Goal: Information Seeking & Learning: Find specific fact

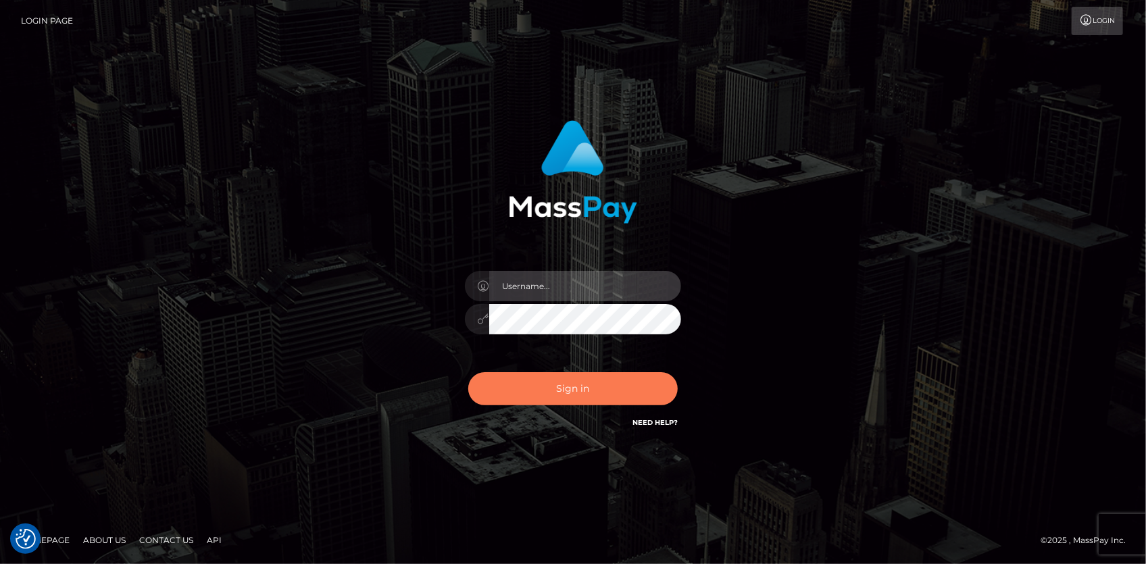
type input "Eduard Gavrilescu"
click at [540, 389] on button "Sign in" at bounding box center [572, 388] width 209 height 33
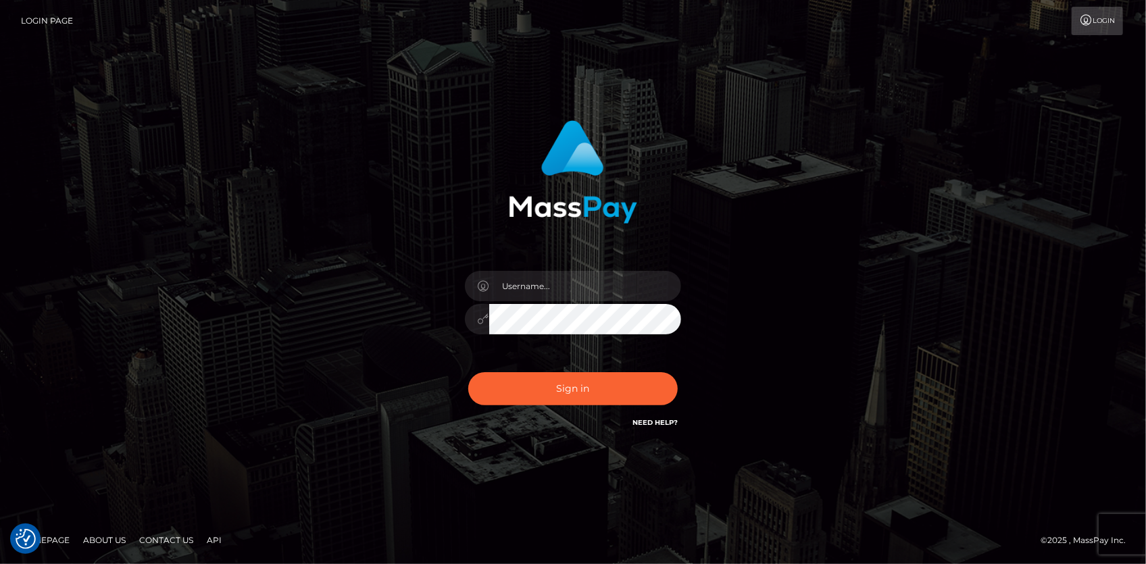
checkbox input "true"
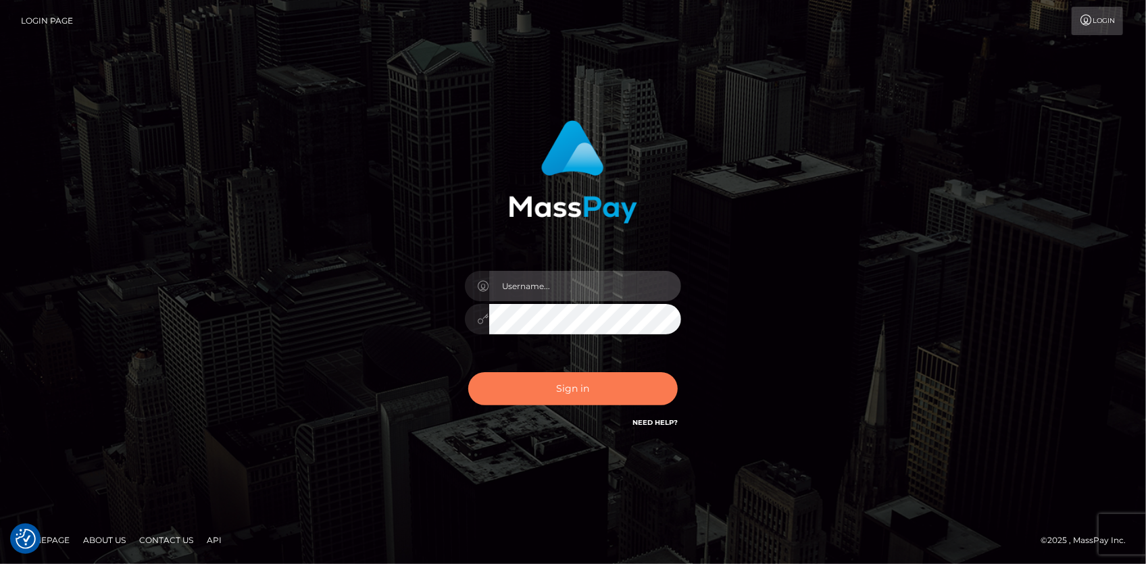
type input "Eduard Gavrilescu"
click at [538, 388] on button "Sign in" at bounding box center [572, 388] width 209 height 33
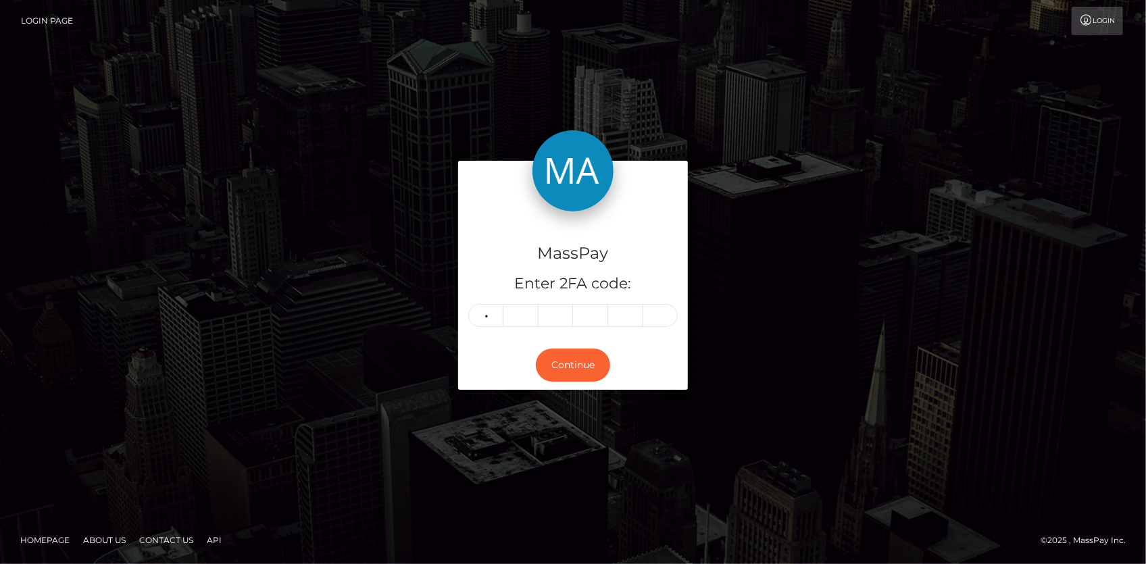
type input "9"
type input "5"
type input "6"
type input "5"
type input "1"
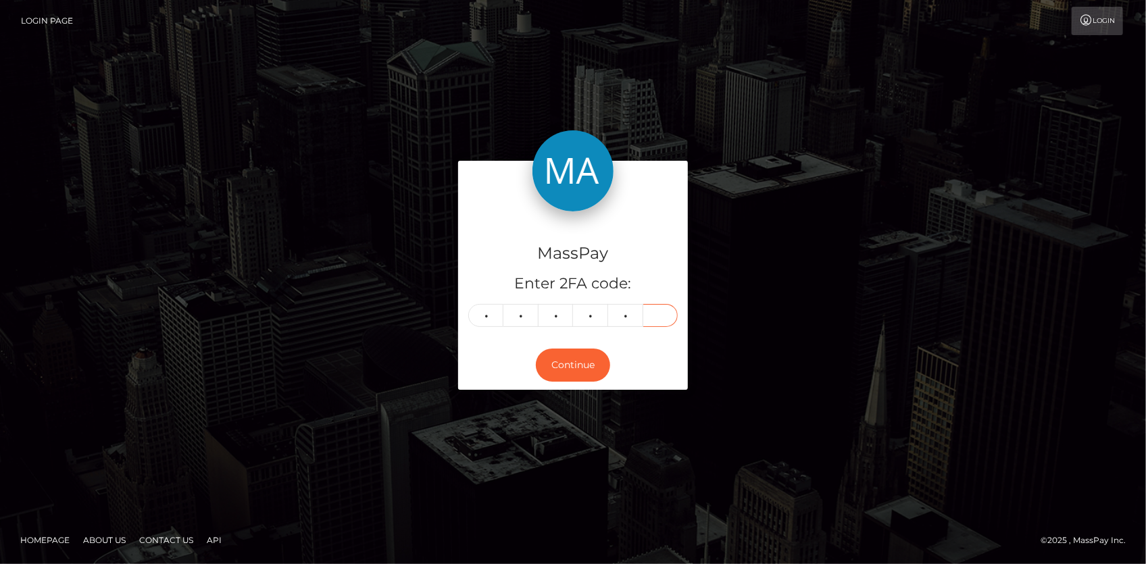
type input "2"
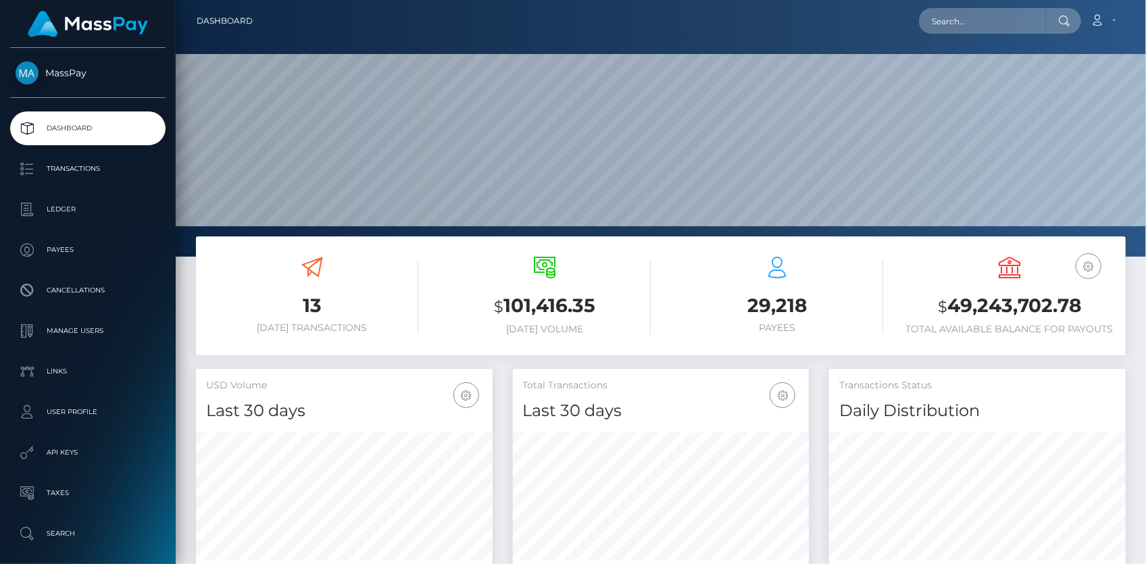
scroll to position [257, 970]
click at [972, 20] on input "text" at bounding box center [982, 21] width 127 height 26
paste input "poact_Z2vJMYSFuhTQ"
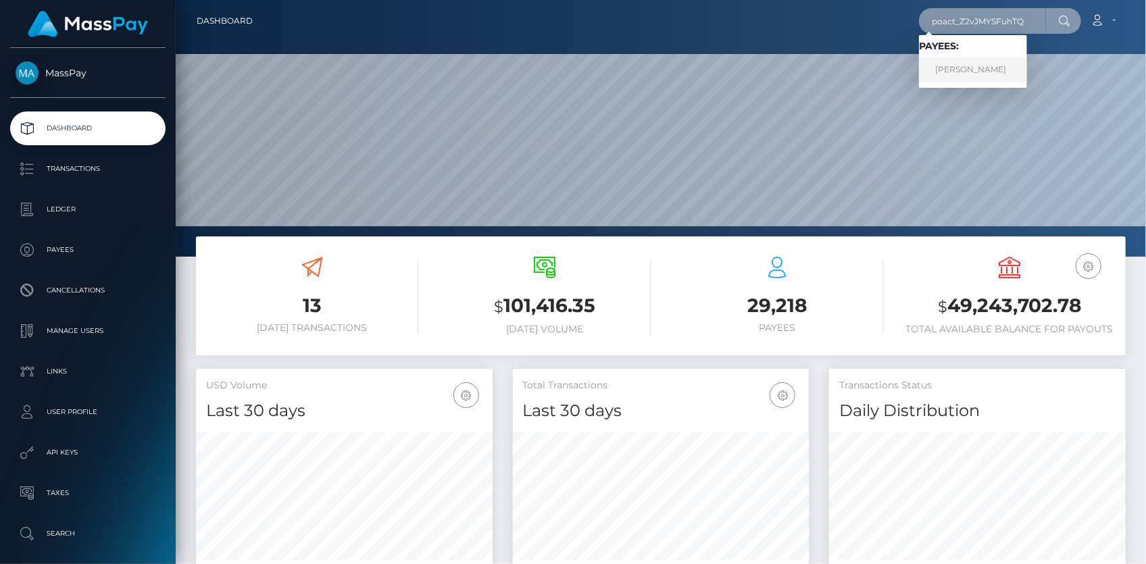
type input "poact_Z2vJMYSFuhTQ"
click at [1001, 66] on link "John Bender" at bounding box center [973, 69] width 108 height 25
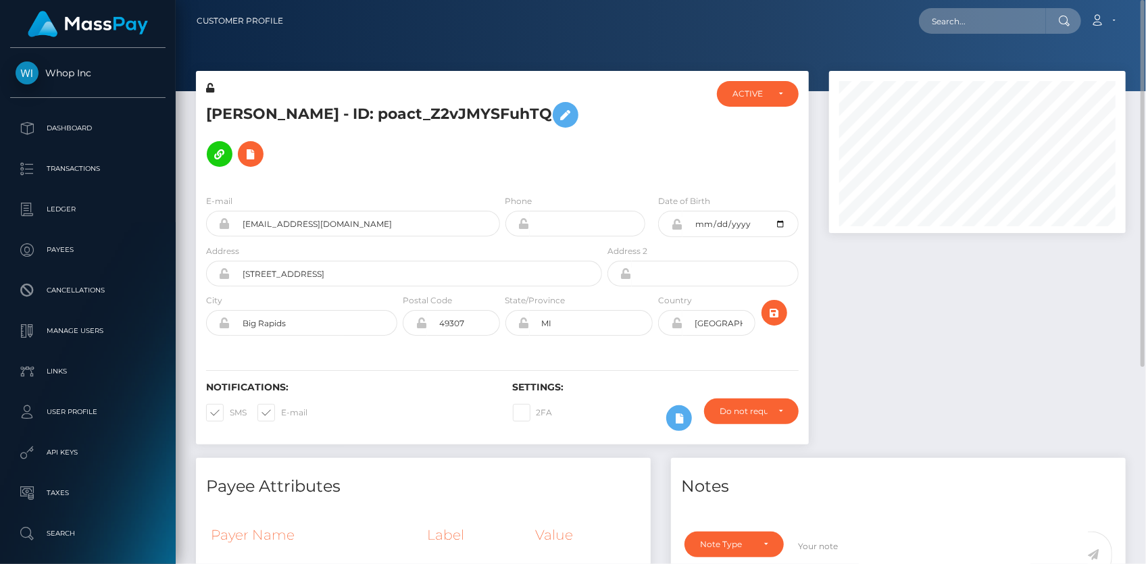
click at [295, 118] on h5 "[PERSON_NAME] - ID: poact_Z2vJMYSFuhTQ" at bounding box center [400, 134] width 388 height 78
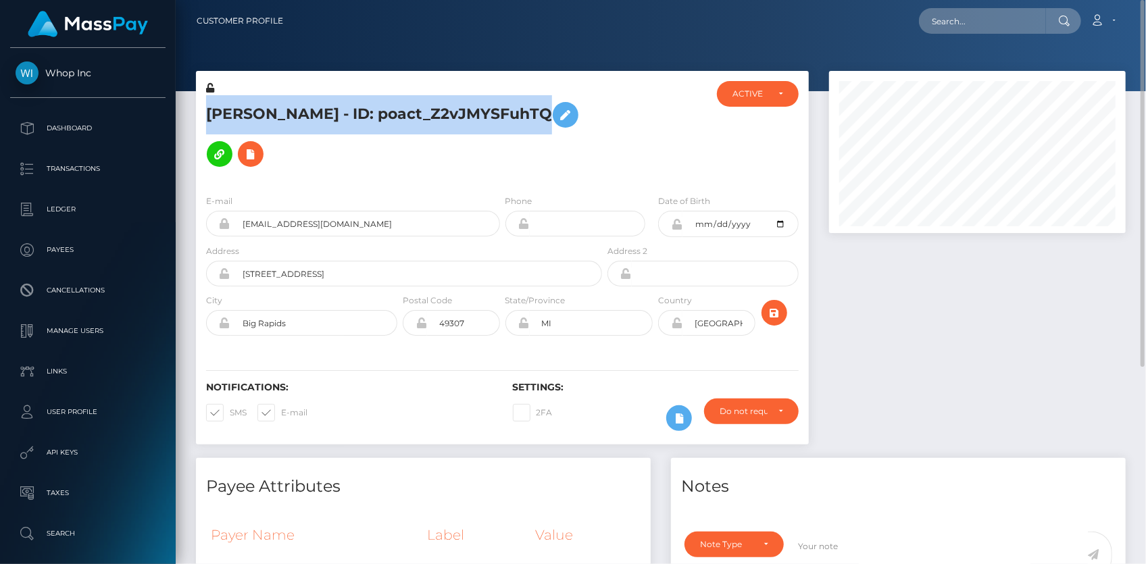
click at [295, 118] on h5 "[PERSON_NAME] - ID: poact_Z2vJMYSFuhTQ" at bounding box center [400, 134] width 388 height 78
copy h5 "[PERSON_NAME] - ID: poact_Z2vJMYSFuhTQ"
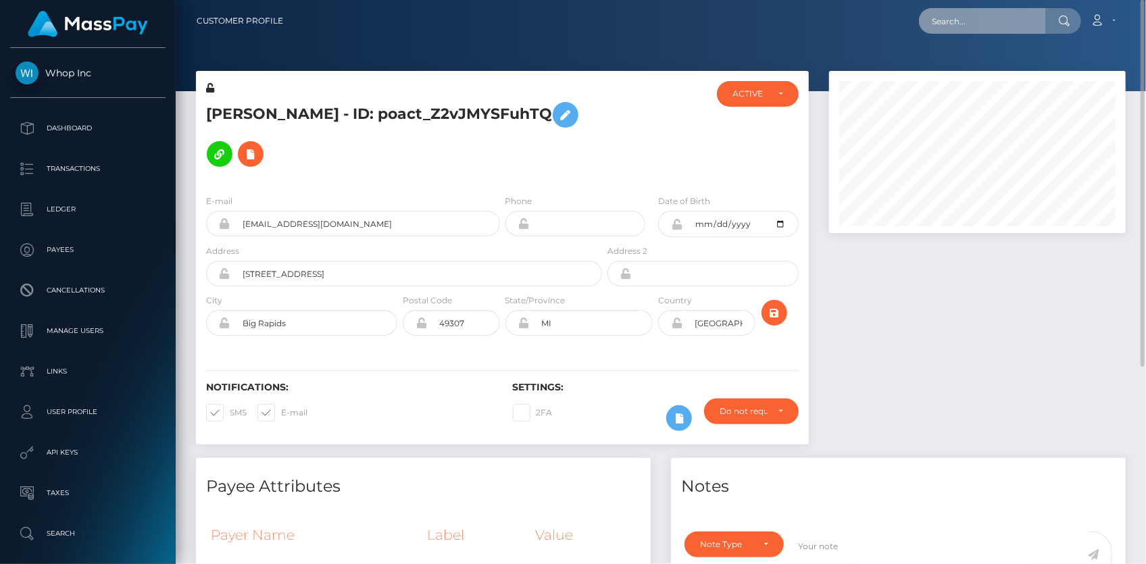
click at [938, 23] on input "text" at bounding box center [982, 21] width 127 height 26
paste input "[PERSON_NAME][EMAIL_ADDRESS][DOMAIN_NAME]"
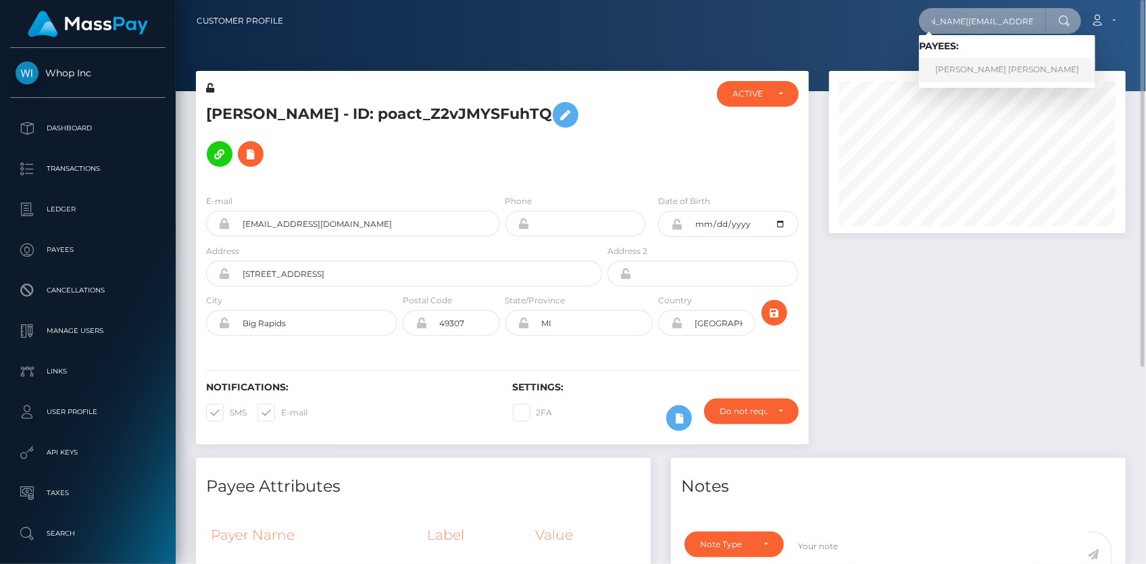
type input "[PERSON_NAME][EMAIL_ADDRESS][DOMAIN_NAME]"
click at [965, 70] on link "WILLIAM DAVID C BROWN" at bounding box center [1007, 69] width 176 height 25
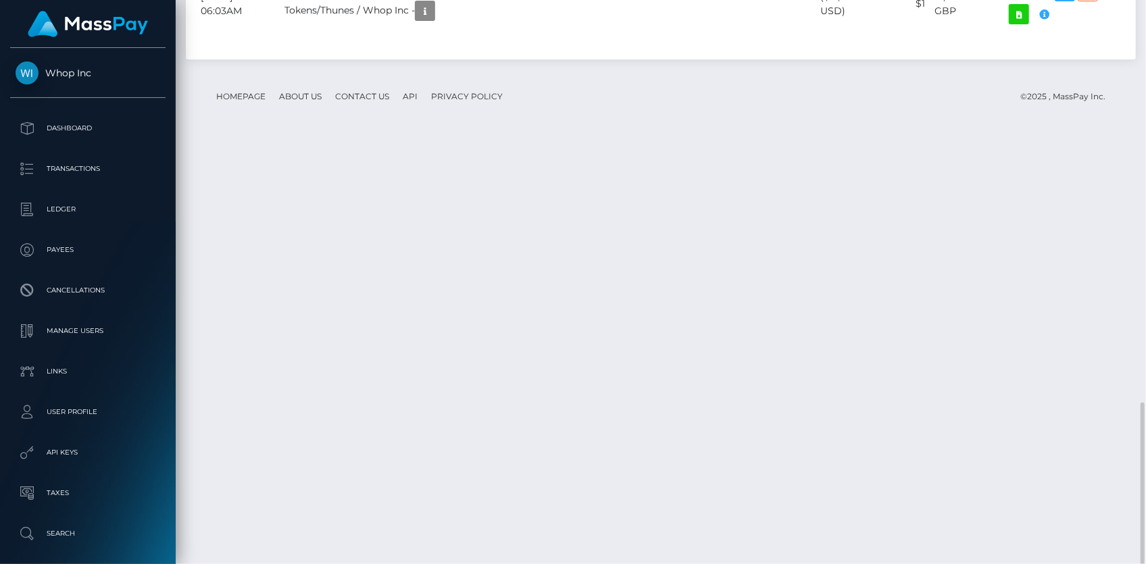
scroll to position [162, 296]
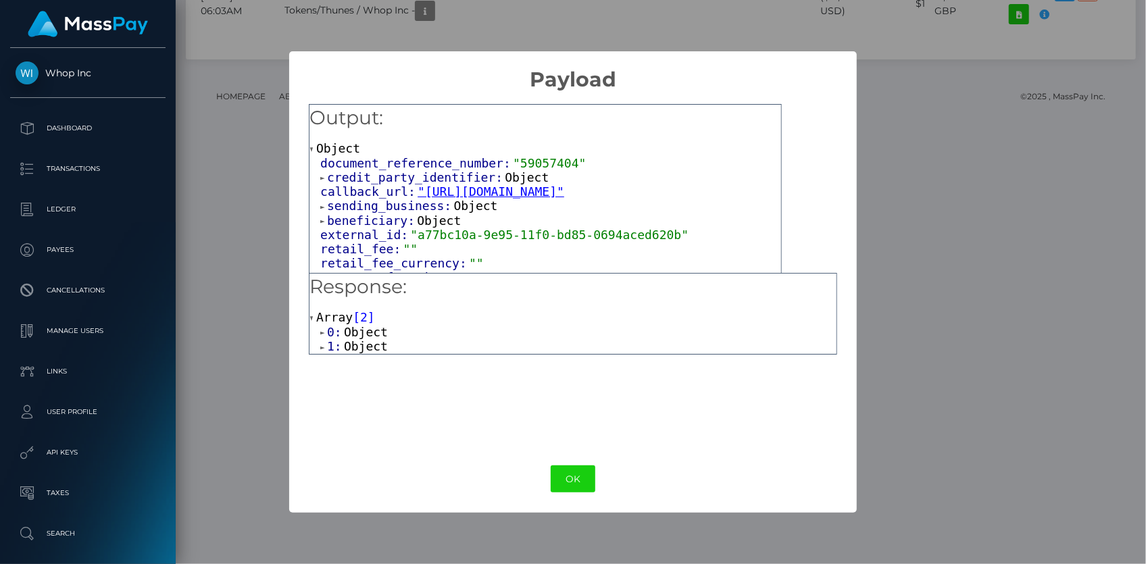
click at [356, 344] on span "Object" at bounding box center [366, 346] width 44 height 14
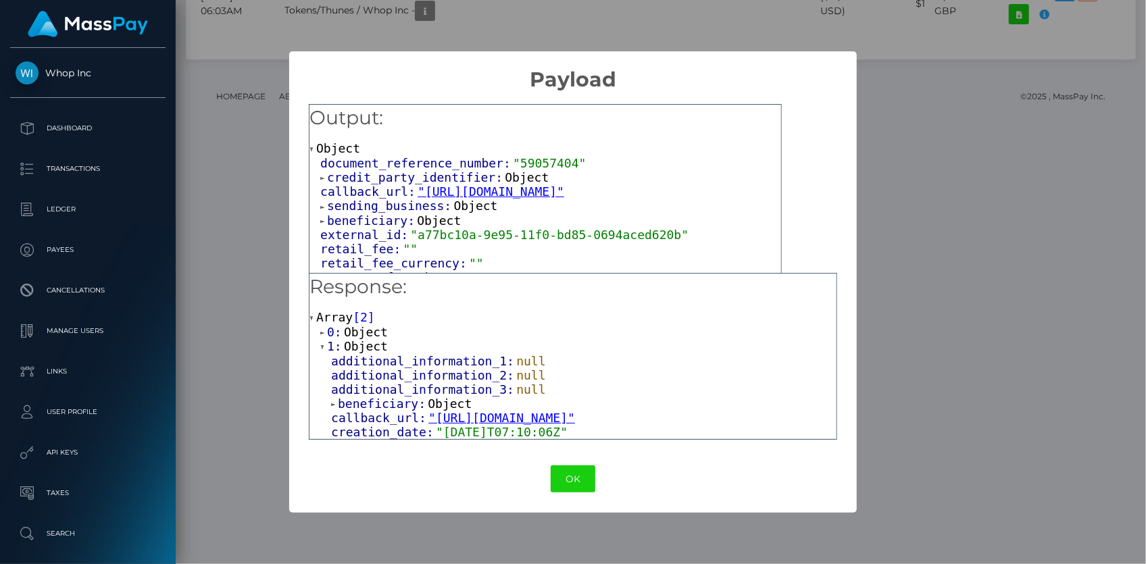
click at [370, 330] on span "Object" at bounding box center [366, 332] width 44 height 14
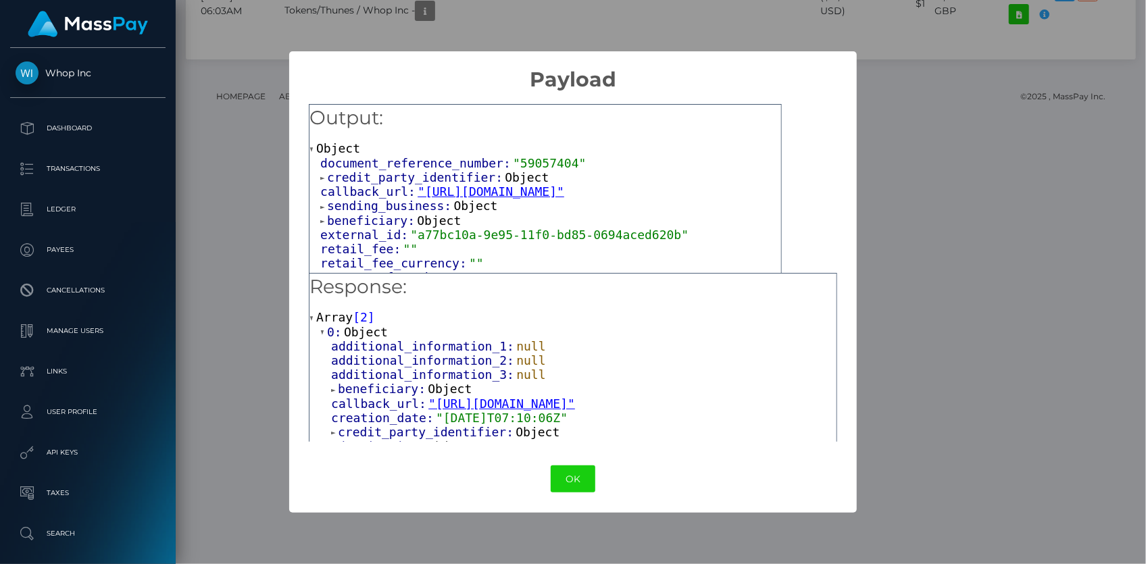
click at [367, 176] on span "credit_party_identifier:" at bounding box center [416, 177] width 178 height 14
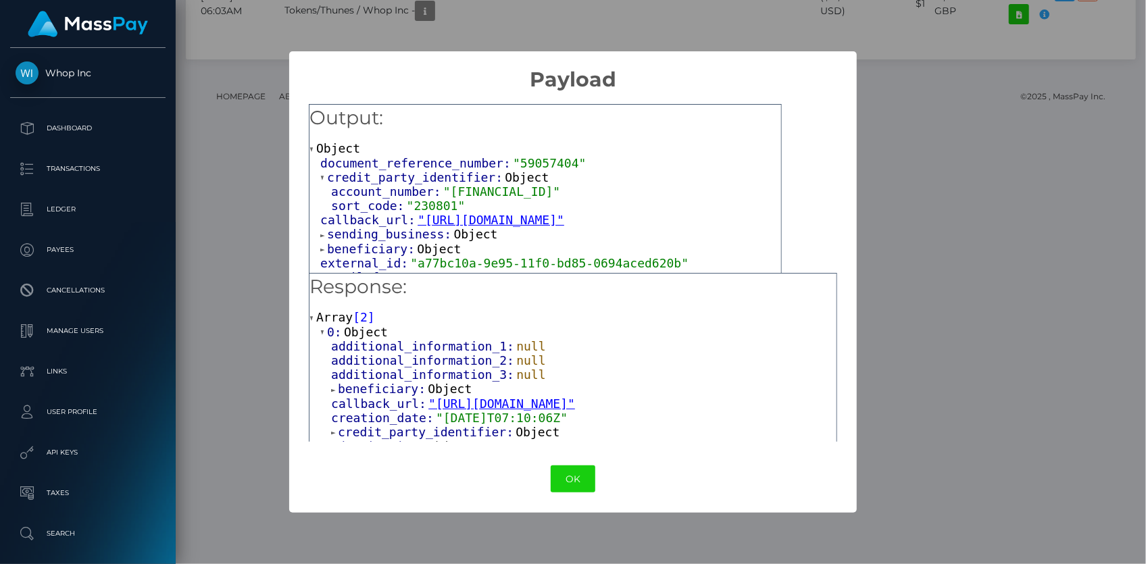
click at [243, 230] on div "× Payload Output: Object document_reference_number: "59057404" credit_party_ide…" at bounding box center [573, 282] width 1146 height 564
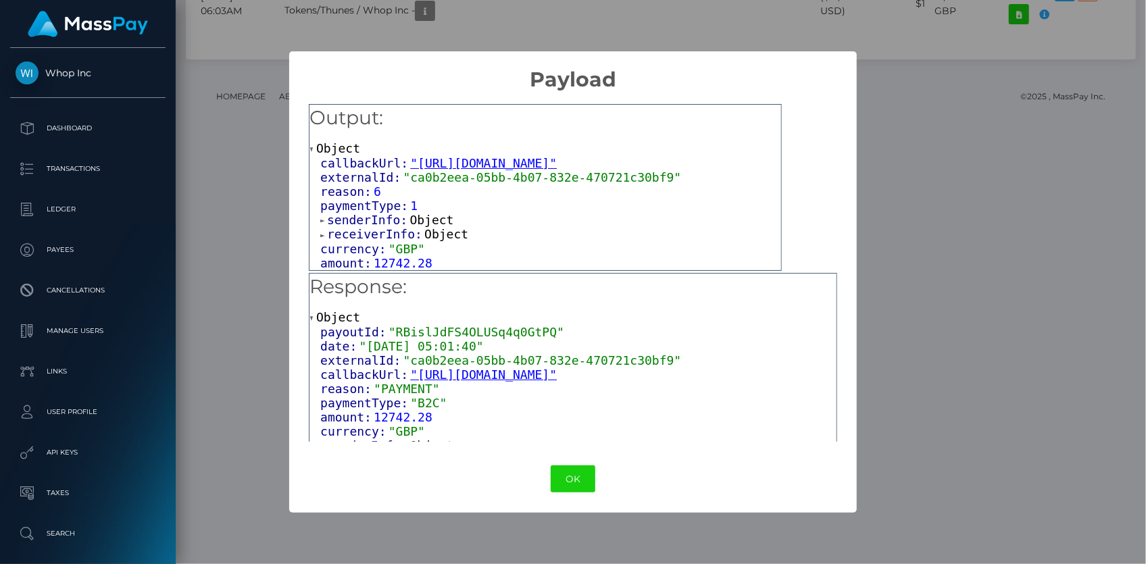
click at [365, 232] on span "receiverInfo:" at bounding box center [375, 234] width 97 height 14
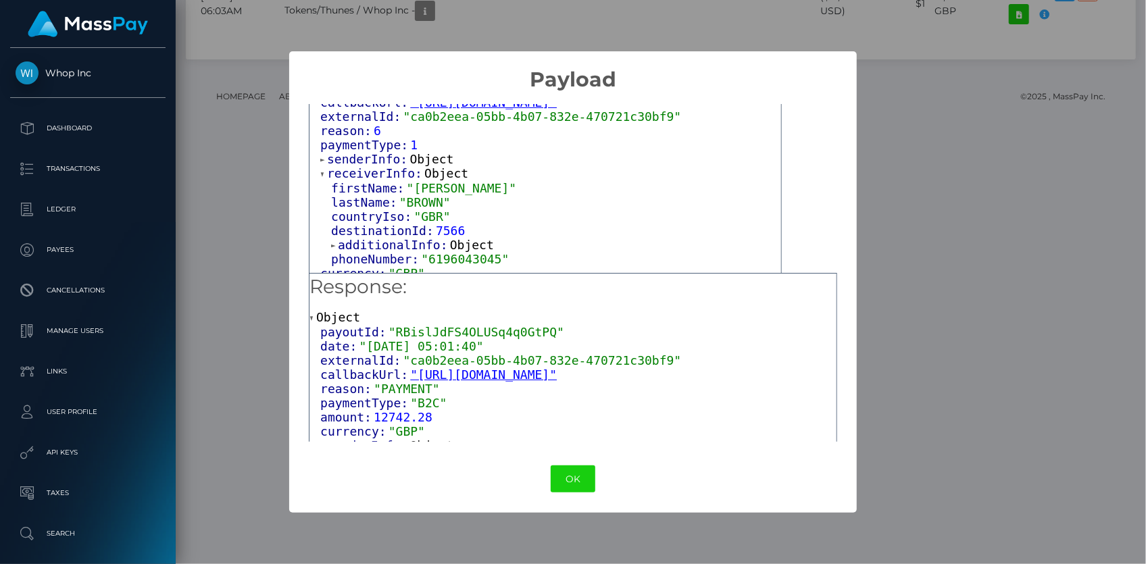
scroll to position [82, 0]
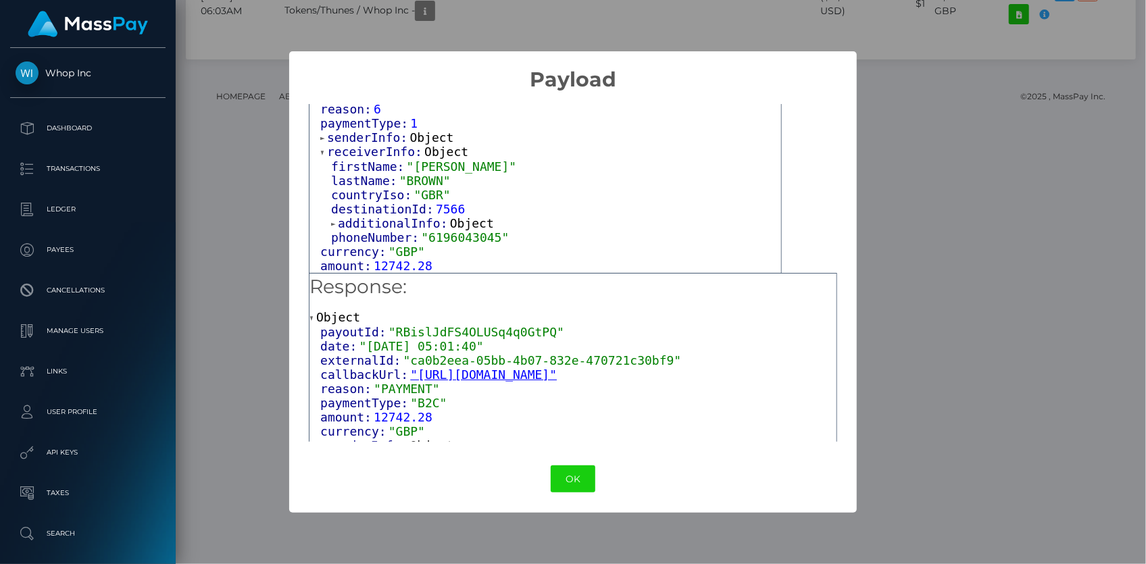
click at [371, 223] on span "additionalInfo:" at bounding box center [394, 223] width 112 height 14
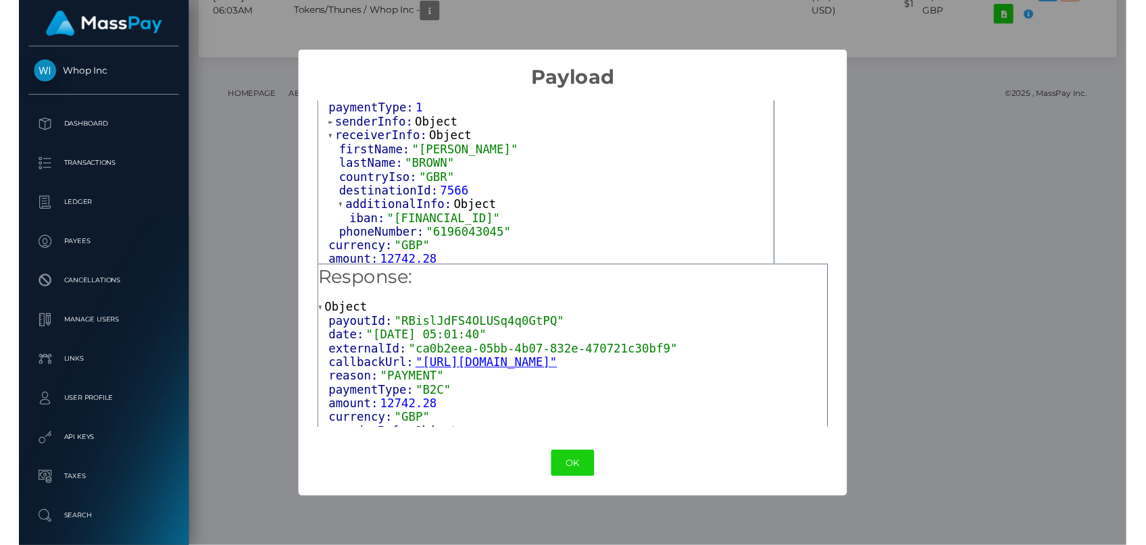
scroll to position [97, 0]
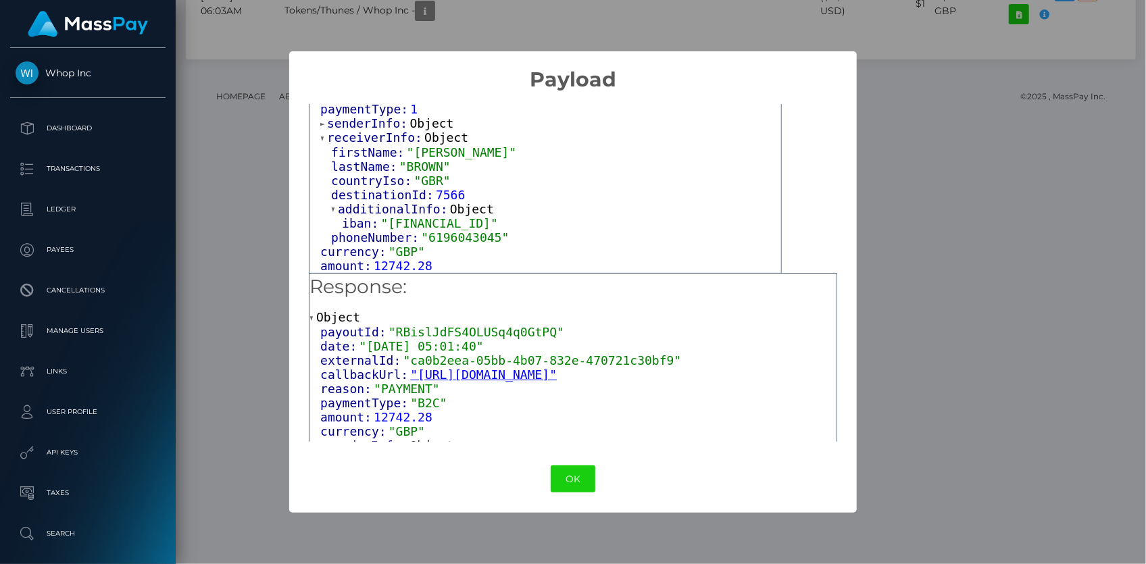
click at [425, 224] on span ""GB81TRWI23080176347700"" at bounding box center [439, 223] width 117 height 14
copy span "[FINANCIAL_ID]"
click at [280, 251] on div "× Payload Output: Object callbackUrl: "https://api.masspay.io/v1.0.0/payout/cal…" at bounding box center [573, 282] width 1146 height 564
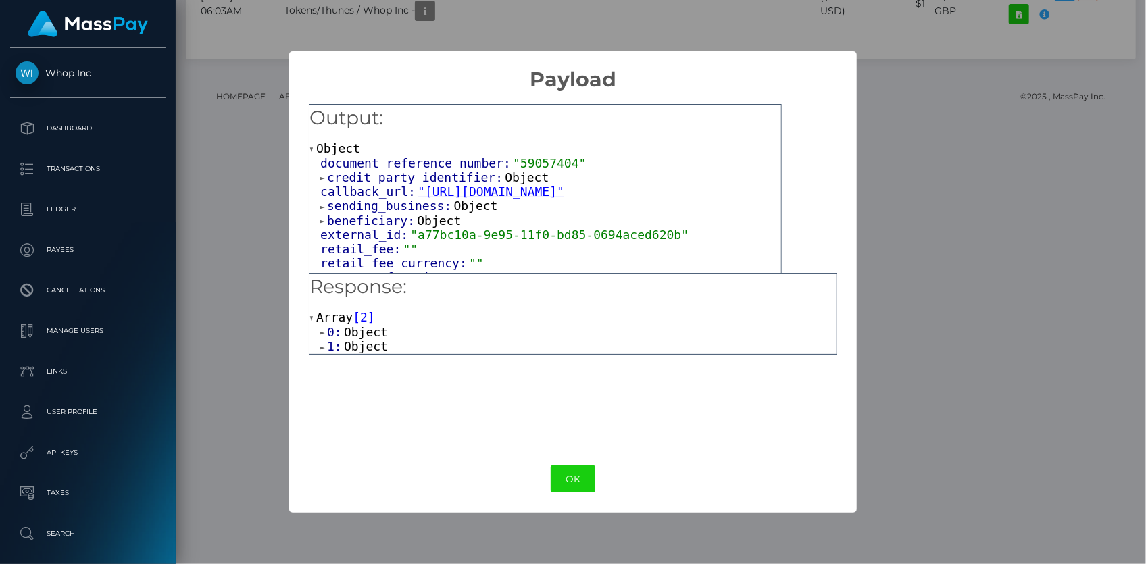
click at [384, 174] on span "credit_party_identifier:" at bounding box center [416, 177] width 178 height 14
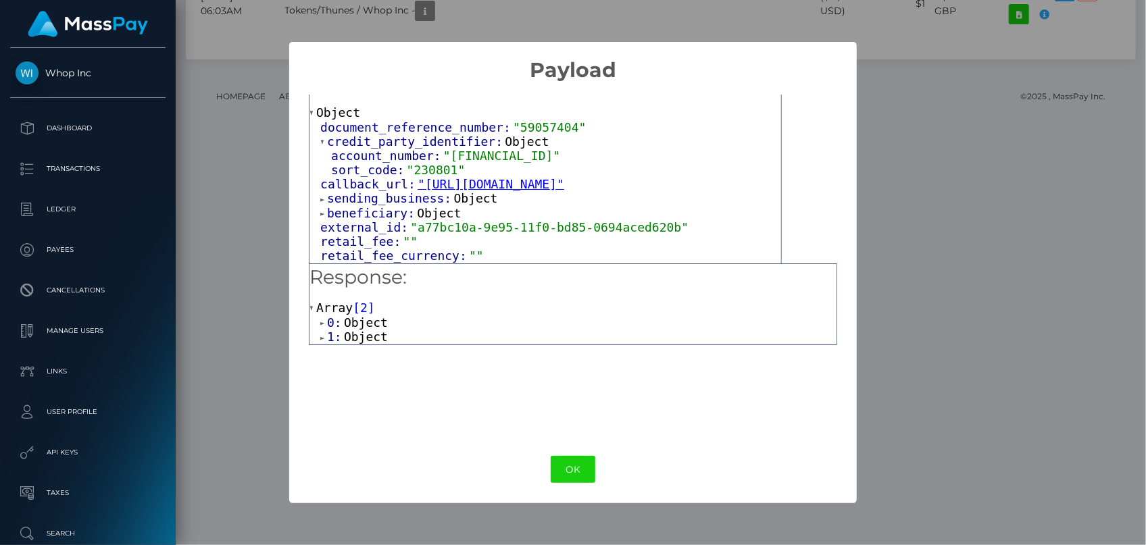
scroll to position [40, 0]
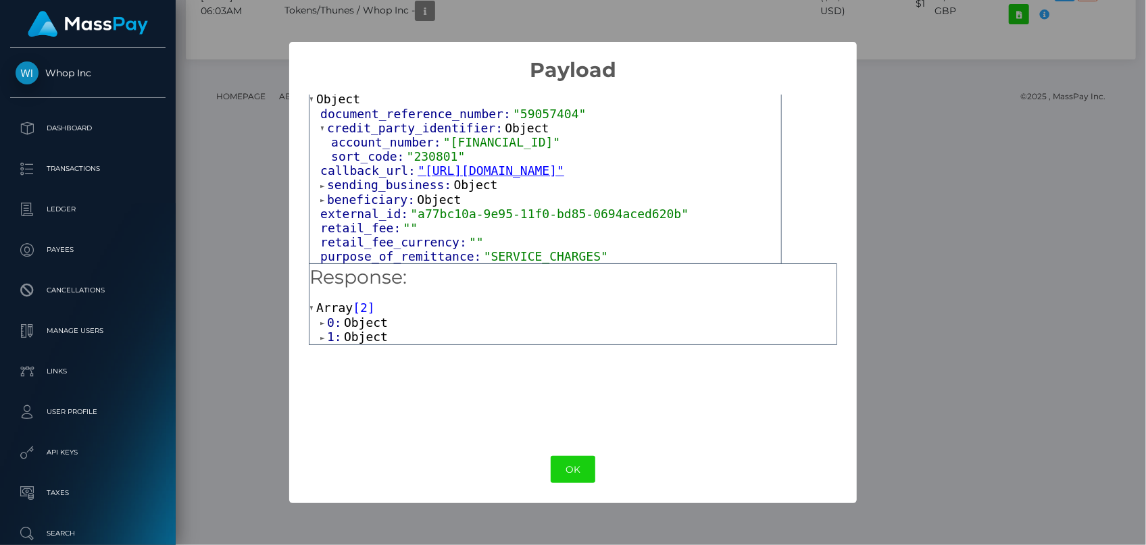
click at [377, 199] on span "beneficiary:" at bounding box center [372, 199] width 90 height 14
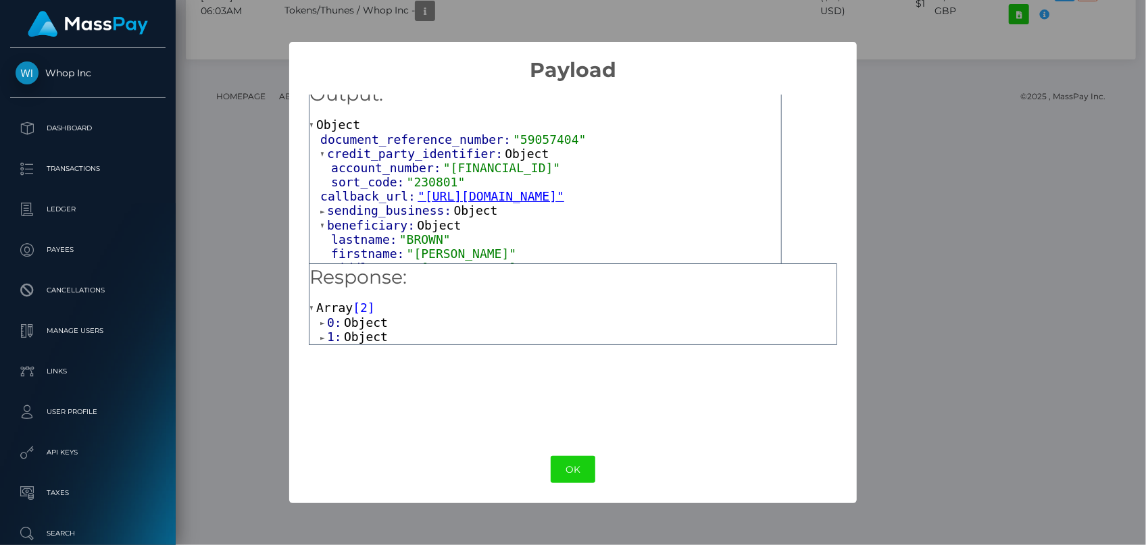
scroll to position [0, 0]
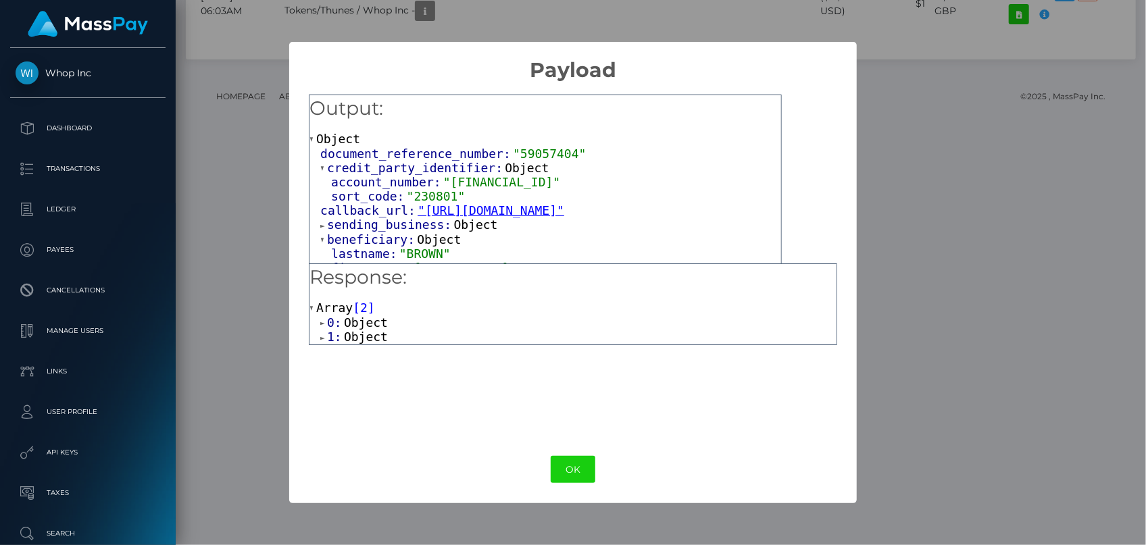
click at [473, 177] on span ""GB81TRWI23080176347700"" at bounding box center [501, 182] width 117 height 14
click at [559, 467] on button "OK" at bounding box center [572, 470] width 45 height 28
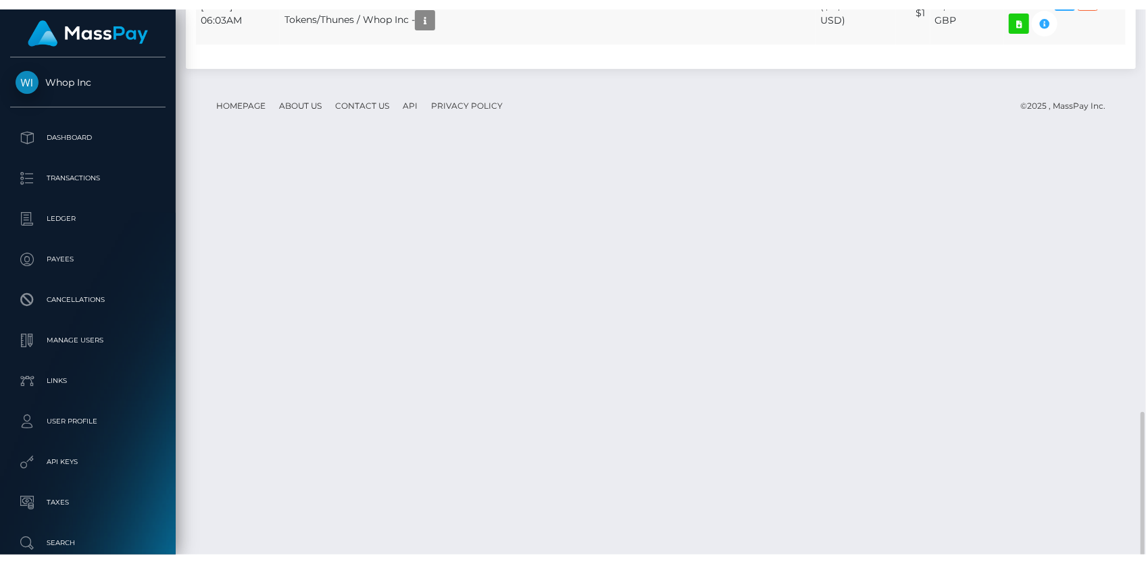
scroll to position [162, 296]
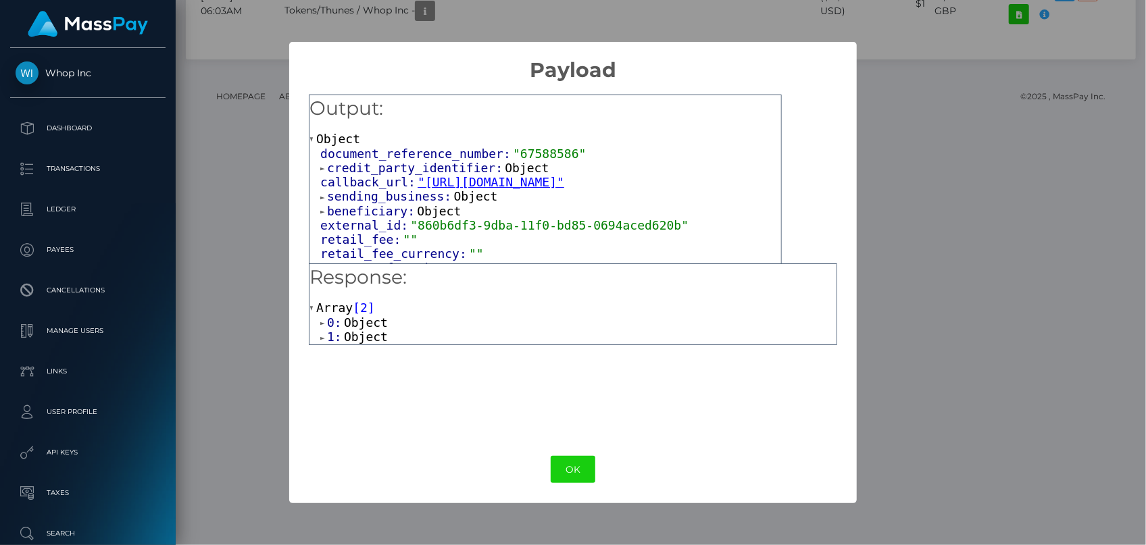
click at [344, 161] on span "credit_party_identifier:" at bounding box center [416, 168] width 178 height 14
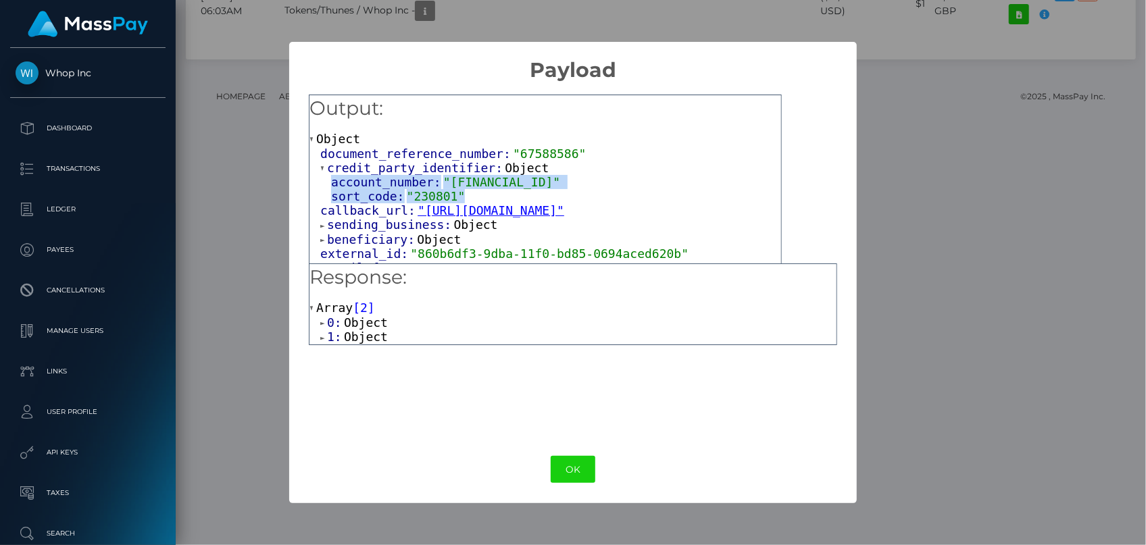
drag, startPoint x: 330, startPoint y: 186, endPoint x: 455, endPoint y: 196, distance: 125.3
click at [455, 196] on div "account_number: "GB81TRWI23080176347700" sort_code: "230801"" at bounding box center [550, 189] width 461 height 28
copy div "account_number: "GB81TRWI23080176347700" sort_code: "230801""
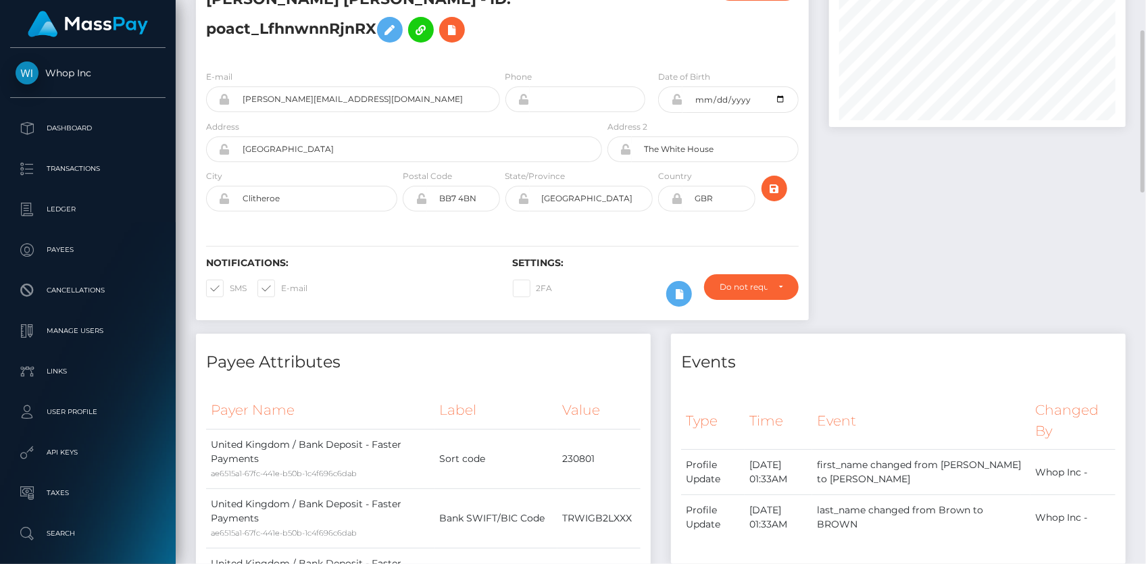
scroll to position [0, 0]
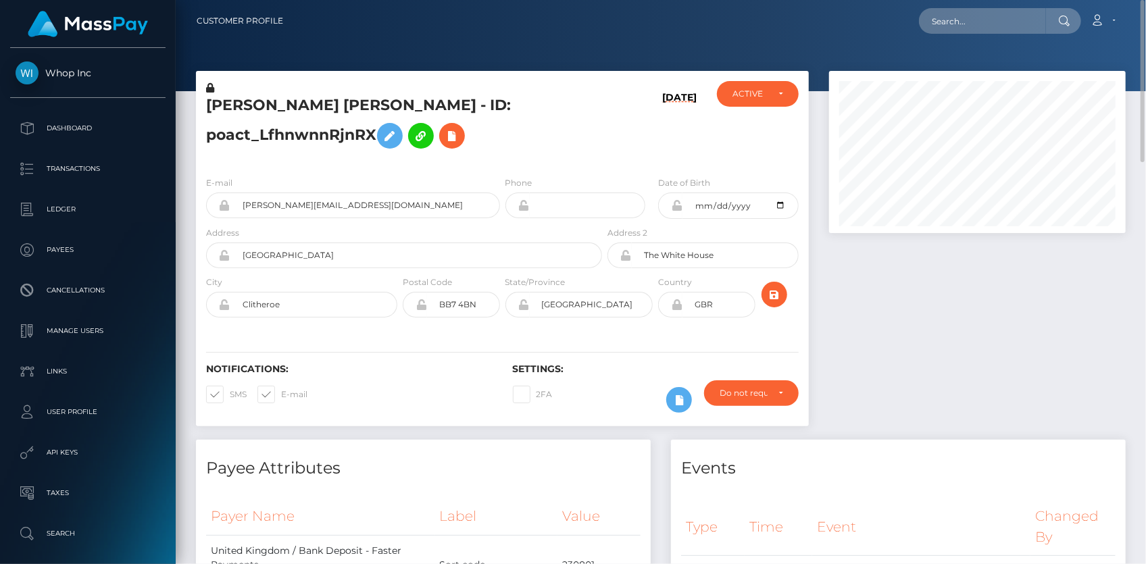
click at [211, 109] on h5 "WILLIAM DAVID C BROWN - ID: poact_LfhnwnnRjnRX" at bounding box center [400, 125] width 388 height 60
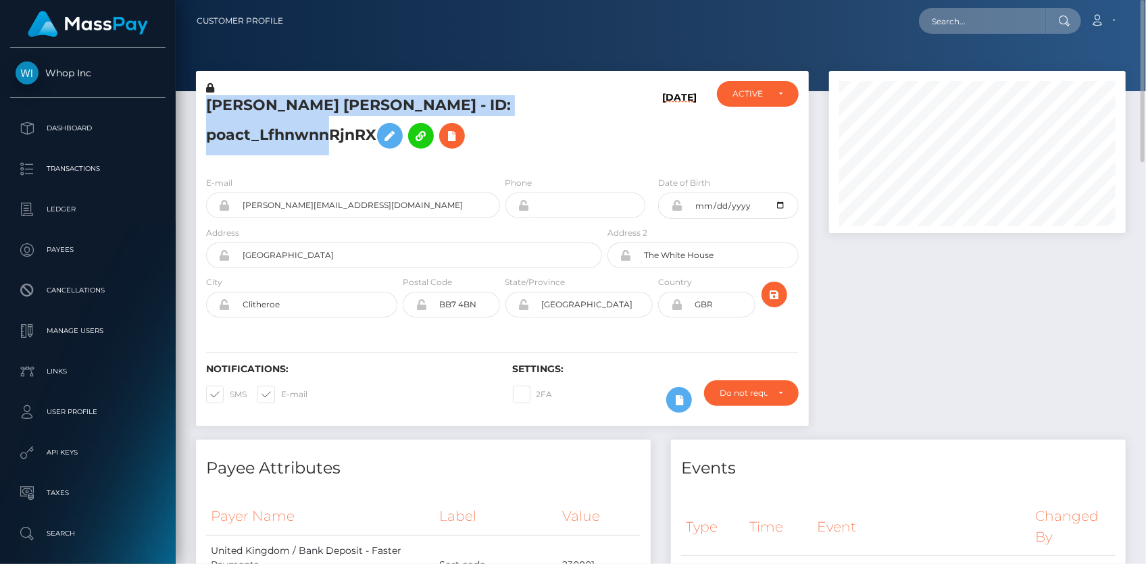
click at [211, 109] on h5 "WILLIAM DAVID C BROWN - ID: poact_LfhnwnnRjnRX" at bounding box center [400, 125] width 388 height 60
copy h5 "WILLIAM DAVID C BROWN - ID: poact_LfhnwnnRjnRX"
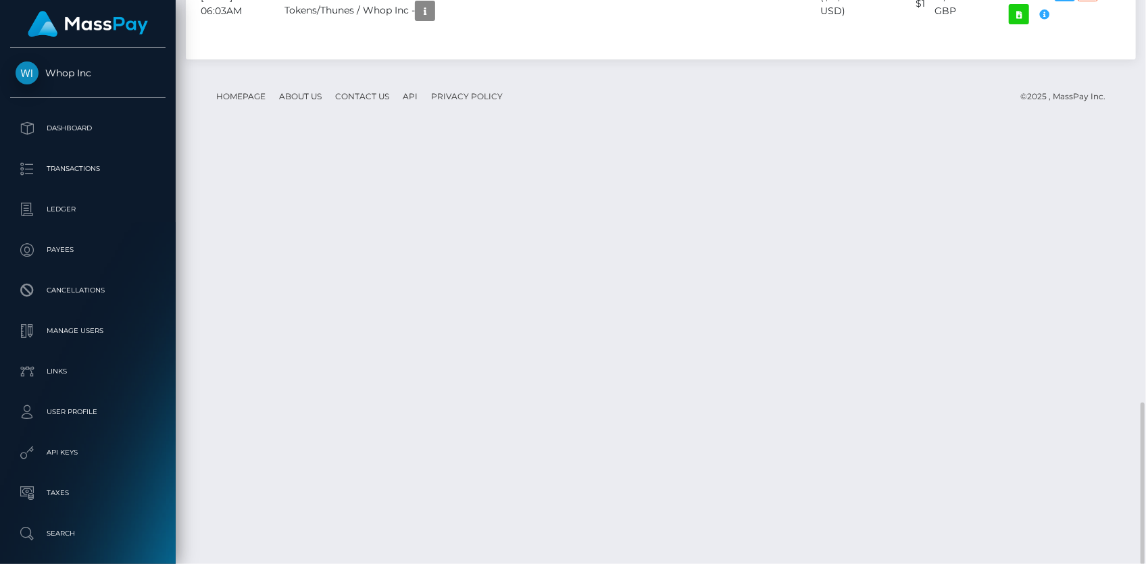
scroll to position [162, 296]
copy td "Thunes"
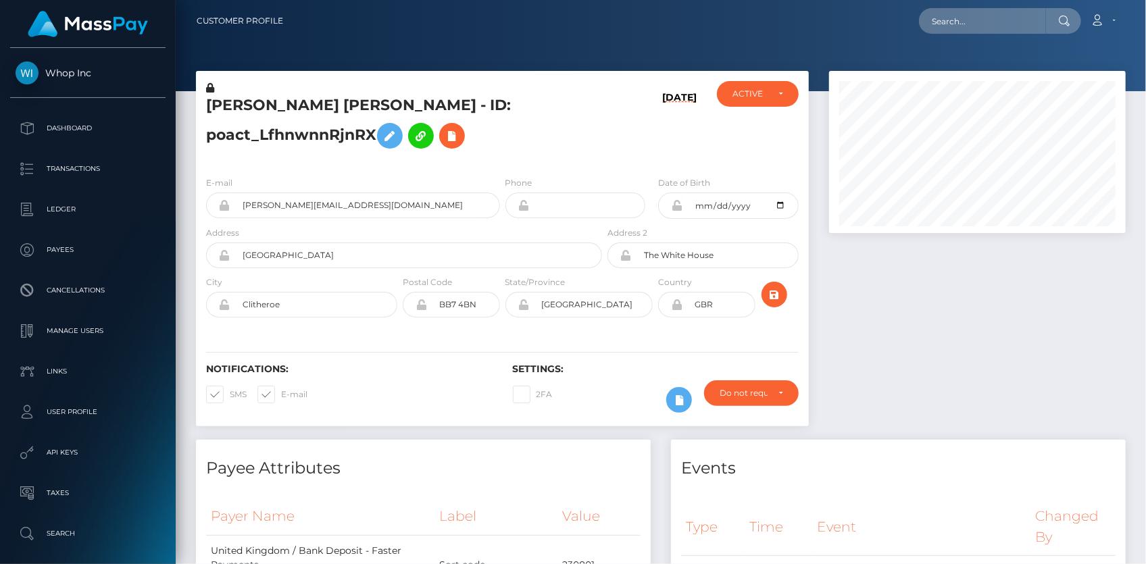
scroll to position [162, 296]
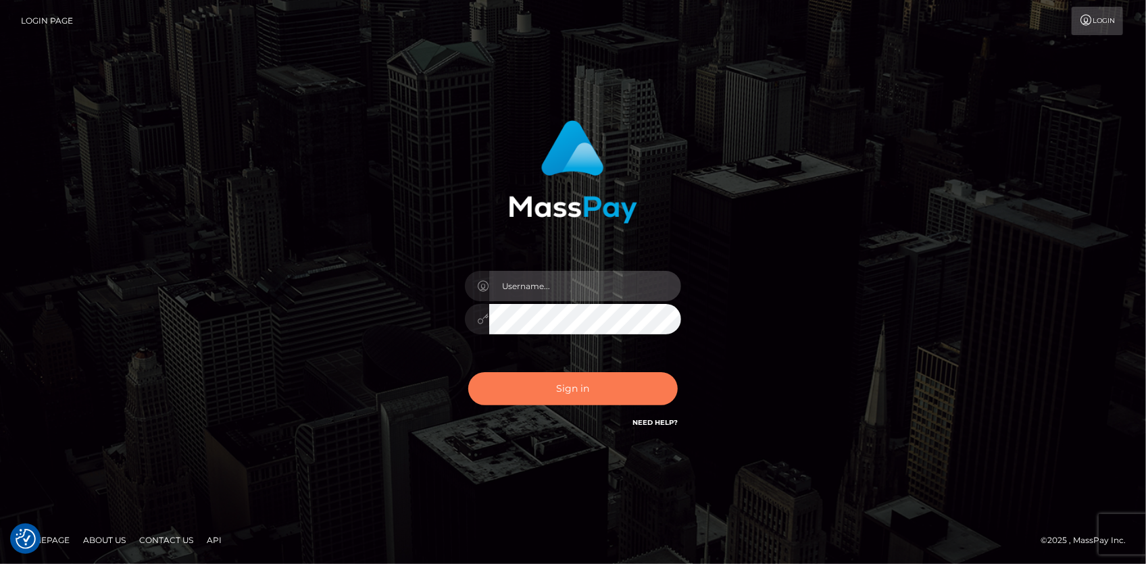
type input "[PERSON_NAME]"
click at [572, 399] on button "Sign in" at bounding box center [572, 388] width 209 height 33
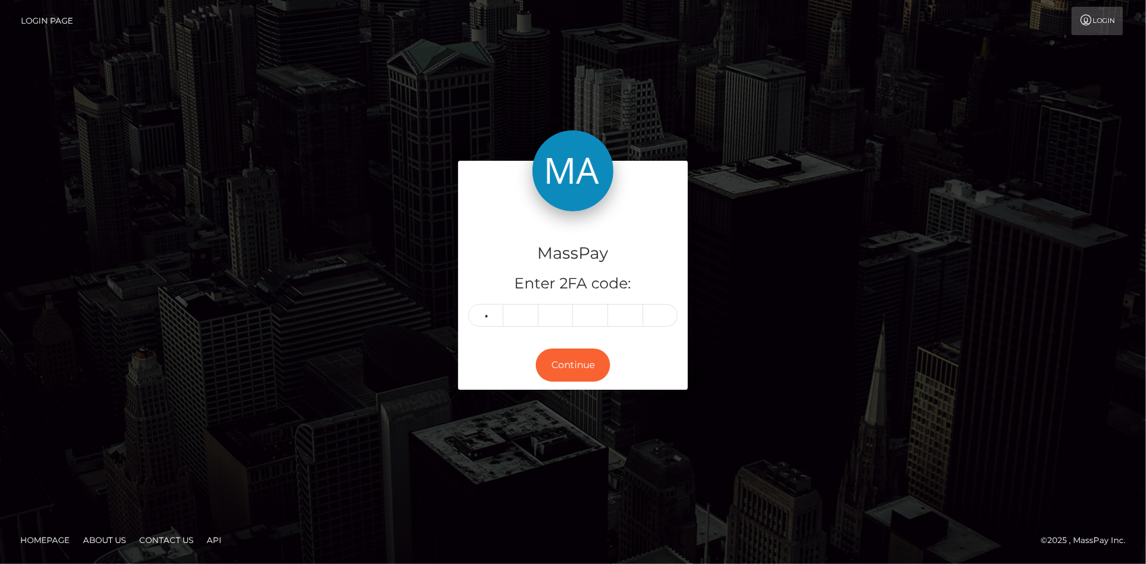
type input "5"
type input "3"
type input "4"
type input "9"
type input "5"
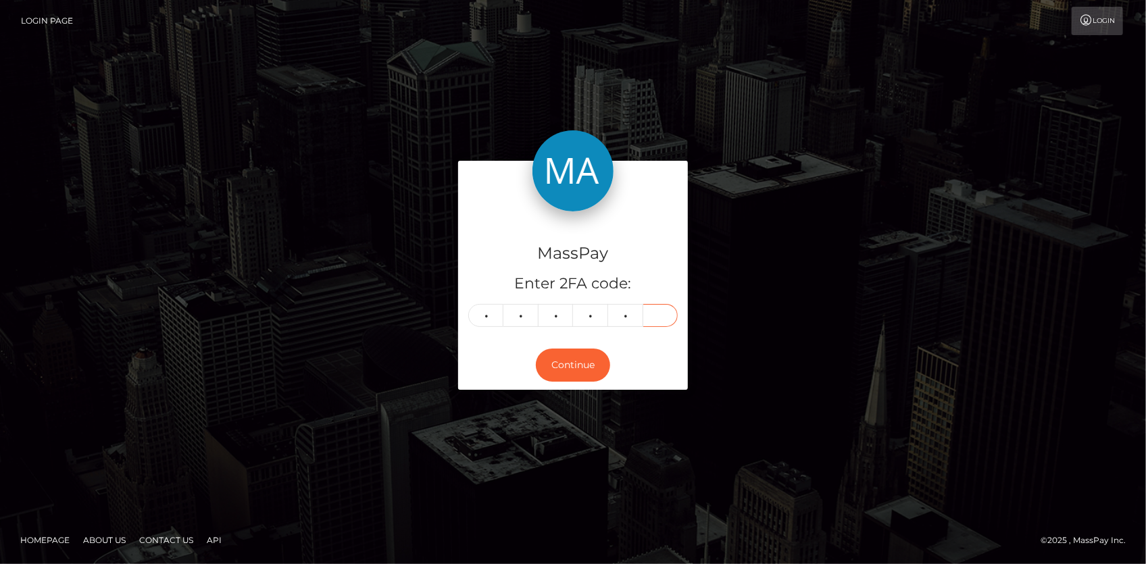
type input "1"
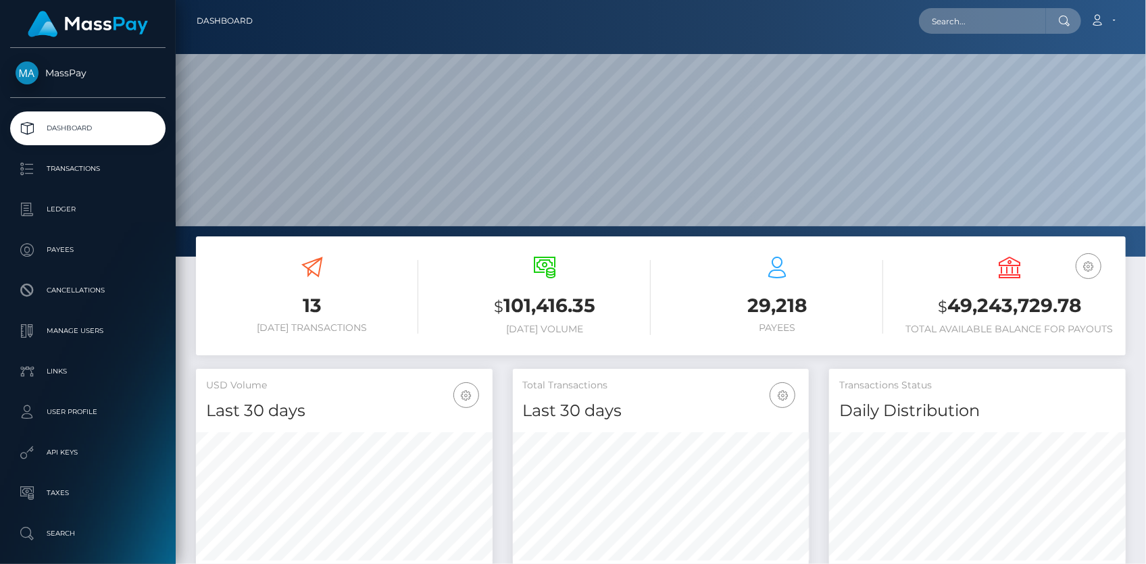
scroll to position [239, 296]
click at [963, 14] on input "text" at bounding box center [982, 21] width 127 height 26
paste input "1303603"
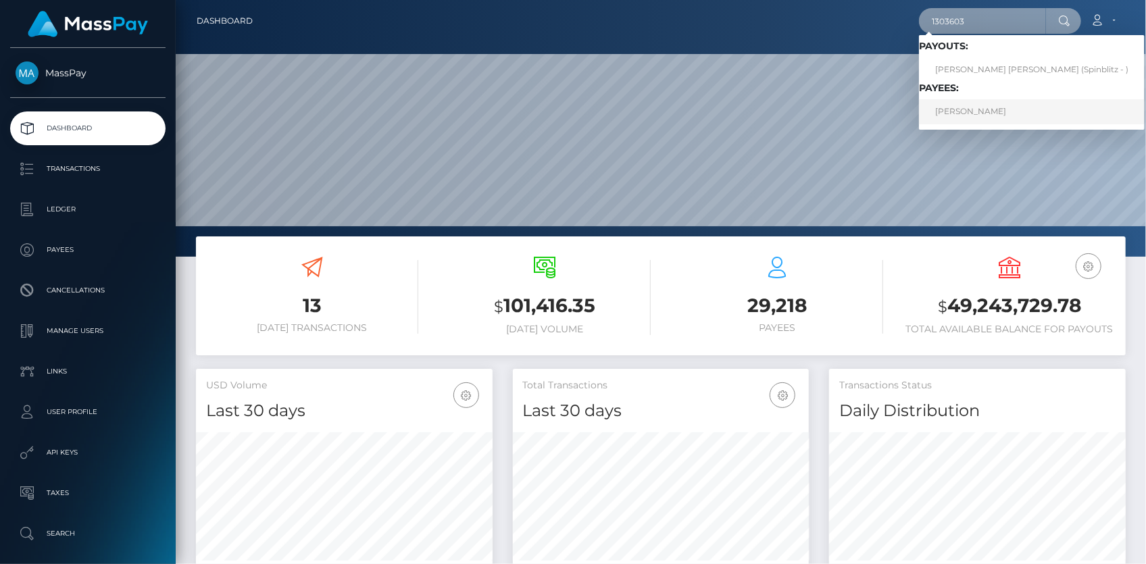
type input "1303603"
click at [953, 111] on link "Angel Gonzalez" at bounding box center [1032, 111] width 226 height 25
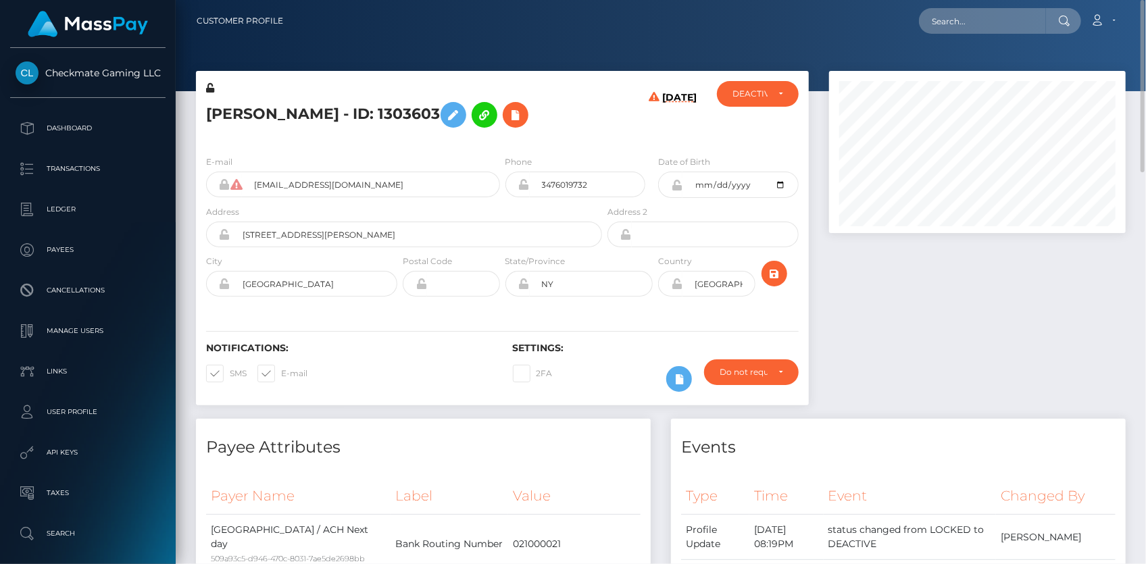
click at [278, 105] on h5 "Angel Gonzalez - ID: 1303603" at bounding box center [400, 114] width 388 height 39
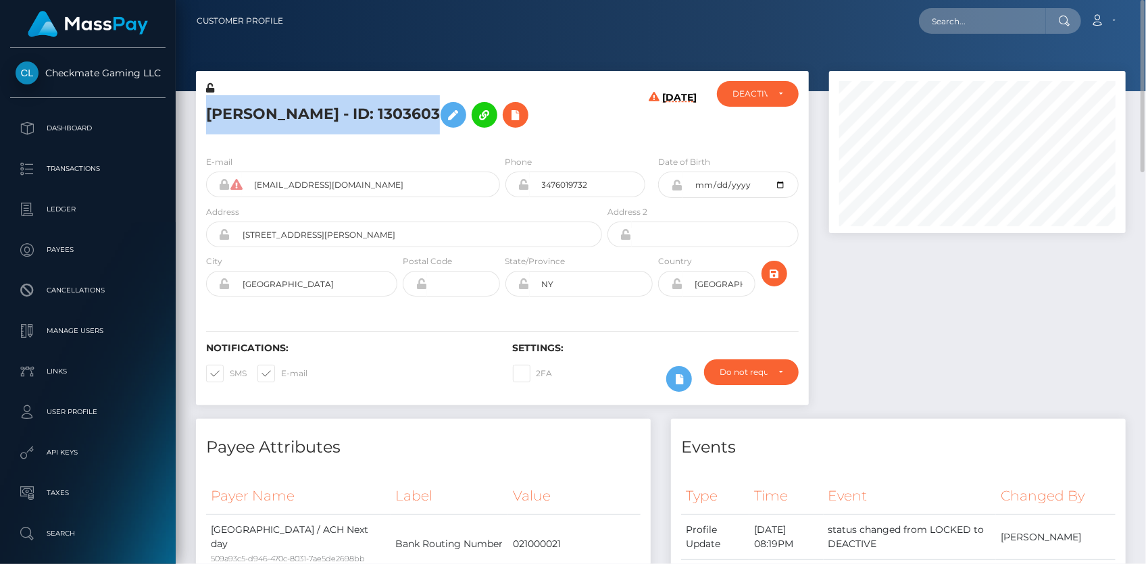
click at [278, 105] on h5 "Angel Gonzalez - ID: 1303603" at bounding box center [400, 114] width 388 height 39
copy h5 "Angel Gonzalez - ID: 1303603"
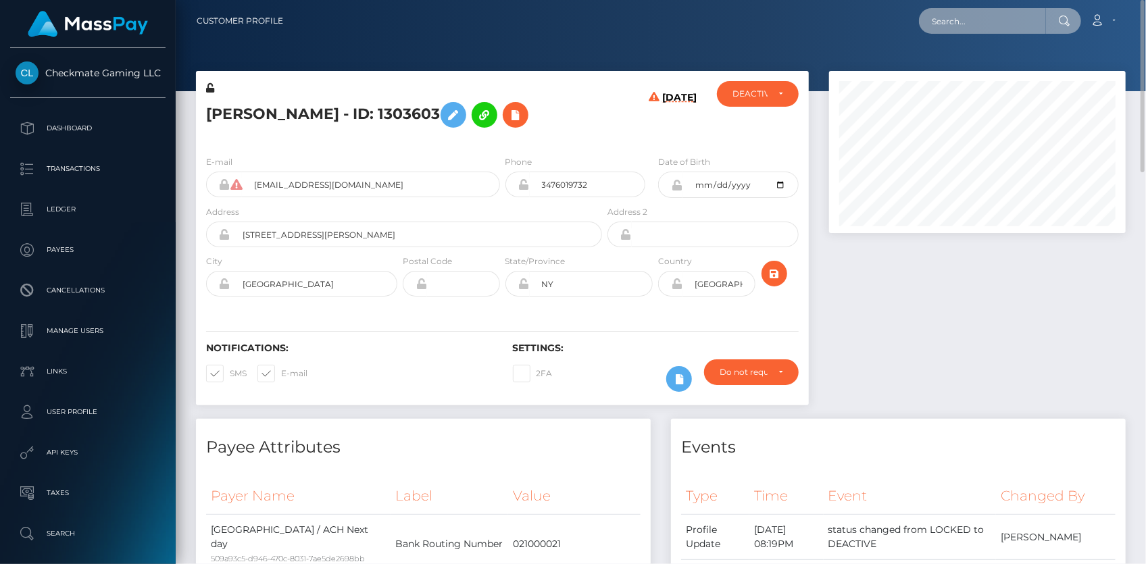
click at [960, 23] on input "text" at bounding box center [982, 21] width 127 height 26
paste input "scratchful-2150985543"
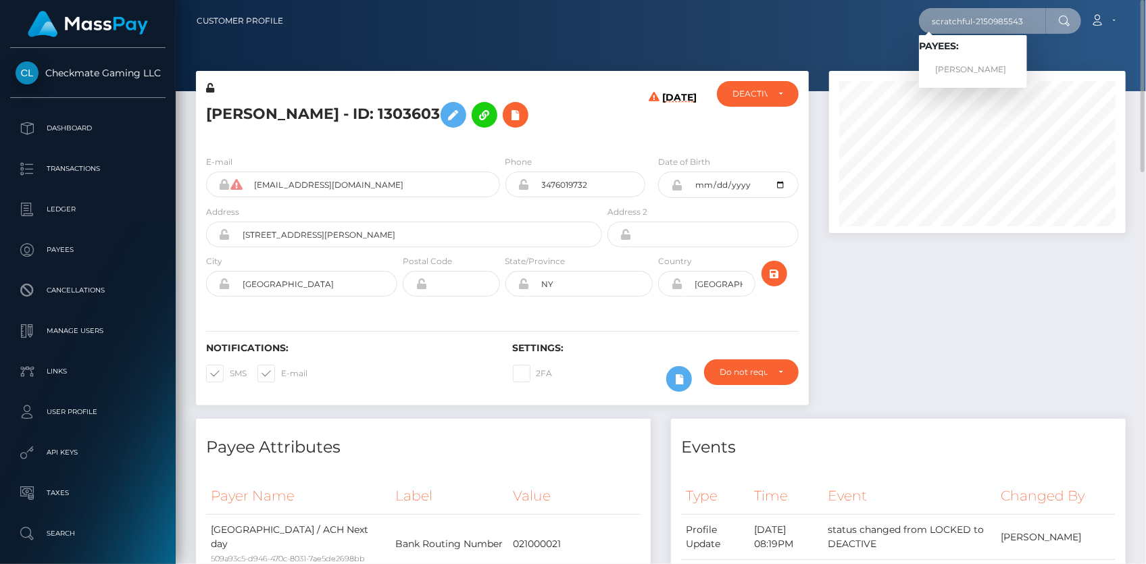
type input "scratchful-2150985543"
click at [963, 62] on link "ORLANDO VARGAS" at bounding box center [973, 69] width 108 height 25
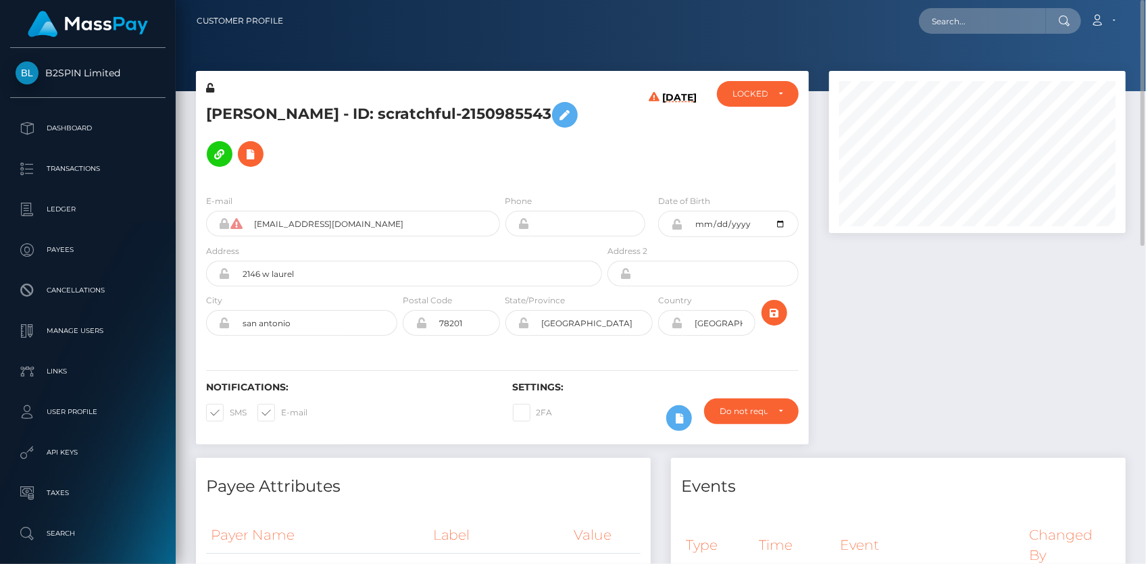
click at [474, 106] on h5 "[PERSON_NAME] - ID: scratchful-2150985543" at bounding box center [400, 134] width 388 height 78
click at [902, 20] on div "Loading... Loading... Account Edit Profile Logout" at bounding box center [709, 21] width 831 height 28
click at [954, 16] on input "text" at bounding box center [982, 21] width 127 height 26
paste input "poact_vA09ldGkAIFk"
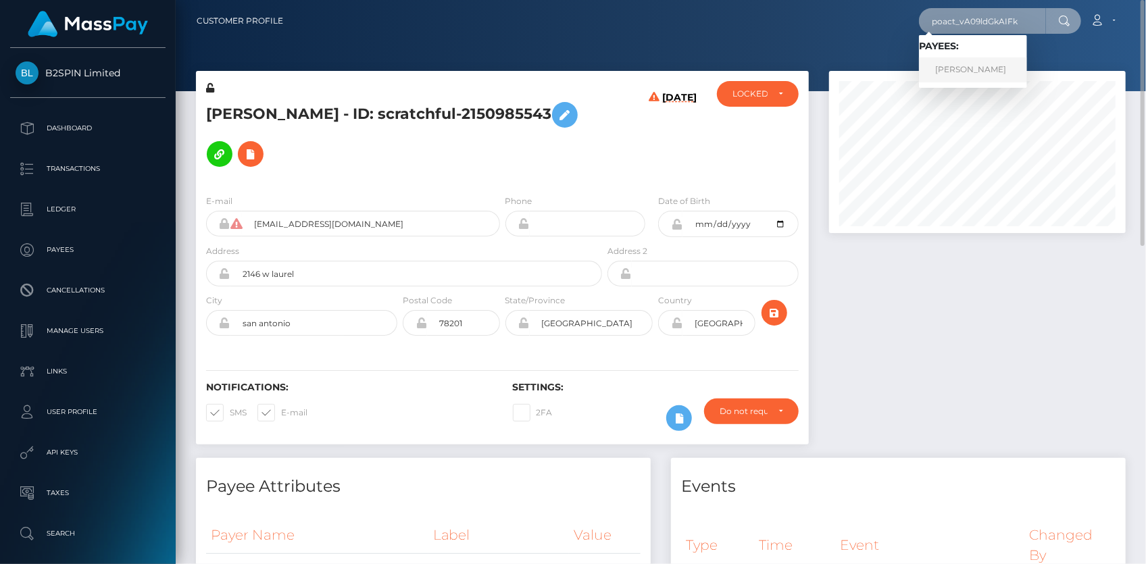
type input "poact_vA09ldGkAIFk"
click at [974, 58] on link "MUHAMMAD ALI" at bounding box center [973, 69] width 108 height 25
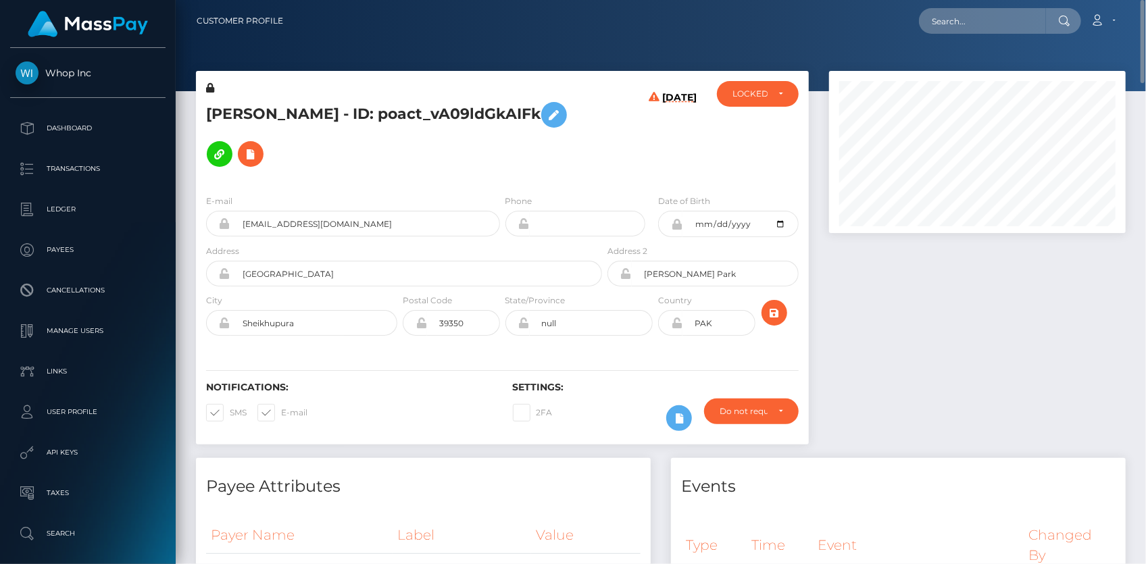
click at [330, 113] on h5 "MUHAMMAD ALI - ID: poact_vA09ldGkAIFk" at bounding box center [400, 134] width 388 height 78
copy h5 "MUHAMMAD ALI - ID: poact_vA09ldGkAIFk"
click at [935, 20] on input "text" at bounding box center [982, 21] width 127 height 26
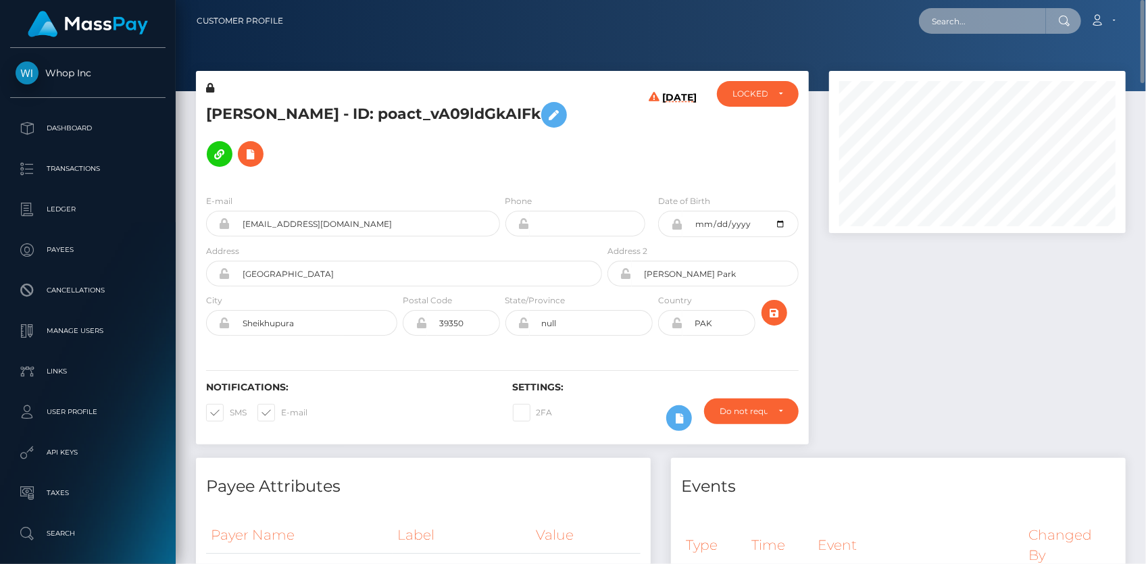
paste input "poact_9iPnaUriRP3D"
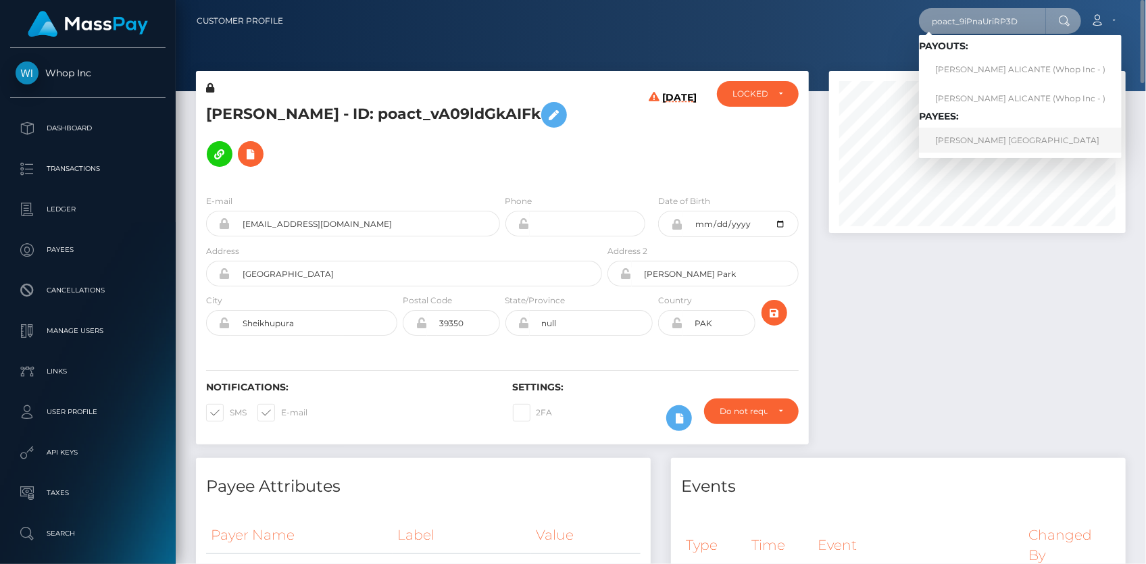
type input "poact_9iPnaUriRP3D"
click at [969, 134] on link "HENRY SARMIENTO ALICANTE" at bounding box center [1020, 140] width 203 height 25
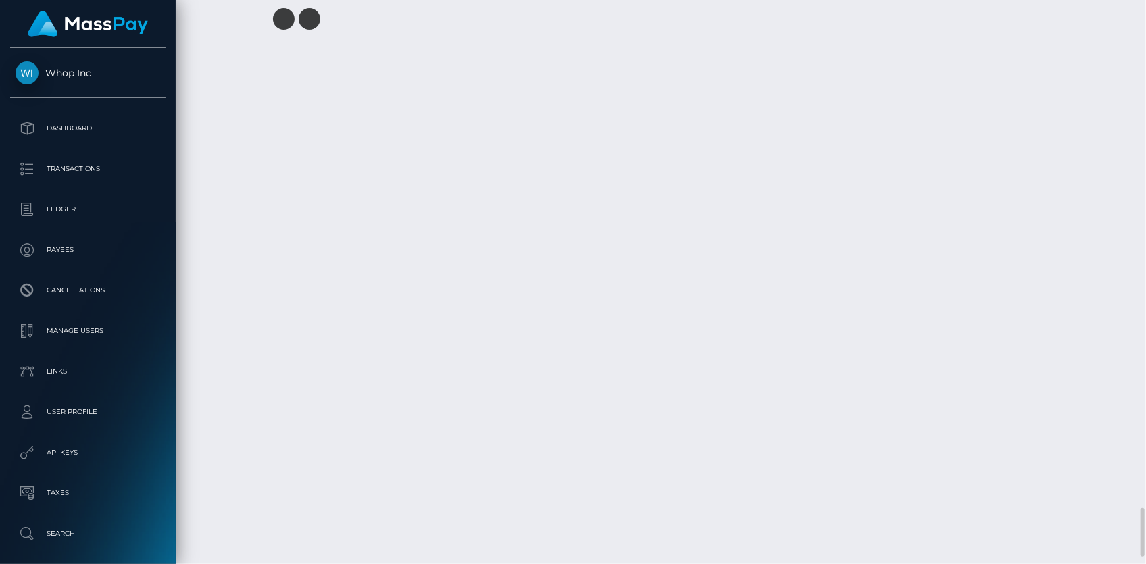
scroll to position [5921, 0]
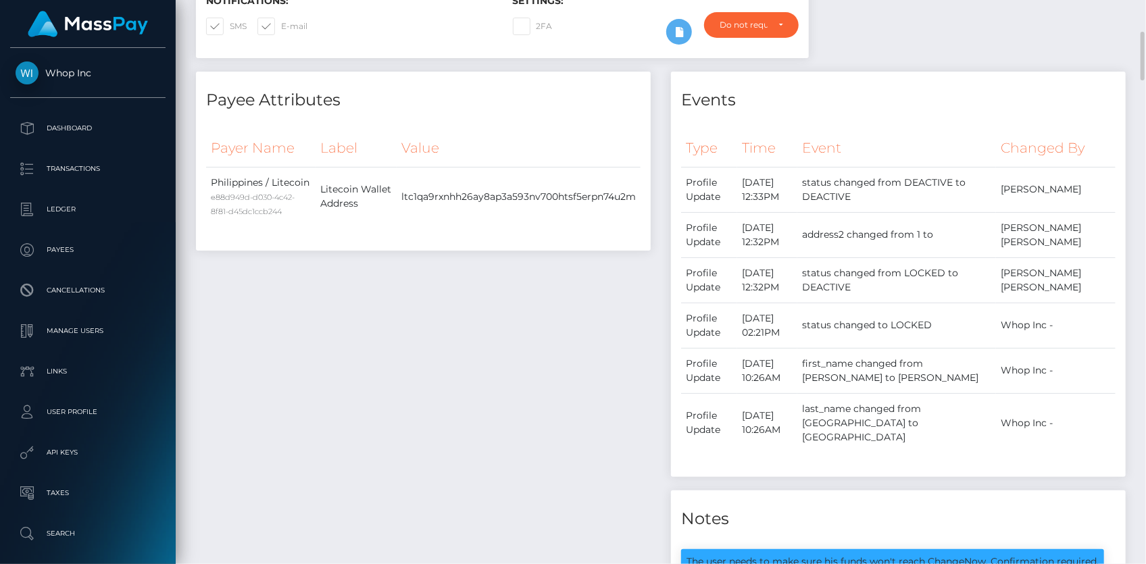
scroll to position [0, 0]
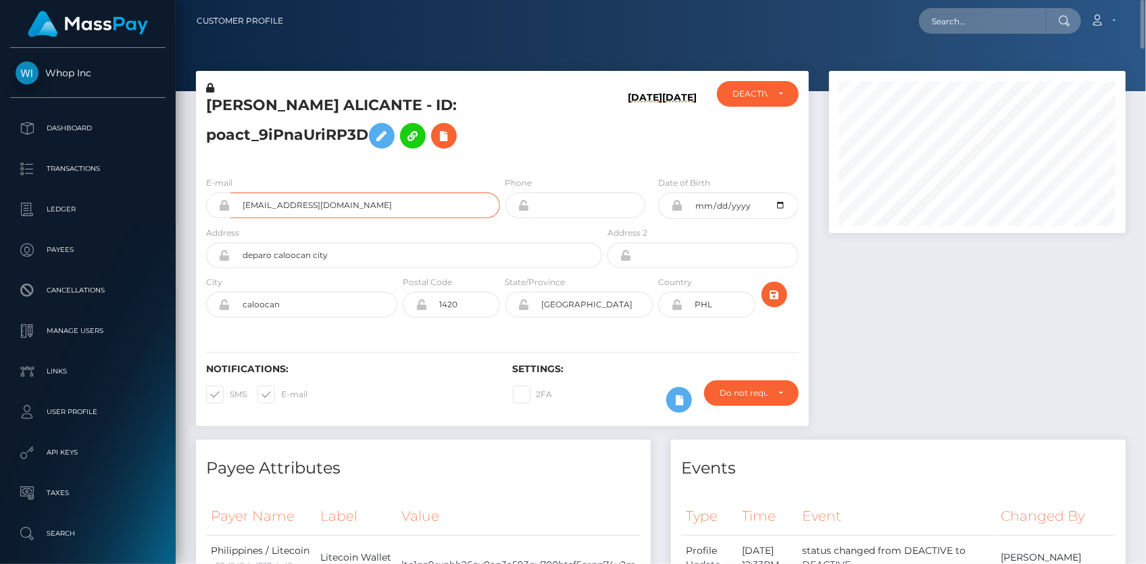
click at [277, 195] on input "britneypichie@gmail.com" at bounding box center [364, 205] width 269 height 26
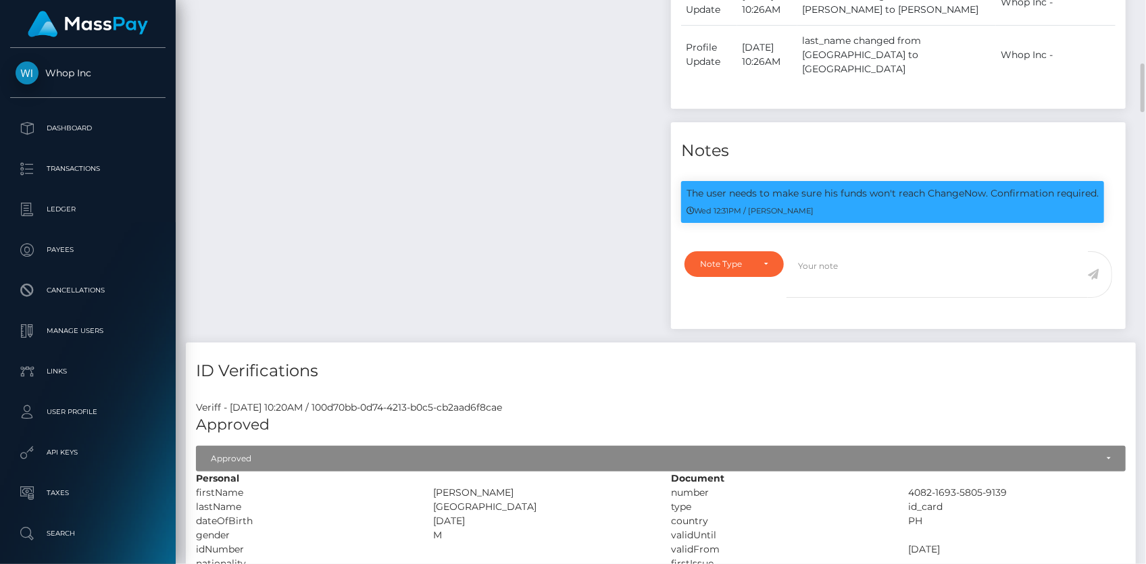
scroll to position [162, 296]
click at [729, 201] on p "The user needs to make sure his funds won't reach ChangeNow. Confirmation requi…" at bounding box center [892, 193] width 412 height 14
click at [822, 201] on p "The user needs to make sure his funds won't reach ChangeNow. Confirmation requi…" at bounding box center [892, 193] width 412 height 14
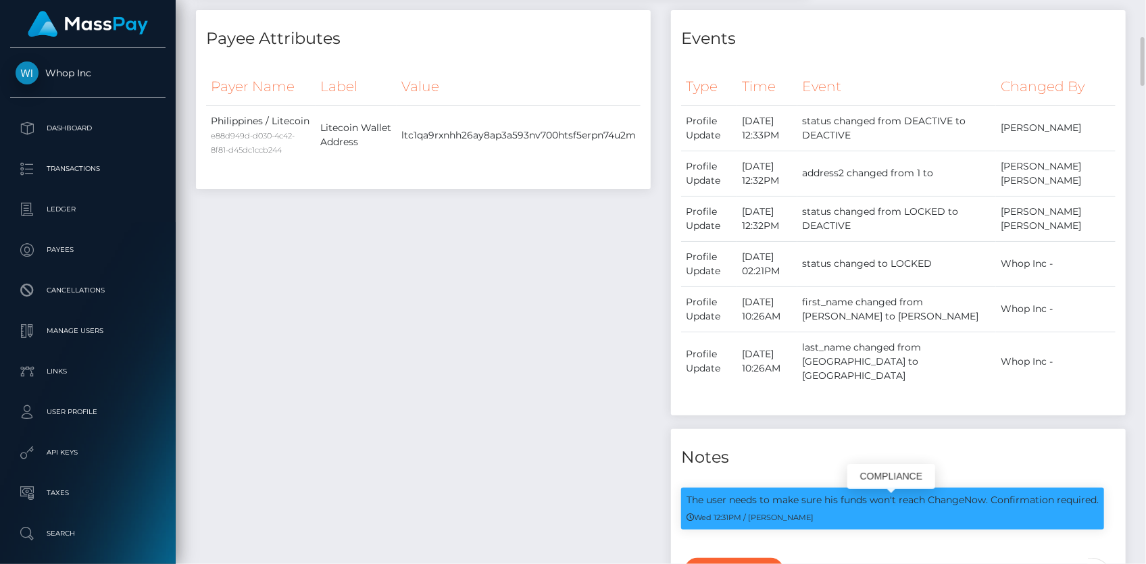
click at [962, 513] on div "The user needs to make sure his funds won't reach ChangeNow. Confirmation requi…" at bounding box center [892, 509] width 423 height 42
click at [958, 507] on p "The user needs to make sure his funds won't reach ChangeNow. Confirmation requi…" at bounding box center [892, 500] width 412 height 14
copy p "ChangeNow"
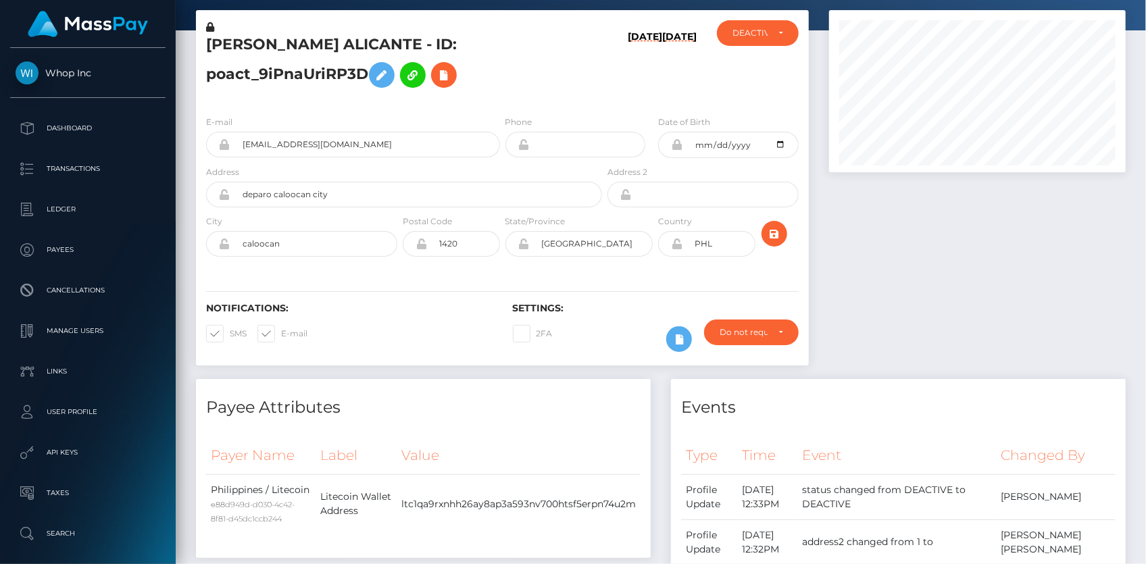
scroll to position [0, 0]
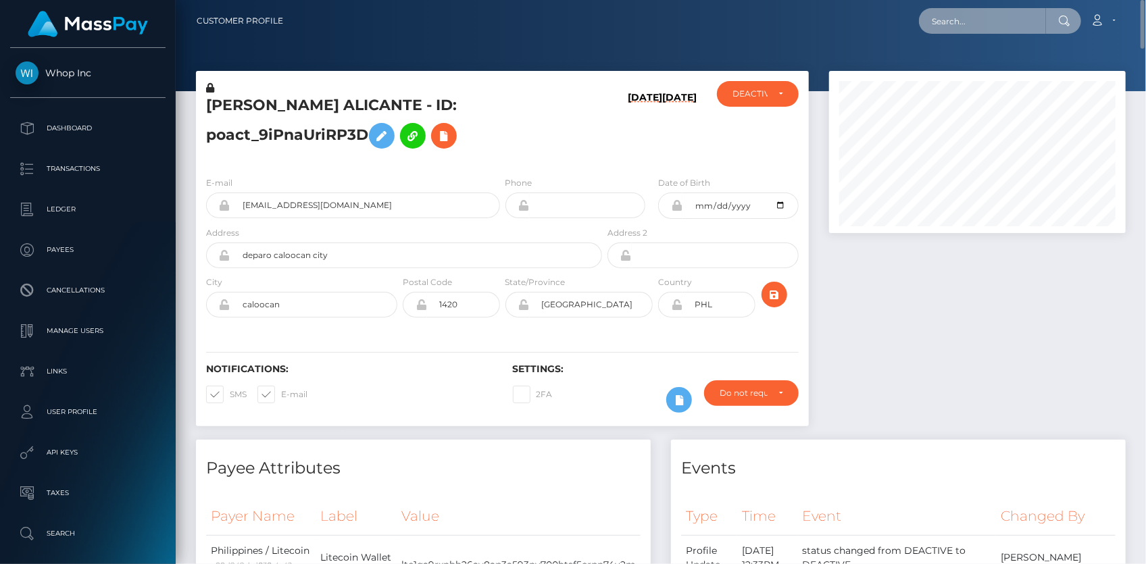
click at [937, 29] on input "text" at bounding box center [982, 21] width 127 height 26
paste input "d12af8c5-1d5e-47f7-9a33-769666aa0408"
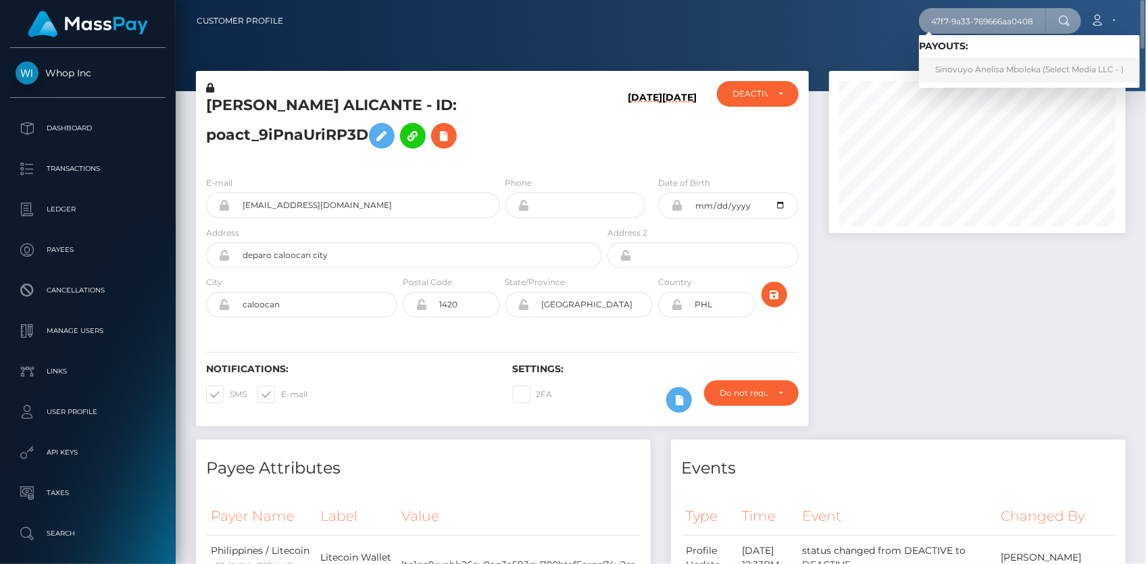
type input "d12af8c5-1d5e-47f7-9a33-769666aa0408"
click at [979, 59] on link "Sinovuyo Anelisa Mboleka (Select Media LLC - )" at bounding box center [1029, 69] width 221 height 25
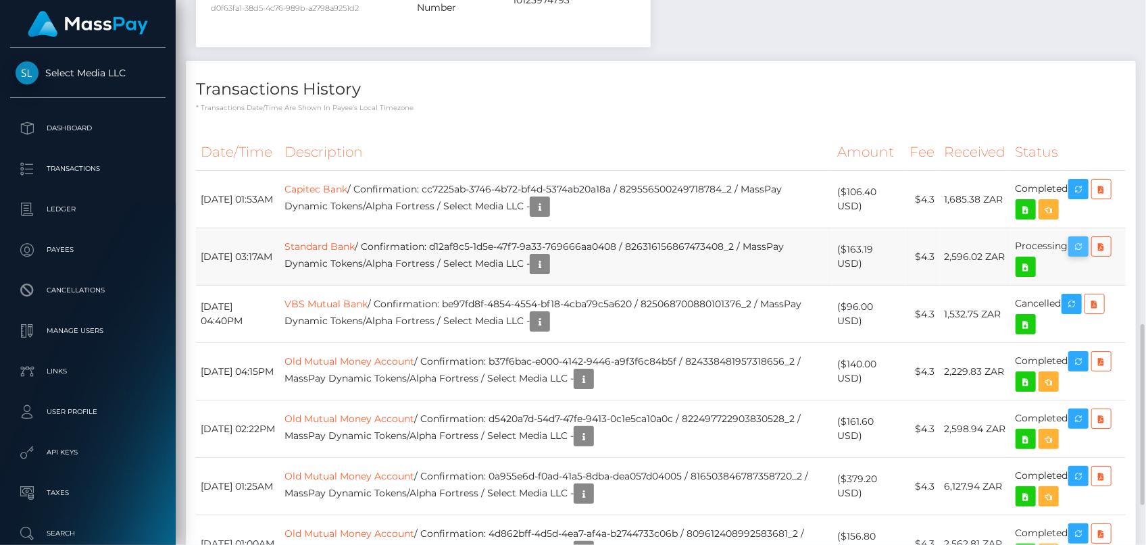
scroll to position [162, 296]
click at [1077, 238] on icon "button" at bounding box center [1078, 246] width 16 height 17
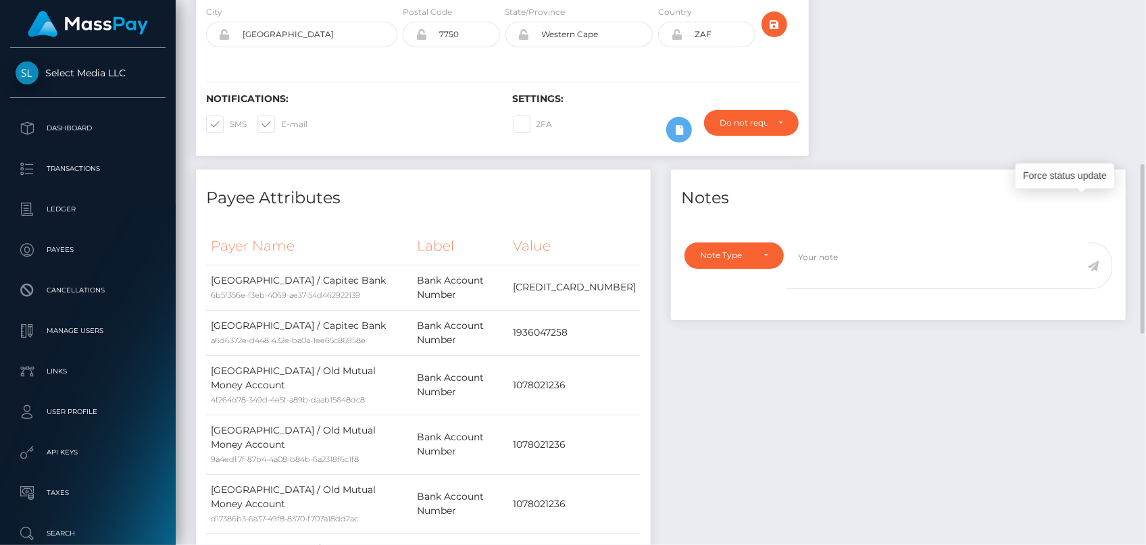
scroll to position [0, 0]
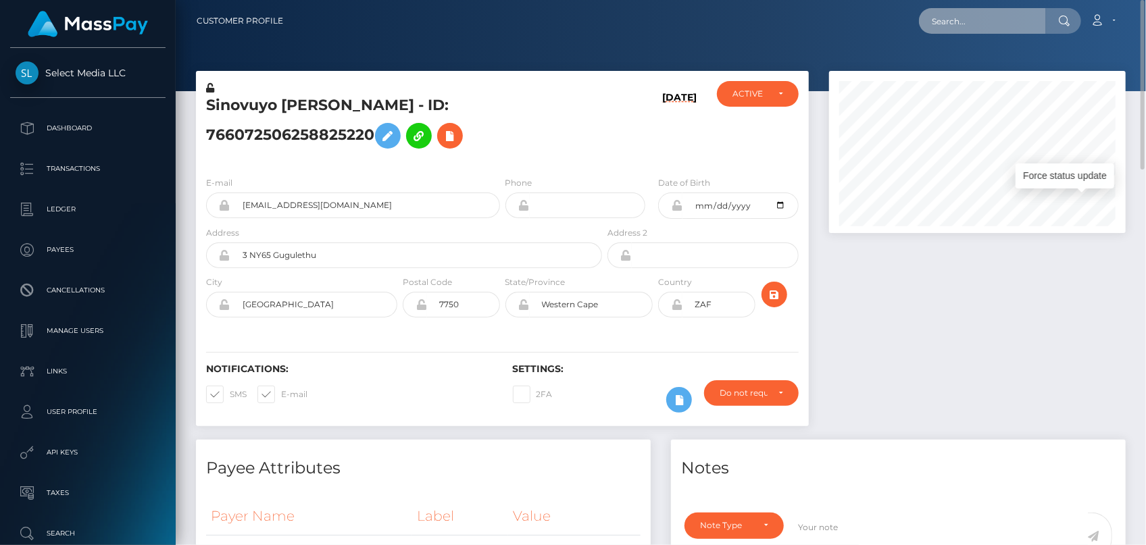
click at [946, 16] on input "text" at bounding box center [982, 21] width 127 height 26
paste input "1ff60712-97ea-11f0-bd85-0694aced620b"
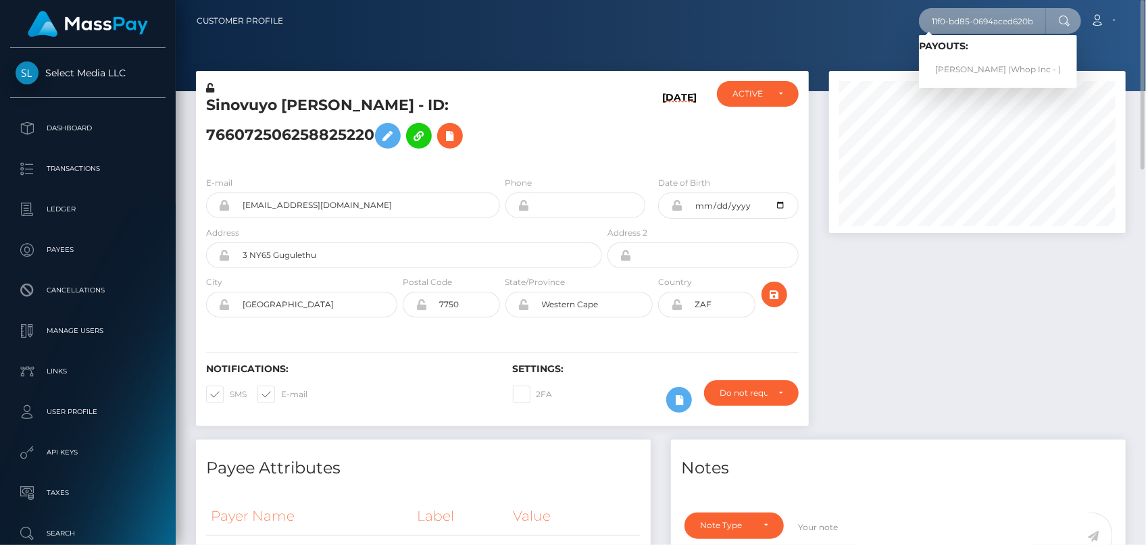
type input "1ff60712-97ea-11f0-bd85-0694aced620b"
click at [968, 63] on link "SHOKHNOZA YARMATOVA (Whop Inc - )" at bounding box center [998, 69] width 158 height 25
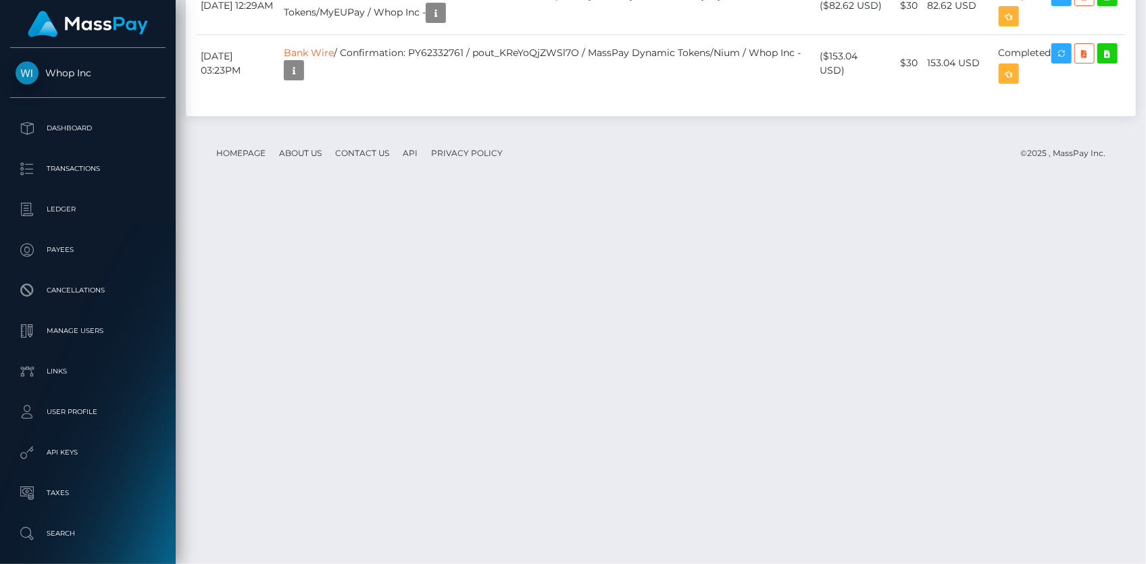
scroll to position [2725, 0]
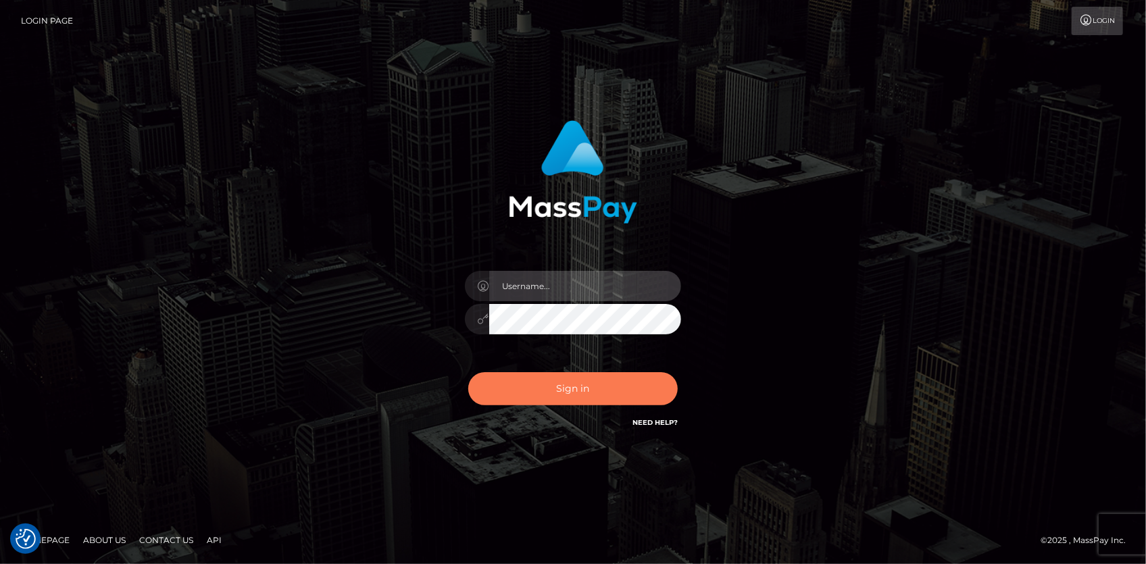
type input "[PERSON_NAME]"
click at [600, 380] on button "Sign in" at bounding box center [572, 388] width 209 height 33
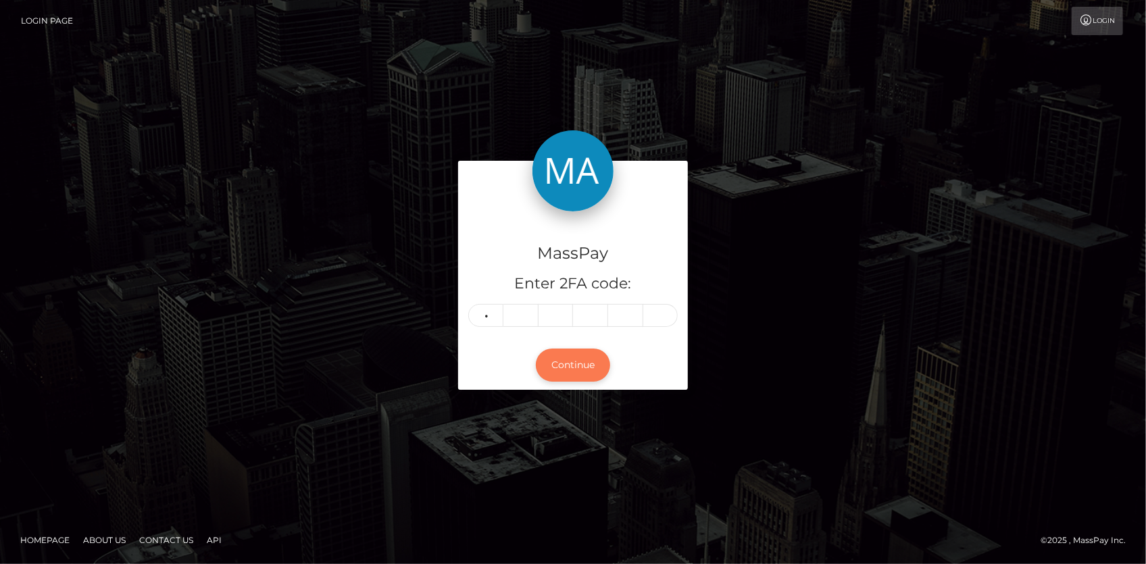
type input "7"
type input "8"
type input "5"
type input "1"
type input "0"
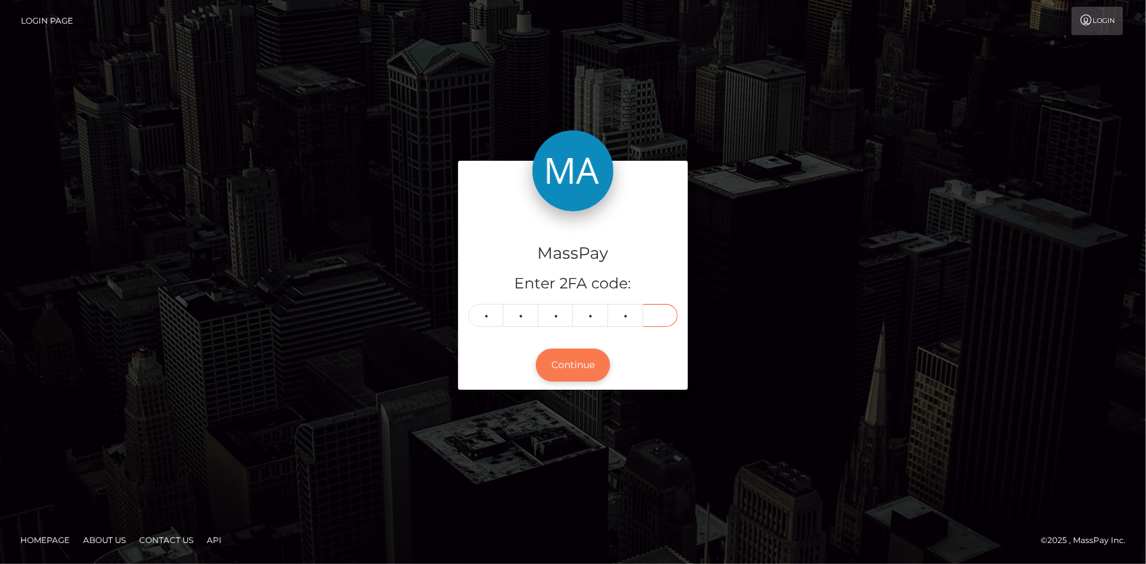
type input "7"
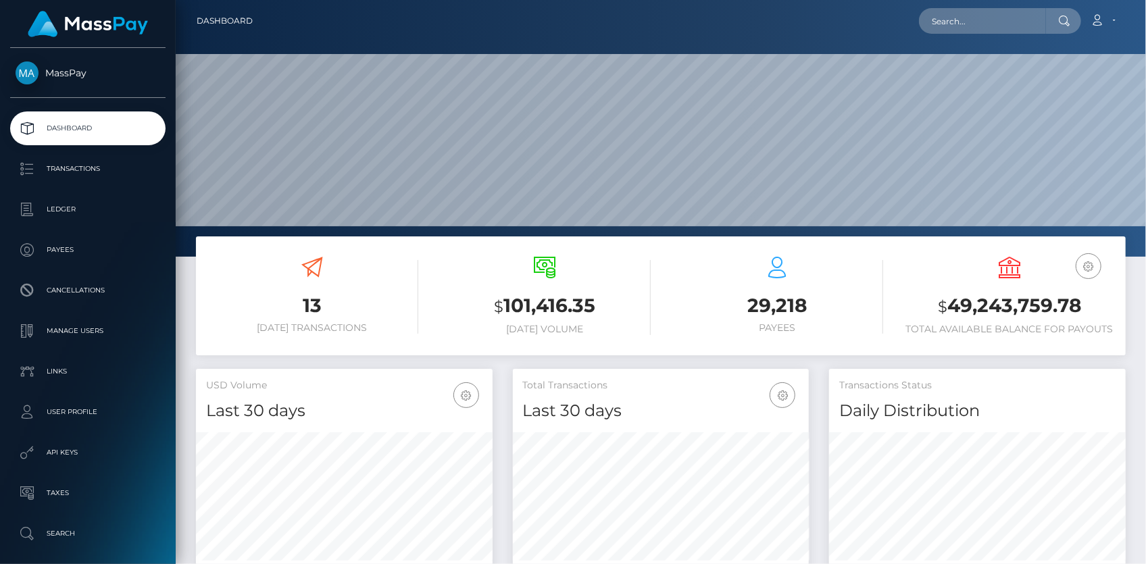
scroll to position [239, 296]
click at [956, 19] on input "text" at bounding box center [982, 21] width 127 height 26
paste input "382adfdb-97d7-11f0-bd85-0694aced620b"
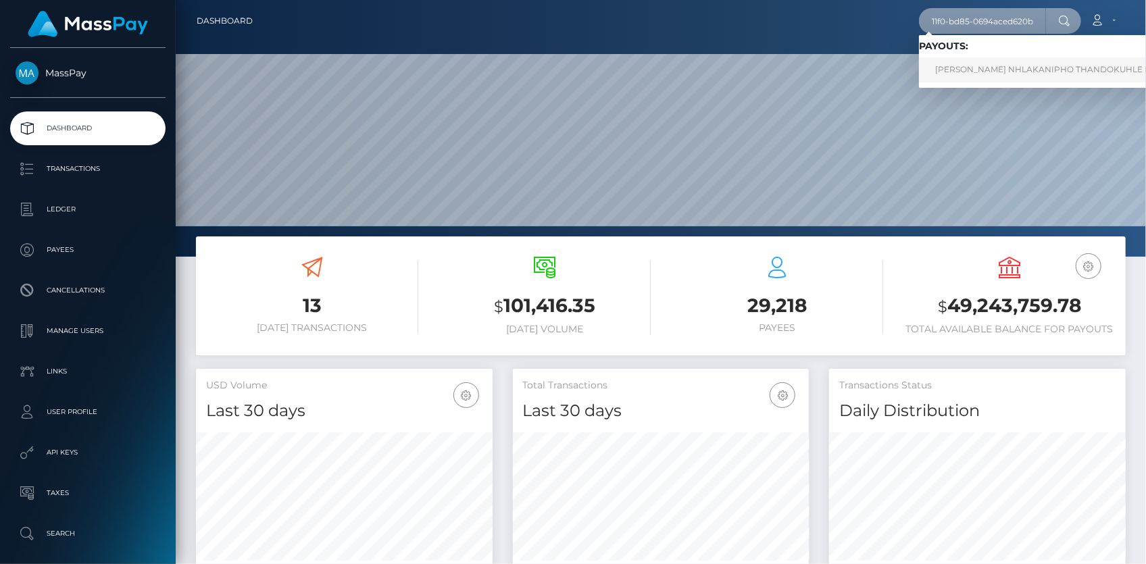
type input "382adfdb-97d7-11f0-bd85-0694aced620b"
click at [961, 61] on link "[PERSON_NAME] NHLAKANIPHO THANDOKUHLE NKABINDE (Whop Inc - )" at bounding box center [1090, 69] width 343 height 25
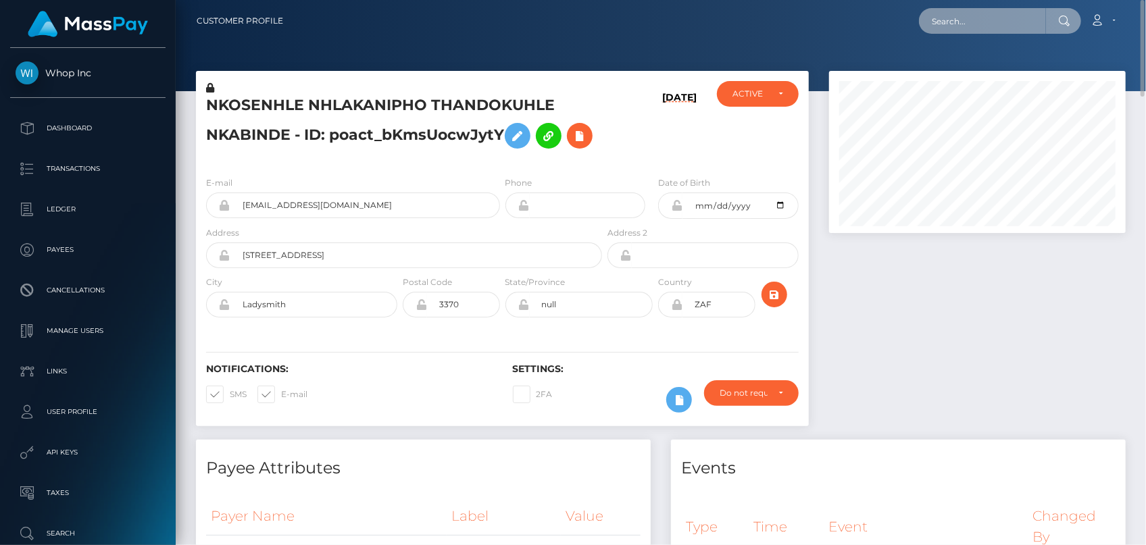
click at [955, 27] on input "text" at bounding box center [982, 21] width 127 height 26
paste input "69719702-9771-11f0-bd85-0694aced620b"
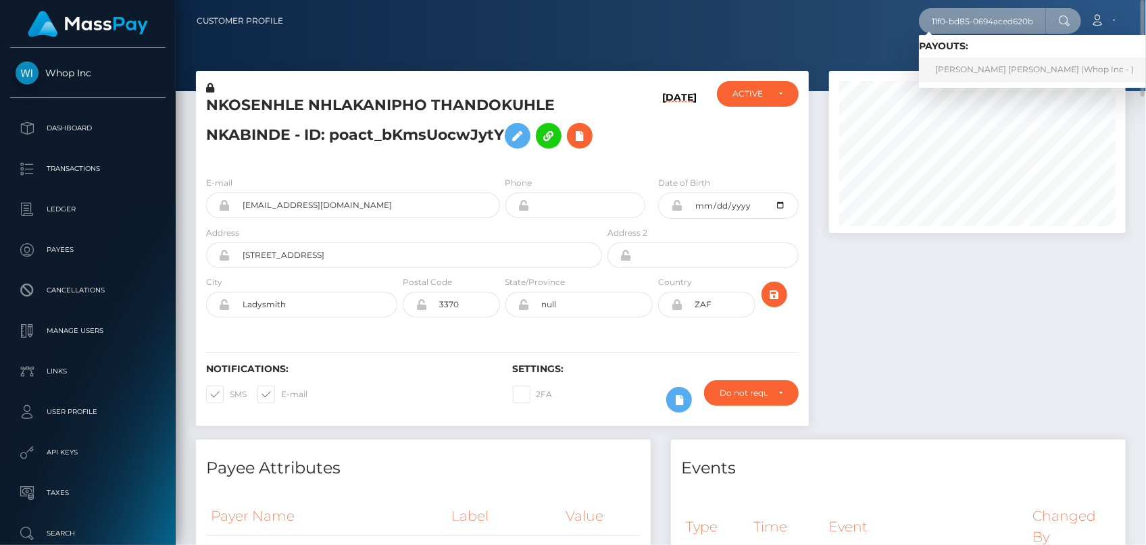
type input "69719702-9771-11f0-bd85-0694aced620b"
click at [973, 68] on link "ELIJAH OTIENO OTIENO (Whop Inc - )" at bounding box center [1034, 69] width 231 height 25
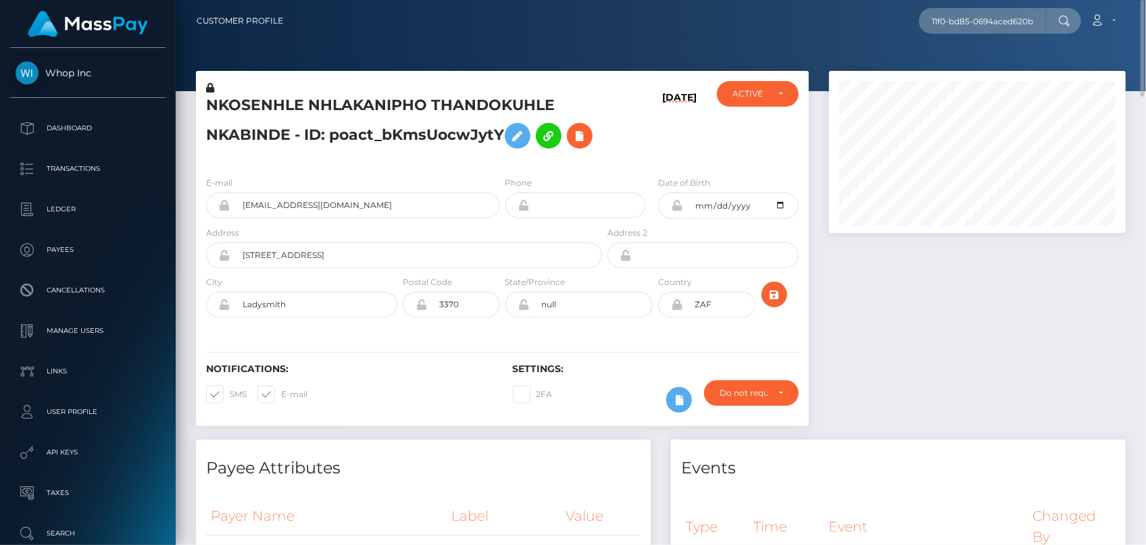
scroll to position [0, 0]
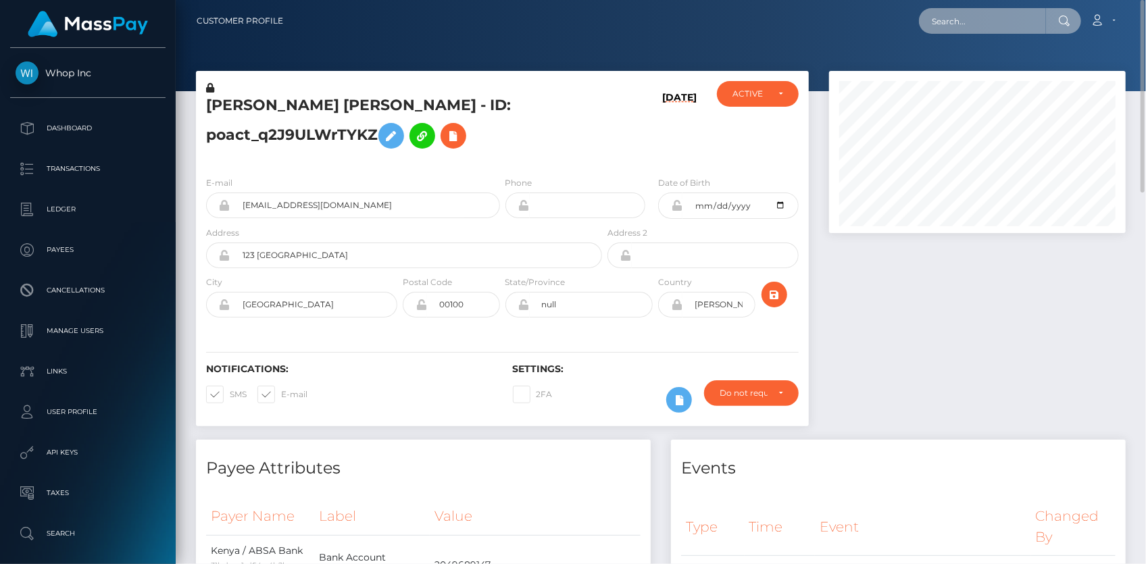
click at [954, 24] on input "text" at bounding box center [982, 21] width 127 height 26
paste input "RQwFQwuiQ8KxeVwQJ525f2"
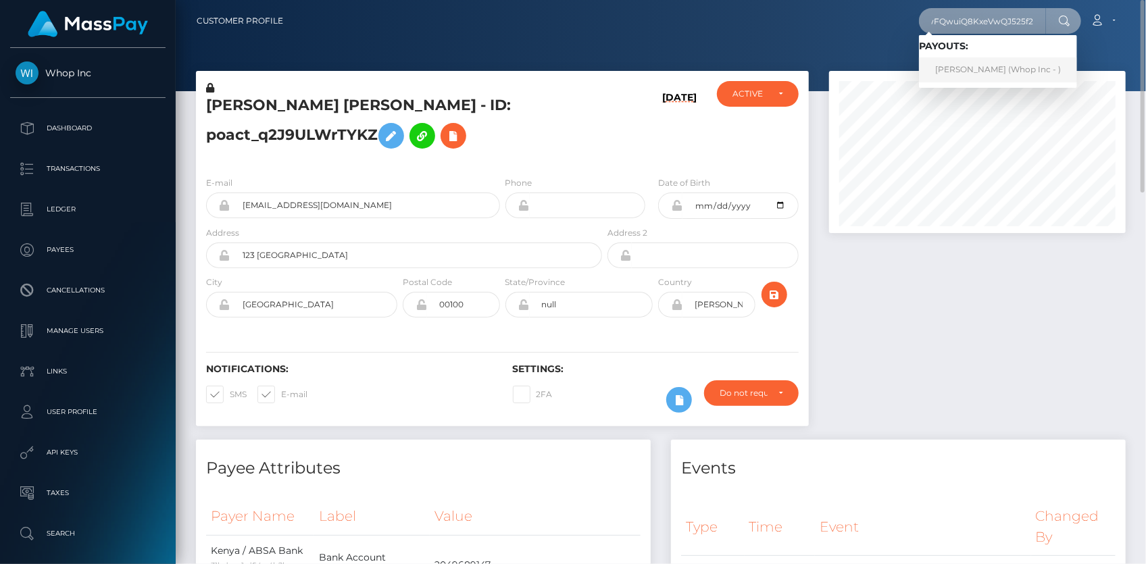
type input "RQwFQwuiQ8KxeVwQJ525f2"
click at [970, 71] on link "[PERSON_NAME] (Whop Inc - )" at bounding box center [998, 69] width 158 height 25
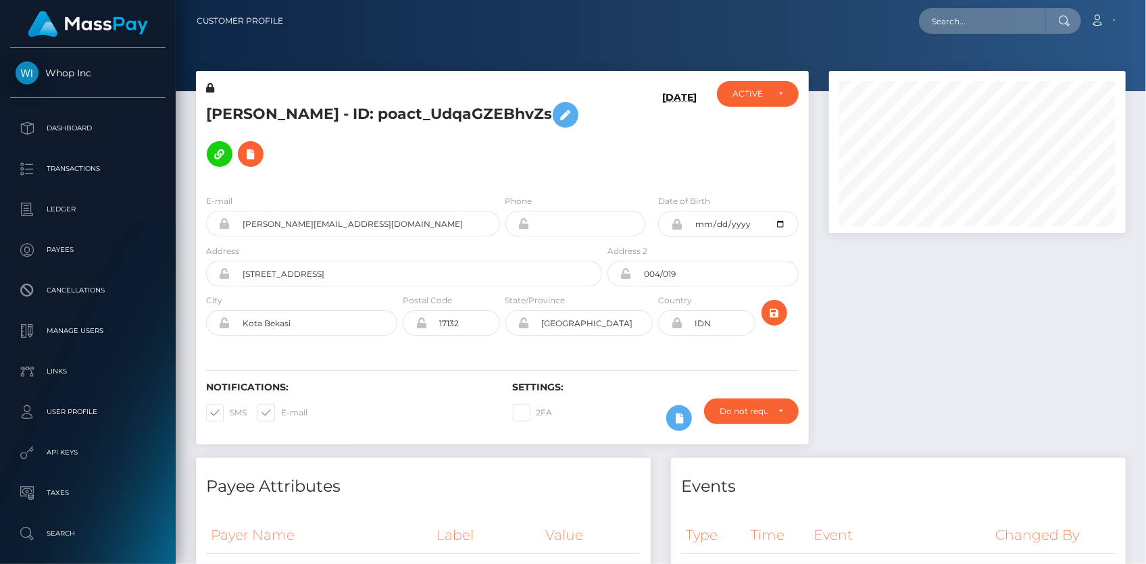
scroll to position [162, 296]
click at [960, 12] on input "text" at bounding box center [982, 21] width 127 height 26
paste input "pout_qoLnqSi6o2S8W"
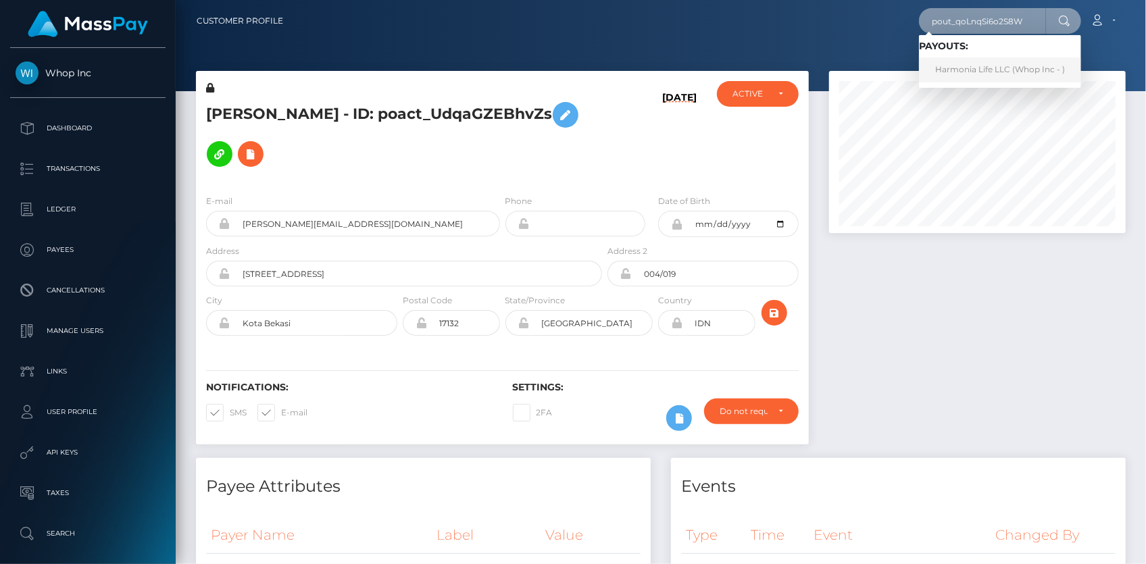
type input "pout_qoLnqSi6o2S8W"
click at [983, 71] on link "Harmonia Life LLC (Whop Inc - )" at bounding box center [1000, 69] width 162 height 25
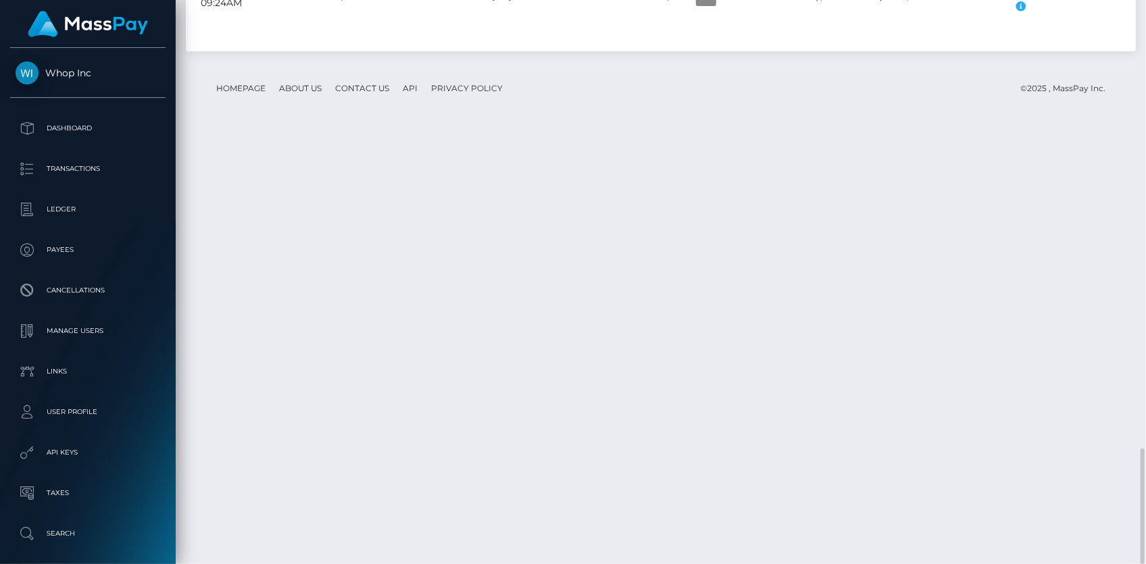
scroll to position [162, 296]
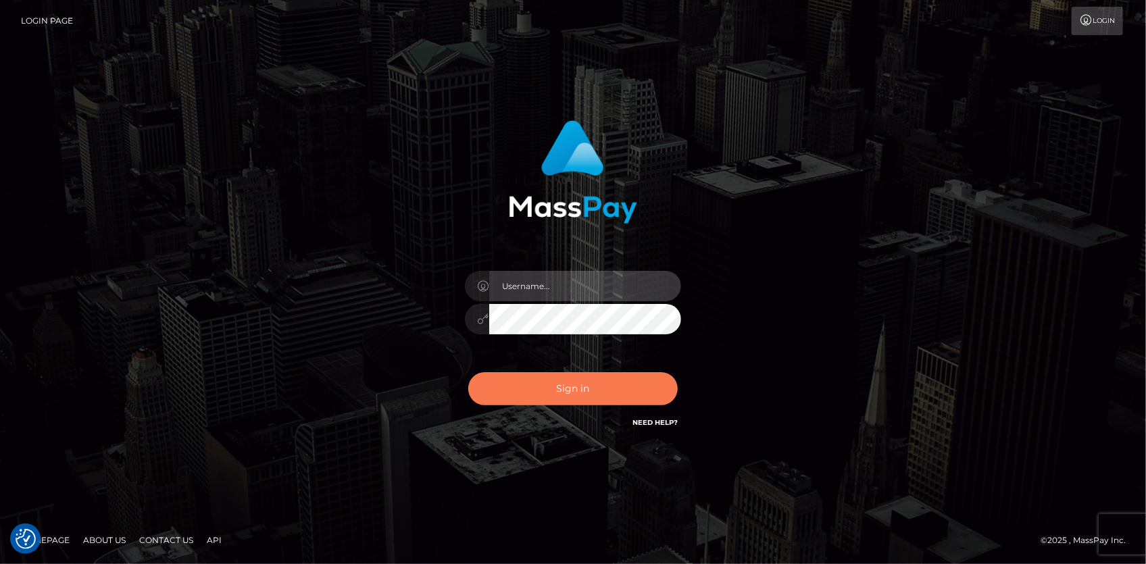
type input "Eduard Gavrilescu"
click at [542, 405] on button "Sign in" at bounding box center [572, 388] width 209 height 33
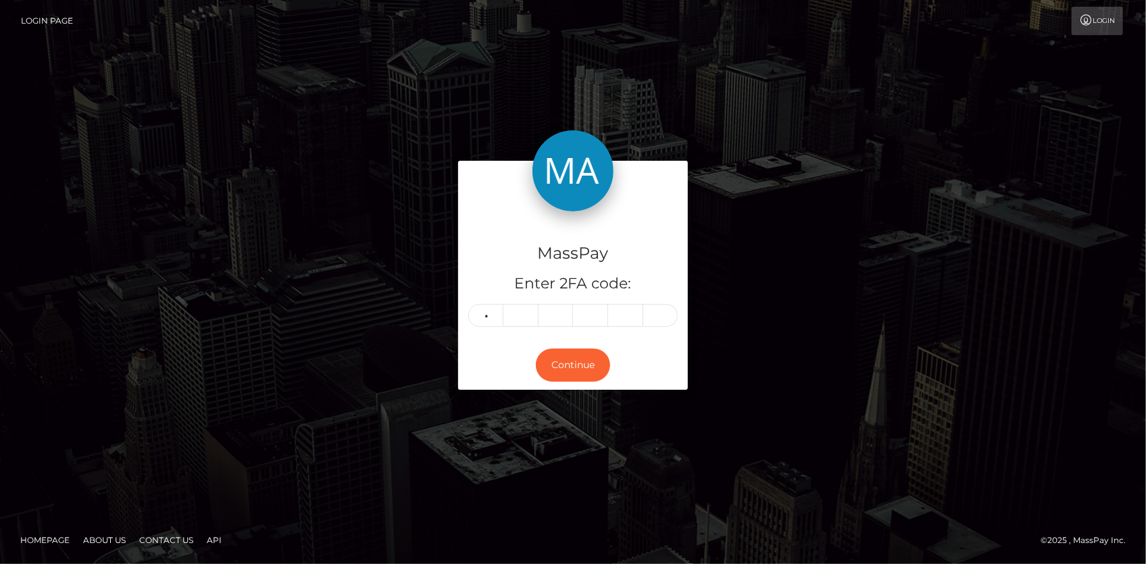
type input "5"
type input "0"
type input "7"
type input "4"
type input "3"
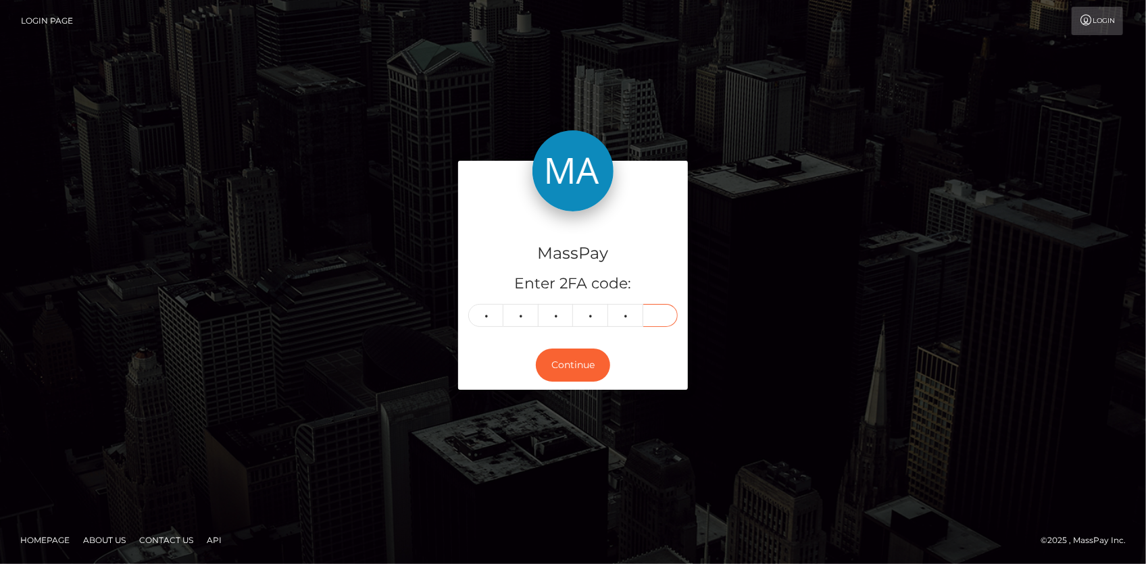
type input "1"
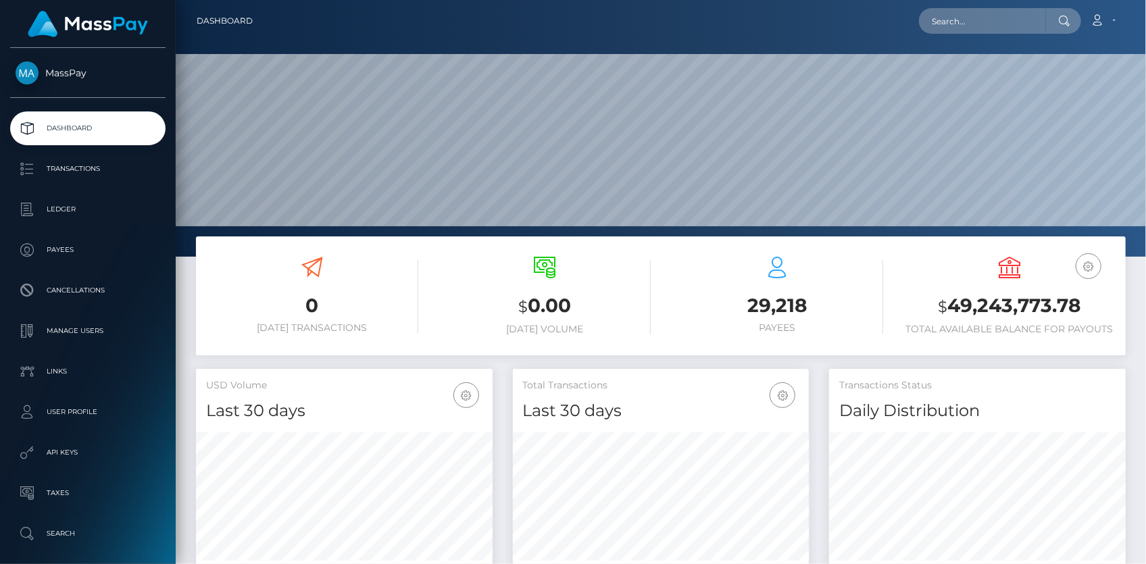
scroll to position [239, 296]
click at [1012, 24] on input "text" at bounding box center [982, 21] width 127 height 26
paste input "cd9a3adf-9d18-11f0-bd85-0694aced620b"
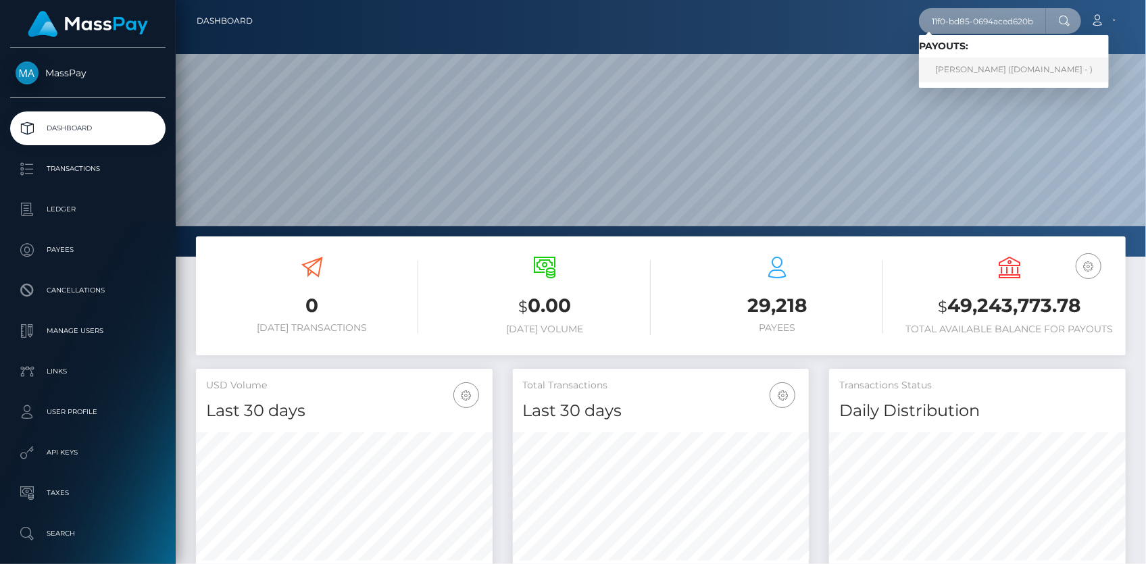
type input "cd9a3adf-9d18-11f0-bd85-0694aced620b"
click at [973, 63] on link "ibrahim kilic (Skin.Land - )" at bounding box center [1014, 69] width 190 height 25
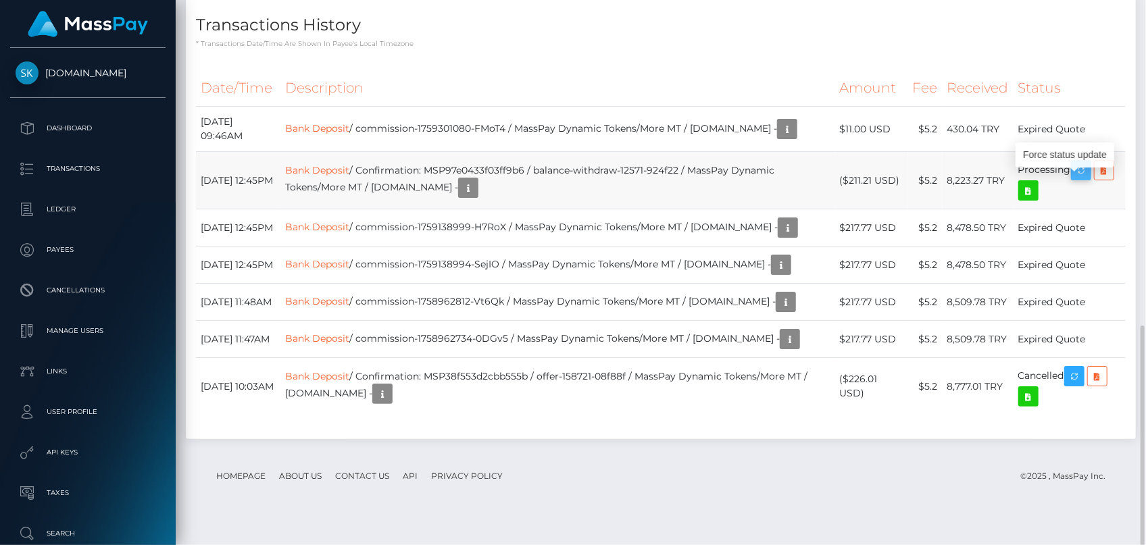
scroll to position [162, 296]
click at [1087, 179] on icon "button" at bounding box center [1081, 170] width 16 height 17
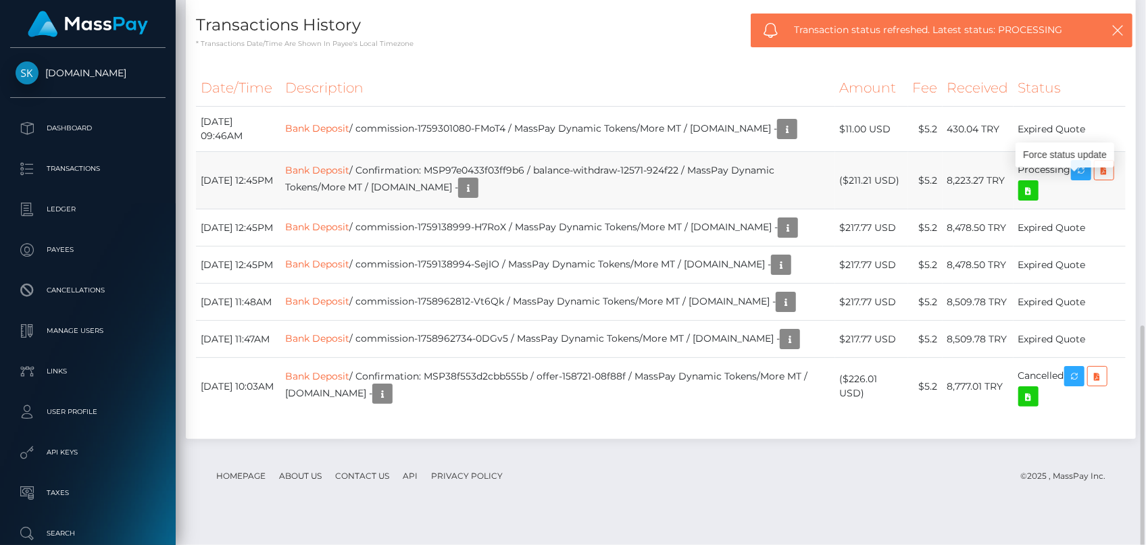
click at [522, 178] on td "Bank Deposit / Confirmation: MSP97e0433f03ff9b6 / balance-withdraw-12571-924f22…" at bounding box center [557, 180] width 554 height 57
copy td "MSP97e0433f03ff9b6"
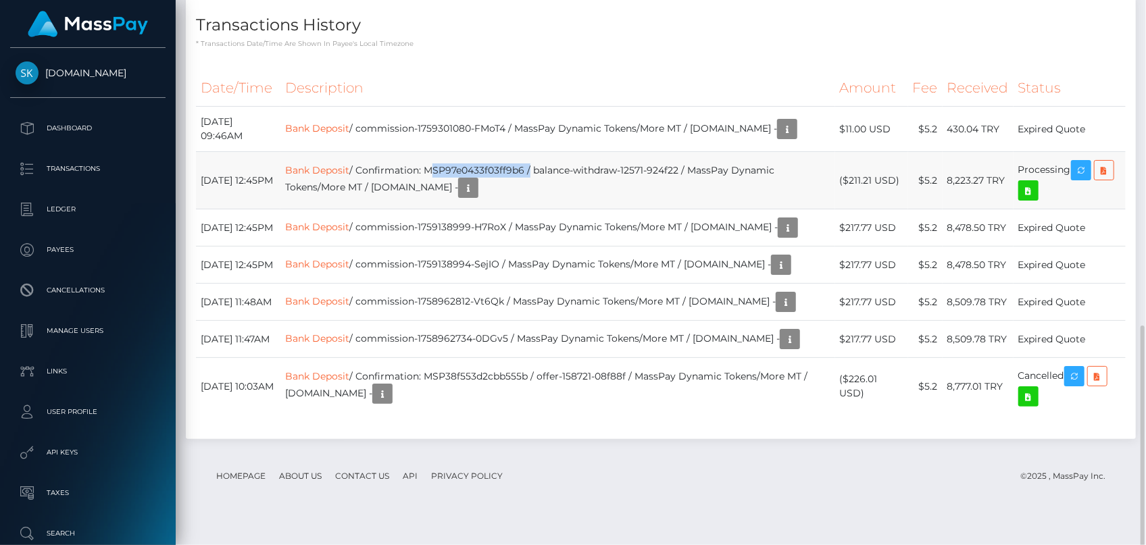
click at [524, 179] on td "Bank Deposit / Confirmation: MSP97e0433f03ff9b6 / balance-withdraw-12571-924f22…" at bounding box center [557, 180] width 554 height 57
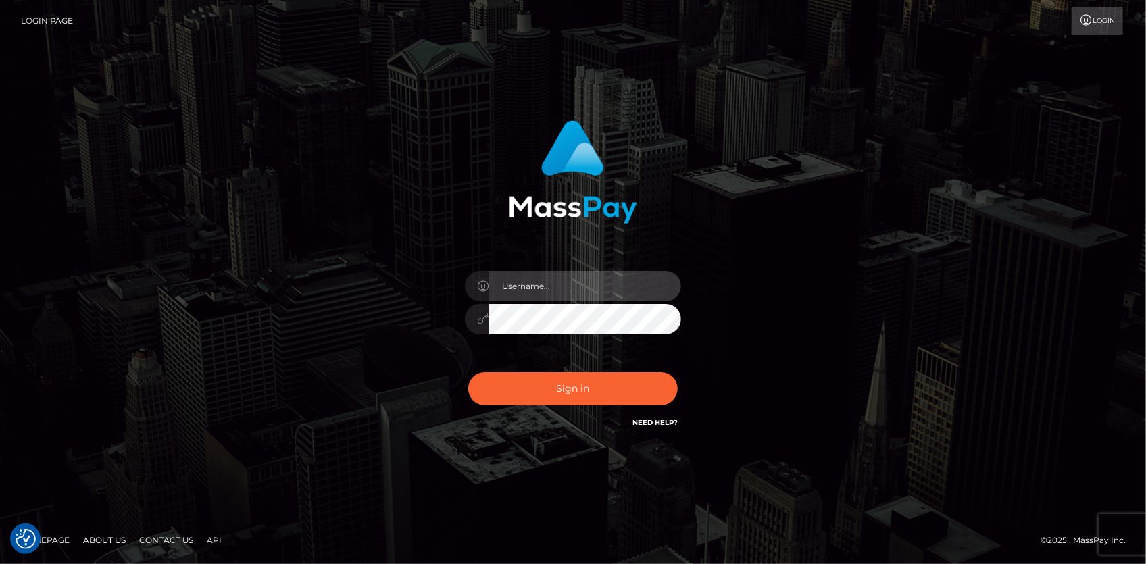
type input "[PERSON_NAME]"
click at [559, 369] on div "Sign in Need Help?" at bounding box center [573, 394] width 236 height 60
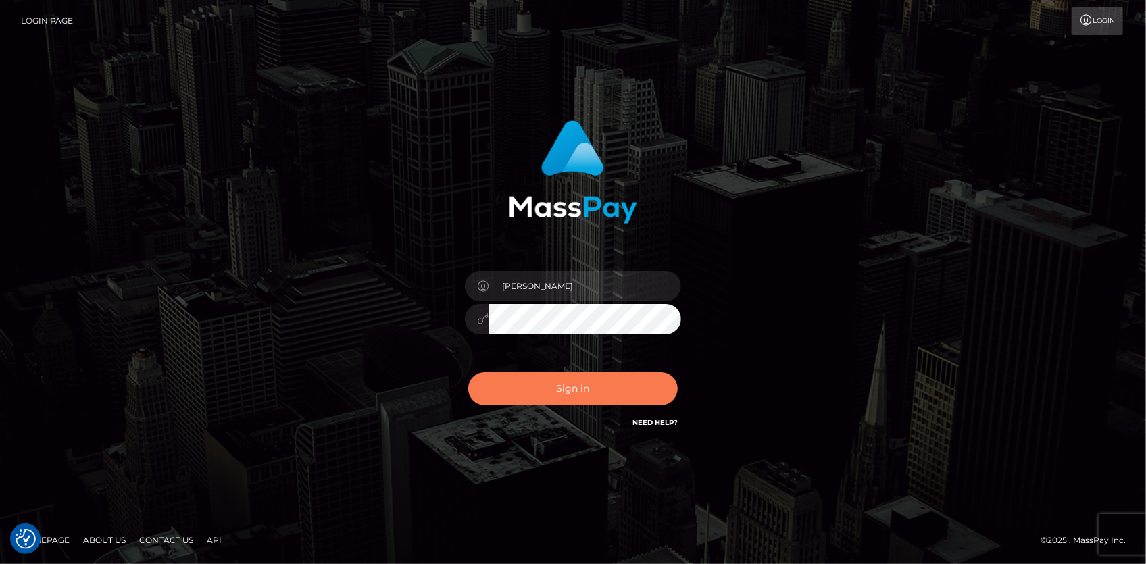
click at [557, 374] on button "Sign in" at bounding box center [572, 388] width 209 height 33
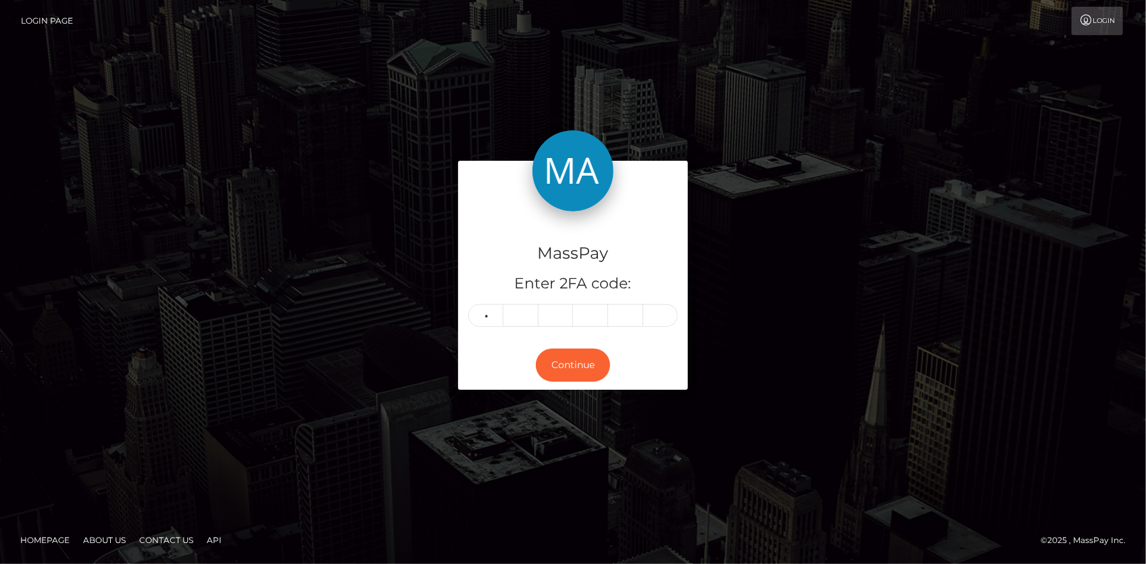
type input "5"
type input "8"
type input "3"
type input "8"
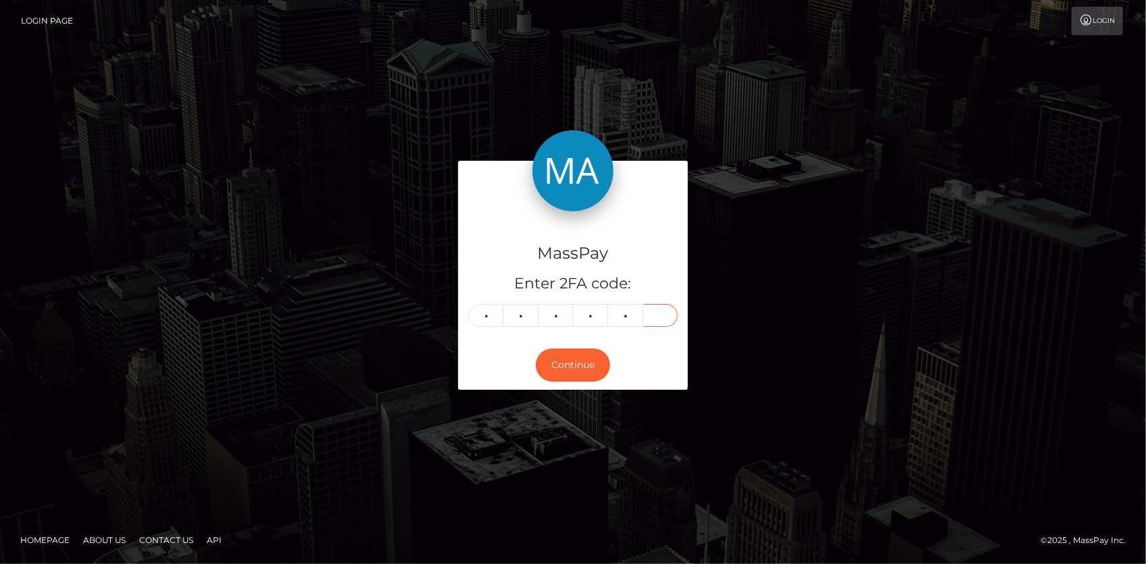
type input "2"
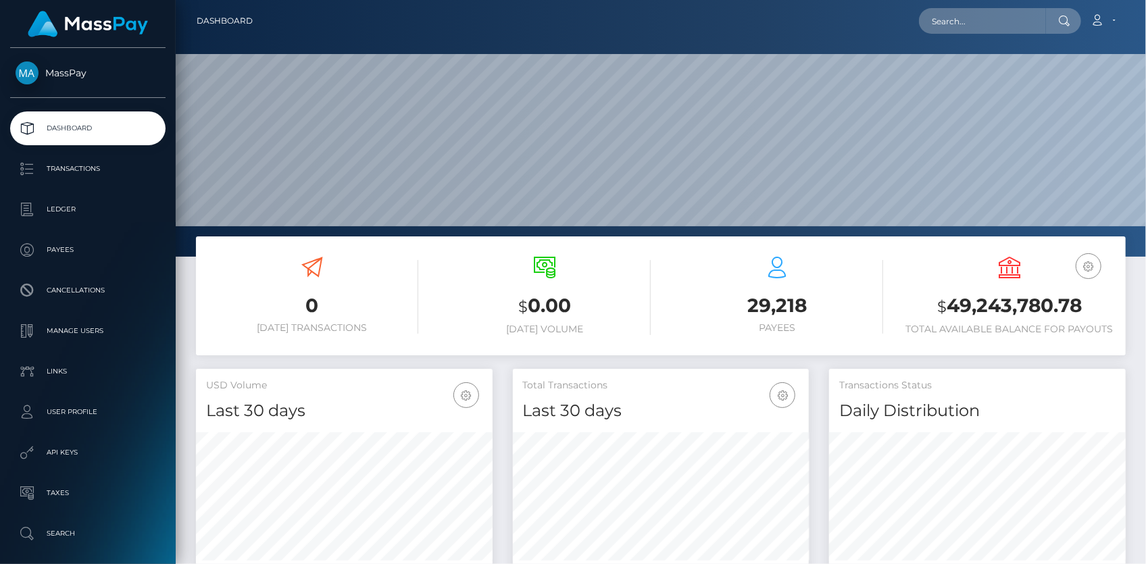
scroll to position [239, 296]
click at [971, 32] on input "text" at bounding box center [982, 21] width 127 height 26
paste input "poact_AqTnE9lXdRyz"
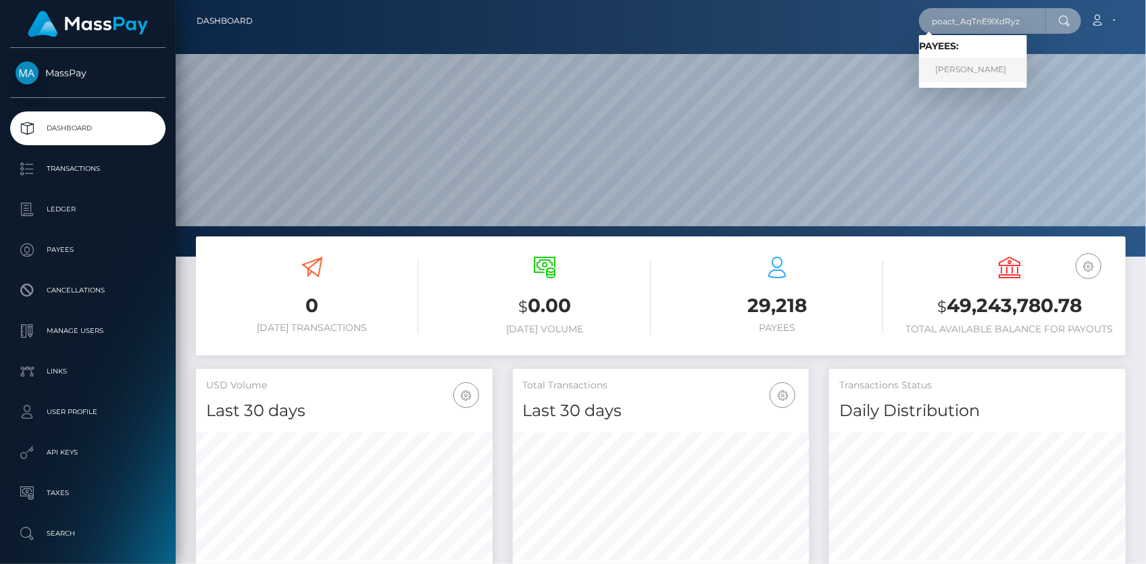
type input "poact_AqTnE9lXdRyz"
click at [976, 70] on link "CHRISTINA MARIE CHANDLER" at bounding box center [973, 69] width 108 height 25
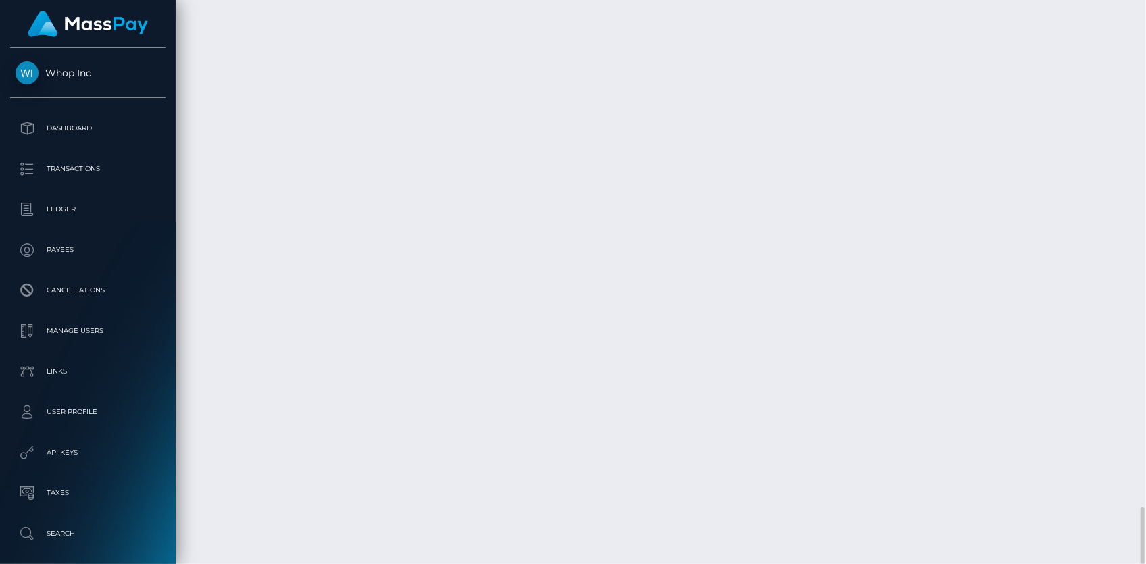
scroll to position [4964, 0]
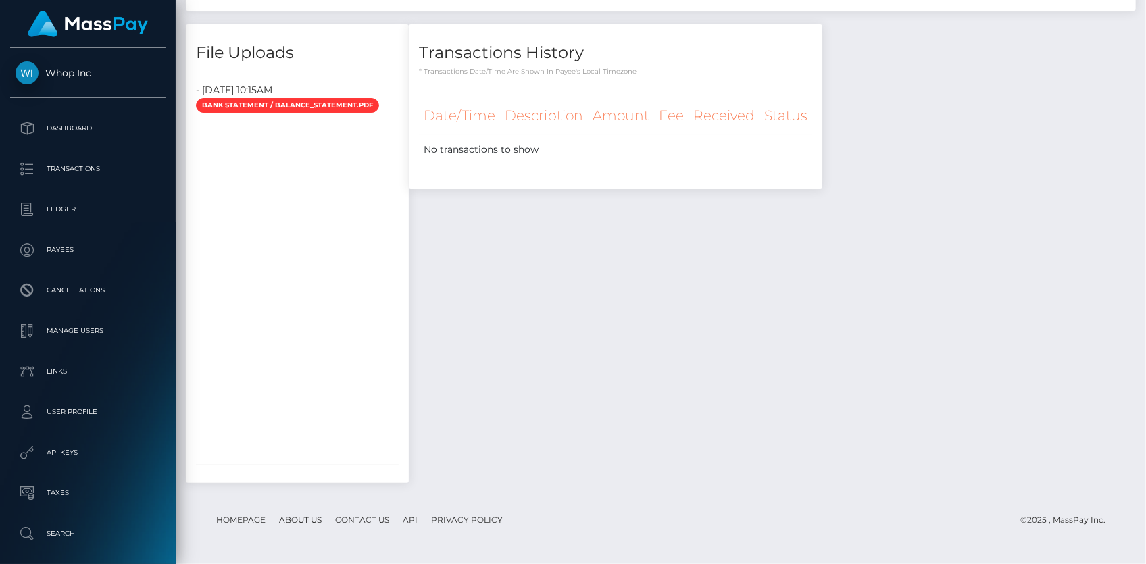
scroll to position [0, 0]
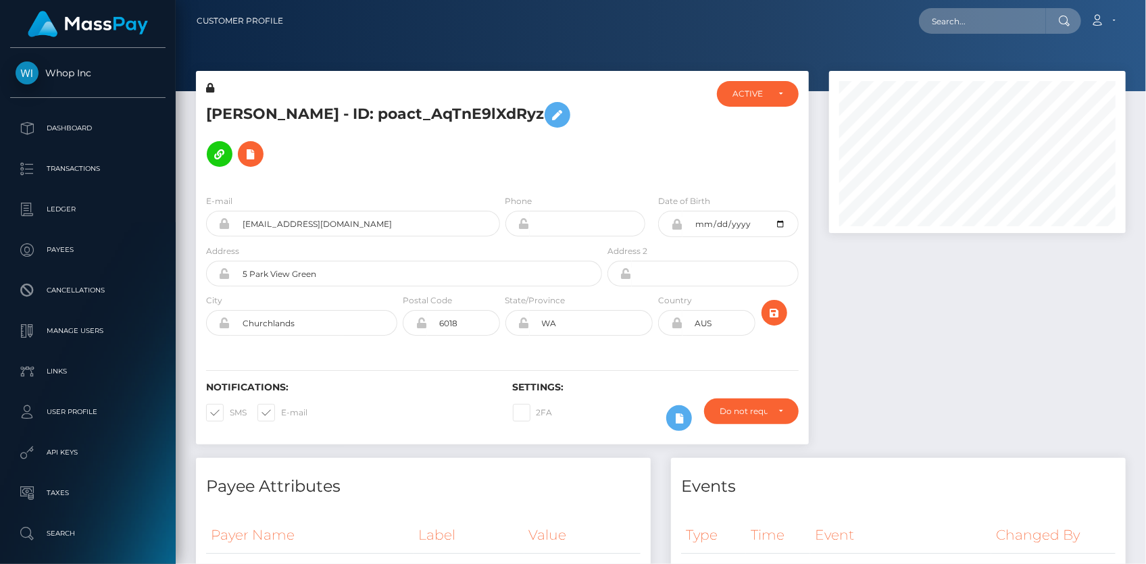
scroll to position [162, 296]
click at [983, 49] on div at bounding box center [661, 45] width 970 height 91
click at [971, 26] on input "text" at bounding box center [982, 21] width 127 height 26
paste input "poact_XPz0xzIoI1Pb"
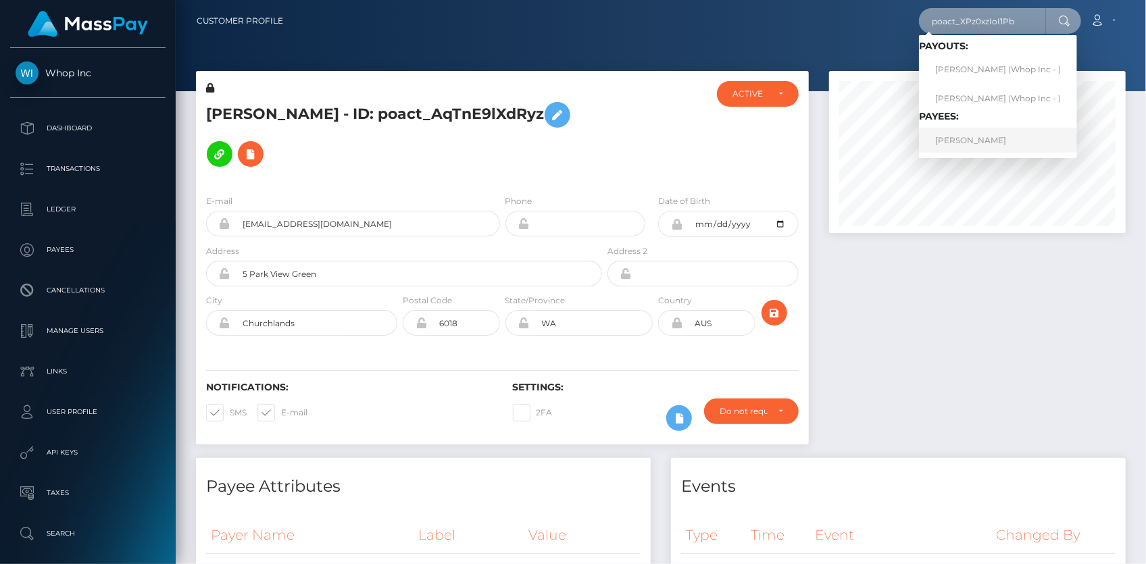
type input "poact_XPz0xzIoI1Pb"
click at [984, 140] on link "ANAS ANAS" at bounding box center [998, 140] width 158 height 25
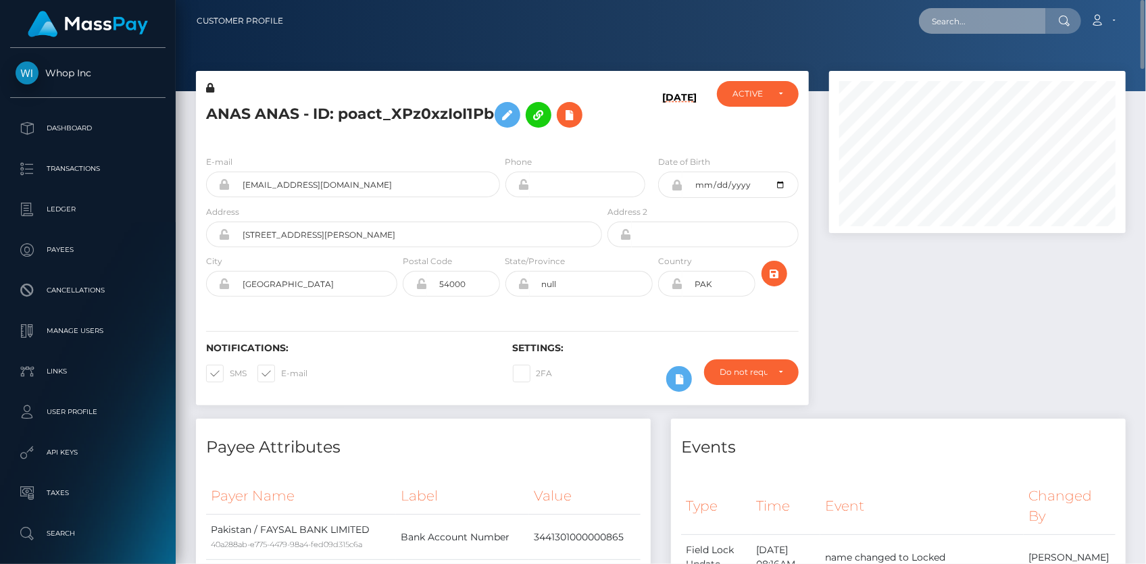
click at [939, 32] on input "text" at bounding box center [982, 21] width 127 height 26
paste input "poact_pNGSOq8Y6V1U"
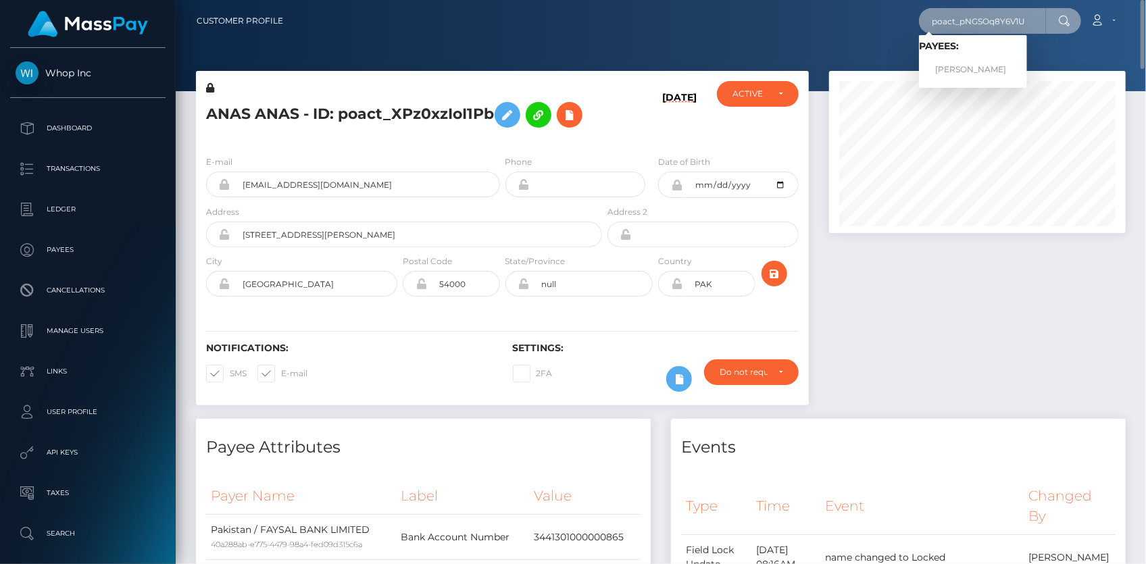
type input "poact_pNGSOq8Y6V1U"
click at [967, 70] on link "[PERSON_NAME]" at bounding box center [973, 69] width 108 height 25
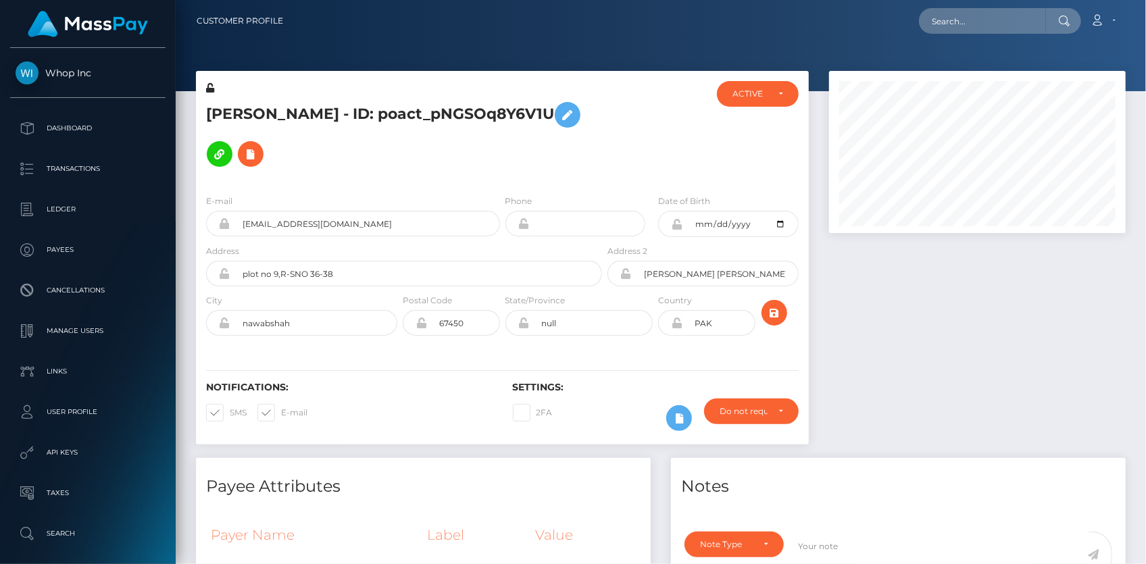
scroll to position [162, 296]
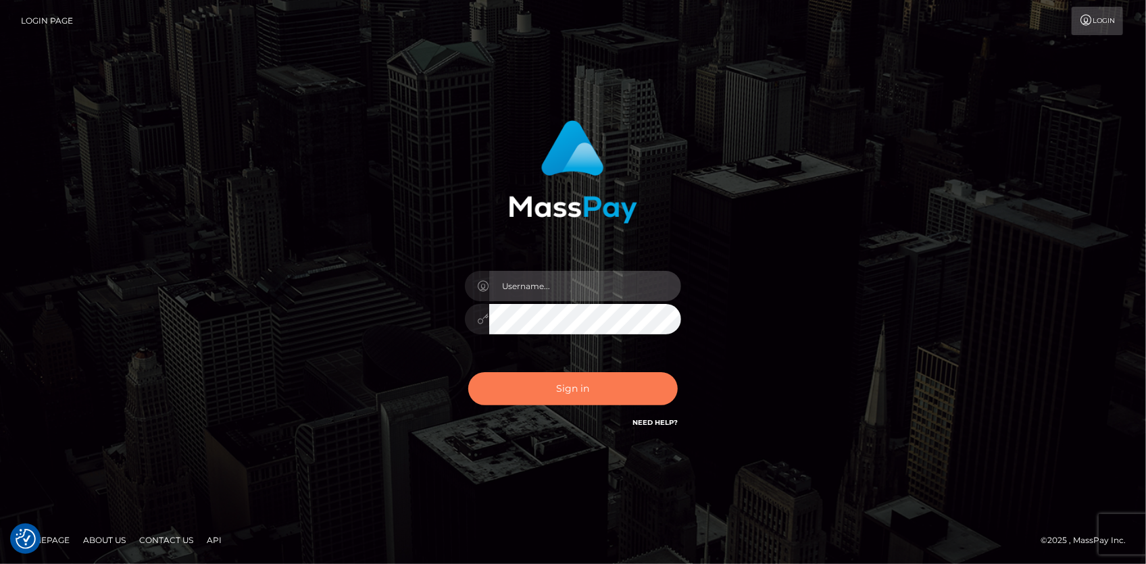
type input "[PERSON_NAME]"
click at [588, 387] on button "Sign in" at bounding box center [572, 388] width 209 height 33
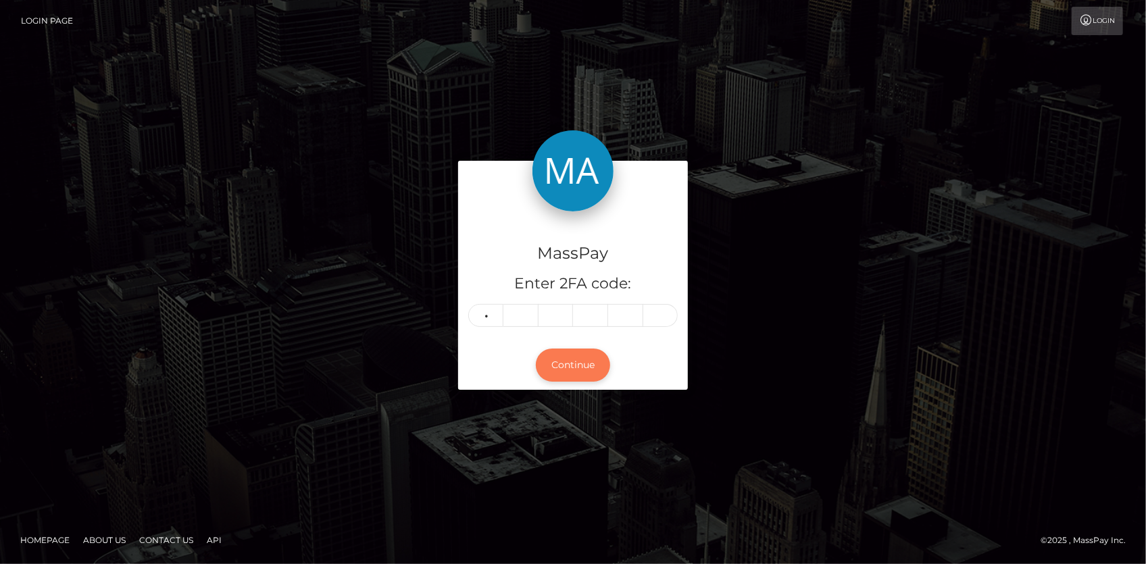
type input "5"
type input "1"
type input "8"
type input "6"
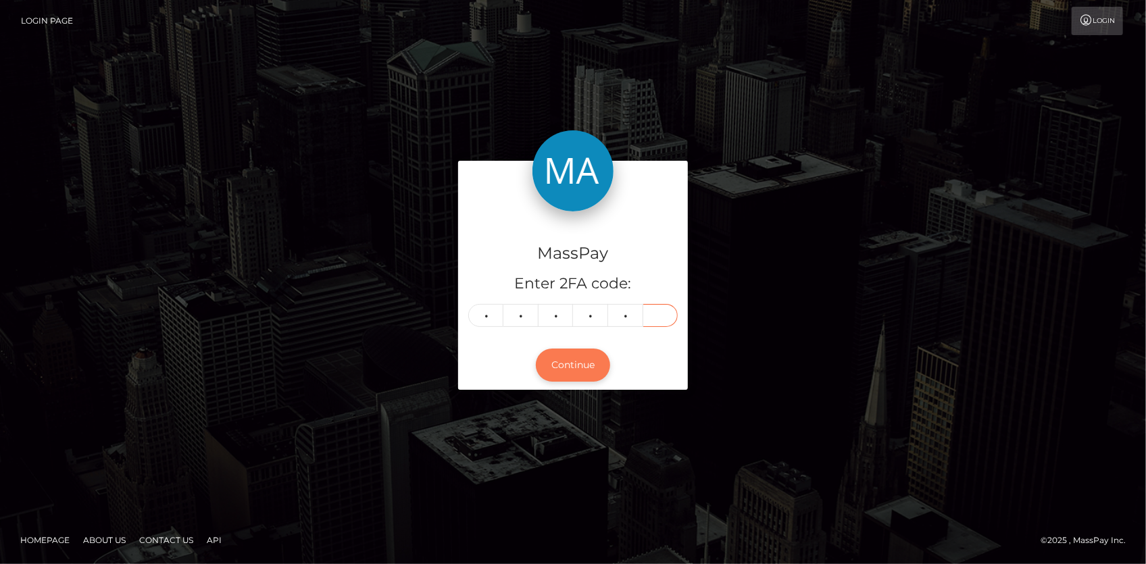
type input "0"
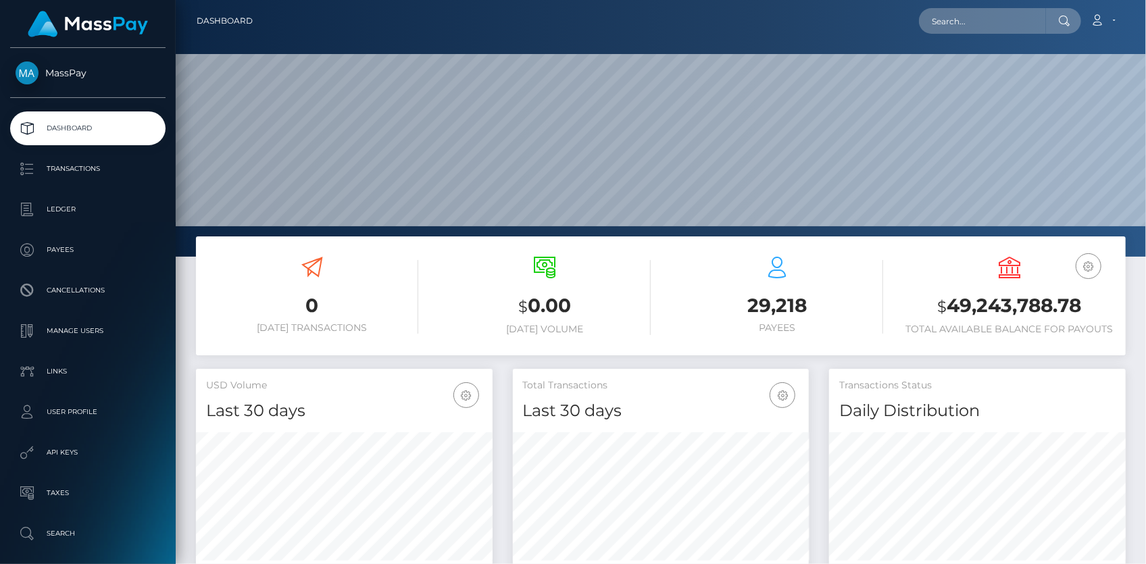
scroll to position [239, 296]
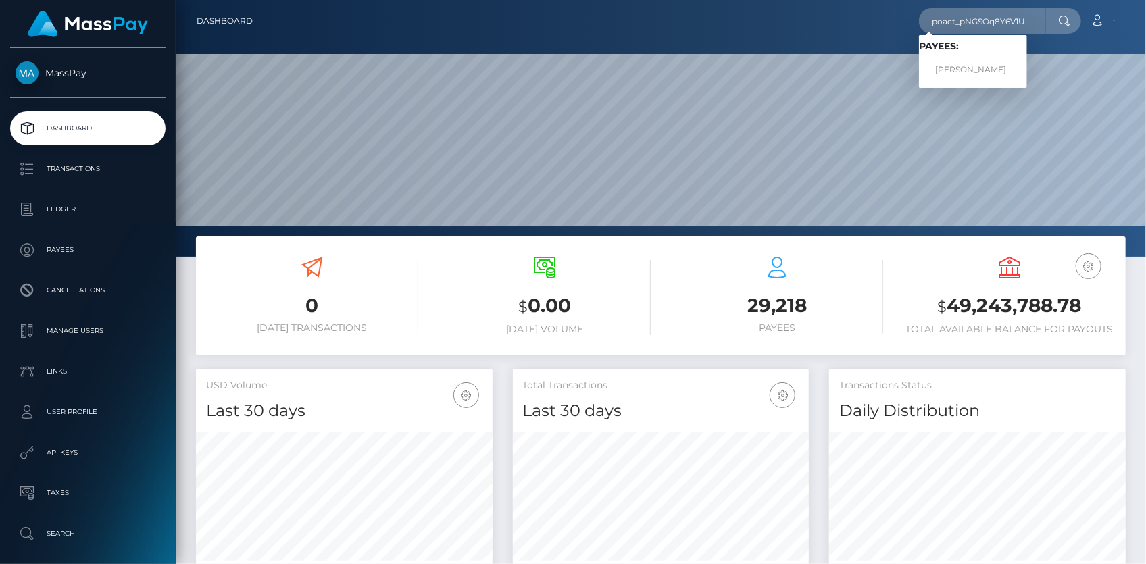
type input "poact_pNGSOq8Y6V1U"
click at [959, 66] on link "Tahreem qureshi" at bounding box center [973, 69] width 108 height 25
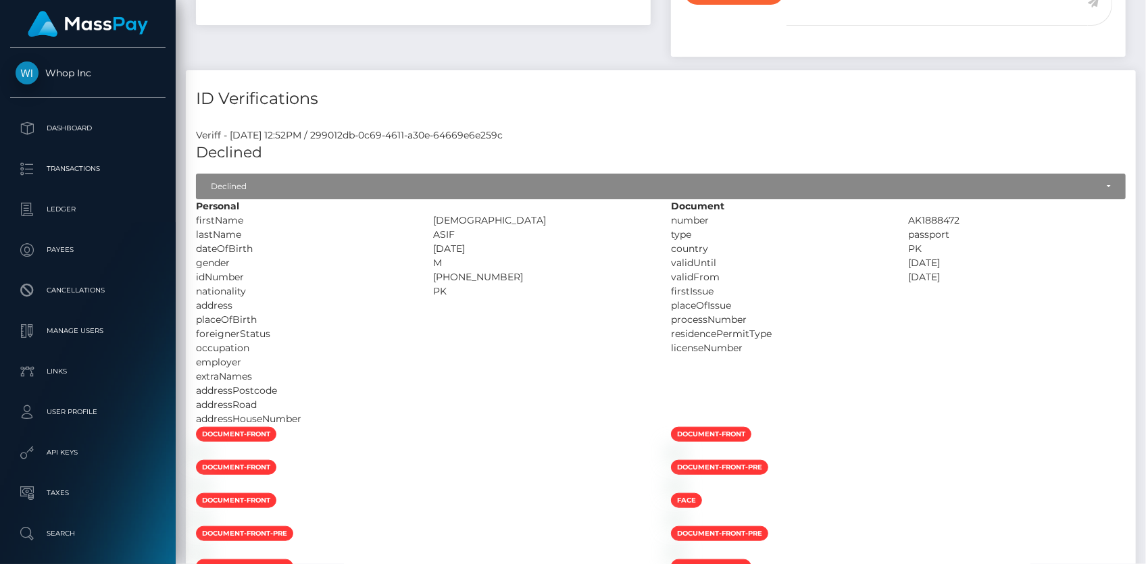
scroll to position [61, 0]
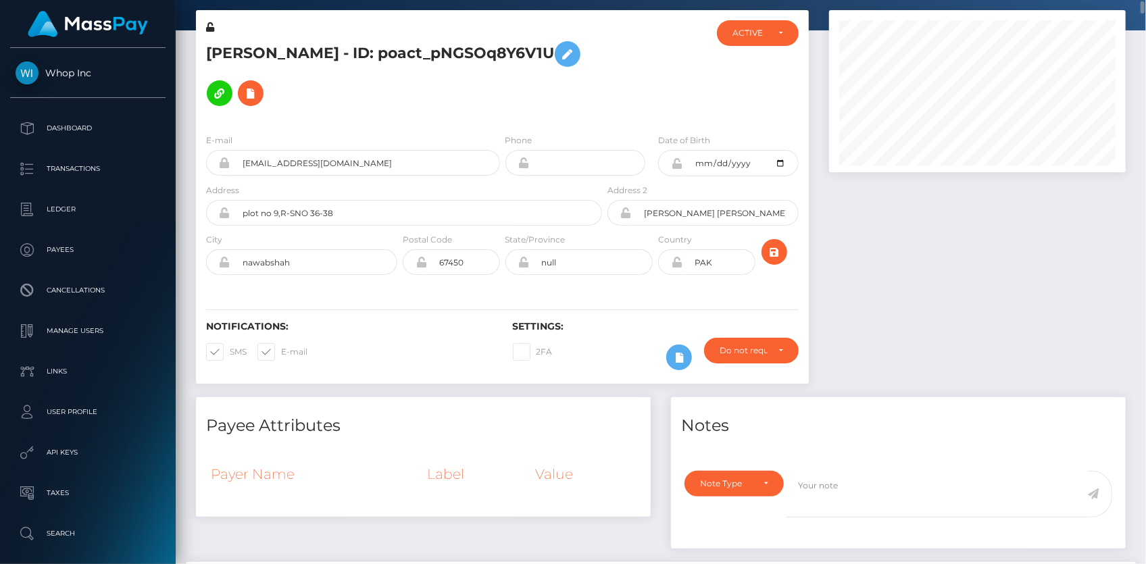
click at [370, 55] on h5 "Tahreem qureshi - ID: poact_pNGSOq8Y6V1U" at bounding box center [400, 73] width 388 height 78
copy h5 "Tahreem qureshi - ID: poact_pNGSOq8Y6V1U"
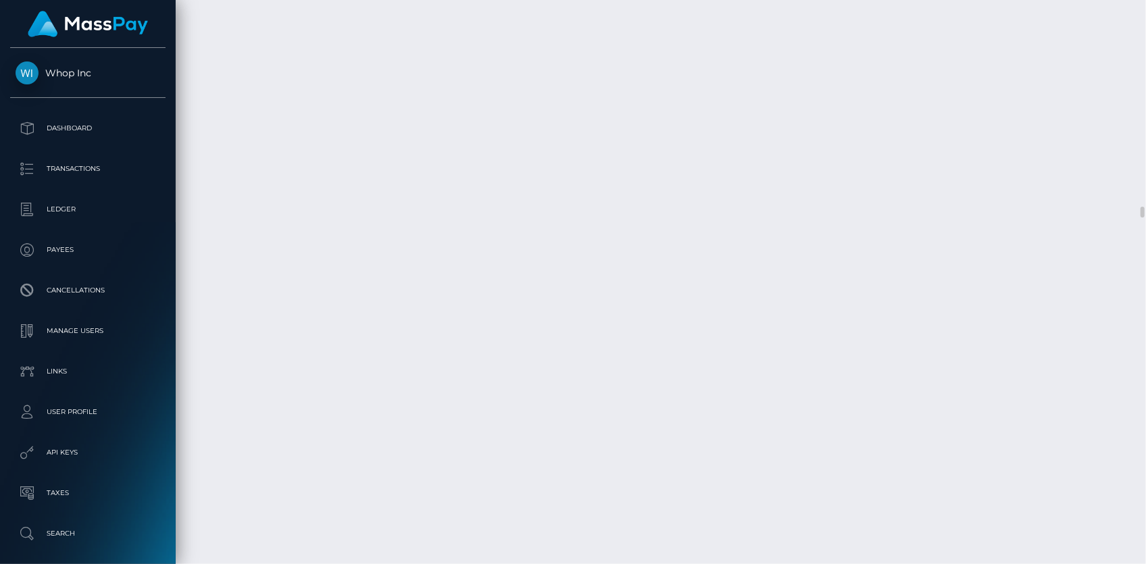
scroll to position [10377, 0]
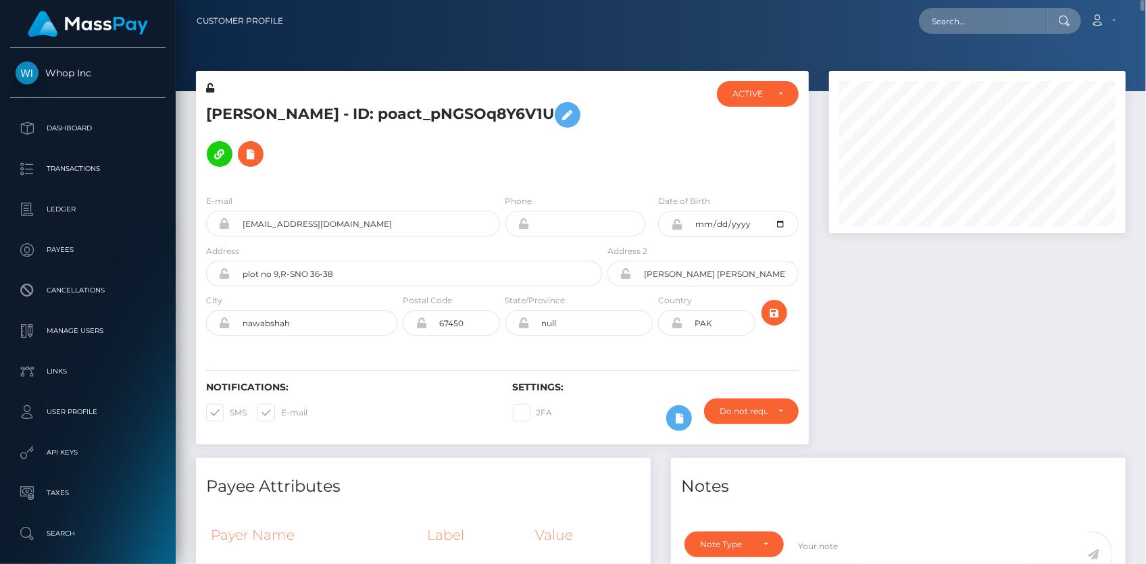
click at [971, 47] on div at bounding box center [661, 45] width 970 height 91
click at [960, 33] on input "text" at bounding box center [982, 21] width 127 height 26
paste input "daliaeema@gmail.com"
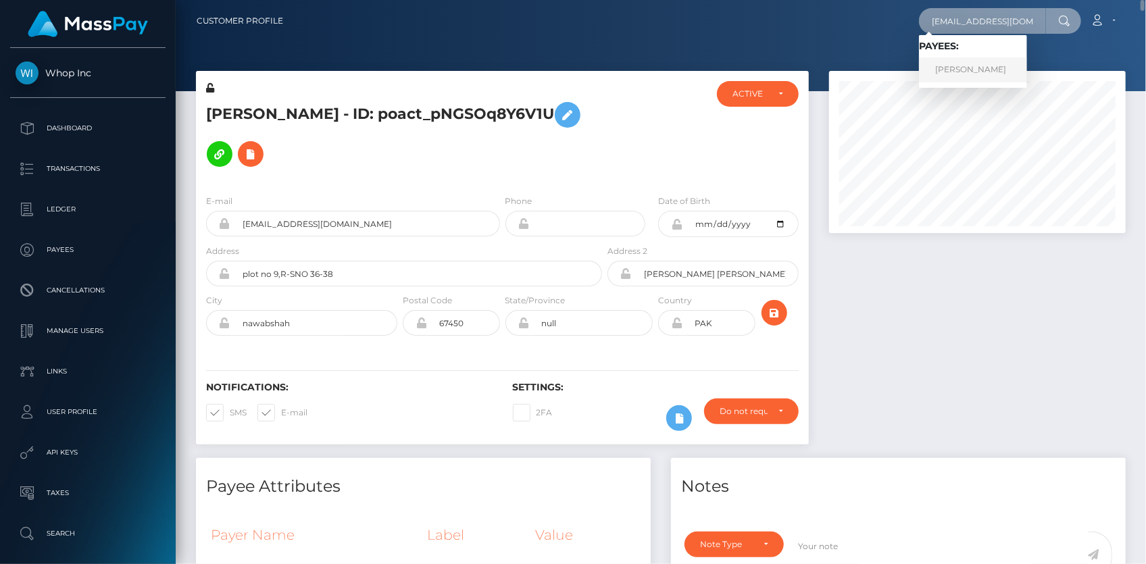
type input "daliaeema@gmail.com"
click at [955, 66] on link "JOYCE DE NIEVA CUDEN" at bounding box center [973, 69] width 108 height 25
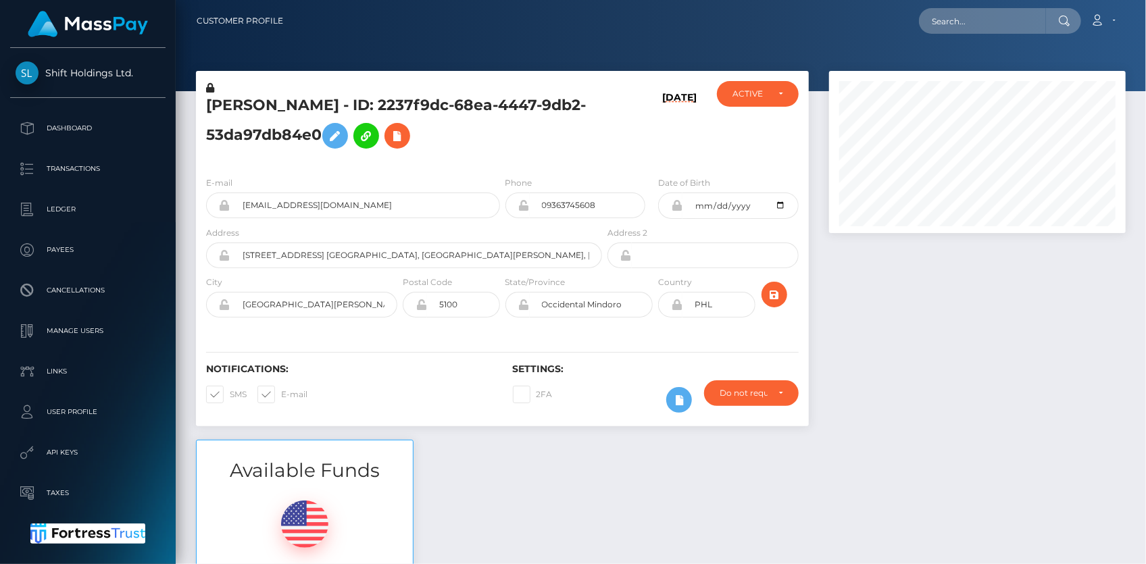
scroll to position [162, 296]
click at [938, 24] on input "text" at bounding box center [982, 21] width 127 height 26
paste input "823784743907631104"
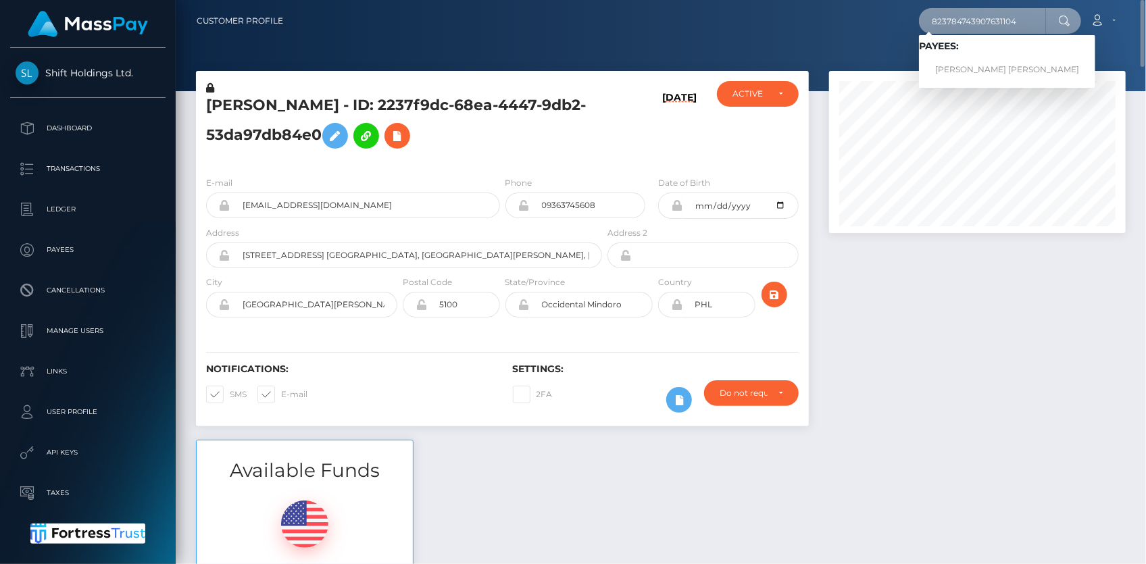
type input "823784743907631104"
click at [968, 70] on link "[PERSON_NAME] [PERSON_NAME]" at bounding box center [1007, 69] width 176 height 25
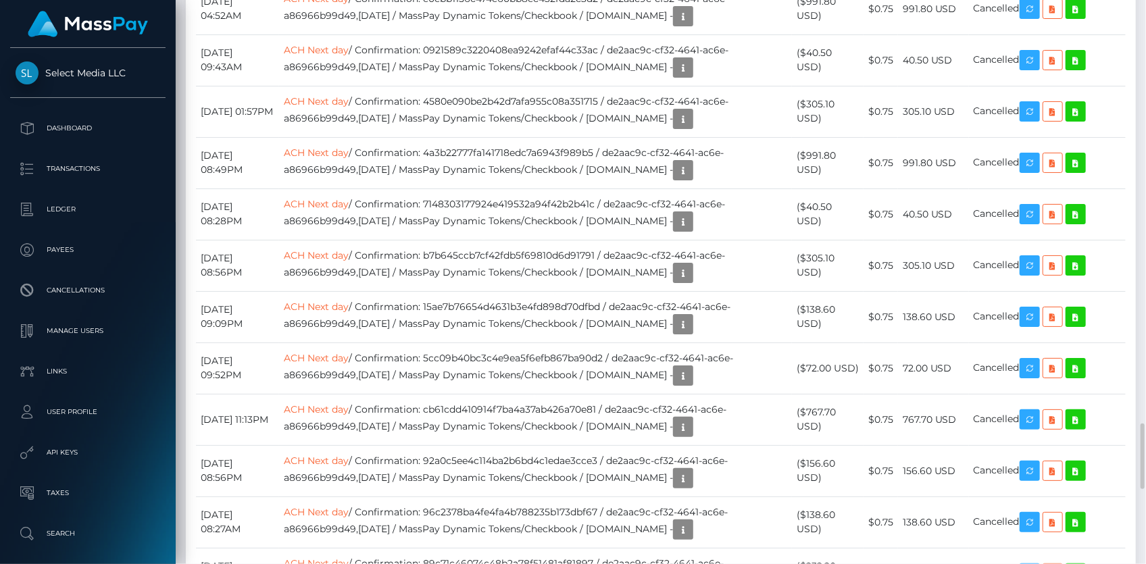
scroll to position [3561, 0]
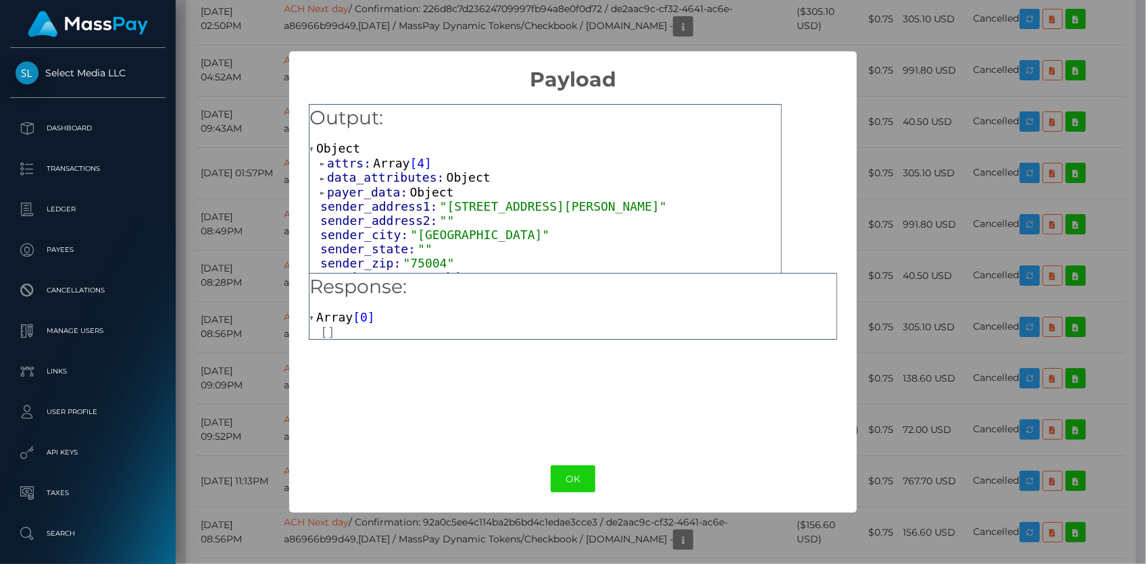
click at [389, 161] on span "Array" at bounding box center [391, 163] width 36 height 14
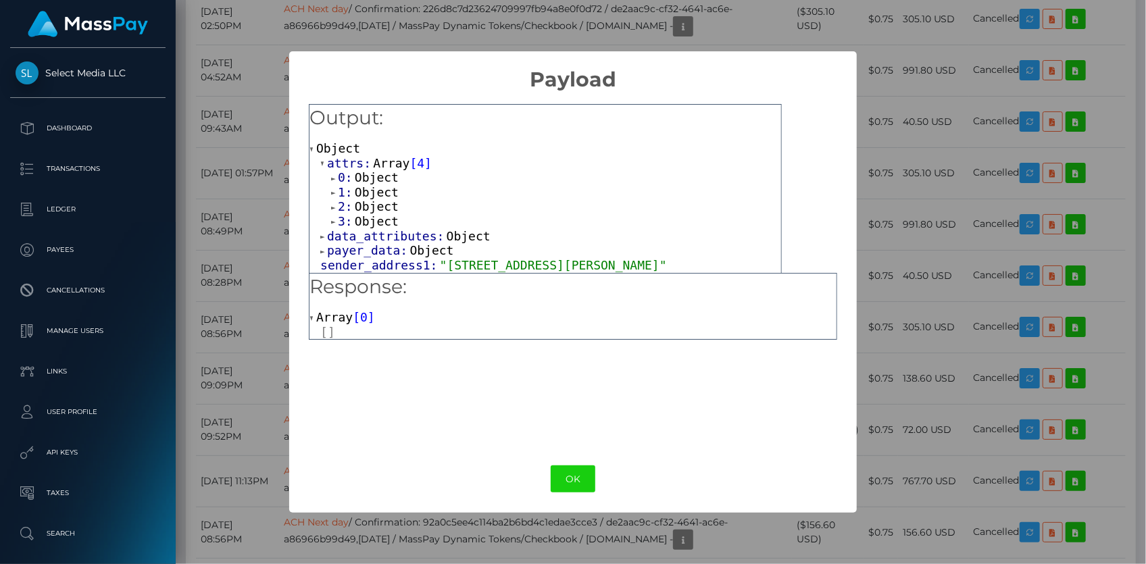
click at [367, 220] on span "Object" at bounding box center [377, 221] width 44 height 14
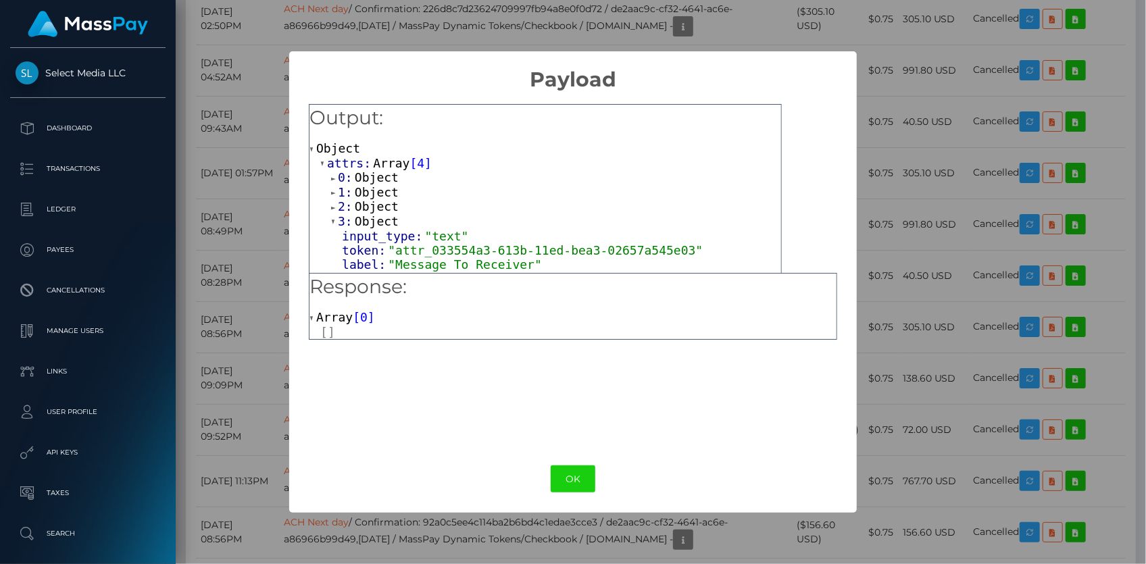
click at [371, 207] on span "Object" at bounding box center [377, 206] width 44 height 14
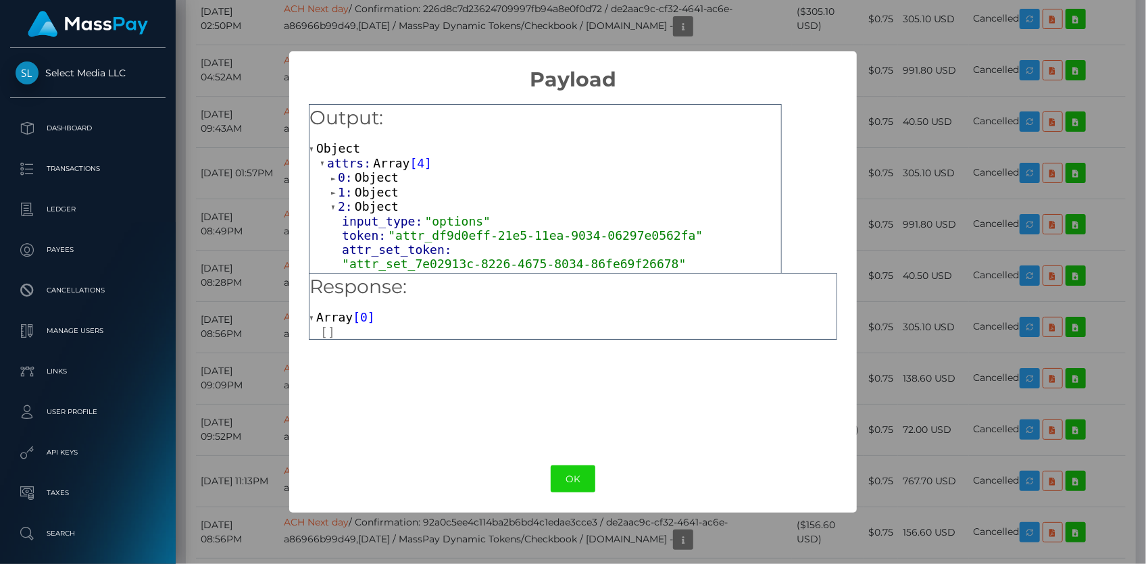
click at [371, 190] on span "Object" at bounding box center [377, 192] width 44 height 14
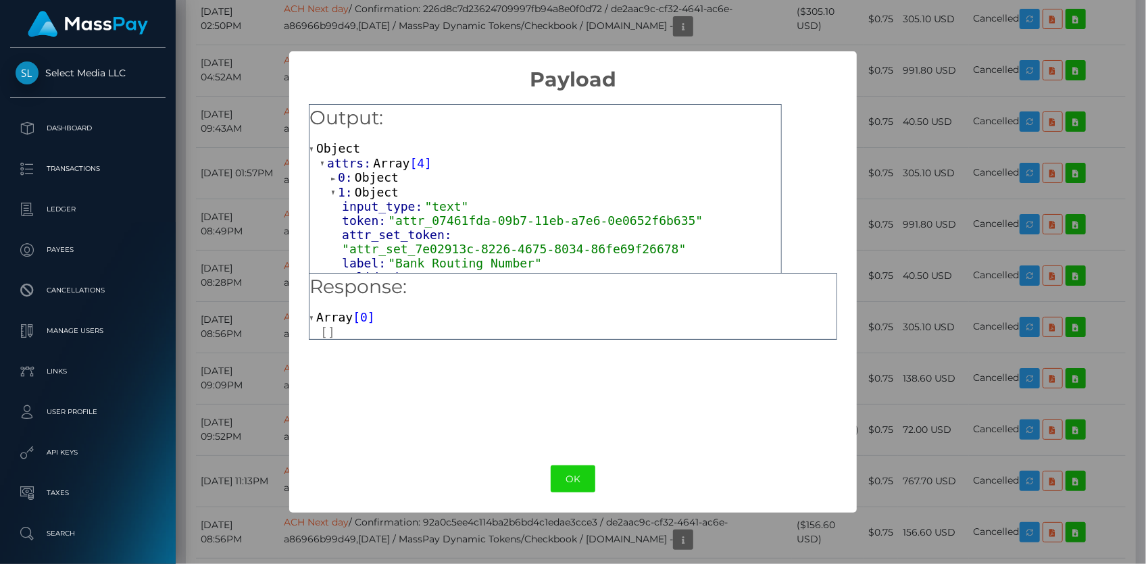
click at [371, 172] on span "Object" at bounding box center [377, 177] width 44 height 14
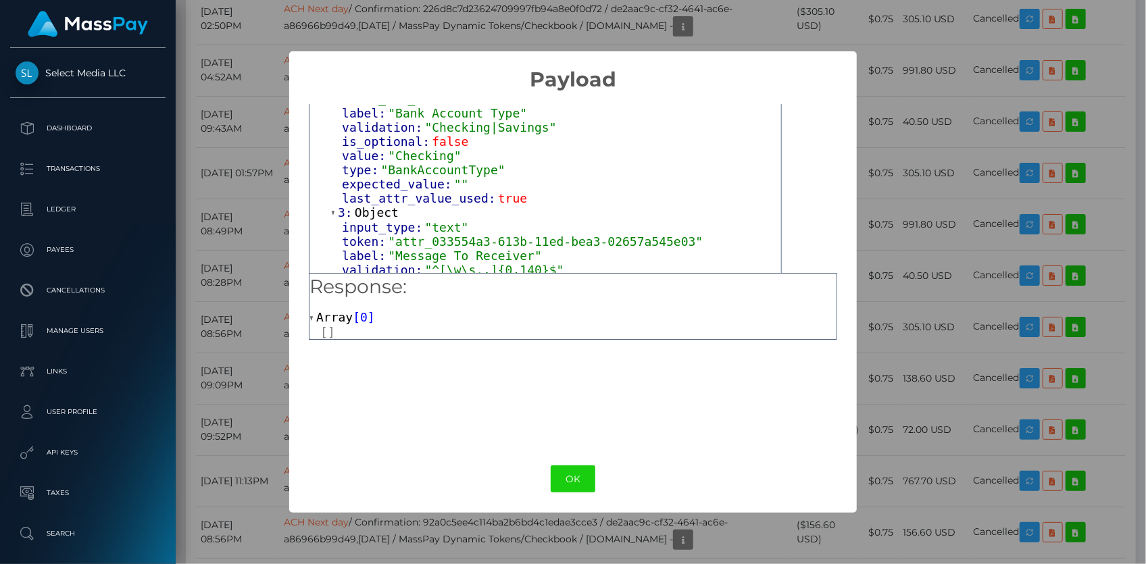
scroll to position [552, 0]
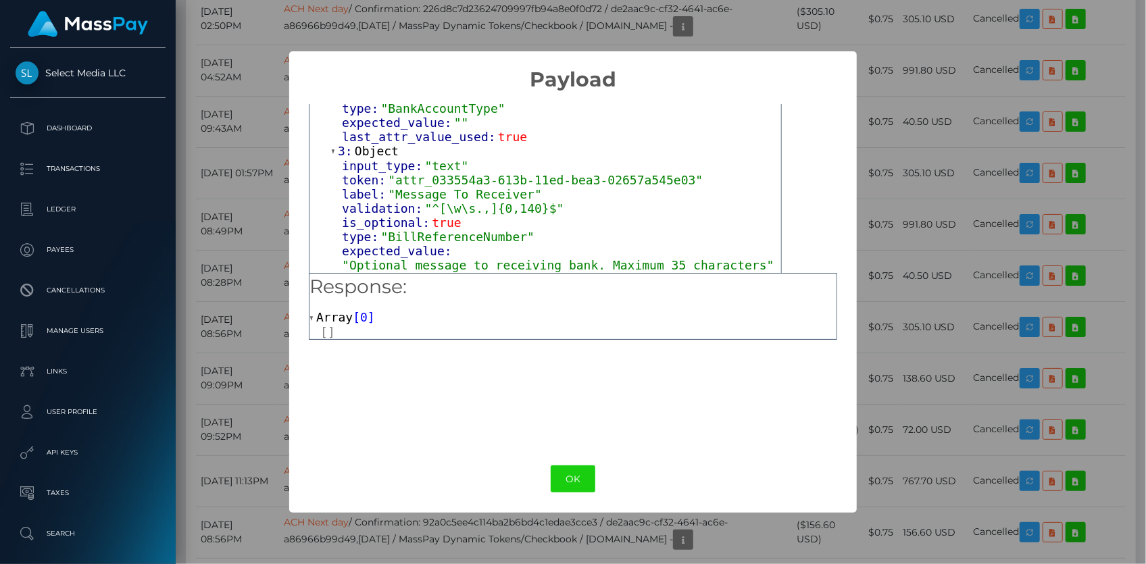
click at [211, 165] on div "× Payload Output: Object attrs: Array [ 4 ] 0: Object input_type: "text" token:…" at bounding box center [573, 282] width 1146 height 564
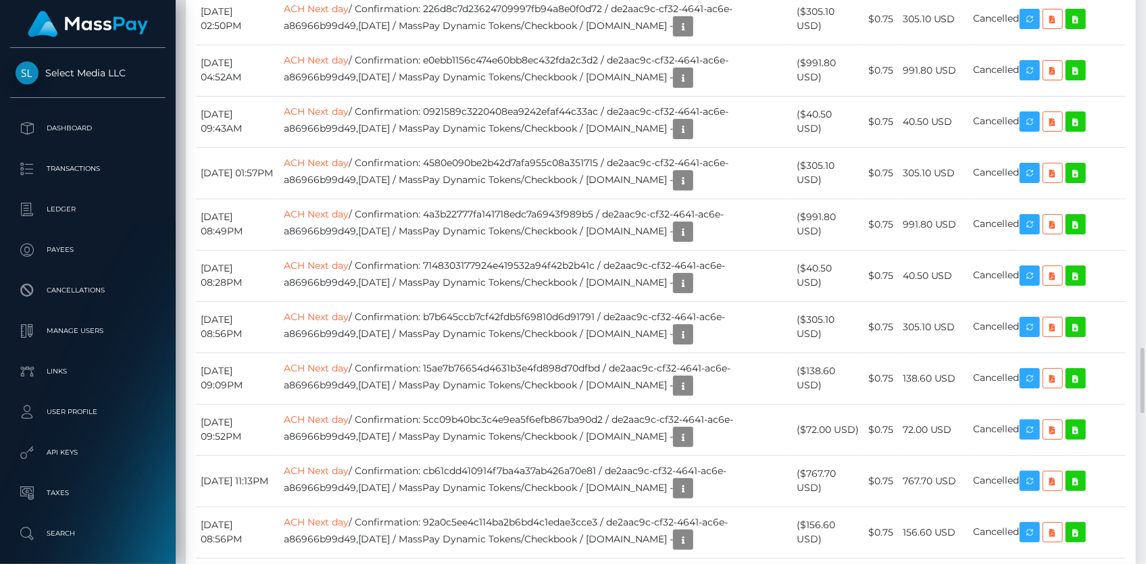
scroll to position [3499, 0]
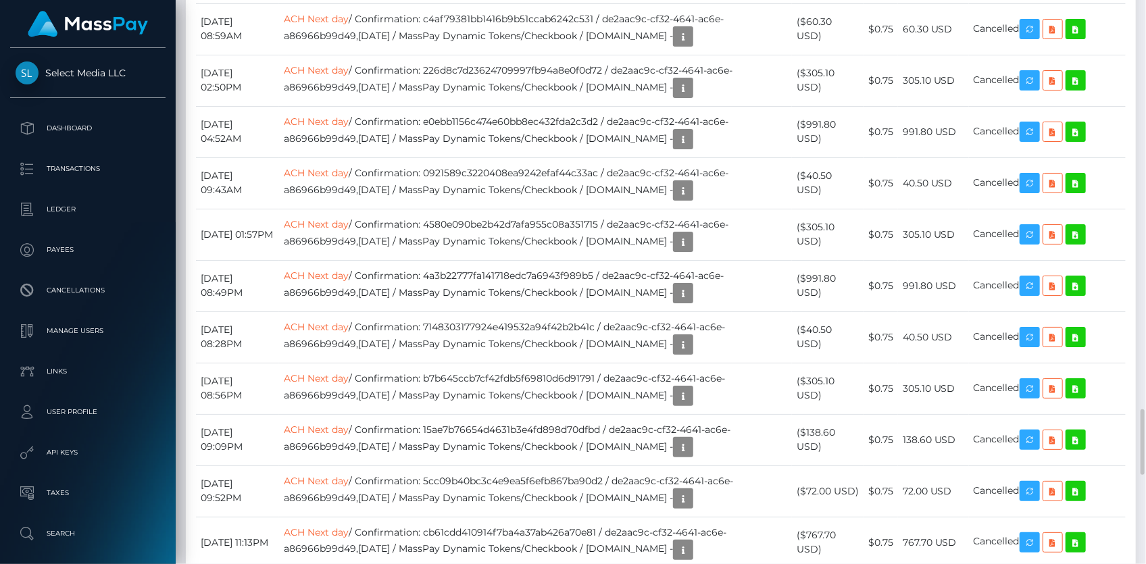
click at [481, 185] on div "Transactions History * Transactions date/time are shown in payee's local timezo…" at bounding box center [661, 294] width 950 height 1109
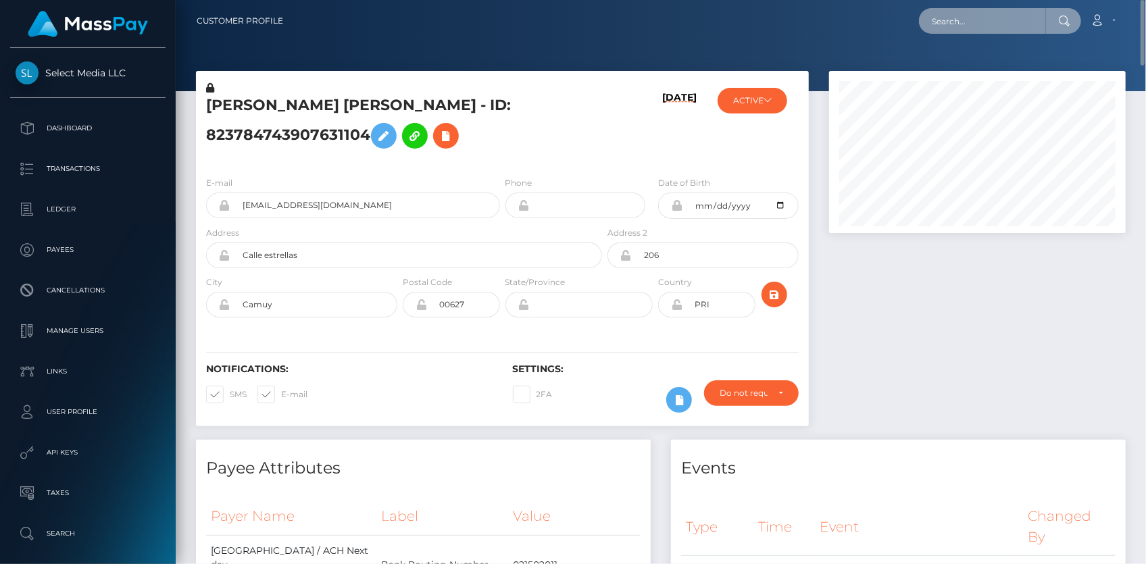
click at [947, 26] on input "text" at bounding box center [982, 21] width 127 height 26
paste input "821541370278715392"
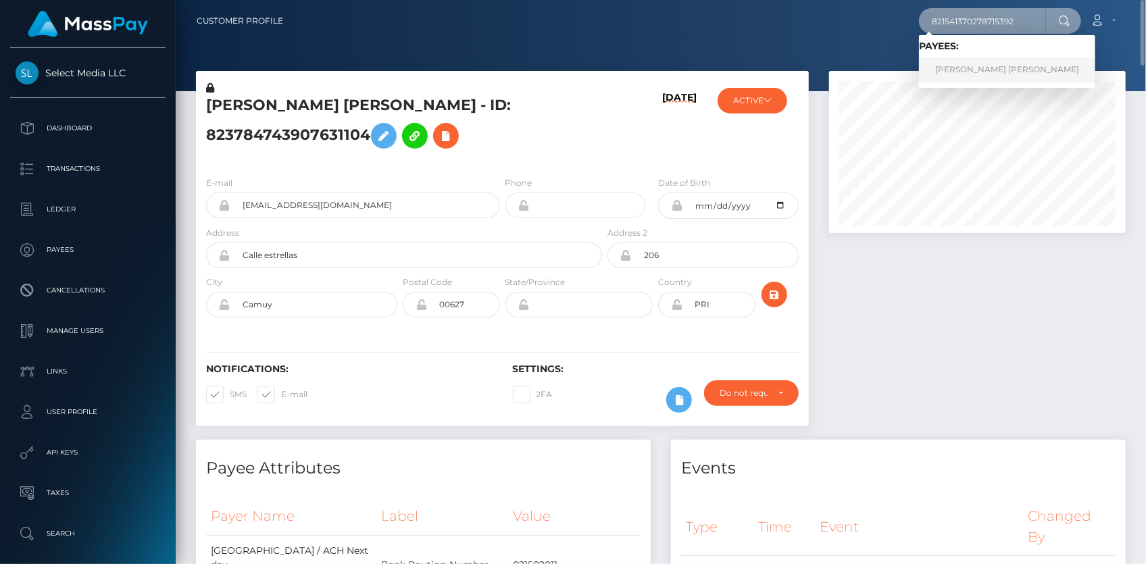
type input "821541370278715392"
click at [956, 70] on link "NILKA MARIE LEBRON MARTIR" at bounding box center [1007, 69] width 176 height 25
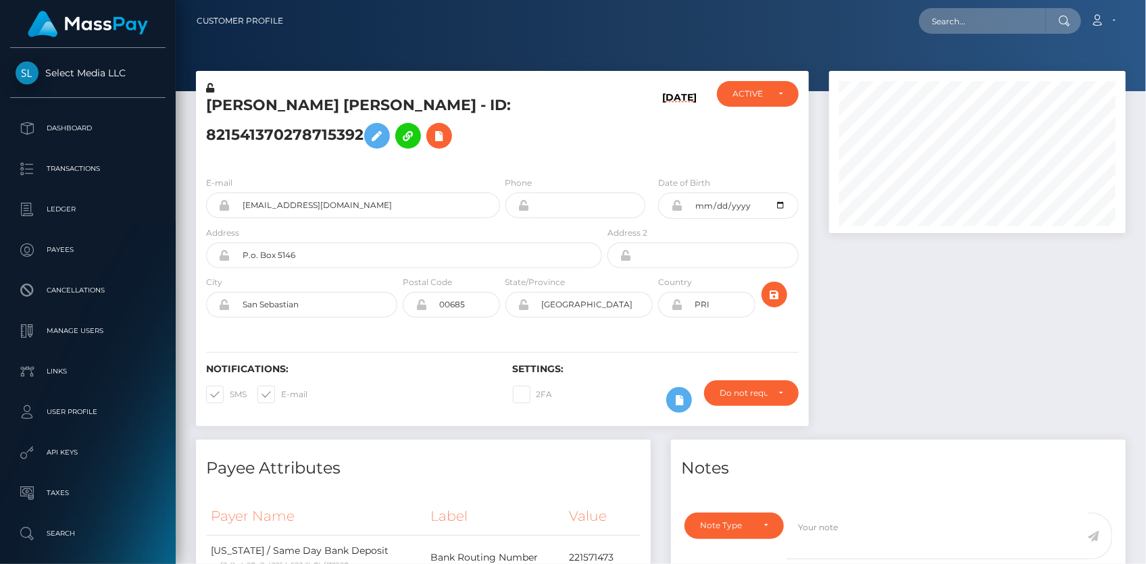
scroll to position [162, 296]
click at [855, 261] on div at bounding box center [977, 255] width 317 height 369
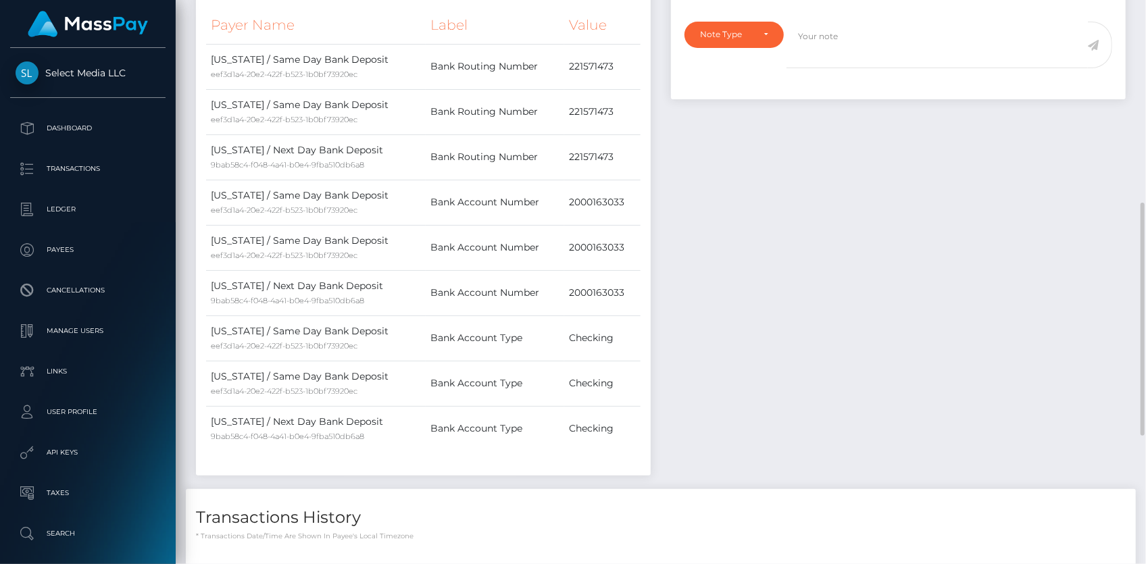
scroll to position [802, 0]
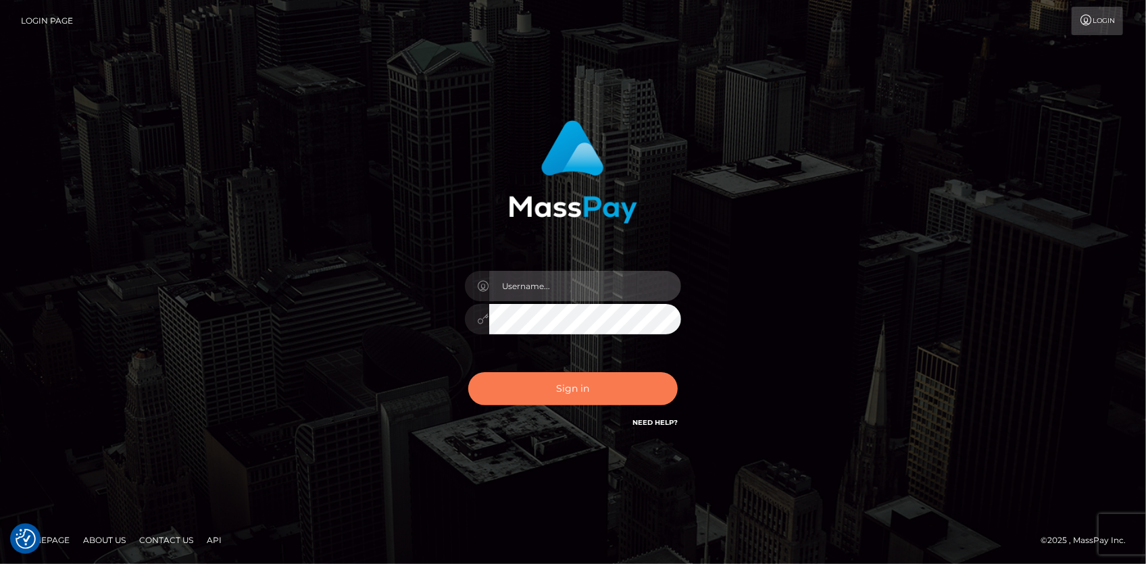
type input "[PERSON_NAME]"
click at [572, 380] on button "Sign in" at bounding box center [572, 388] width 209 height 33
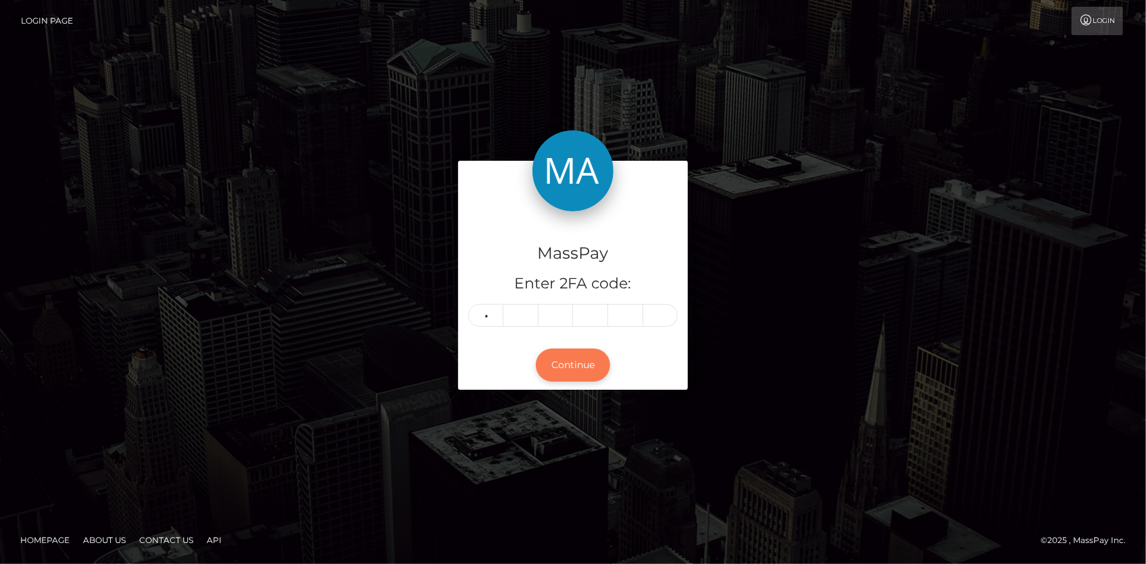
type input "2"
type input "8"
type input "9"
type input "4"
type input "7"
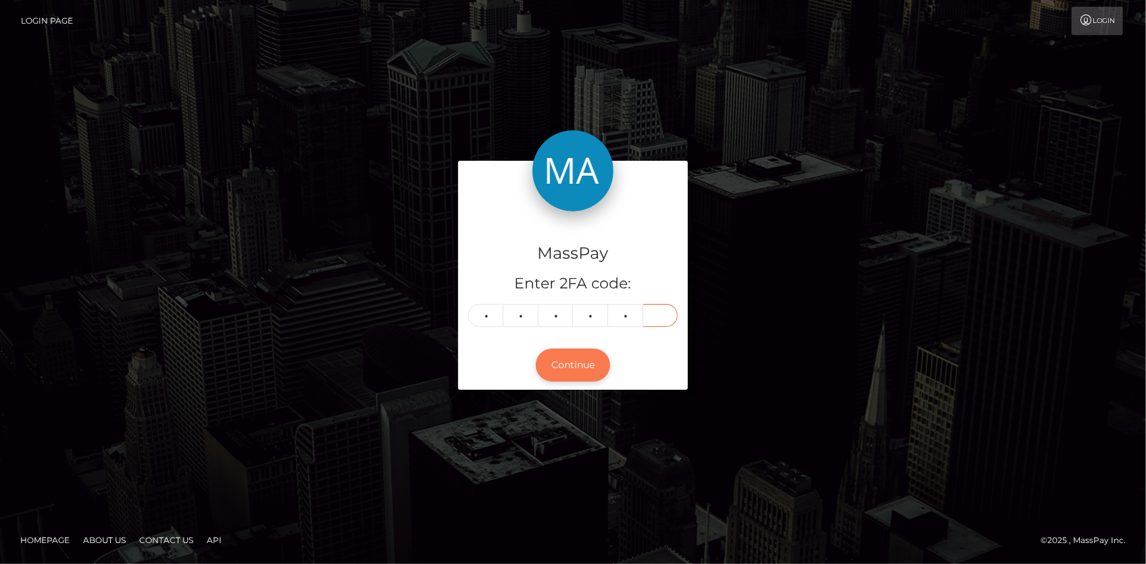
type input "8"
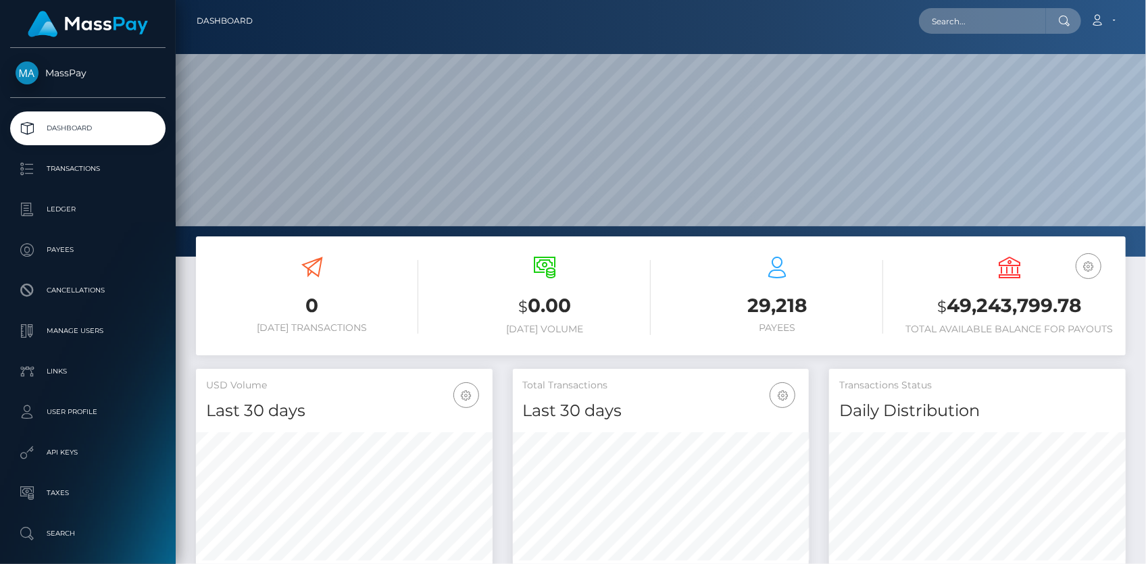
scroll to position [239, 296]
click at [937, 28] on input "text" at bounding box center [982, 21] width 127 height 26
paste input "pout_ZjUUTUulZDc8g"
paste input "5ffc76bc-681a-11f0-a026-06178c1a380f"
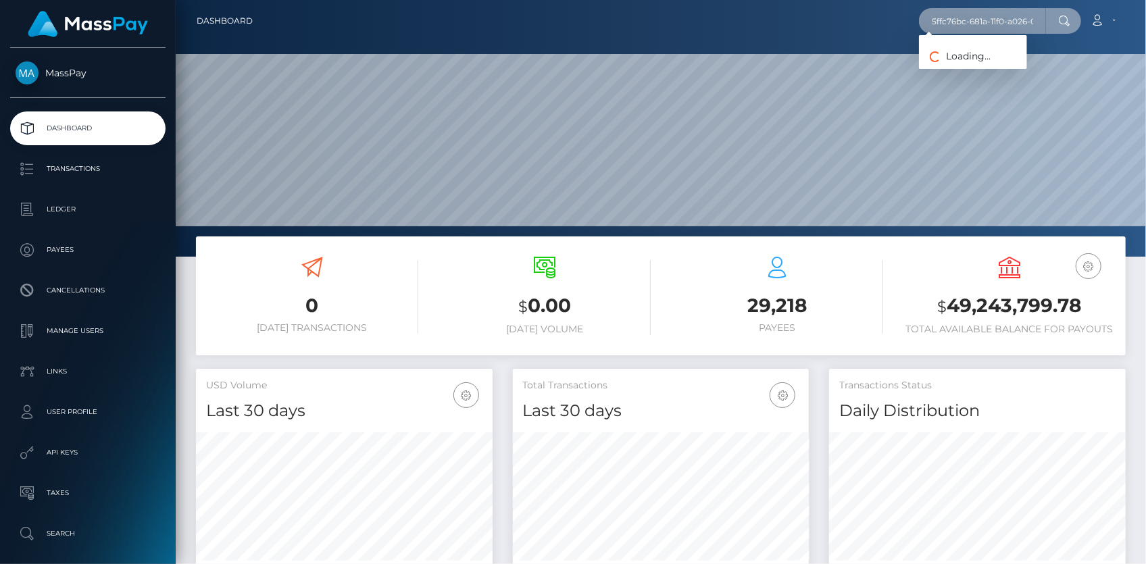
scroll to position [0, 56]
type input "5ffc76bc-681a-11f0-a026-06178c1a380f"
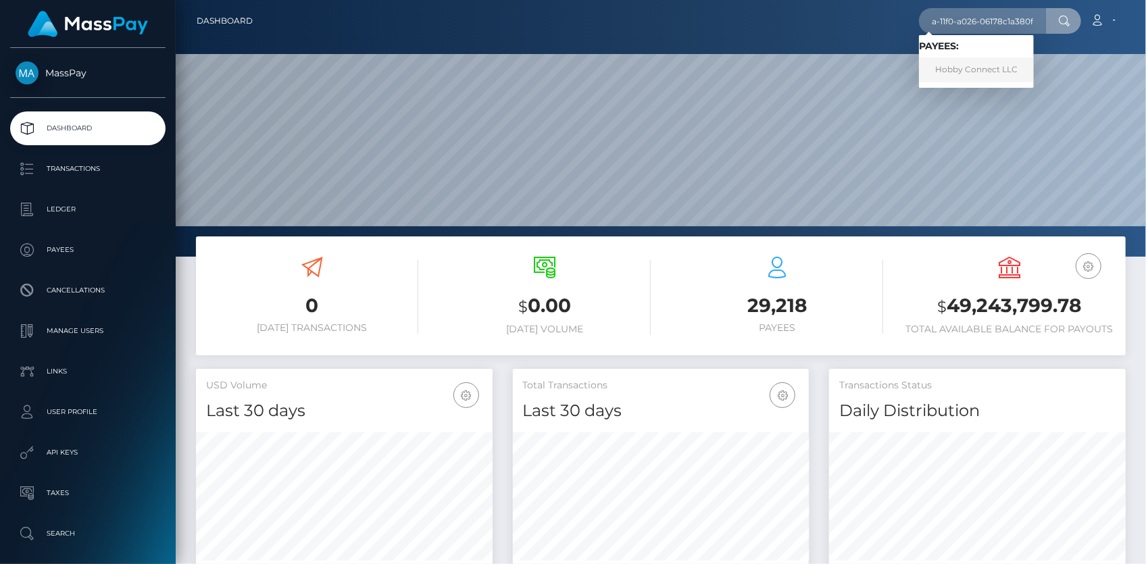
click at [1000, 66] on link "Hobby Connect LLC" at bounding box center [976, 69] width 115 height 25
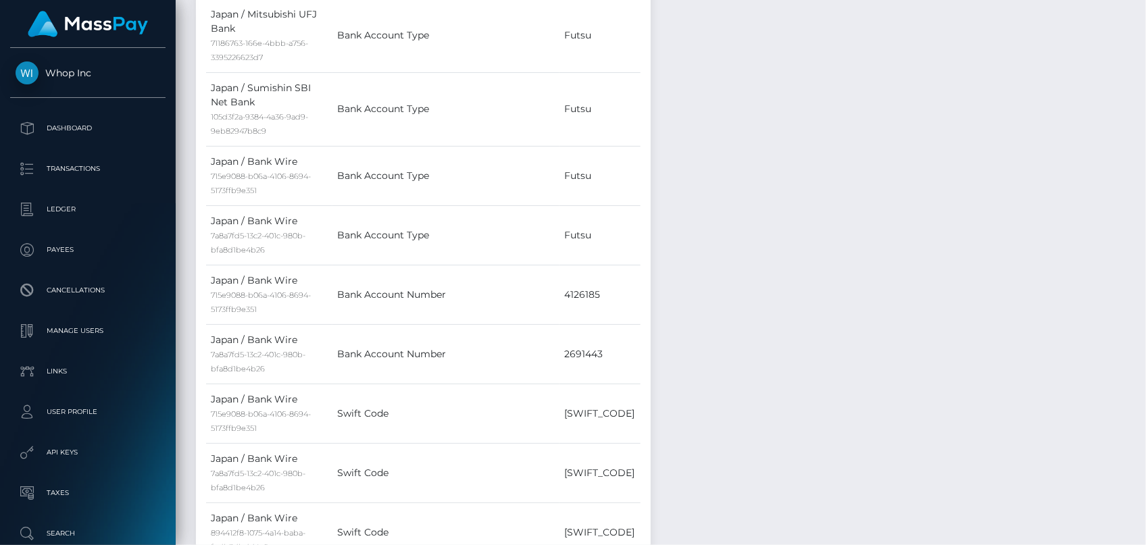
scroll to position [1486, 0]
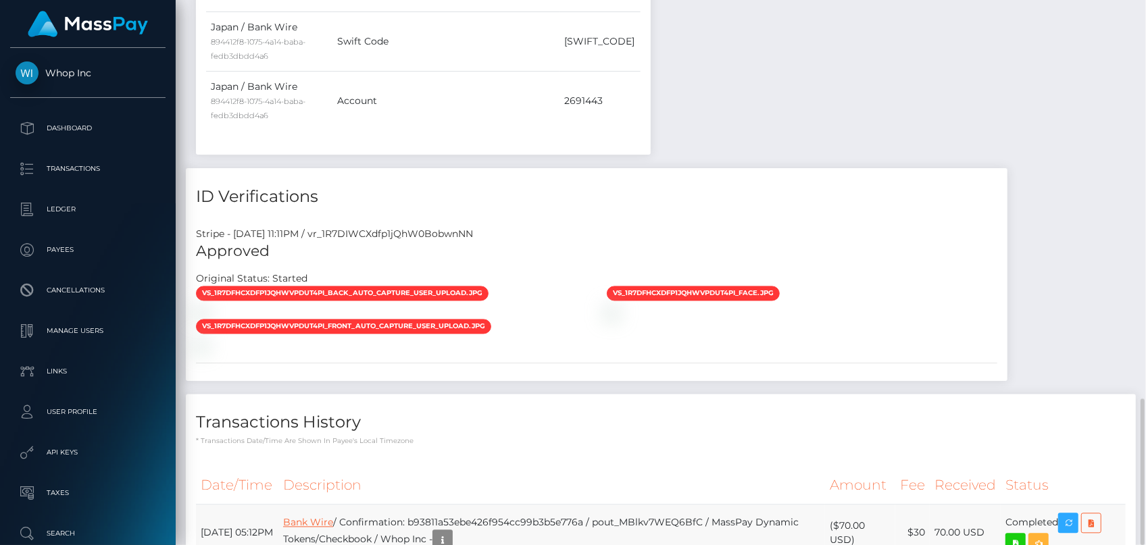
click at [333, 517] on link "Bank Wire" at bounding box center [308, 523] width 50 height 12
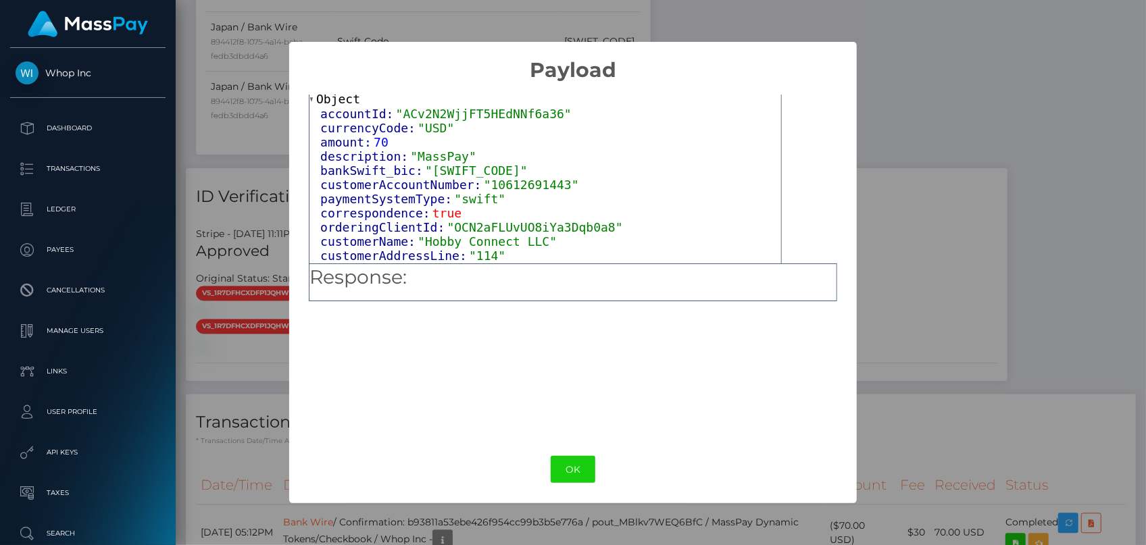
scroll to position [61, 0]
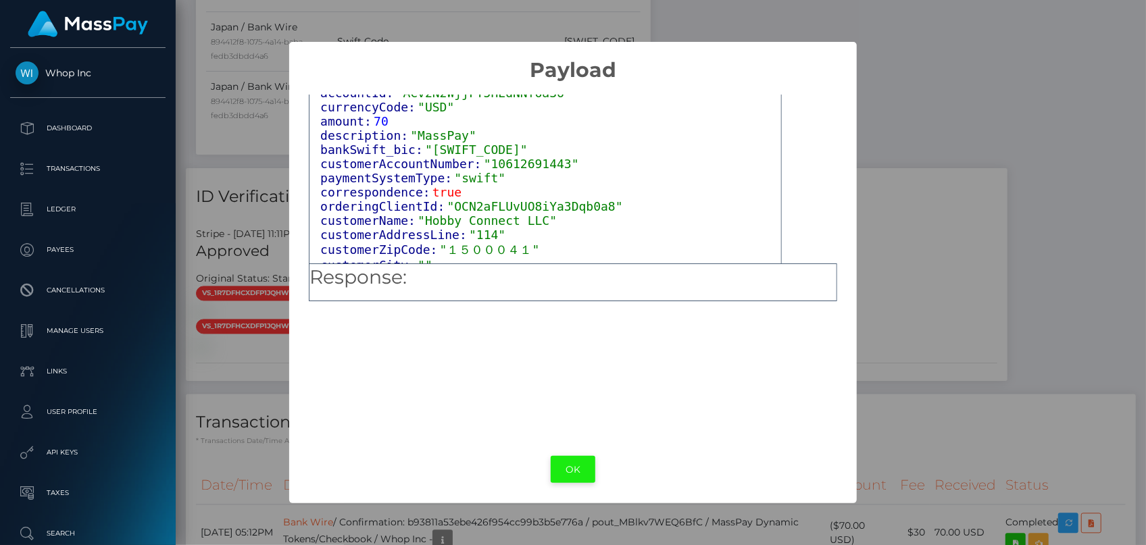
click at [567, 464] on button "OK" at bounding box center [572, 470] width 45 height 28
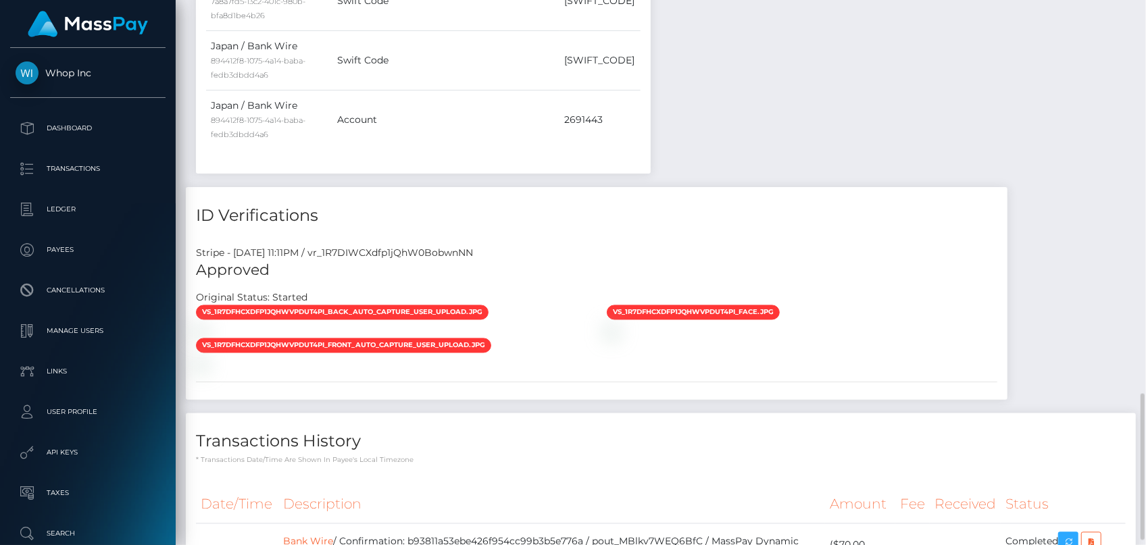
scroll to position [1466, 0]
click at [354, 524] on td "Bank Wire / Confirmation: b93811a53ebe426f954cc99b3b5e776a / pout_MBlkv7WEQ6BfC…" at bounding box center [551, 552] width 546 height 57
click at [333, 536] on link "Bank Wire" at bounding box center [308, 542] width 50 height 12
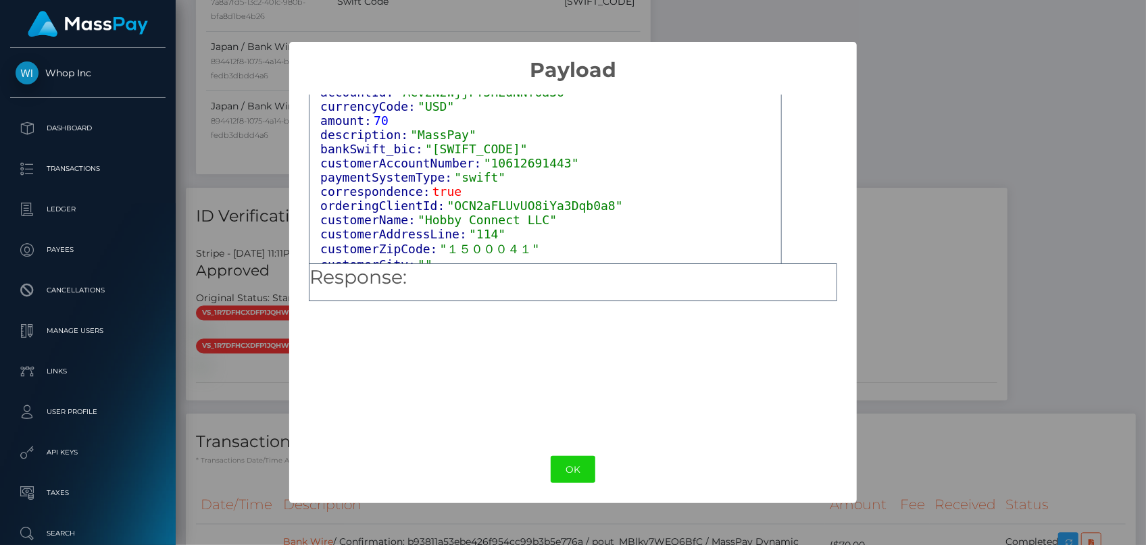
scroll to position [97, 0]
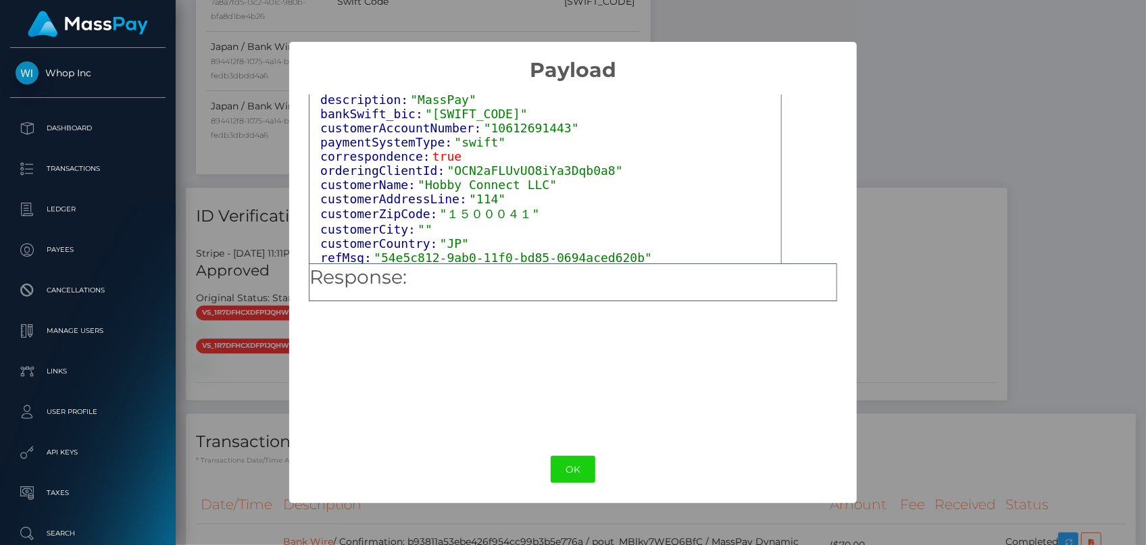
click at [507, 161] on div "correspondence: true" at bounding box center [550, 156] width 461 height 14
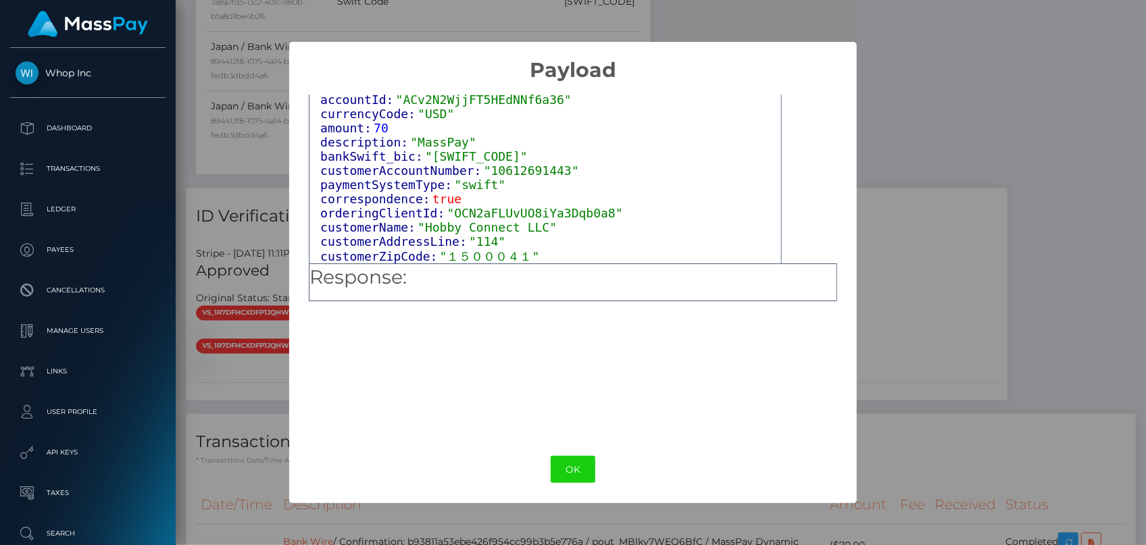
scroll to position [35, 0]
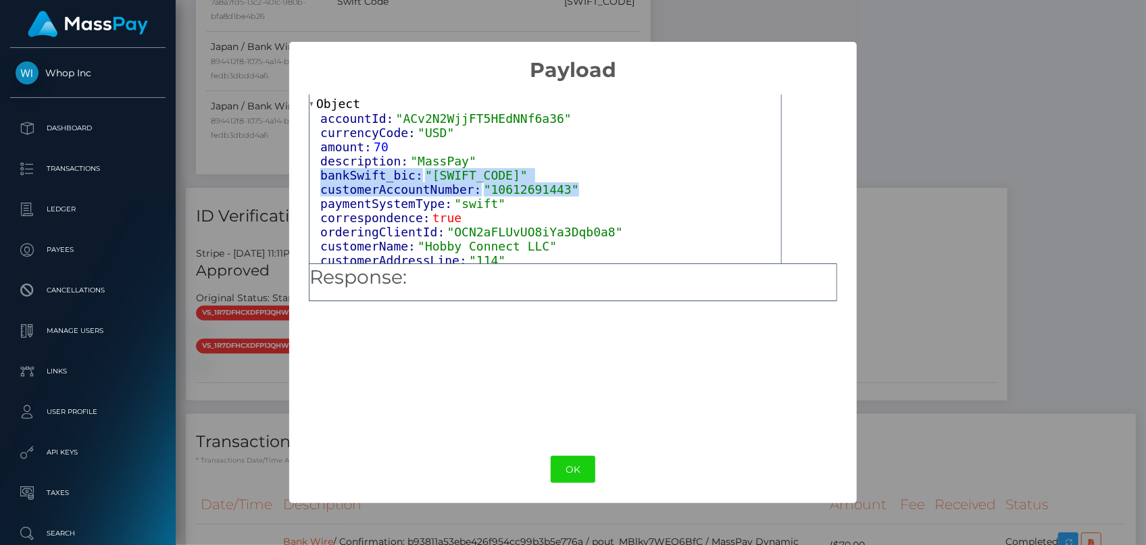
drag, startPoint x: 319, startPoint y: 174, endPoint x: 555, endPoint y: 189, distance: 236.2
click at [555, 189] on div "accountId: "ACv2N2WjjFT5HEdNNf6a36" currencyCode: "USD" amount: 70 description:…" at bounding box center [544, 218] width 471 height 215
copy div "bankSwift_bic: "[SWIFT_CODE]" customerAccountNumber: "10612691443""
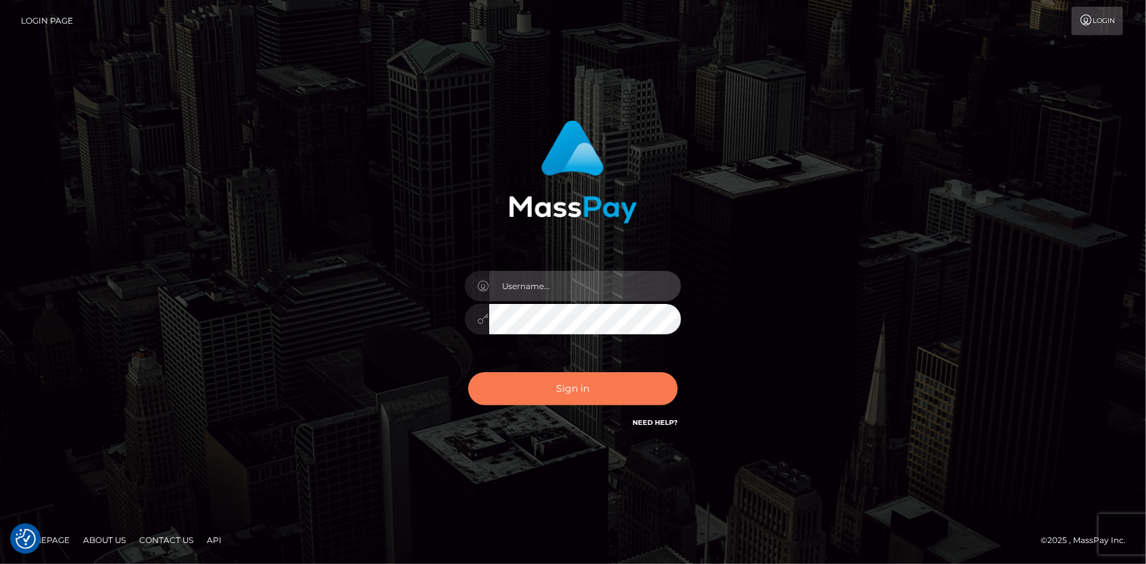
type input "Eduard Gavrilescu"
click at [522, 382] on button "Sign in" at bounding box center [572, 388] width 209 height 33
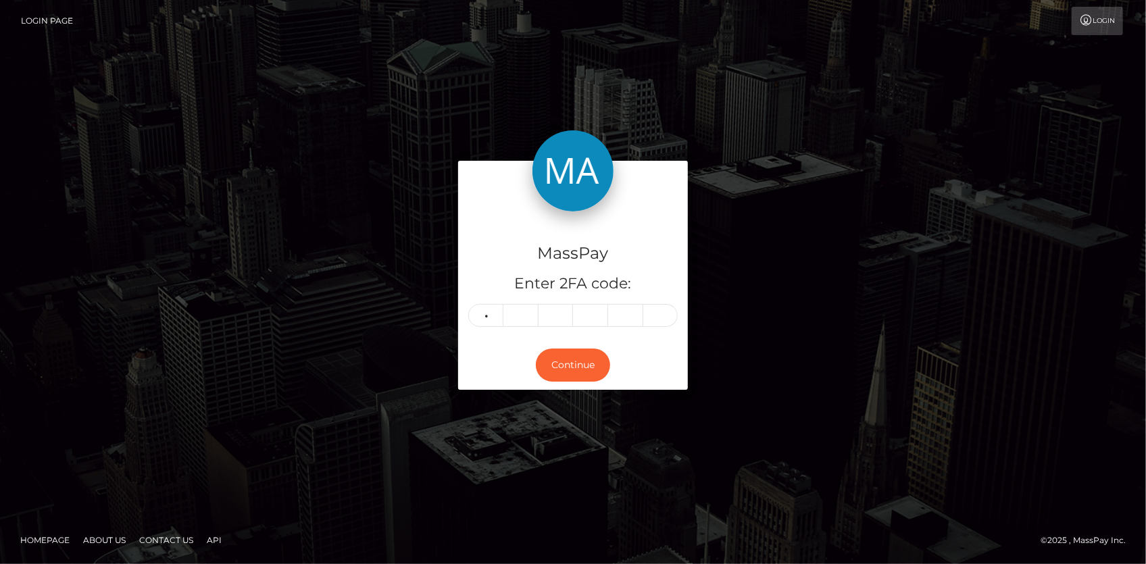
type input "3"
type input "2"
type input "0"
type input "3"
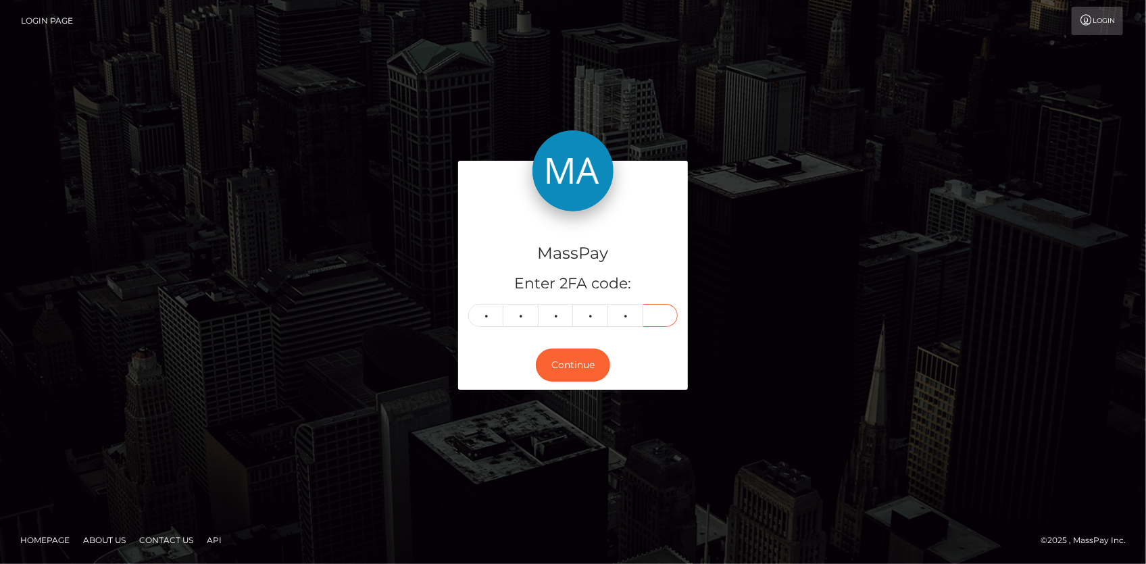
type input "7"
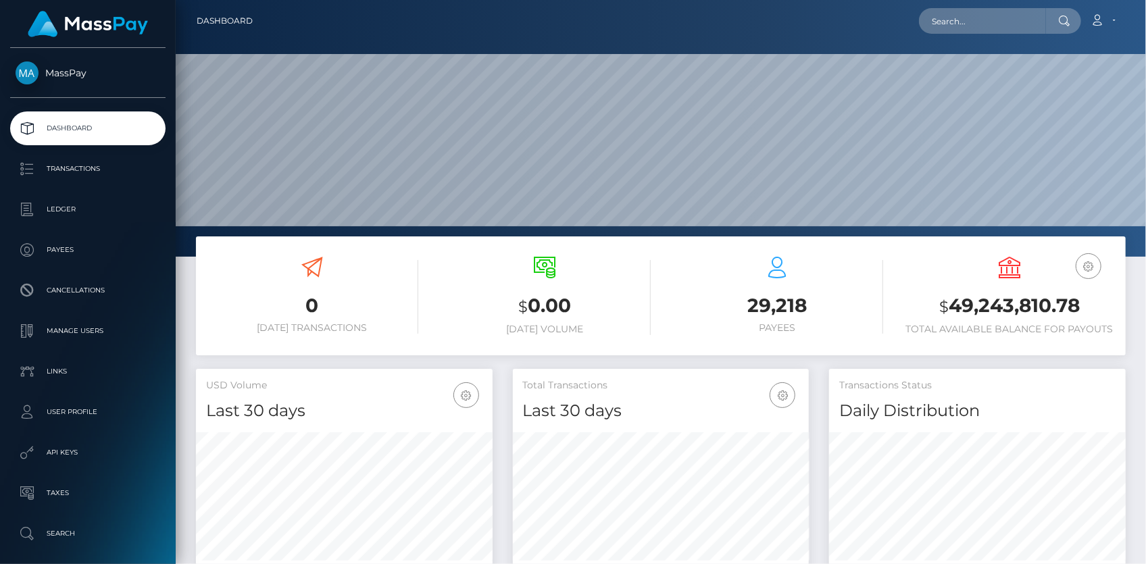
scroll to position [239, 296]
click at [938, 20] on input "text" at bounding box center [982, 21] width 127 height 26
paste input "133532"
type input "133532"
paste input "[EMAIL_ADDRESS][DOMAIN_NAME]"
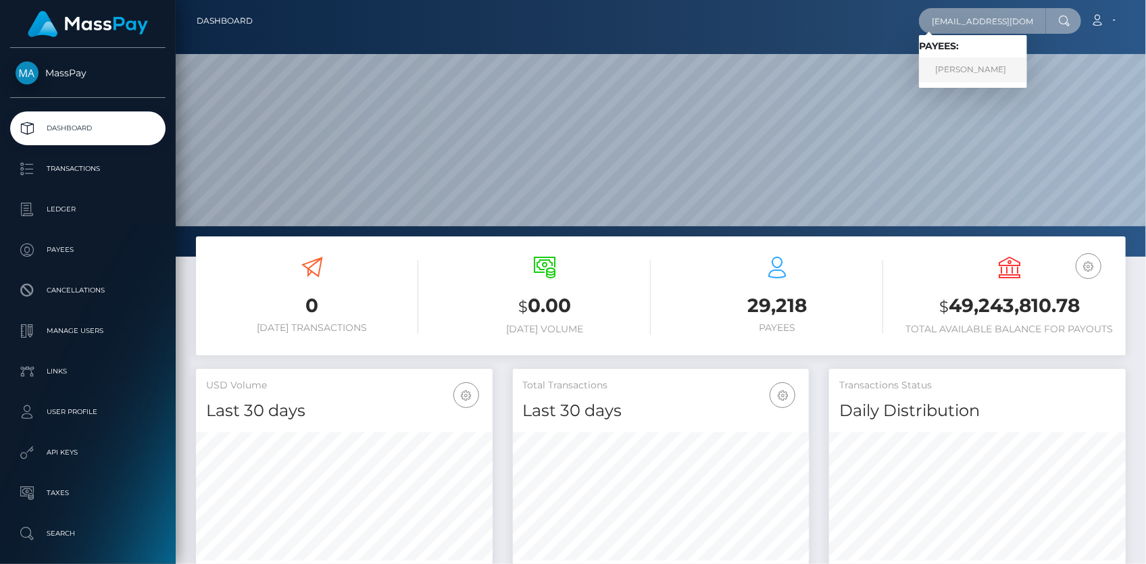
type input "[EMAIL_ADDRESS][DOMAIN_NAME]"
click at [985, 66] on link "[PERSON_NAME]" at bounding box center [973, 69] width 108 height 25
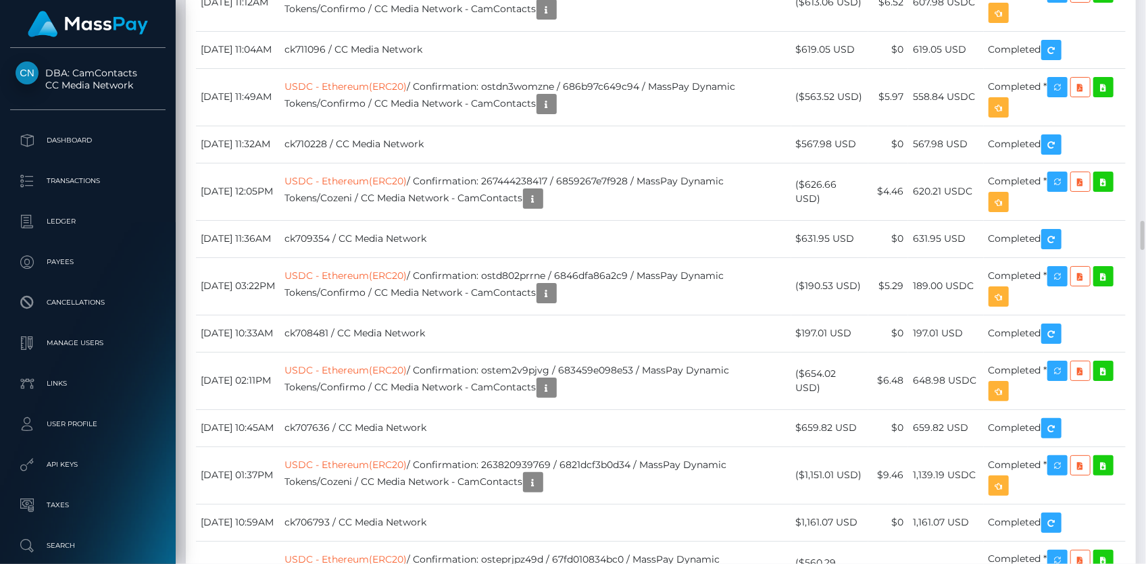
scroll to position [162, 296]
copy td "ostg02y4jl7e"
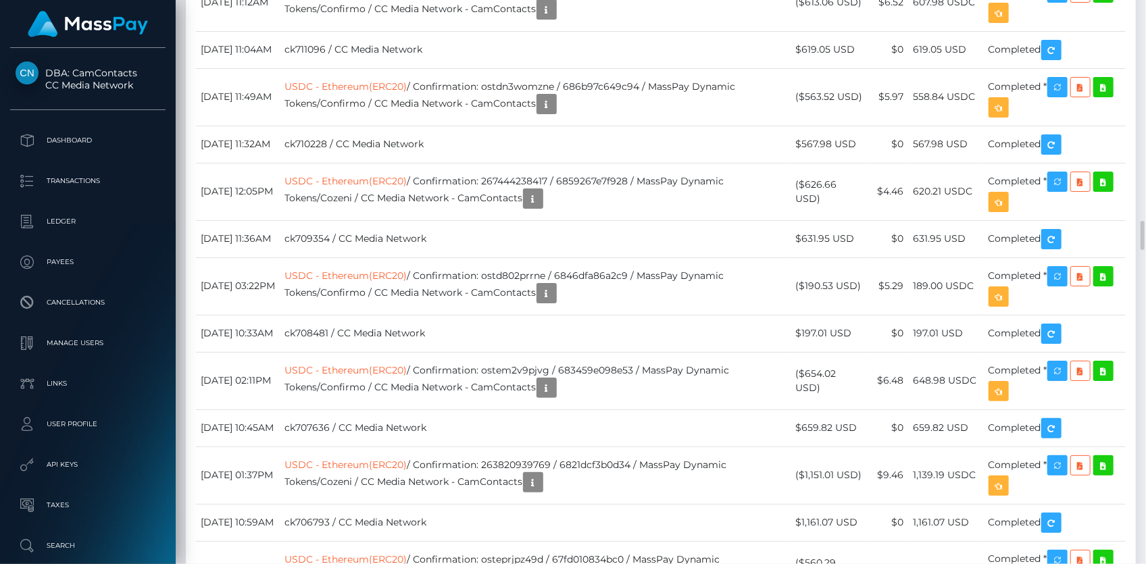
copy td "ostg02y4jl7e"
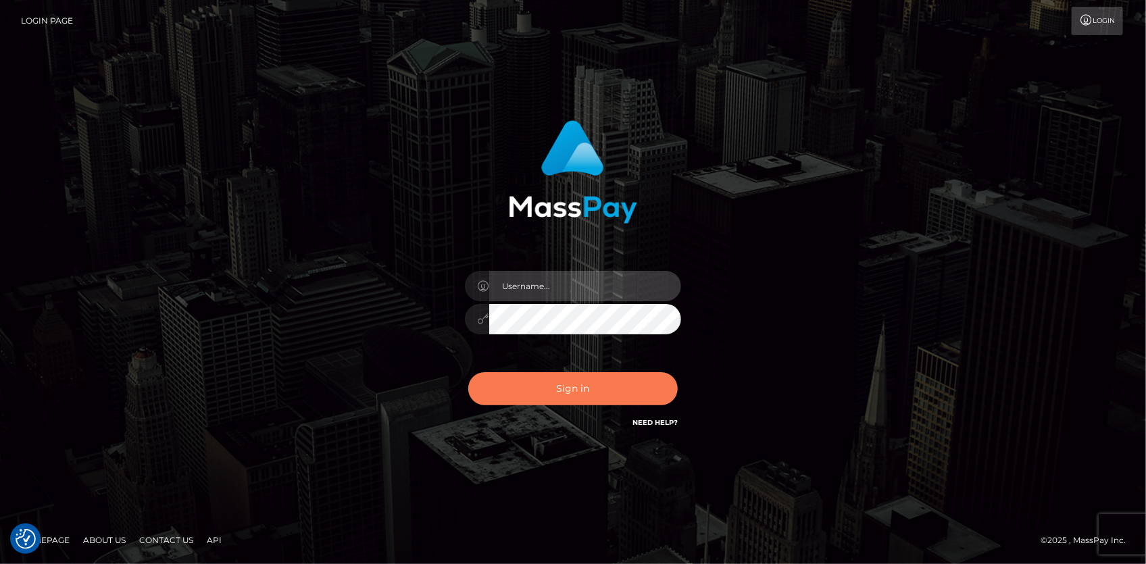
type input "[PERSON_NAME]"
click at [563, 384] on button "Sign in" at bounding box center [572, 388] width 209 height 33
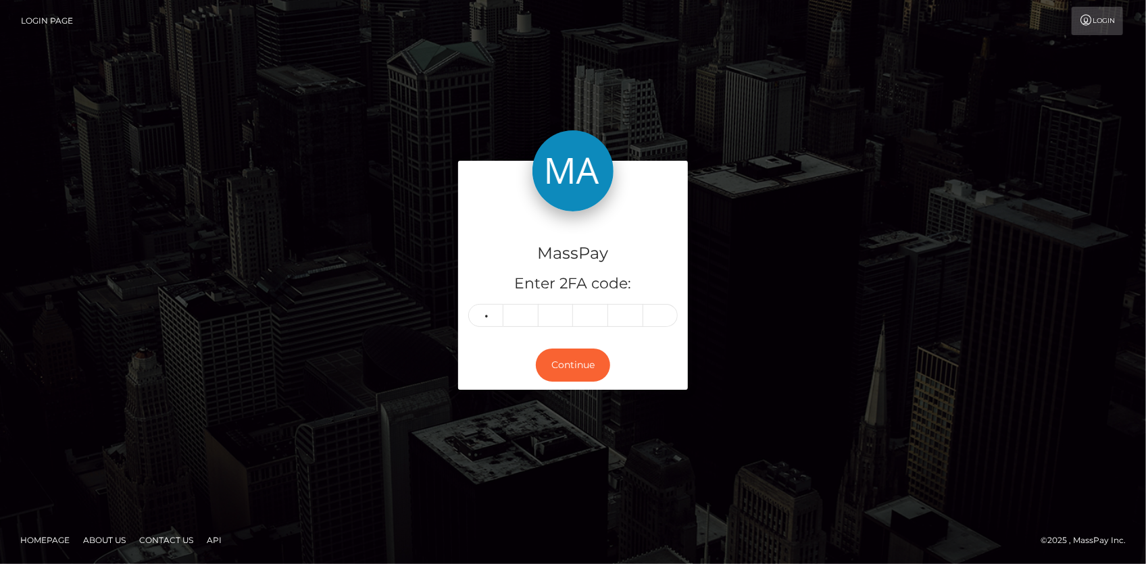
type input "0"
type input "7"
type input "0"
type input "5"
type input "7"
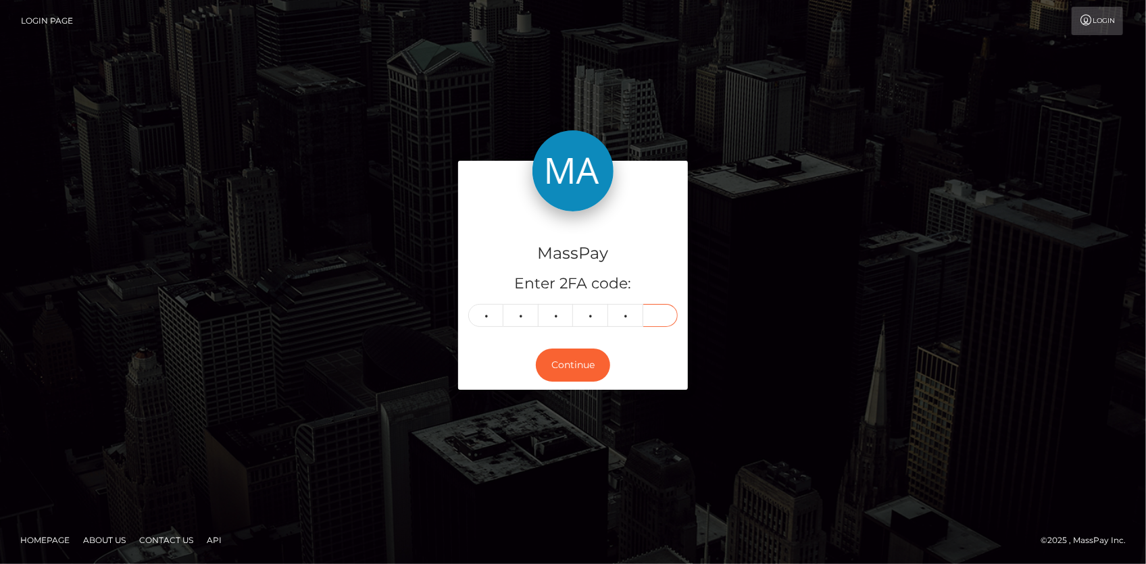
type input "5"
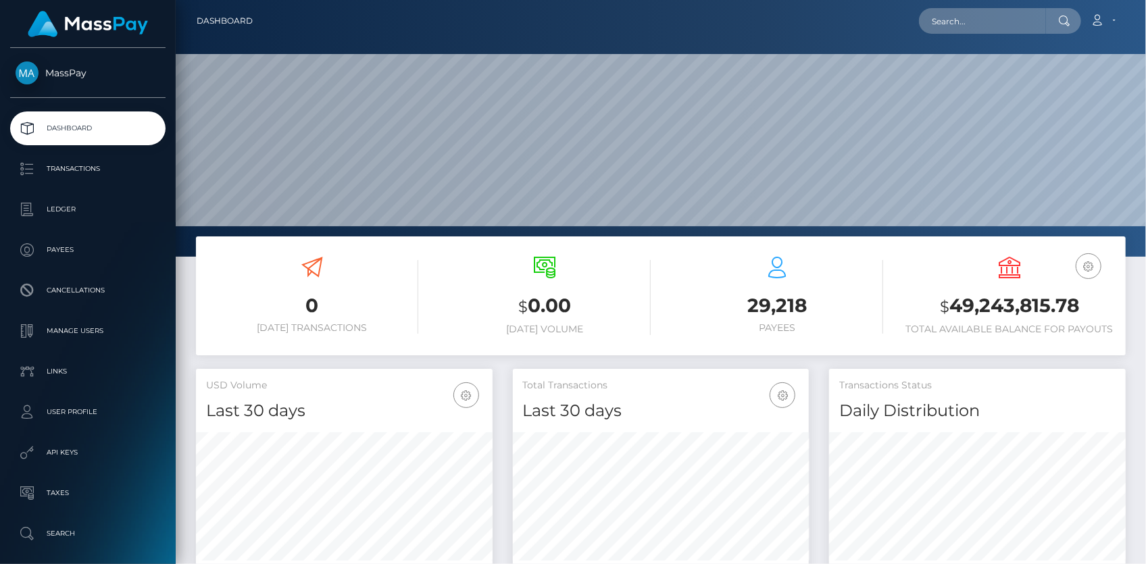
scroll to position [239, 296]
click at [960, 24] on input "text" at bounding box center [982, 21] width 127 height 26
paste input "201efee2-9ee2-11f0-b1e8-026f69db09b1"
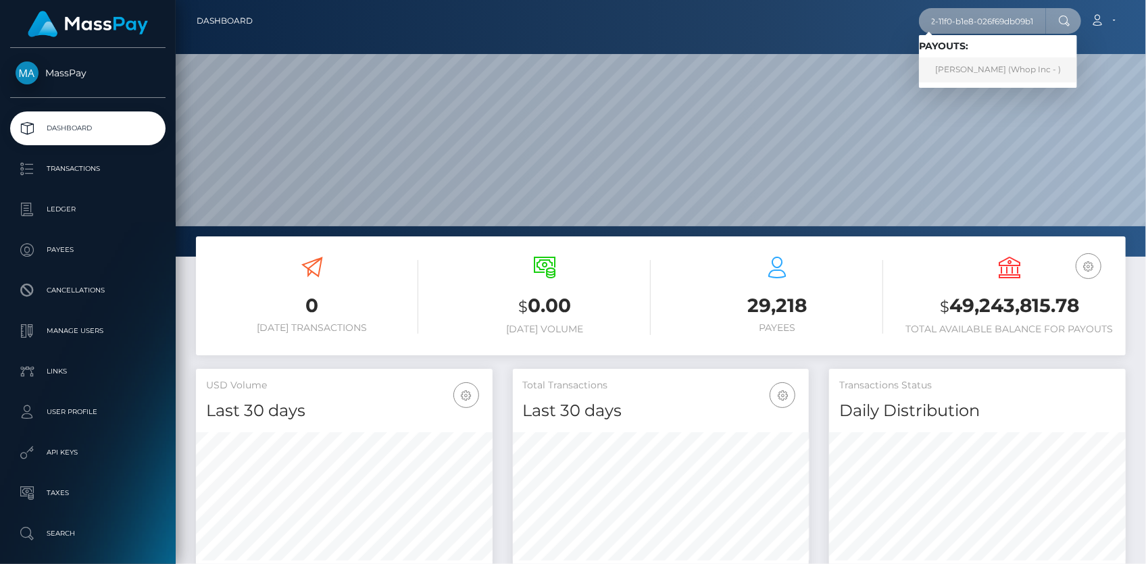
type input "201efee2-9ee2-11f0-b1e8-026f69db09b1"
click at [974, 65] on link "ARMANDO PEIRRE DA SILVA (Whop Inc - )" at bounding box center [998, 69] width 158 height 25
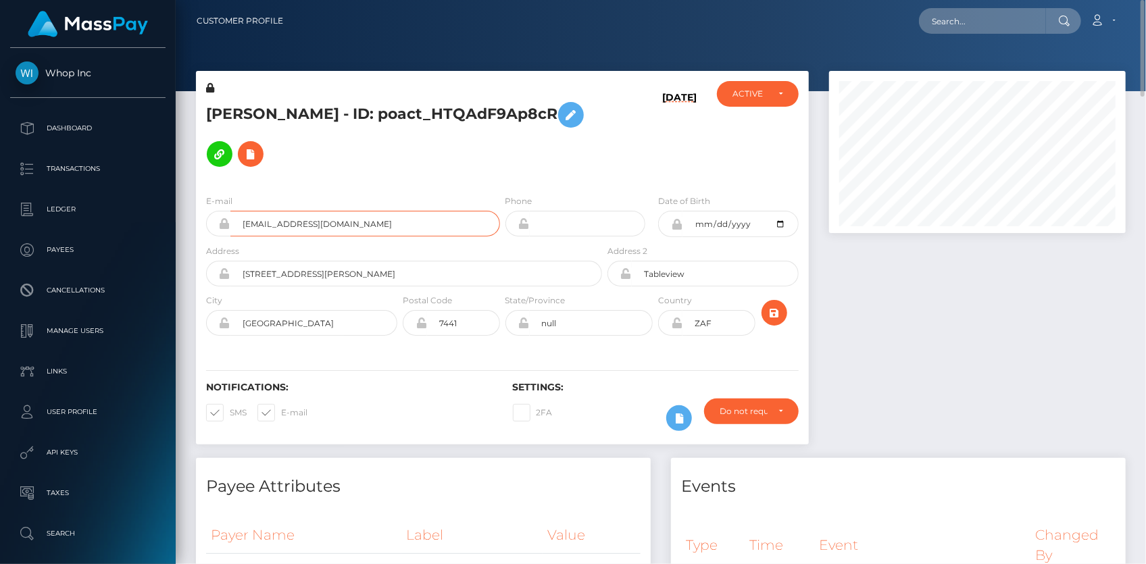
click at [290, 211] on input "armandopdasilva+c0199708aa@gmail.com" at bounding box center [364, 224] width 269 height 26
click at [263, 141] on button at bounding box center [251, 154] width 26 height 26
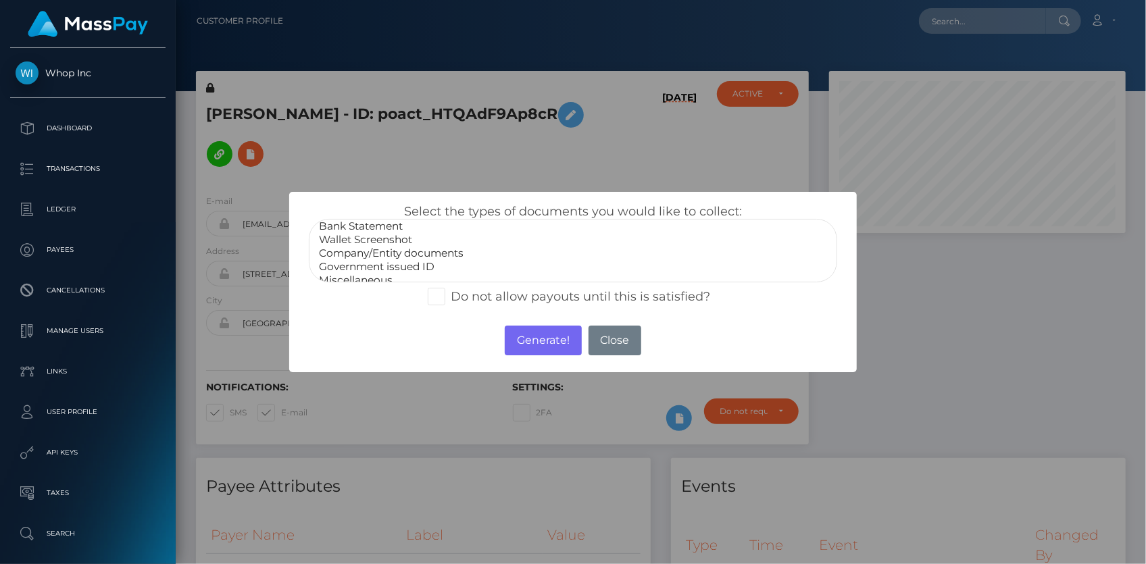
scroll to position [26, 0]
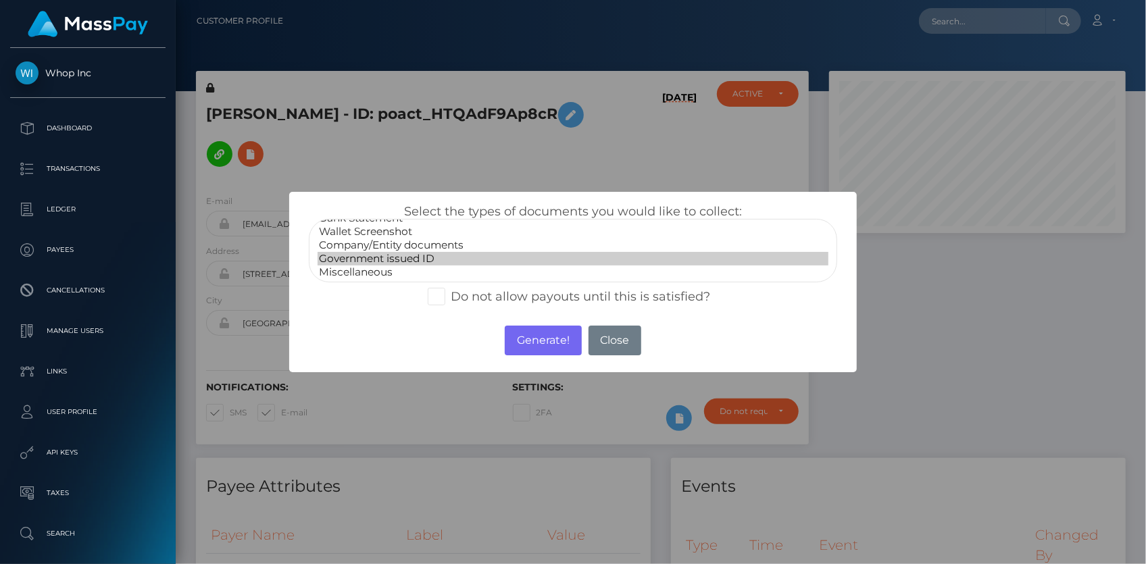
click at [371, 257] on option "Government issued ID" at bounding box center [572, 259] width 511 height 14
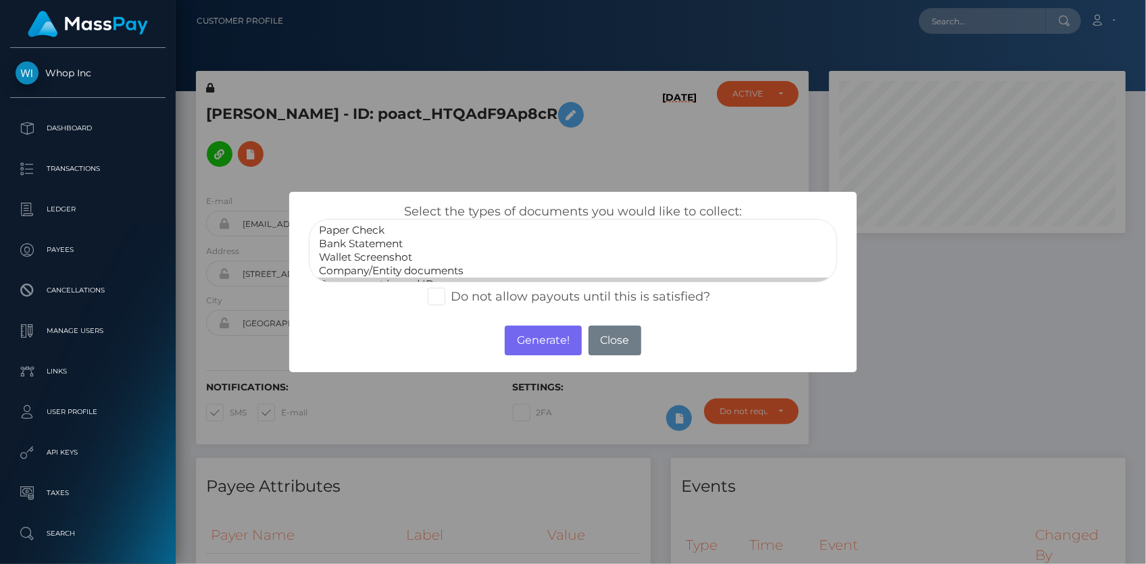
select select "Bank Statement"
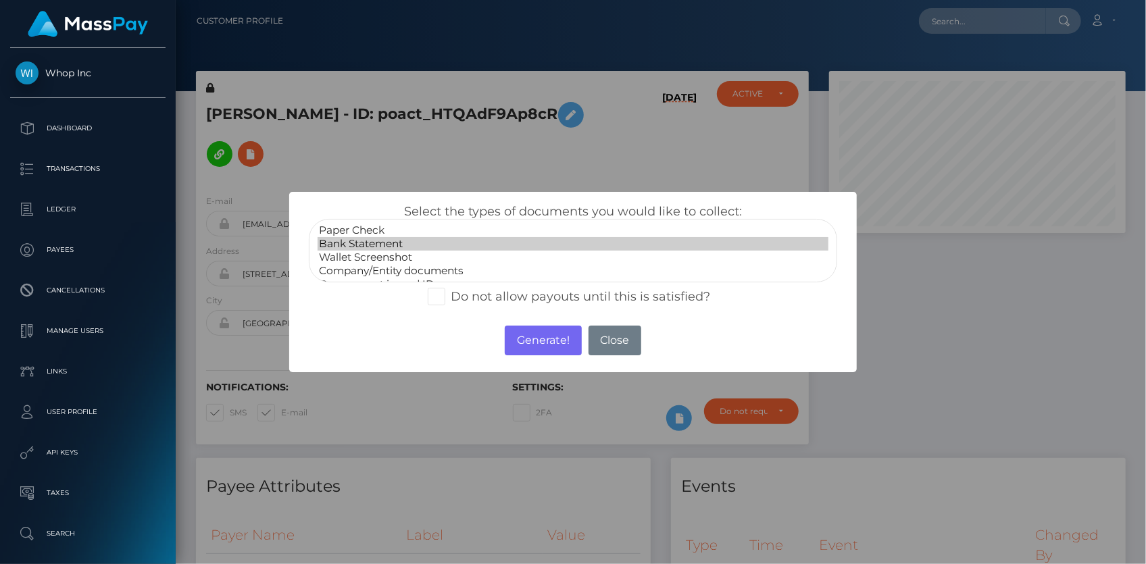
click at [373, 246] on option "Bank Statement" at bounding box center [572, 244] width 511 height 14
click at [536, 338] on button "Generate!" at bounding box center [543, 341] width 76 height 30
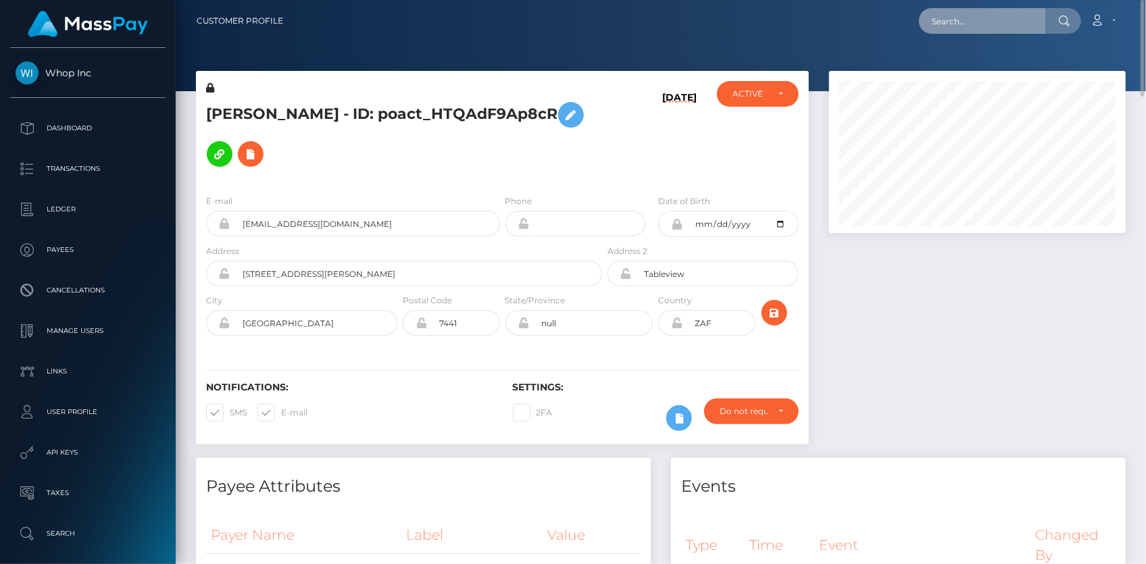
click at [958, 24] on input "text" at bounding box center [982, 21] width 127 height 26
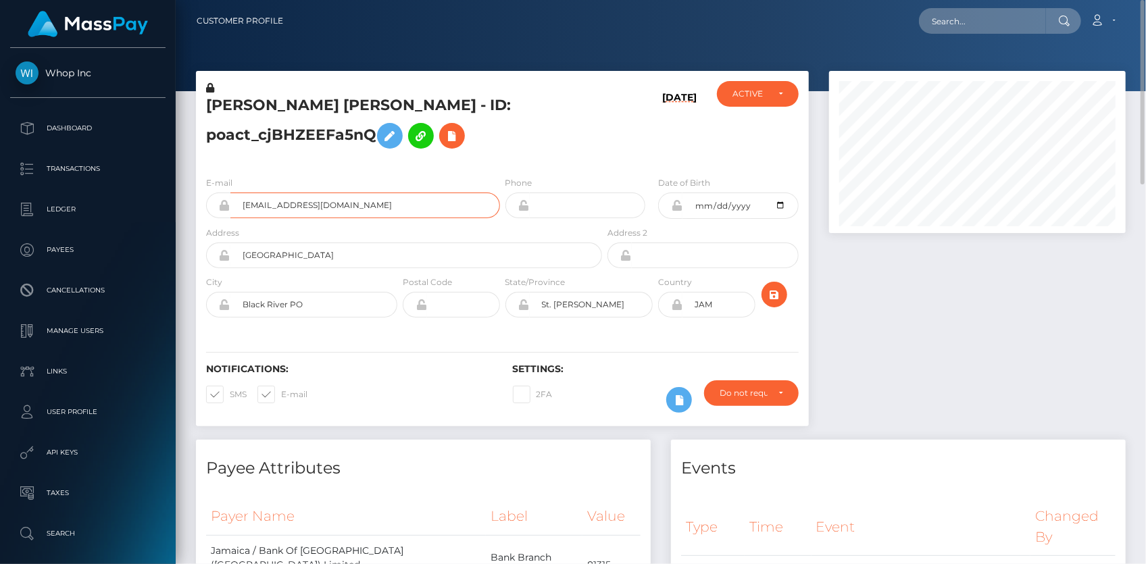
click at [292, 203] on input "porterja20@gmail.com" at bounding box center [364, 205] width 269 height 26
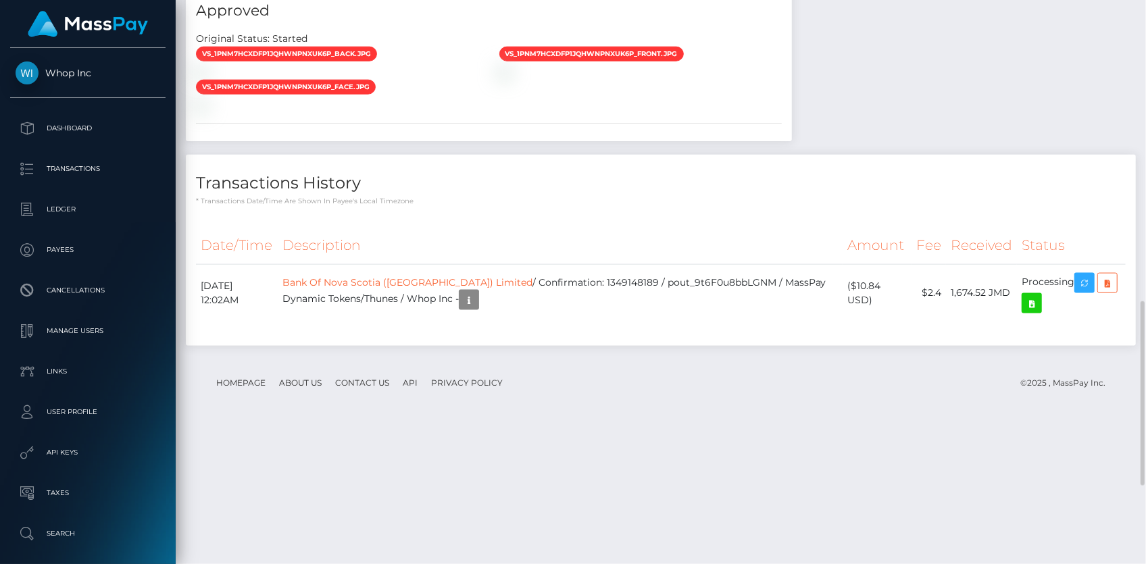
scroll to position [1162, 0]
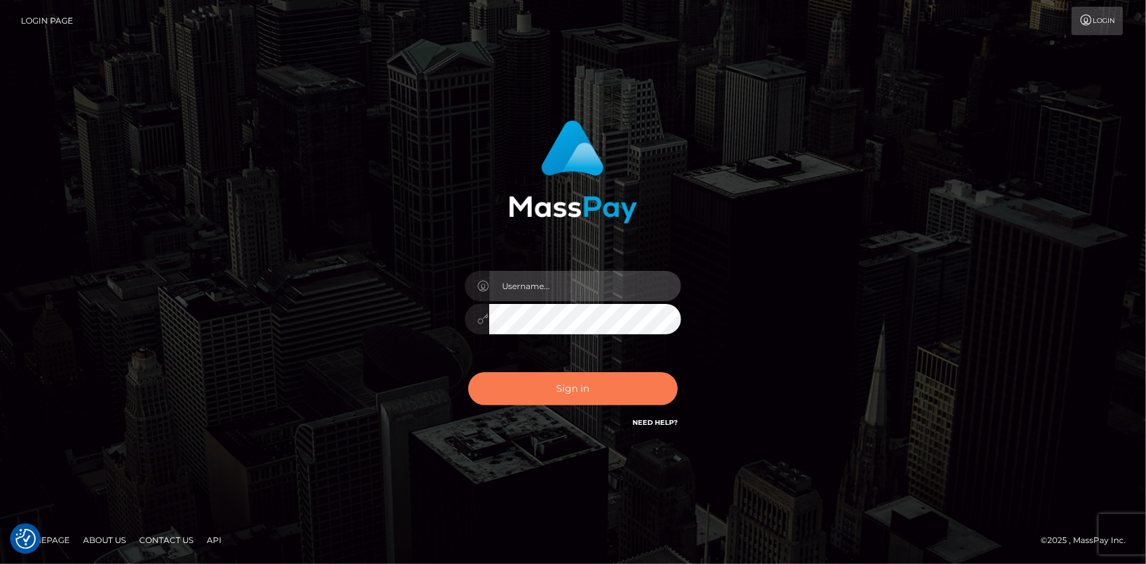
type input "[PERSON_NAME]"
click at [551, 383] on button "Sign in" at bounding box center [572, 388] width 209 height 33
type input "[PERSON_NAME]"
click at [567, 386] on button "Sign in" at bounding box center [572, 388] width 209 height 33
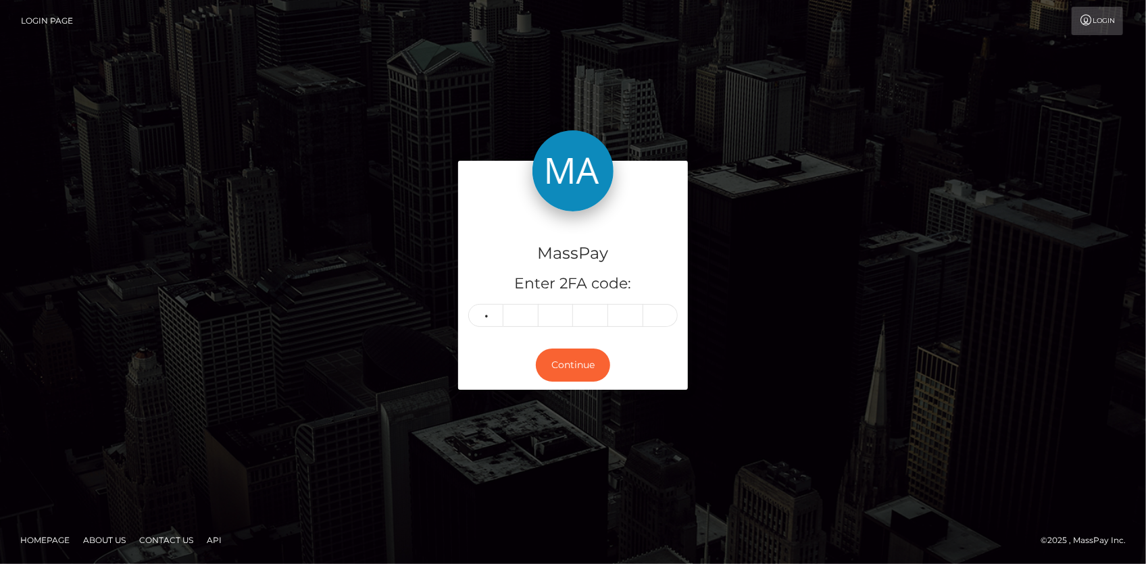
type input "5"
type input "3"
type input "9"
type input "7"
type input "0"
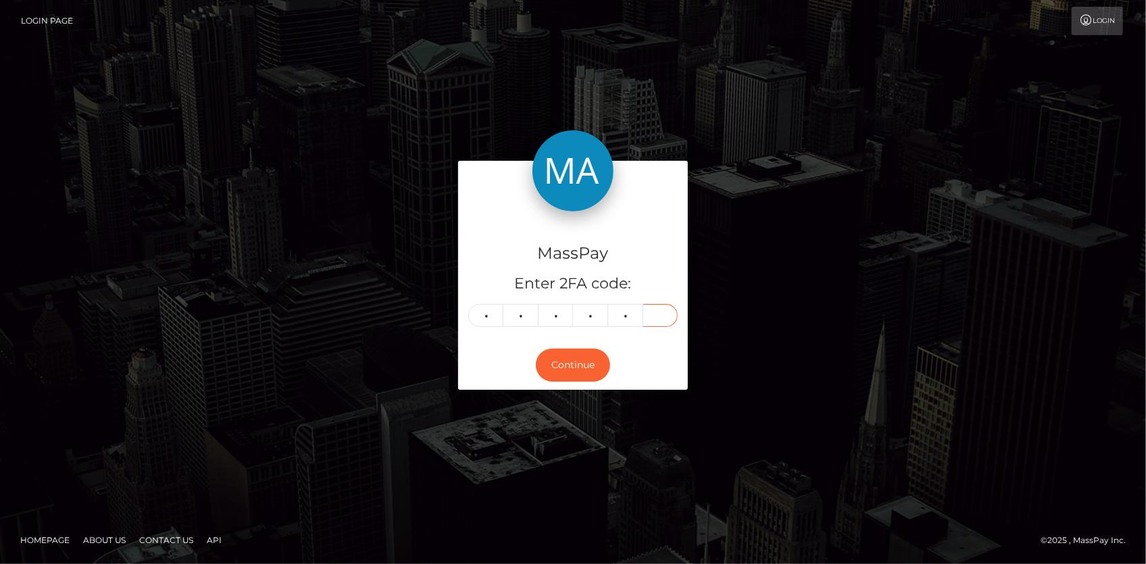
type input "7"
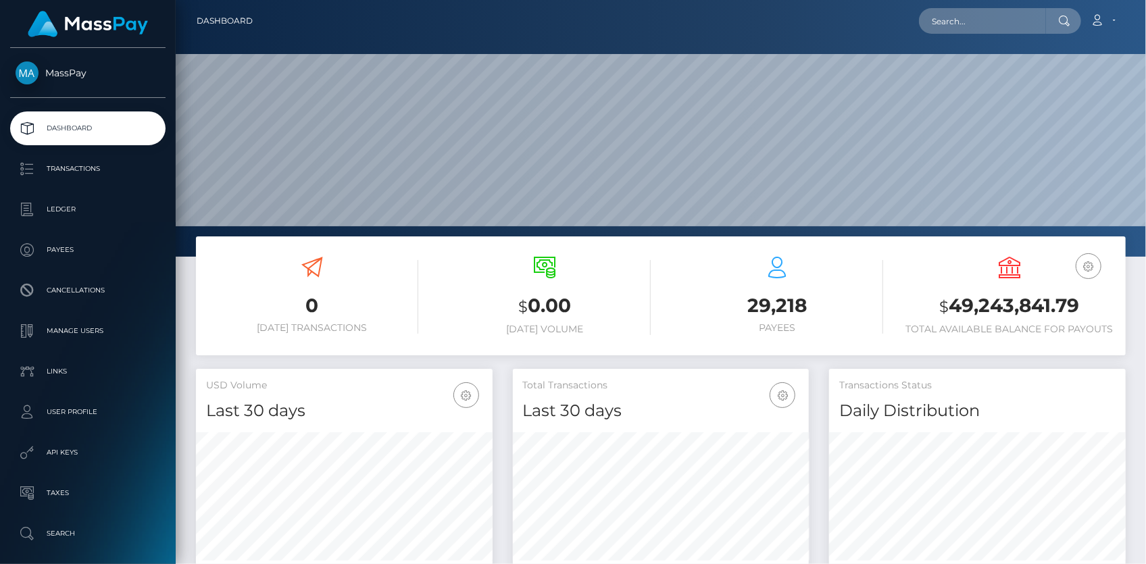
scroll to position [239, 296]
click at [933, 15] on input "text" at bounding box center [982, 21] width 127 height 26
paste input "[EMAIL_ADDRESS][DOMAIN_NAME]"
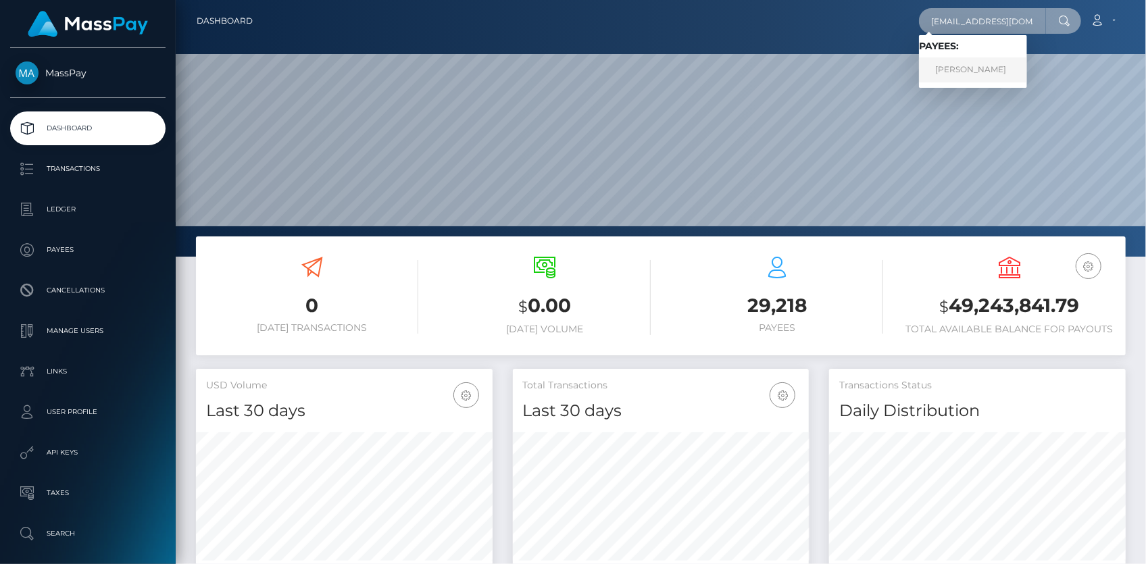
type input "[EMAIL_ADDRESS][DOMAIN_NAME]"
click at [977, 67] on link "[PERSON_NAME]" at bounding box center [973, 69] width 108 height 25
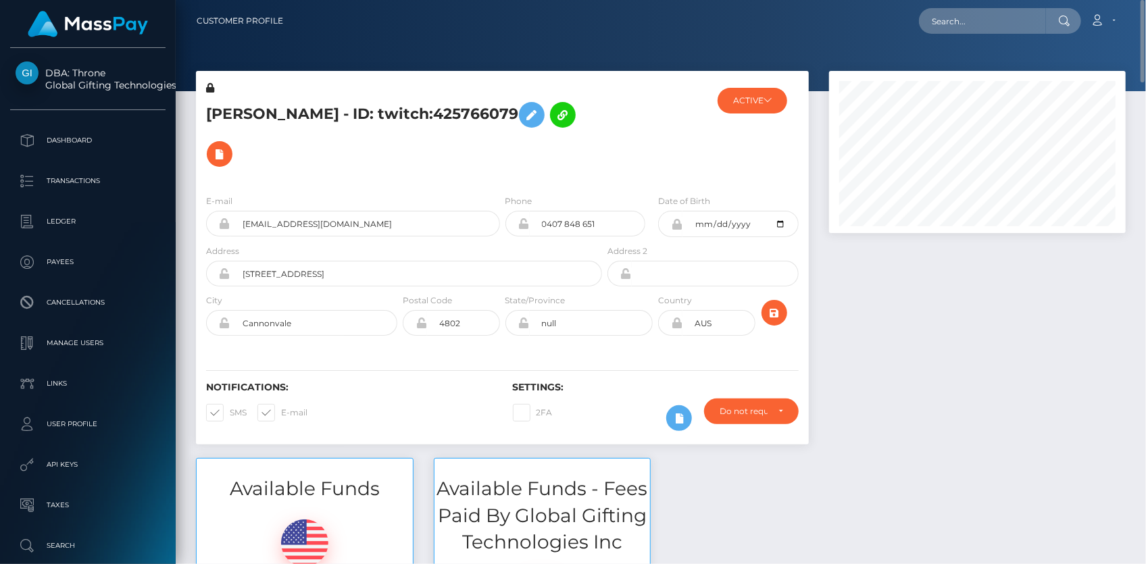
click at [391, 107] on h5 "[PERSON_NAME] - ID: twitch:425766079" at bounding box center [400, 134] width 388 height 78
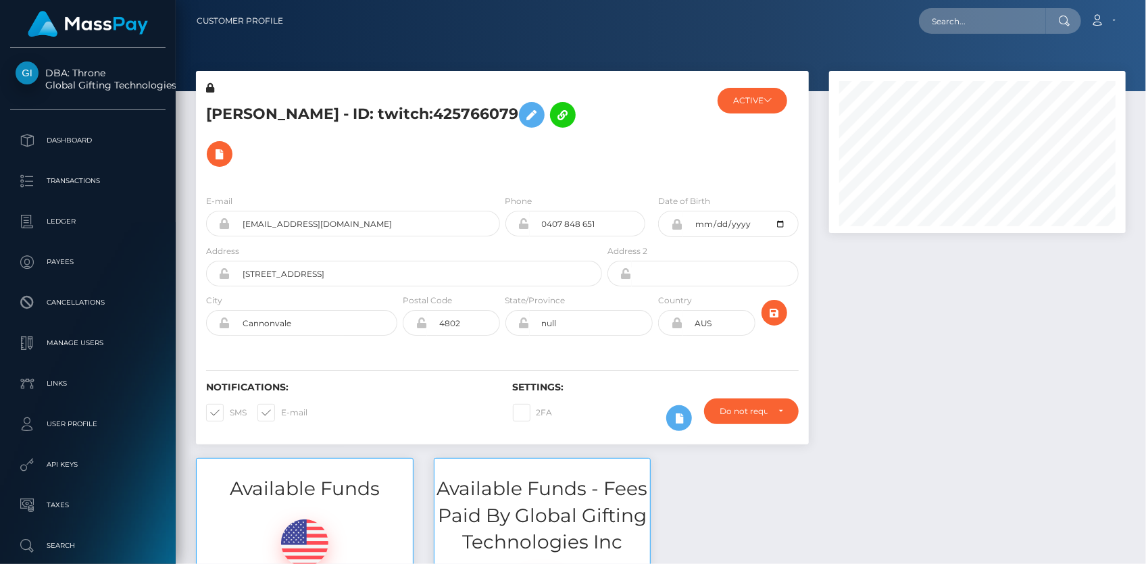
scroll to position [162, 296]
click at [952, 24] on input "text" at bounding box center [982, 21] width 127 height 26
paste input "poact_9iPnaUriRP3D"
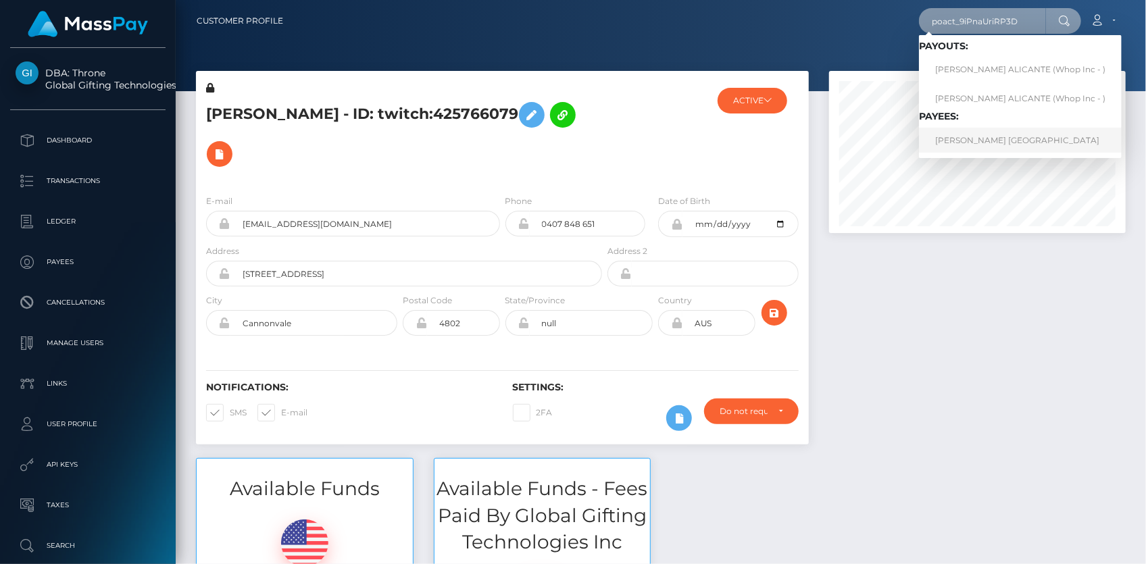
type input "poact_9iPnaUriRP3D"
click at [973, 138] on link "HENRY SARMIENTO ALICANTE" at bounding box center [1020, 140] width 203 height 25
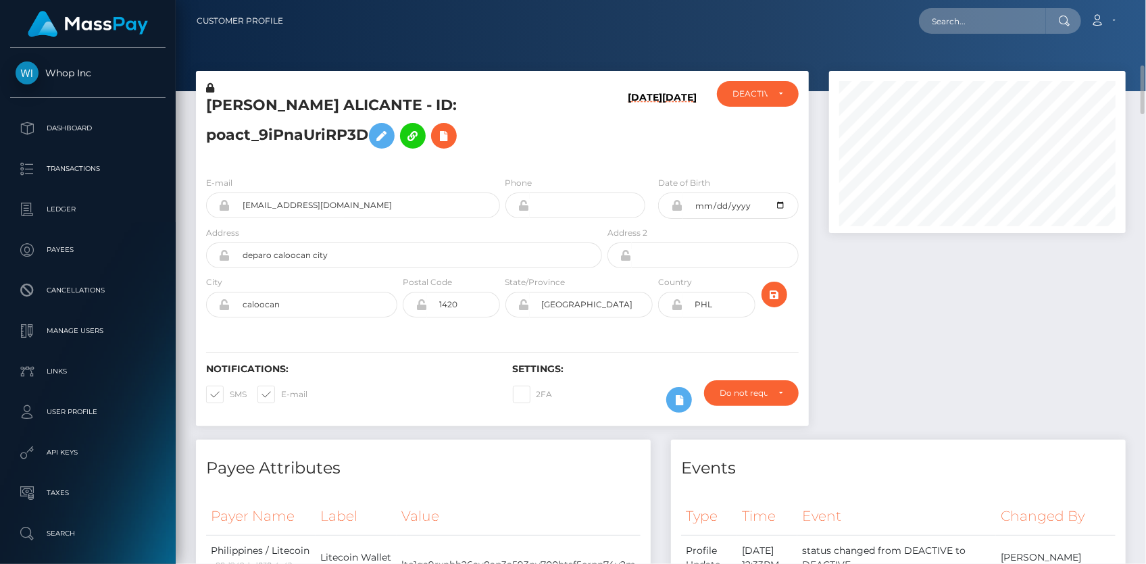
scroll to position [61, 0]
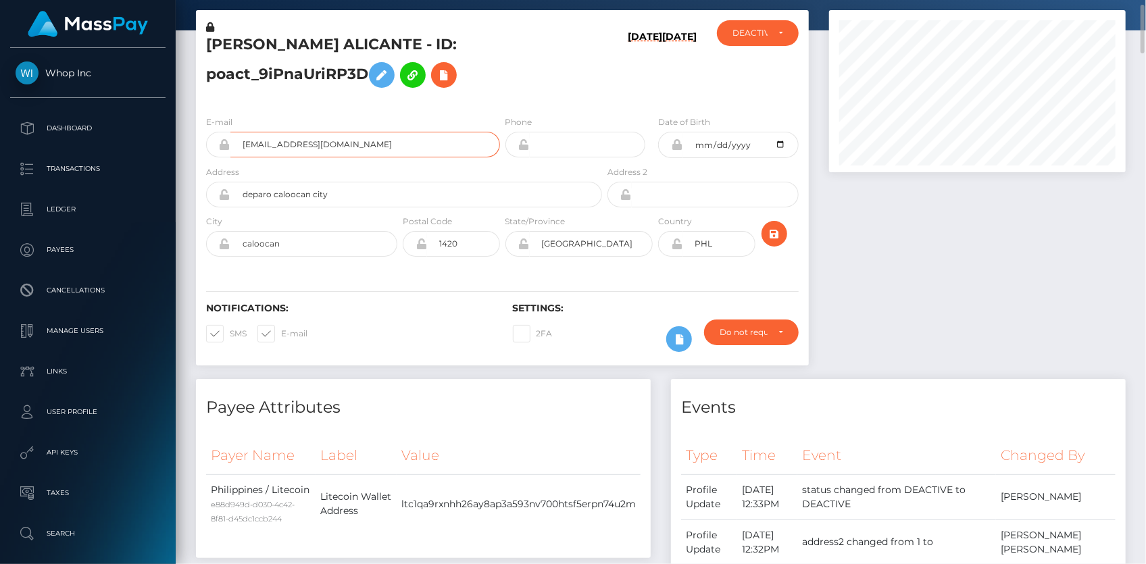
click at [352, 141] on input "[EMAIL_ADDRESS][DOMAIN_NAME]" at bounding box center [364, 145] width 269 height 26
click at [352, 141] on input "britneypichie@gmail.com" at bounding box center [364, 145] width 269 height 26
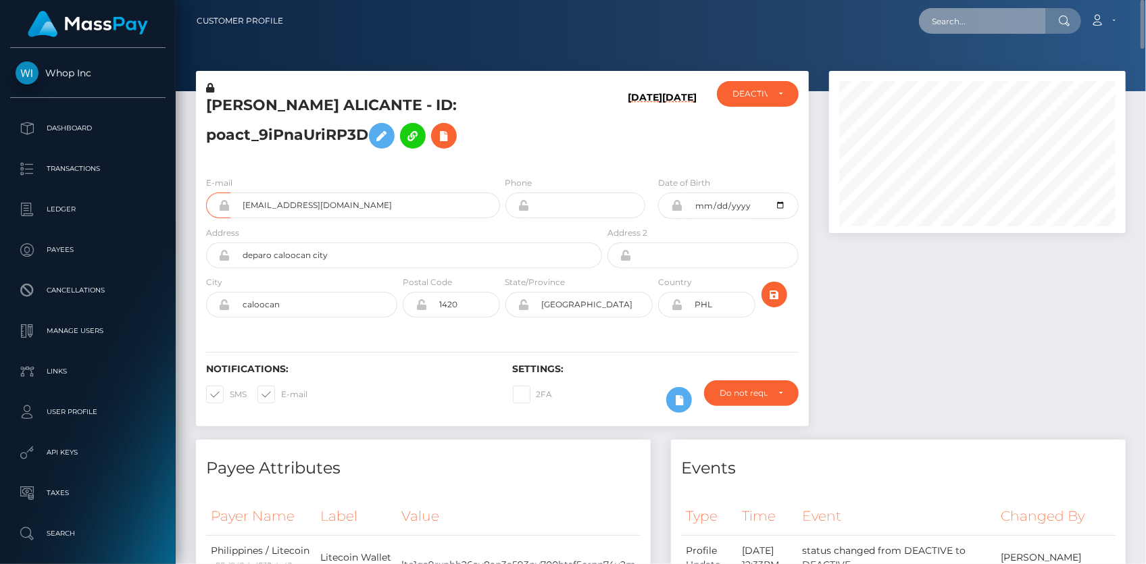
click at [1006, 28] on input "text" at bounding box center [982, 21] width 127 height 26
paste input "[EMAIL_ADDRESS][DOMAIN_NAME]"
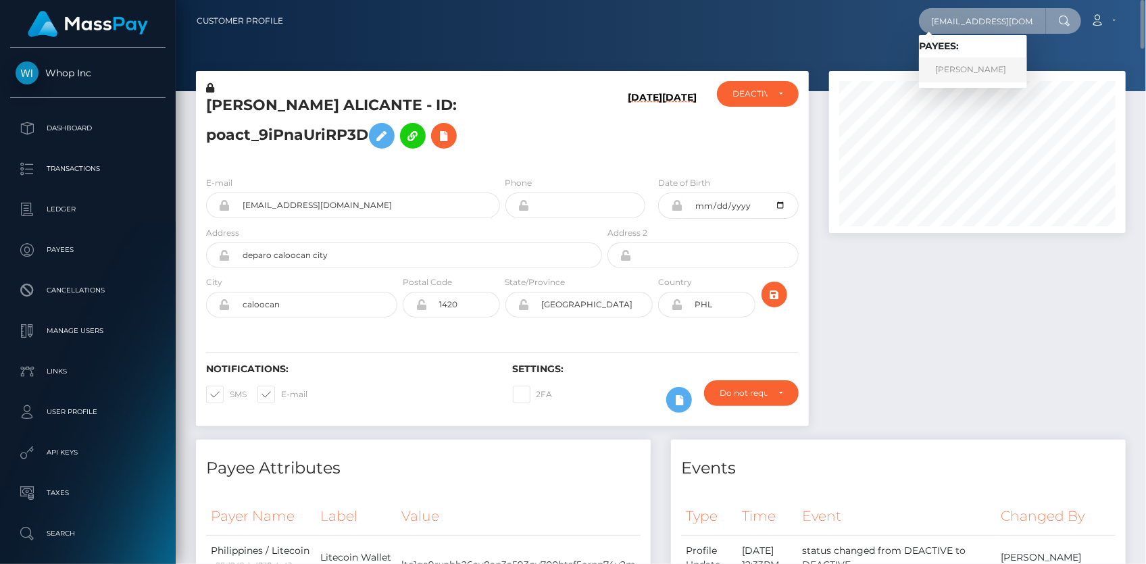
type input "[EMAIL_ADDRESS][DOMAIN_NAME]"
click at [976, 68] on link "[PERSON_NAME]" at bounding box center [973, 69] width 108 height 25
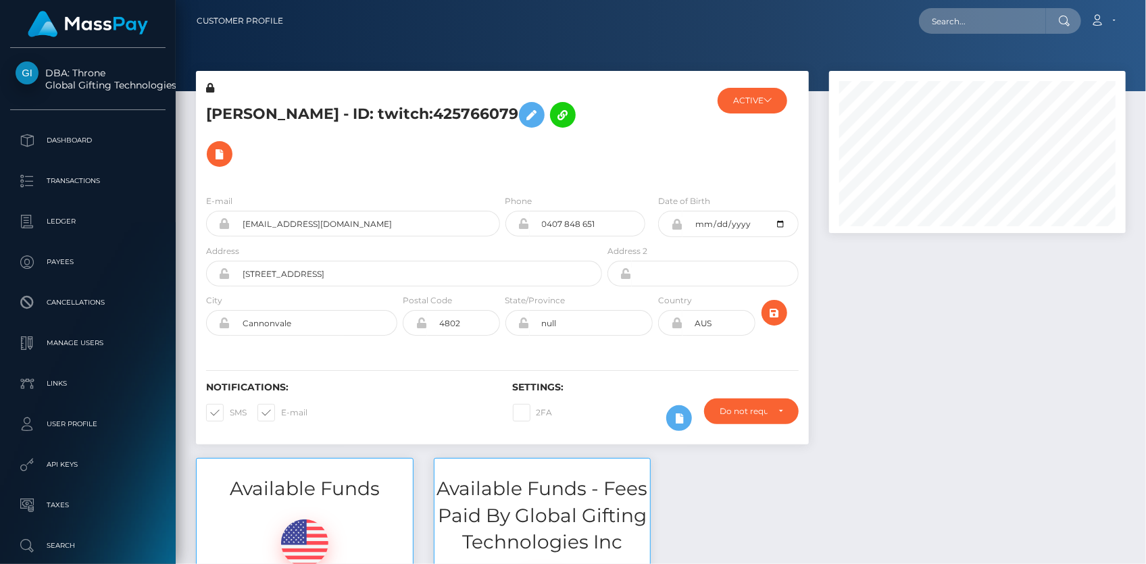
scroll to position [162, 296]
drag, startPoint x: 209, startPoint y: 115, endPoint x: 342, endPoint y: 115, distance: 133.1
click at [342, 115] on div "EMILY JANE LYNN - ID: twitch:425766079" at bounding box center [400, 132] width 409 height 103
copy h5 "EMILY JANE LYNN"
click at [270, 225] on input "em.j.lynn13@gmail.com" at bounding box center [364, 224] width 269 height 26
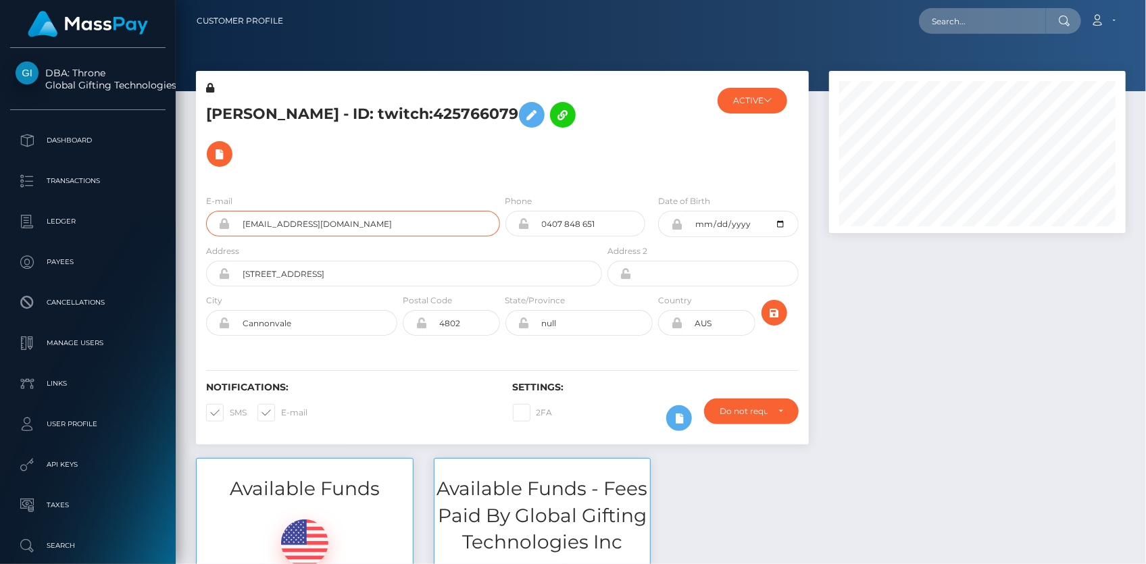
click at [270, 225] on input "em.j.lynn13@gmail.com" at bounding box center [364, 224] width 269 height 26
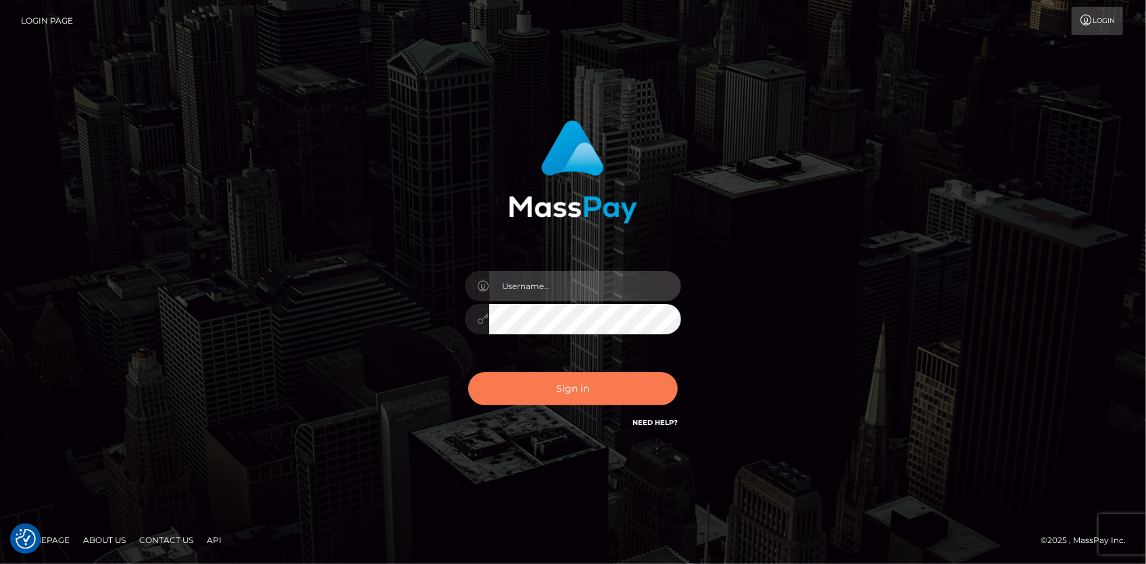
type input "[PERSON_NAME]"
click at [573, 384] on button "Sign in" at bounding box center [572, 388] width 209 height 33
type input "Eduard Gavrilescu"
click at [567, 379] on button "Sign in" at bounding box center [572, 388] width 209 height 33
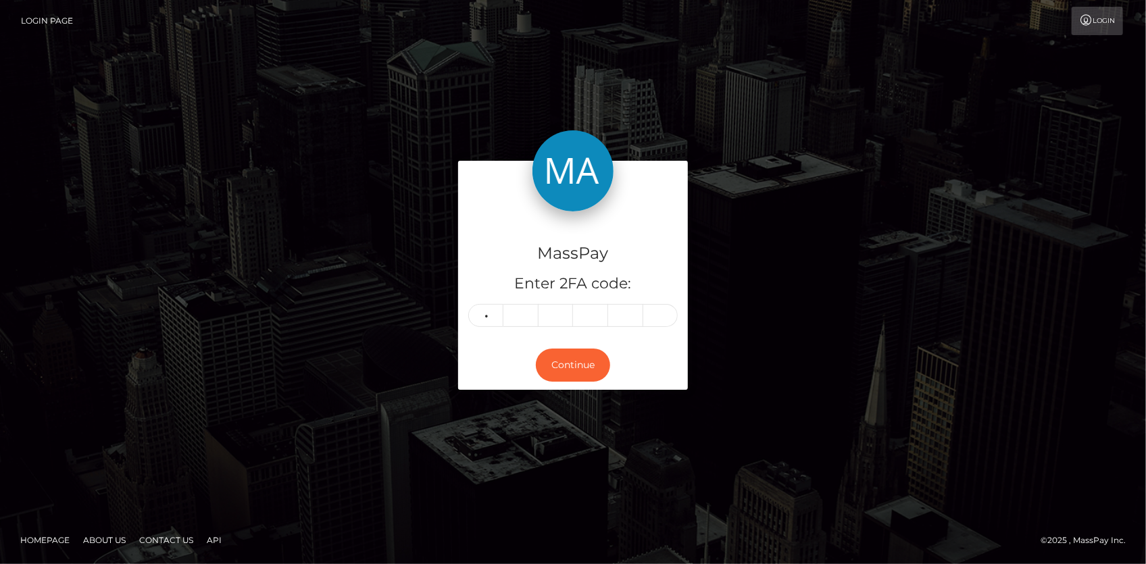
type input "9"
type input "3"
type input "4"
type input "2"
type input "8"
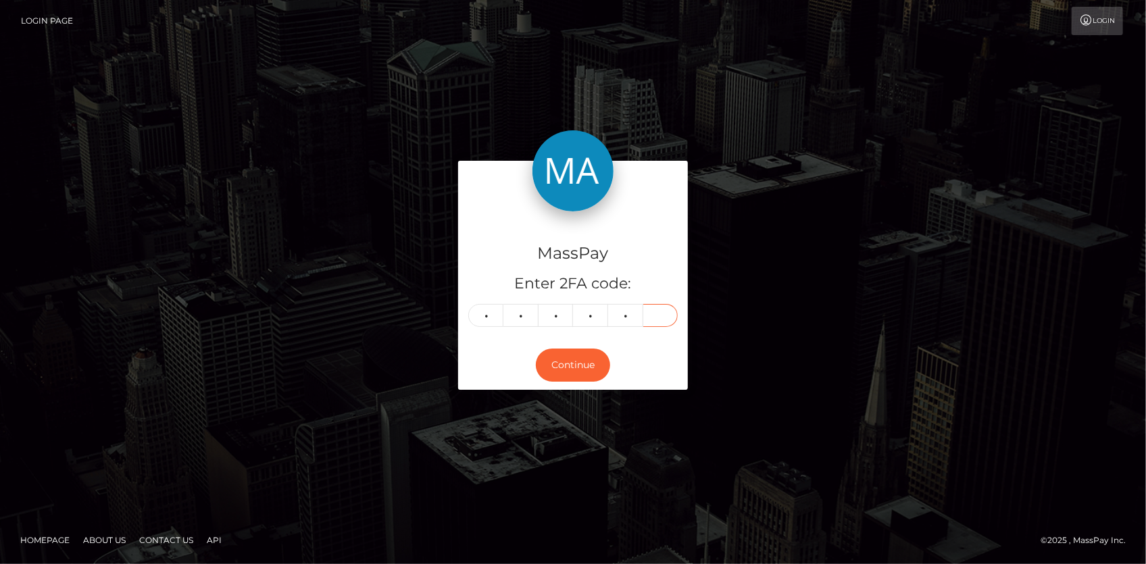
type input "3"
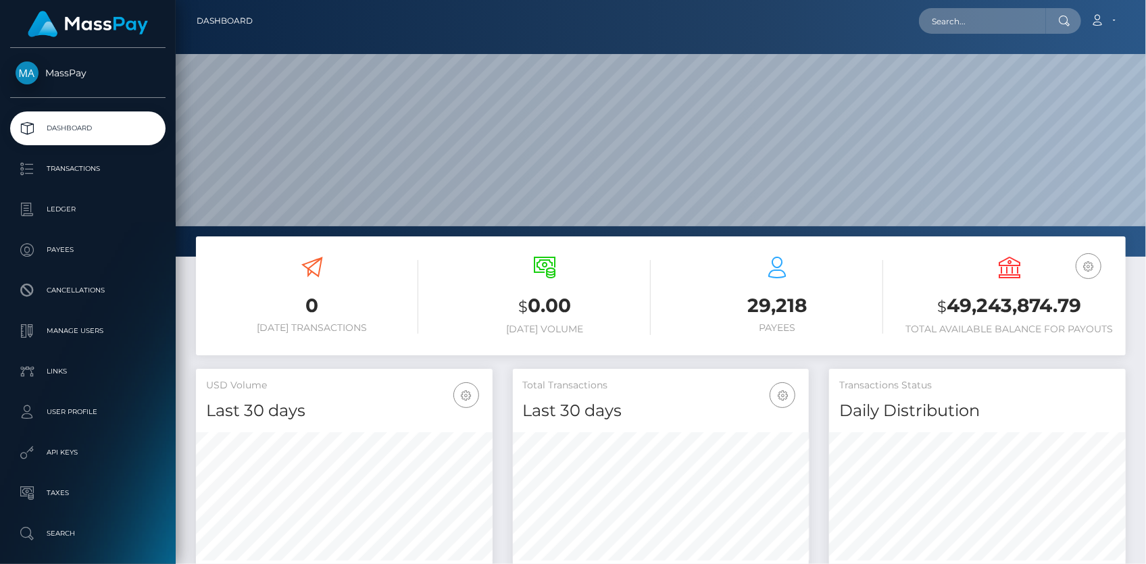
scroll to position [239, 296]
click at [994, 34] on div "Loading... Loading... Account Edit Profile Logout" at bounding box center [693, 21] width 861 height 28
click at [973, 20] on input "text" at bounding box center [982, 21] width 127 height 26
paste input "[EMAIL_ADDRESS][DOMAIN_NAME]"
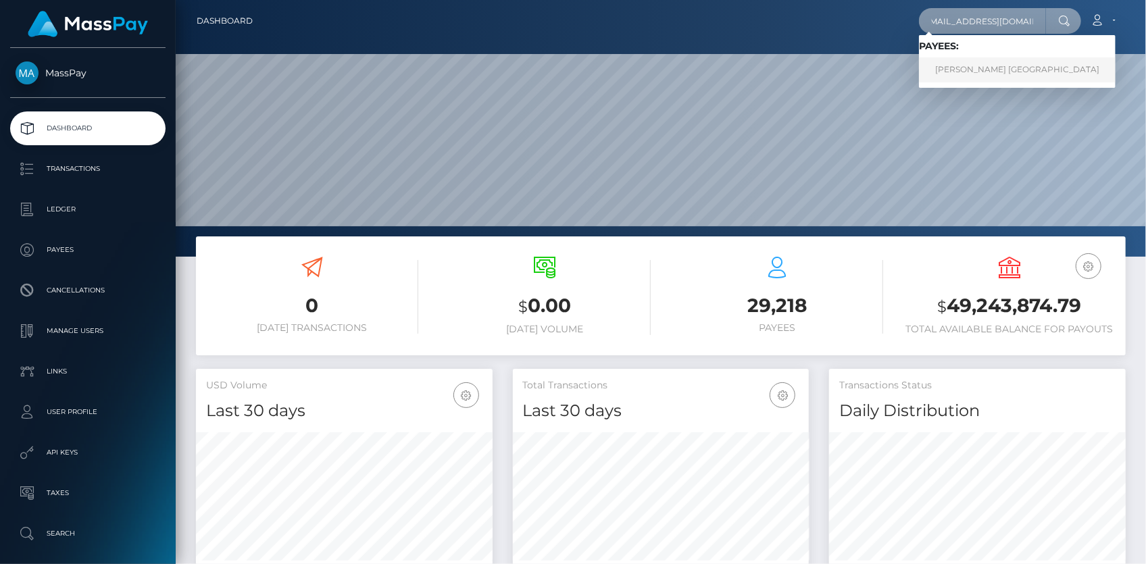
type input "[EMAIL_ADDRESS][DOMAIN_NAME]"
click at [965, 72] on link "[PERSON_NAME] [GEOGRAPHIC_DATA]" at bounding box center [1017, 69] width 197 height 25
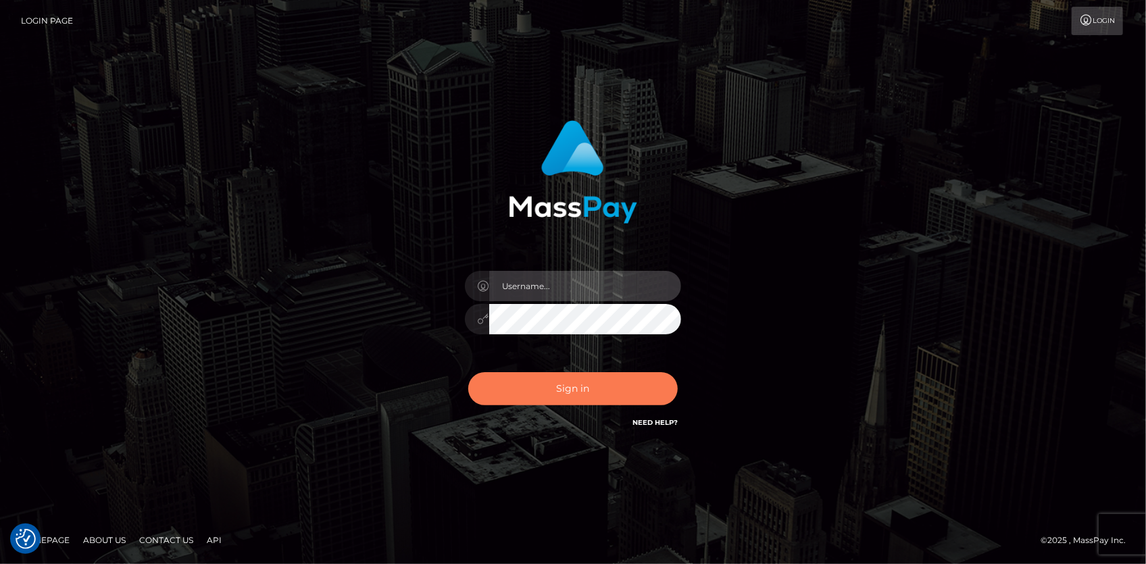
type input "[PERSON_NAME]"
click at [532, 376] on button "Sign in" at bounding box center [572, 388] width 209 height 33
type input "Eduard Gavrilescu"
click at [532, 376] on button "Sign in" at bounding box center [572, 388] width 209 height 33
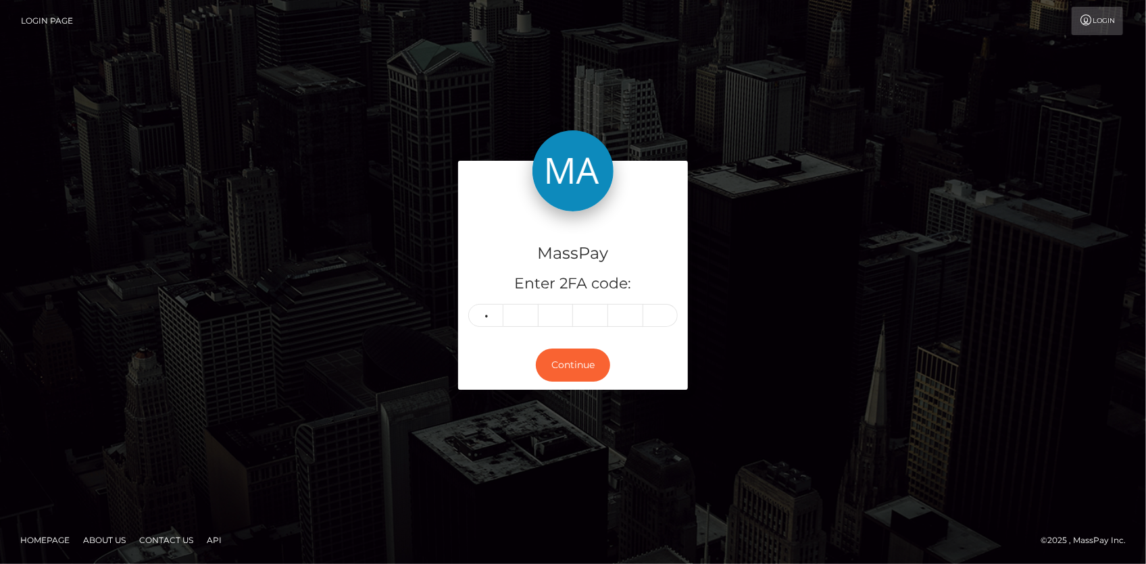
type input "1"
type input "9"
type input "5"
type input "7"
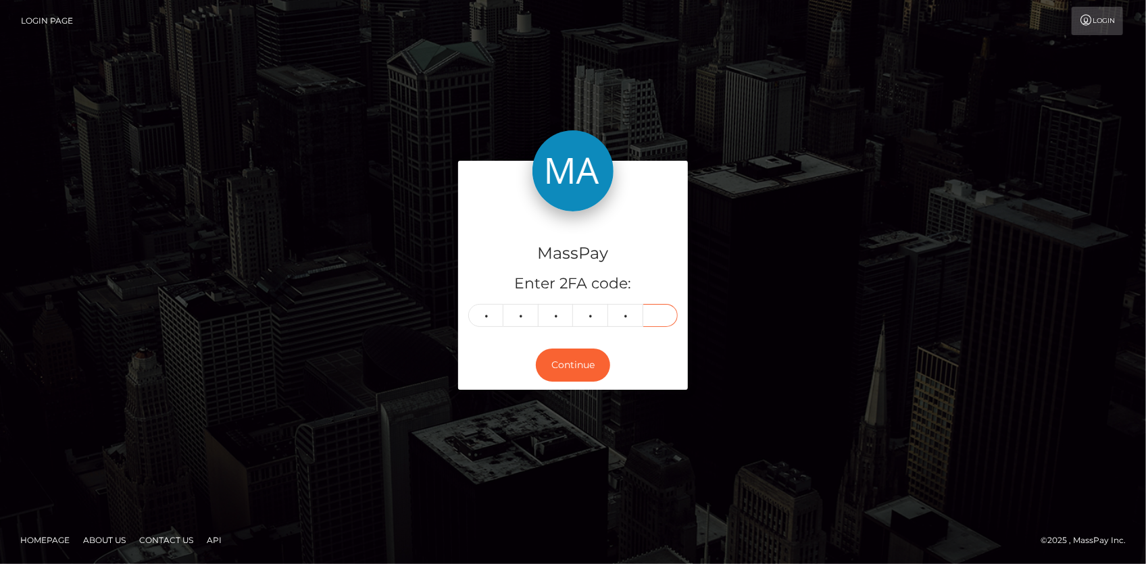
type input "8"
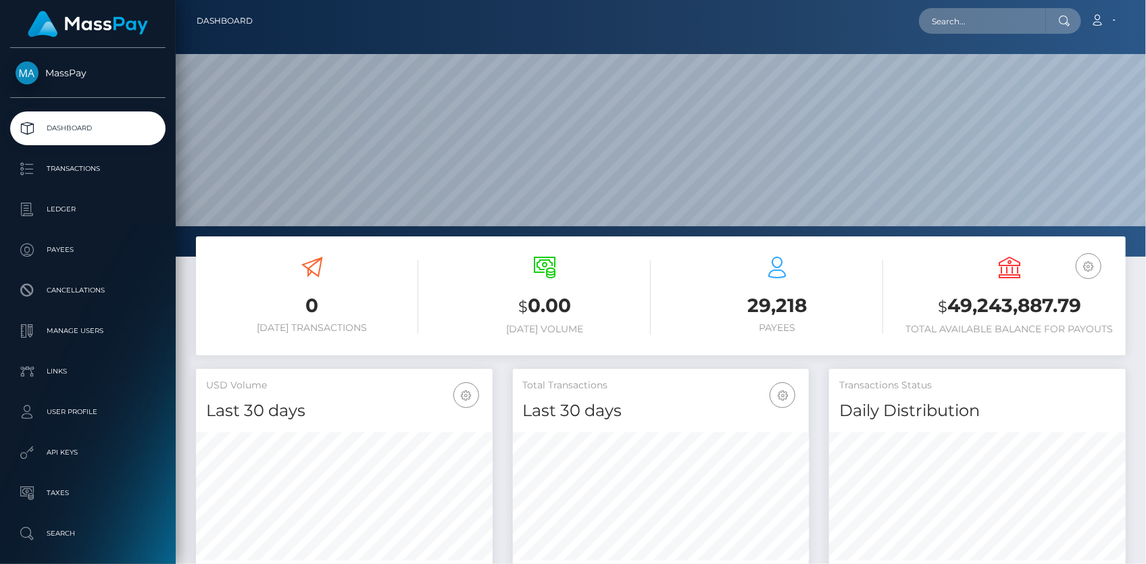
scroll to position [239, 296]
click at [959, 26] on input "text" at bounding box center [982, 21] width 127 height 26
paste input "4947c915-1919-11ef-9e42-062d9cd50a19 Thank you"
click at [979, 28] on input "4947c915-1919-11ef-9e42-062d9cd50a19 Thank you" at bounding box center [982, 21] width 127 height 26
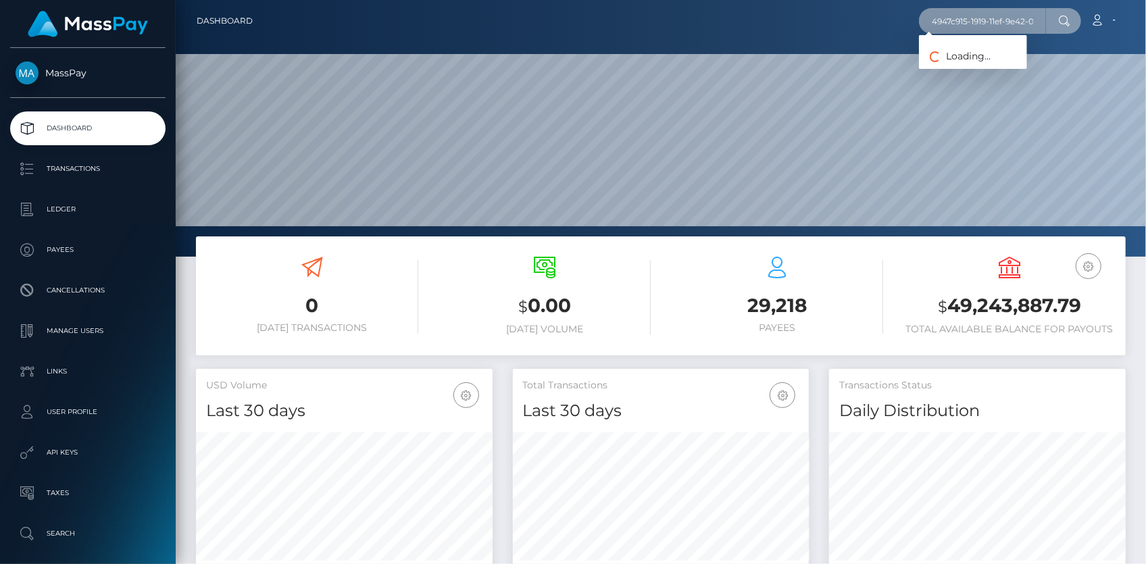
paste input "text"
type input "4947c915-1919-11ef-9e42-062d9cd50a19"
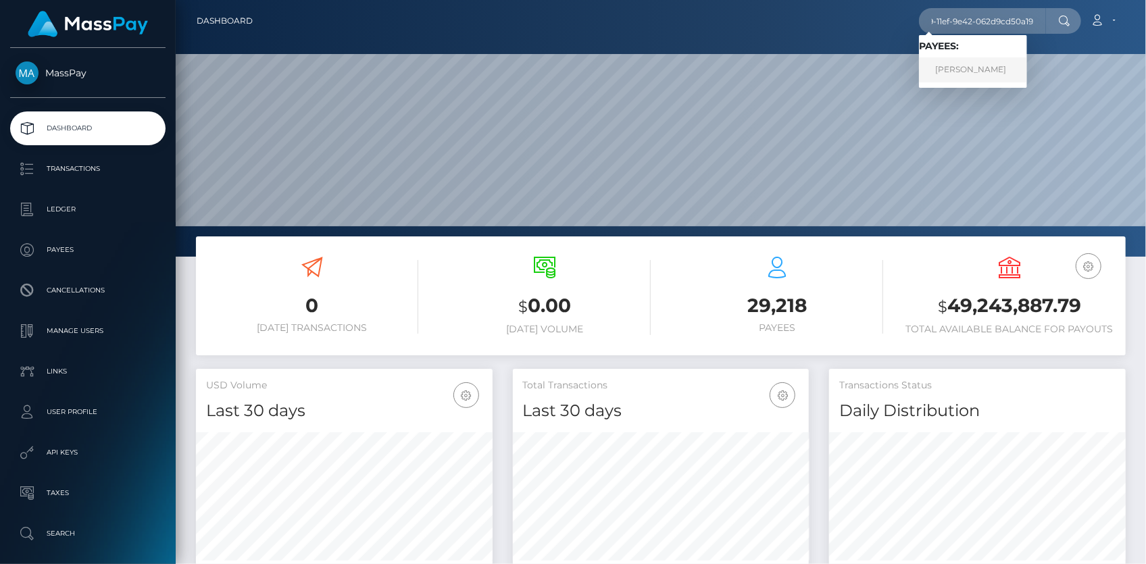
click at [946, 65] on link "Brianna Heller" at bounding box center [973, 69] width 108 height 25
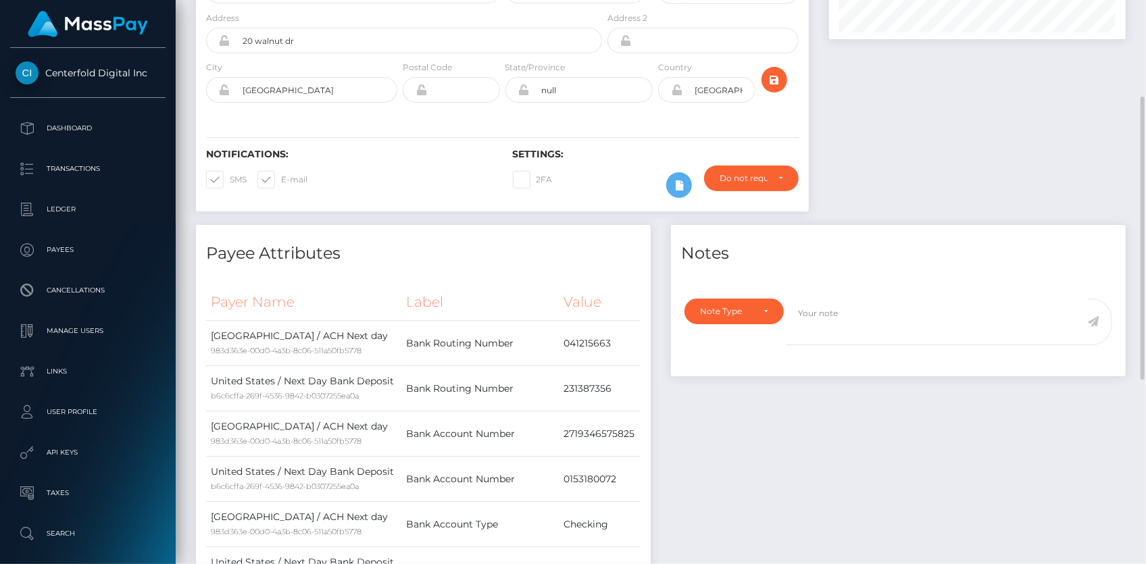
scroll to position [562, 0]
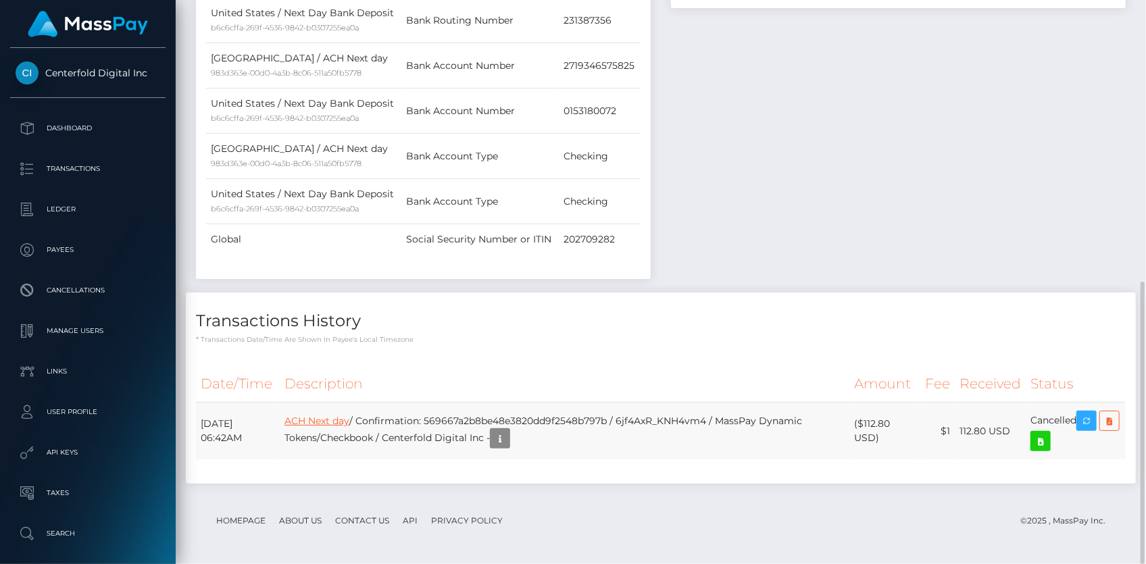
click at [349, 415] on link "ACH Next day" at bounding box center [316, 421] width 65 height 12
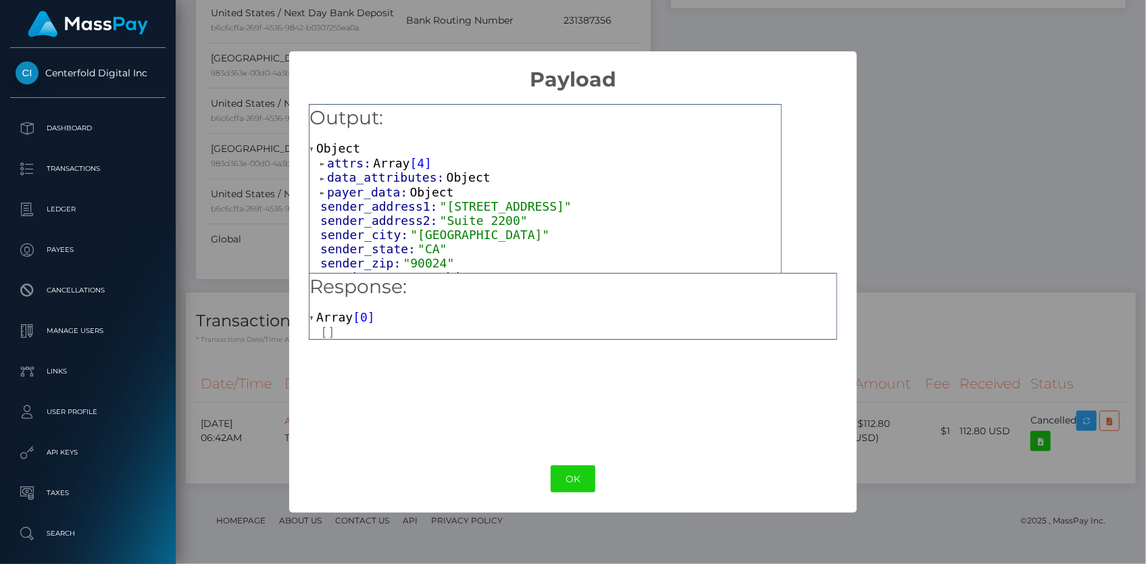
click at [351, 168] on span "attrs:" at bounding box center [350, 163] width 46 height 14
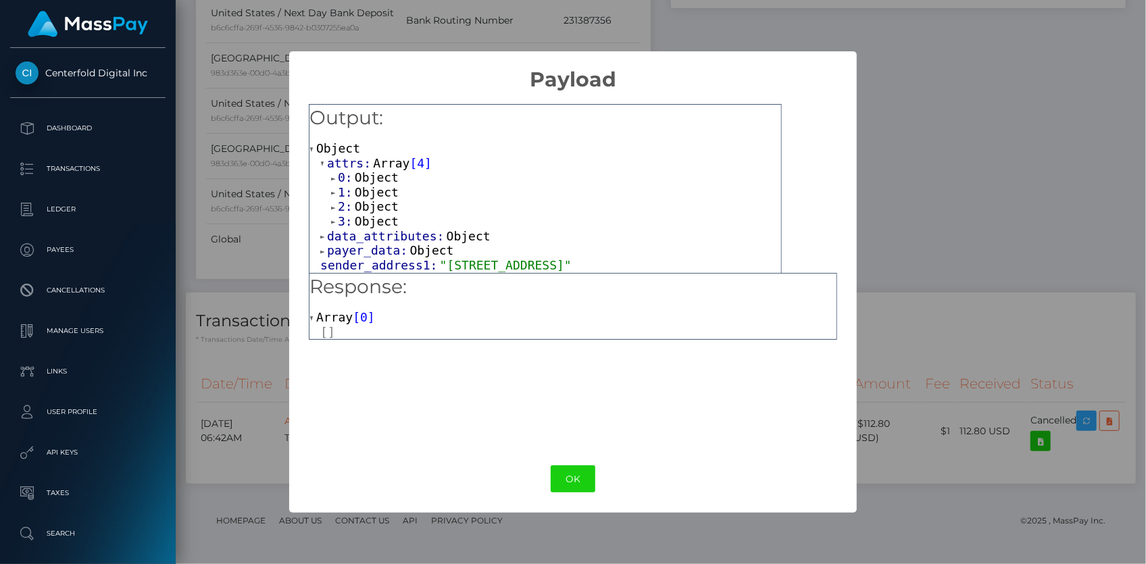
click at [349, 219] on span "3:" at bounding box center [346, 221] width 17 height 14
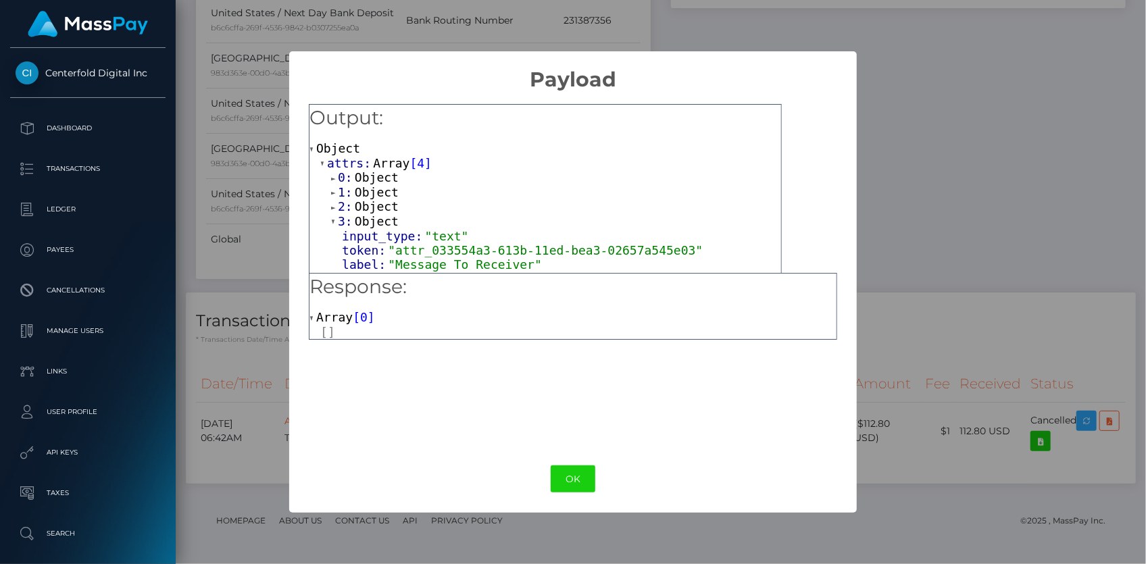
click at [351, 207] on span "2:" at bounding box center [346, 206] width 17 height 14
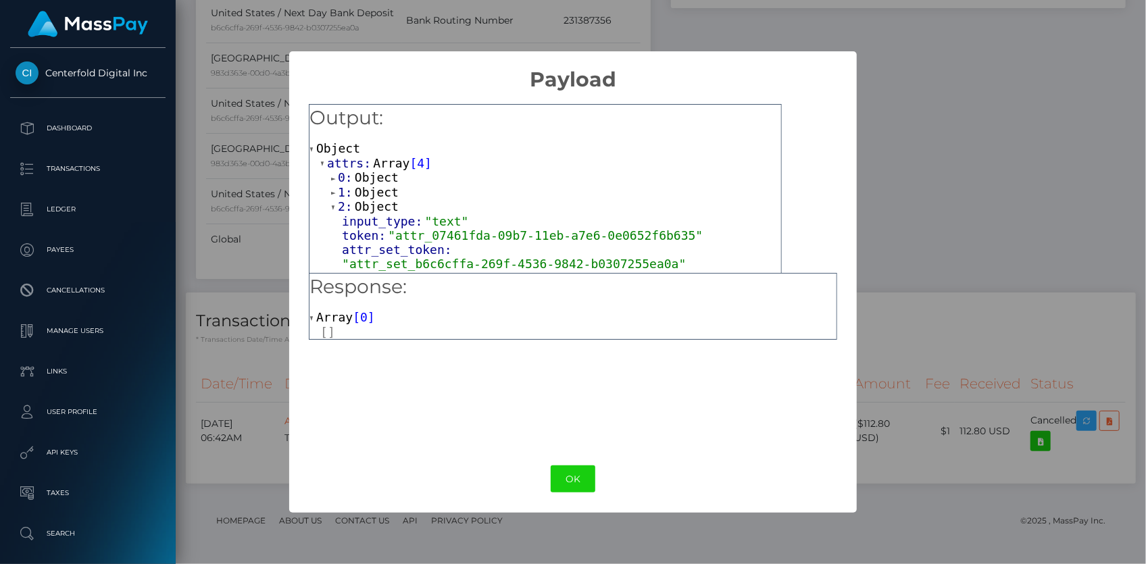
click at [357, 196] on span "Object" at bounding box center [377, 192] width 44 height 14
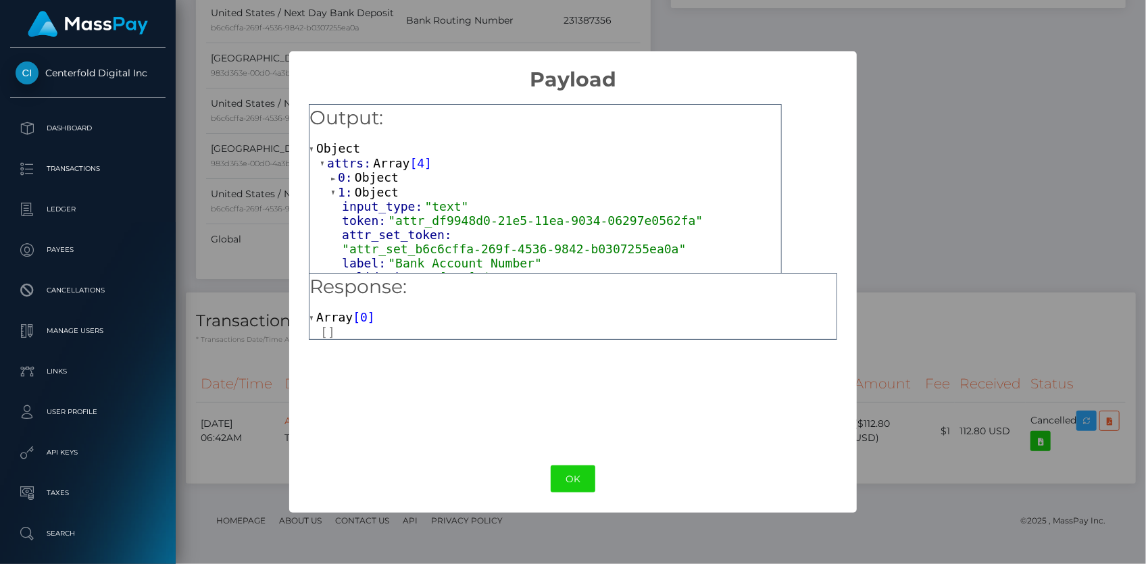
click at [365, 179] on span "Object" at bounding box center [377, 177] width 44 height 14
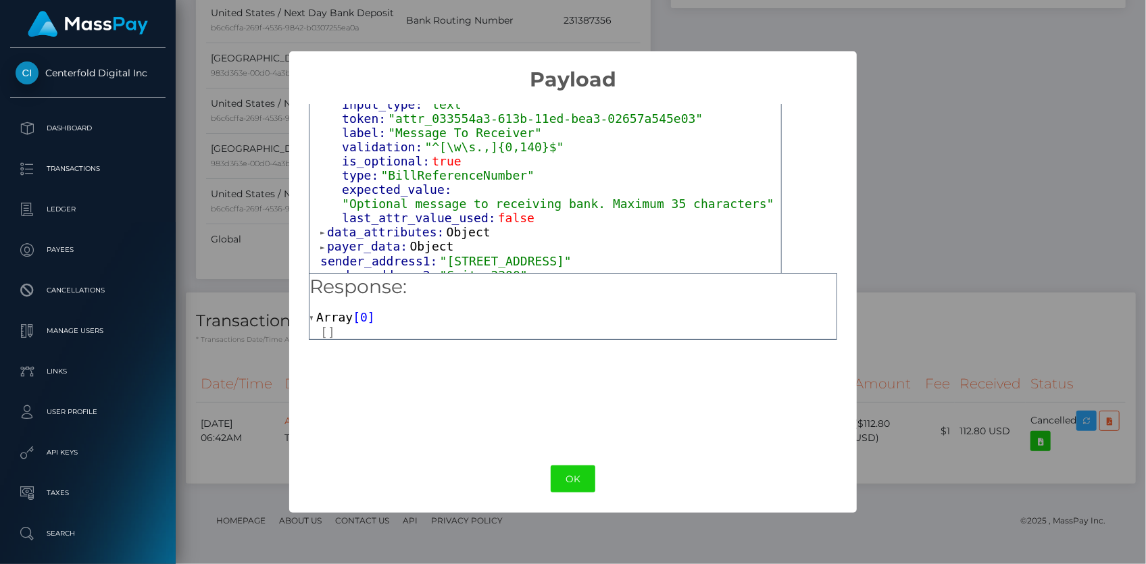
scroll to position [675, 0]
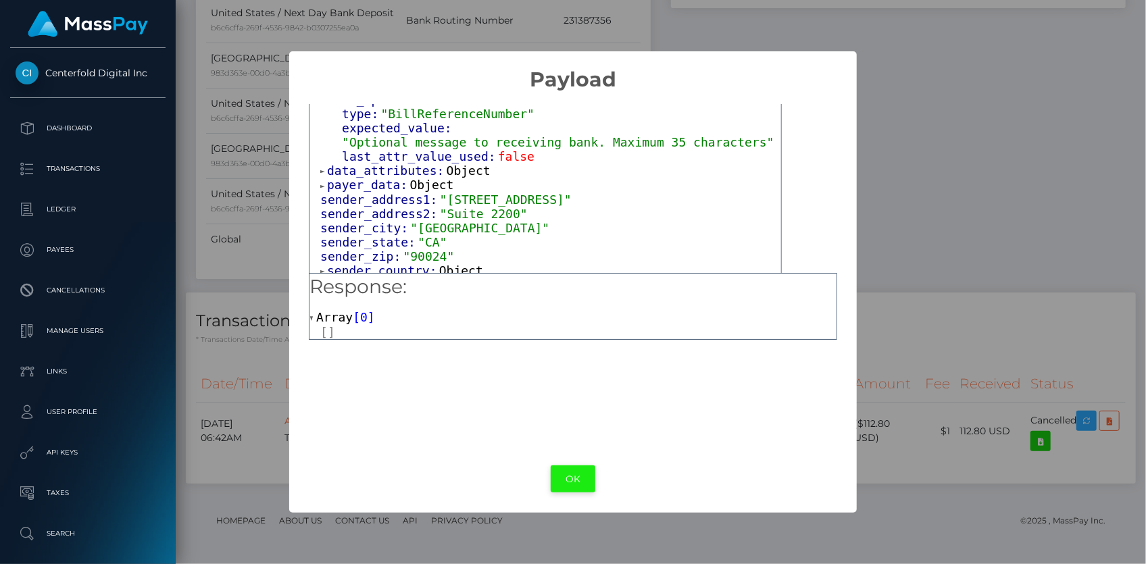
click at [565, 477] on button "OK" at bounding box center [572, 479] width 45 height 28
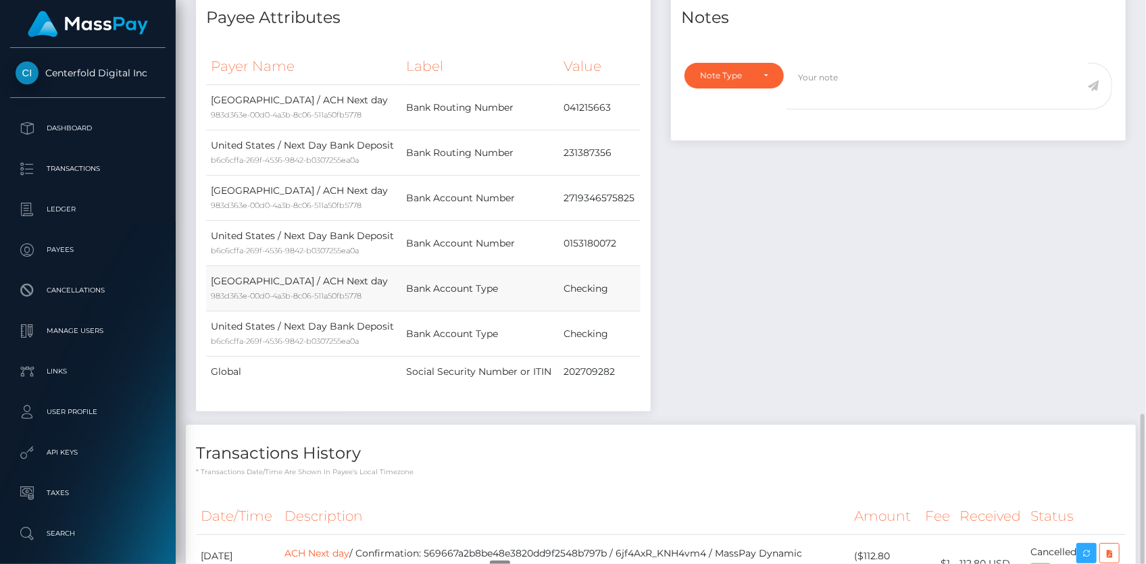
scroll to position [562, 0]
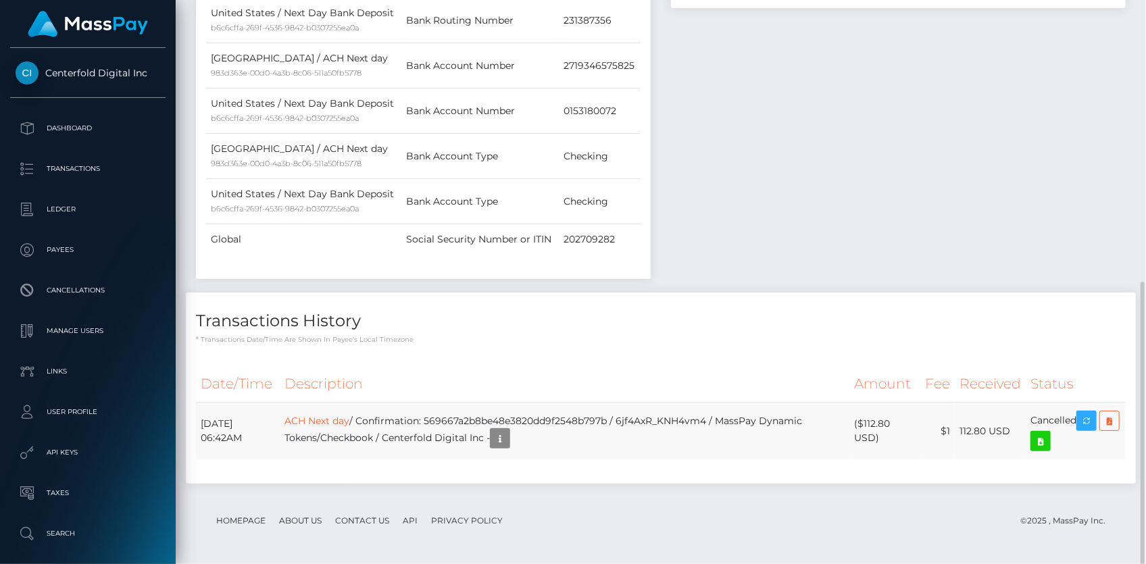
click at [486, 416] on td "ACH Next day / Confirmation: 569667a2b8be48e3820dd9f2548b797b / 6jf4AxR_KNH4vm4…" at bounding box center [565, 431] width 570 height 57
copy td "569667a2b8be48e3820dd9f2548b797b"
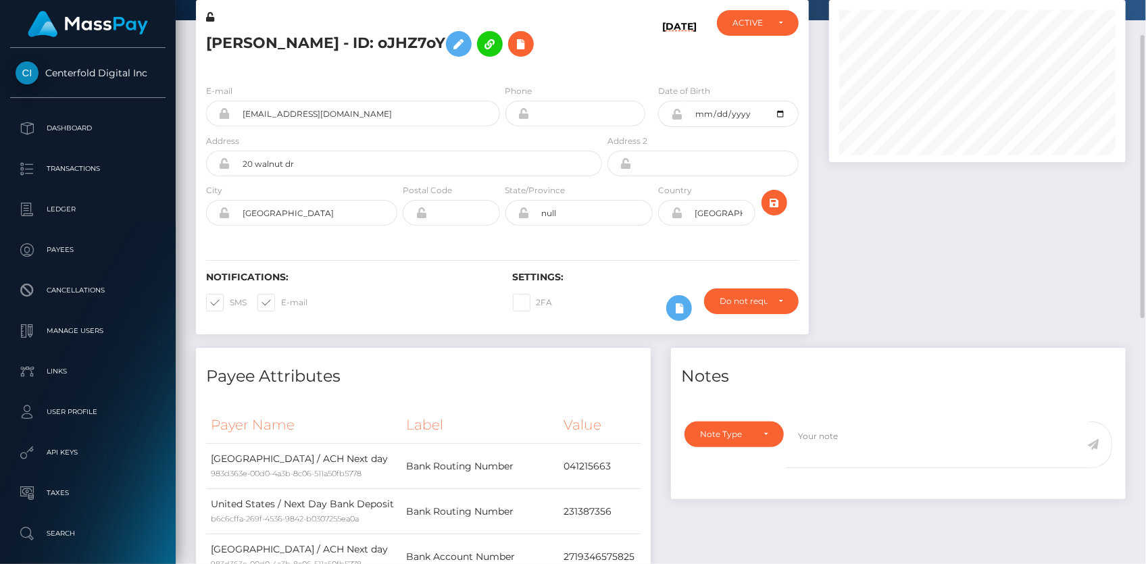
scroll to position [0, 0]
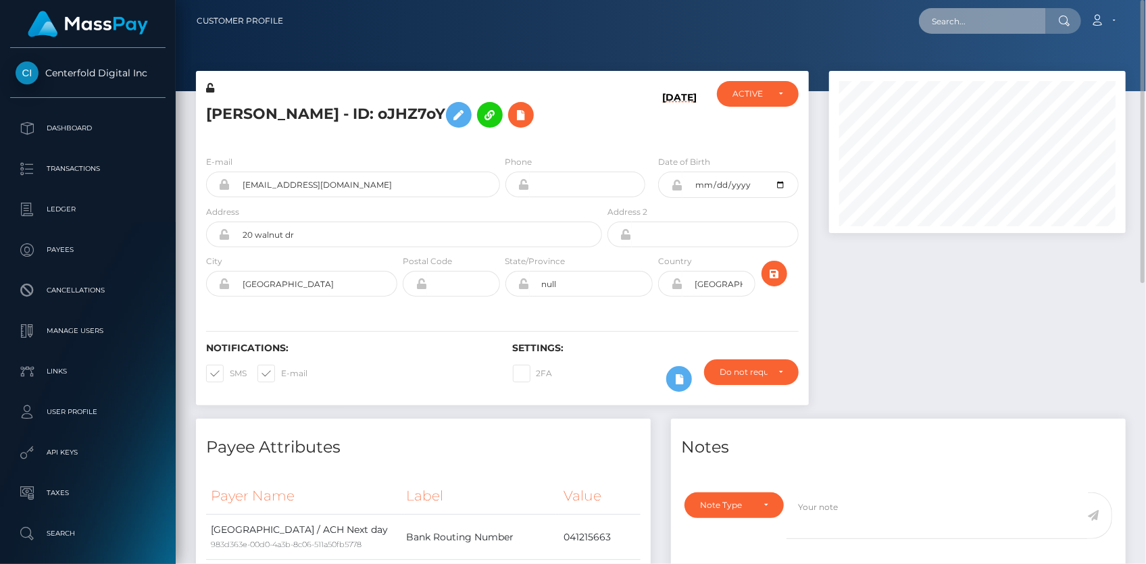
click at [985, 14] on input "text" at bounding box center [982, 21] width 127 height 26
paste input "753324155847323648"
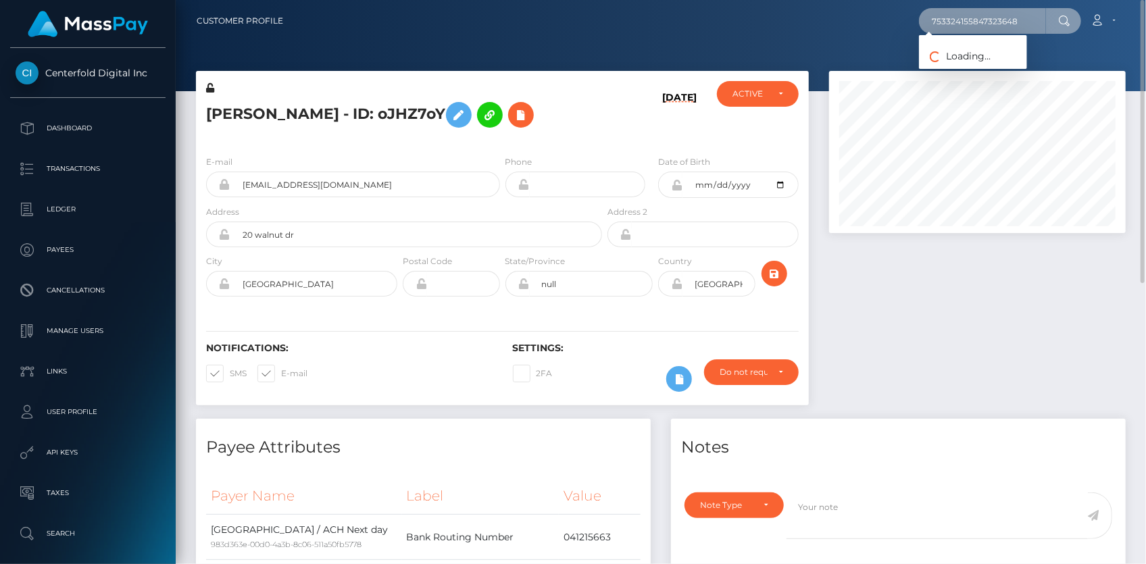
paste input "ostd521xz69d"
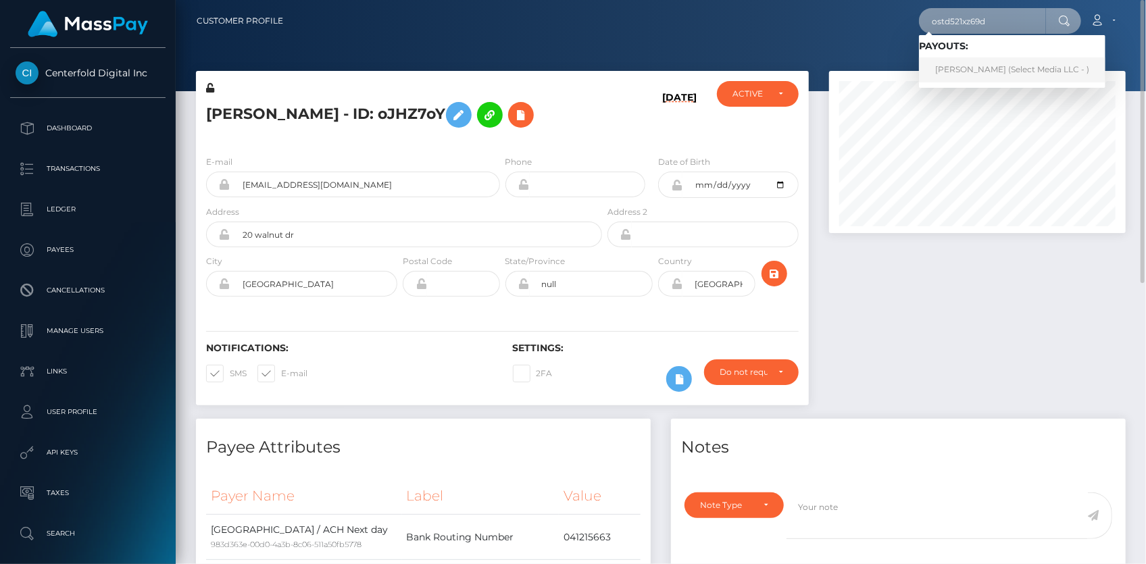
type input "ostd521xz69d"
click at [975, 68] on link "Aleksandra Petrova (Select Media LLC - )" at bounding box center [1012, 69] width 186 height 25
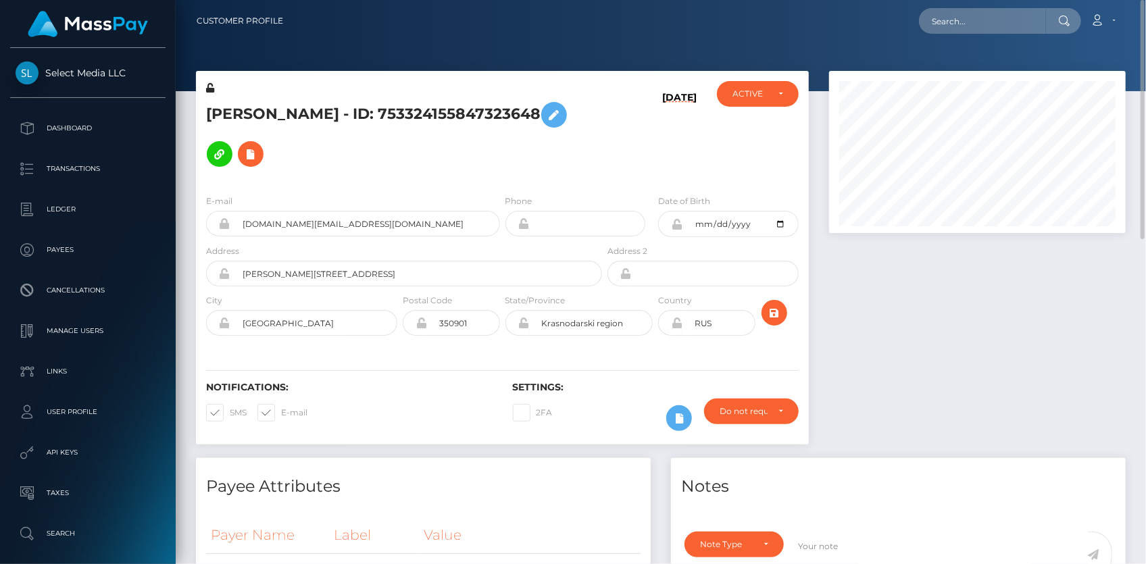
click at [427, 106] on h5 "[PERSON_NAME] - ID: 753324155847323648" at bounding box center [400, 134] width 388 height 78
copy h5 "753324155847323648"
click at [934, 22] on input "text" at bounding box center [982, 21] width 127 height 26
paste input "97c77db6-0c54-11ec-8c85-0e94f3084bc5"
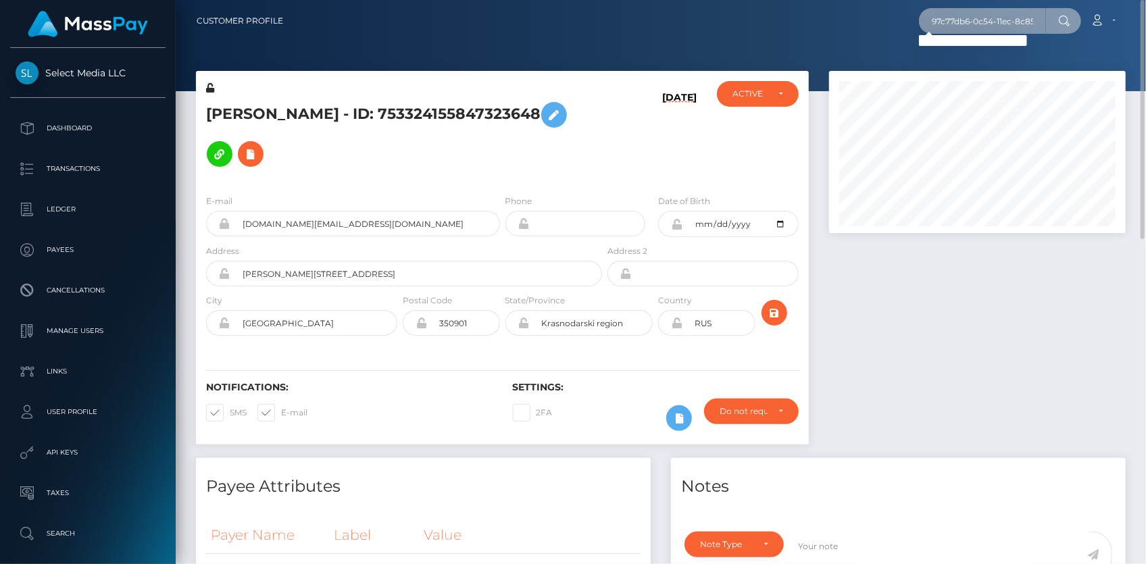
paste input "TF_7BXBDHP9X6C"
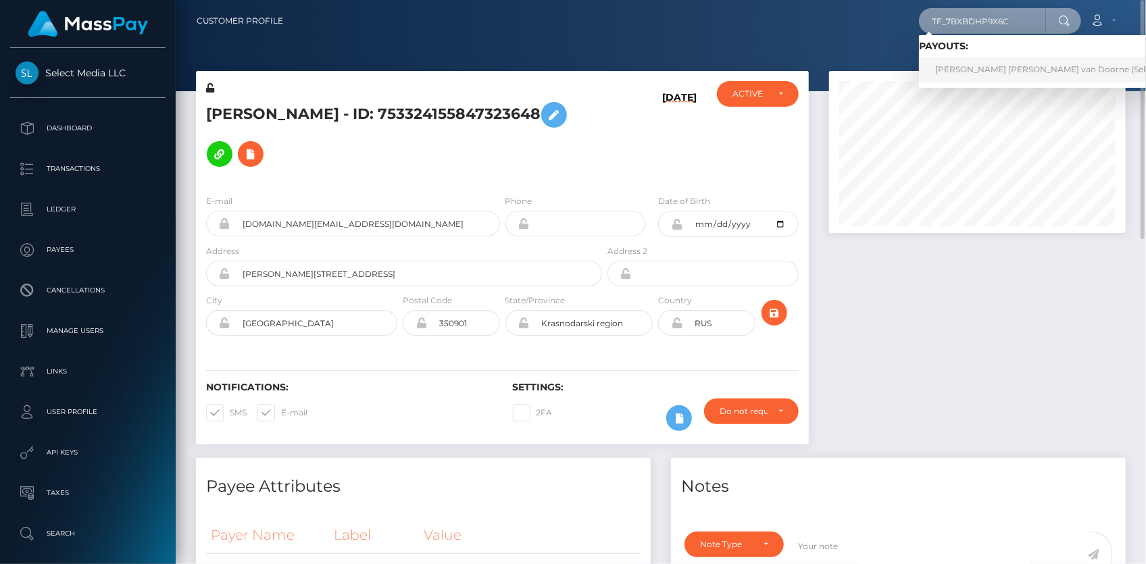
type input "TF_7BXBDHP9X6C"
click at [980, 74] on link "Erwin Wouter Roland Jacob van Doorne (Select Media LLC - )" at bounding box center [1073, 69] width 309 height 25
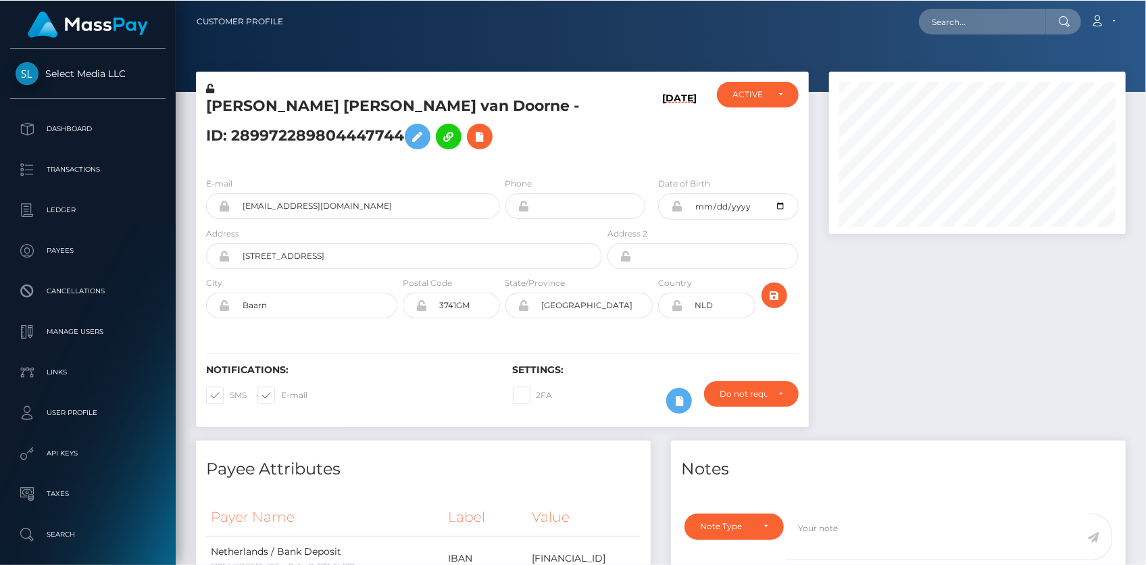
scroll to position [162, 296]
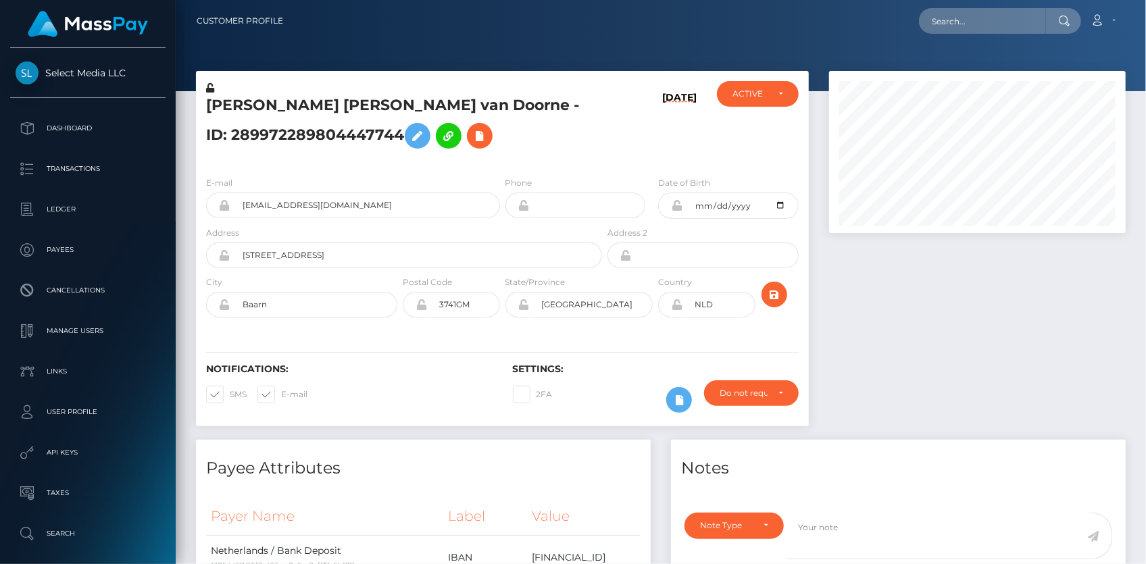
click at [261, 107] on h5 "[PERSON_NAME] [PERSON_NAME] van Doorne - ID: 289972289804447744" at bounding box center [400, 125] width 388 height 60
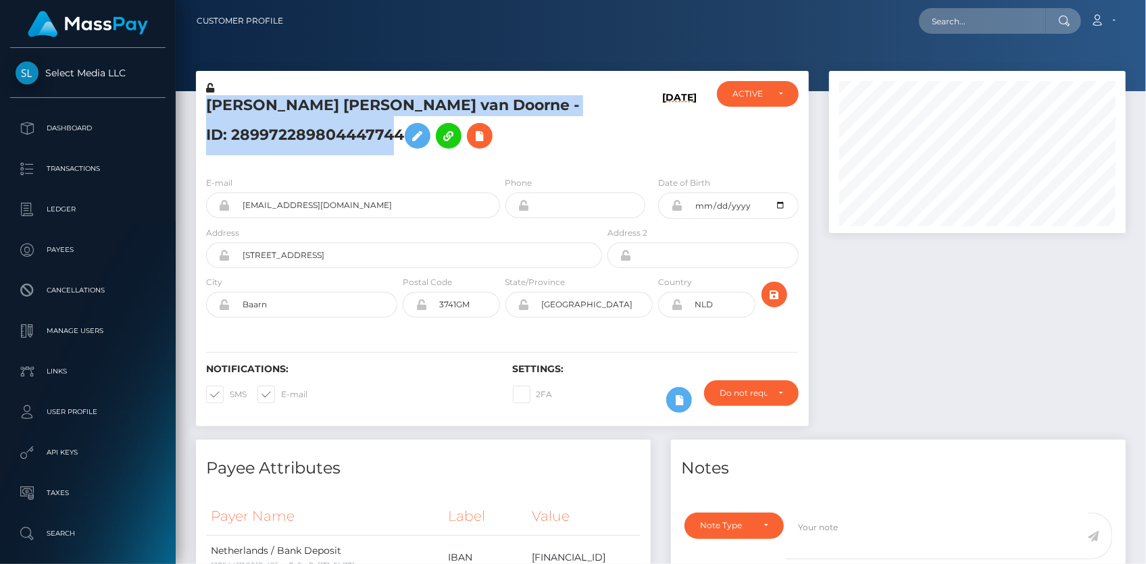
click at [261, 107] on h5 "Erwin Wouter Roland Jacob van Doorne - ID: 289972289804447744" at bounding box center [400, 125] width 388 height 60
copy h5 "Erwin Wouter Roland Jacob van Doorne - ID: 289972289804447744"
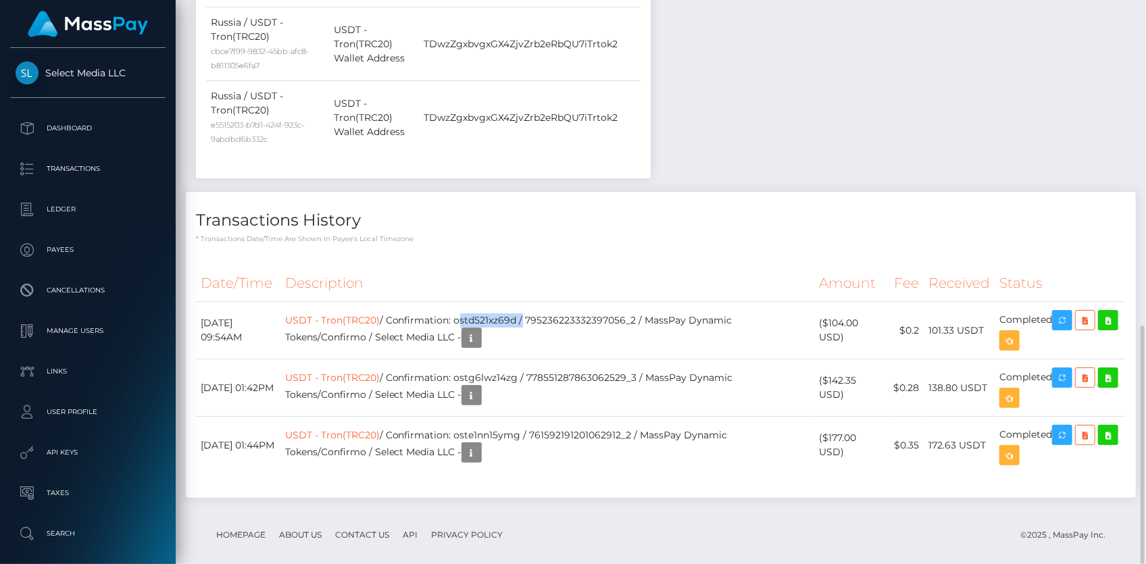
click at [487, 302] on td "USDT - Tron(TRC20) / Confirmation: ostd521xz69d / 795236223332397056_2 / MassPa…" at bounding box center [547, 330] width 534 height 57
copy td "ostd521xz69d"
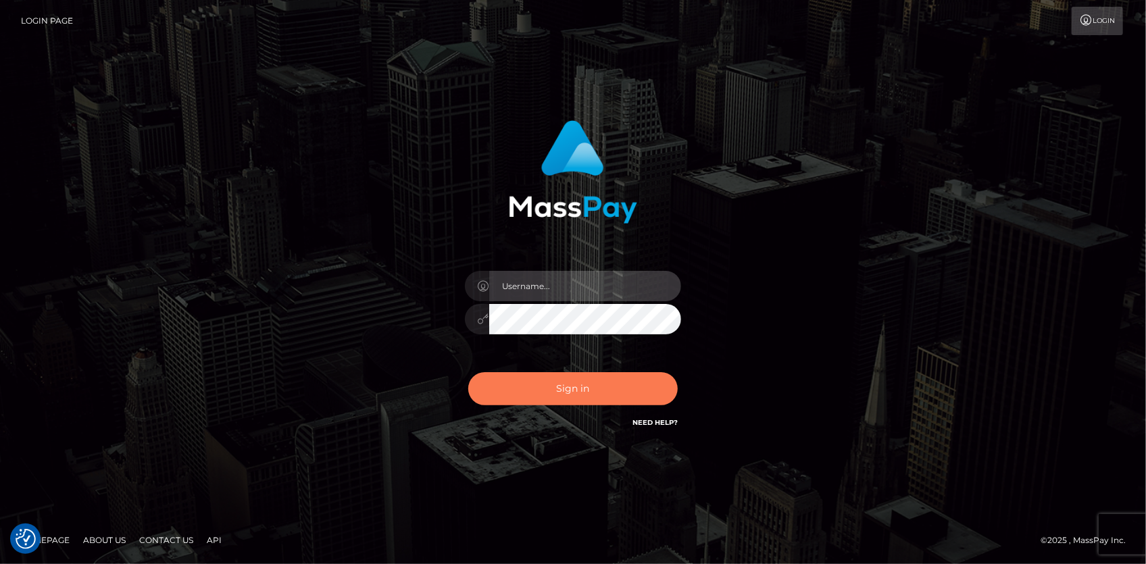
type input "Eduard Gavrilescu"
click at [598, 388] on button "Sign in" at bounding box center [572, 388] width 209 height 33
type input "[PERSON_NAME]"
click at [598, 378] on button "Sign in" at bounding box center [572, 388] width 209 height 33
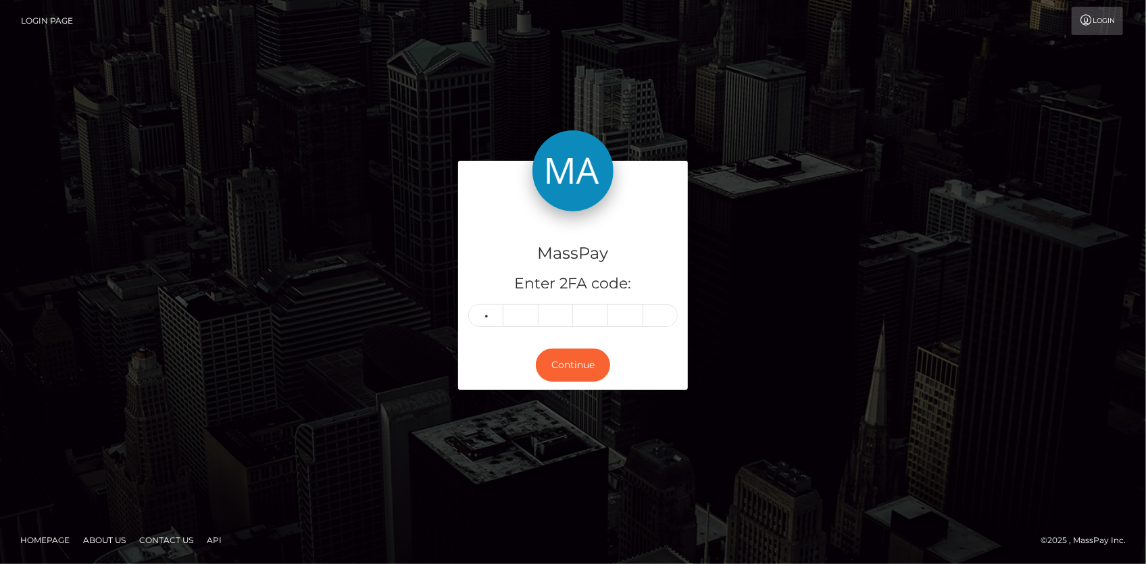
type input "3"
type input "8"
type input "2"
type input "1"
type input "6"
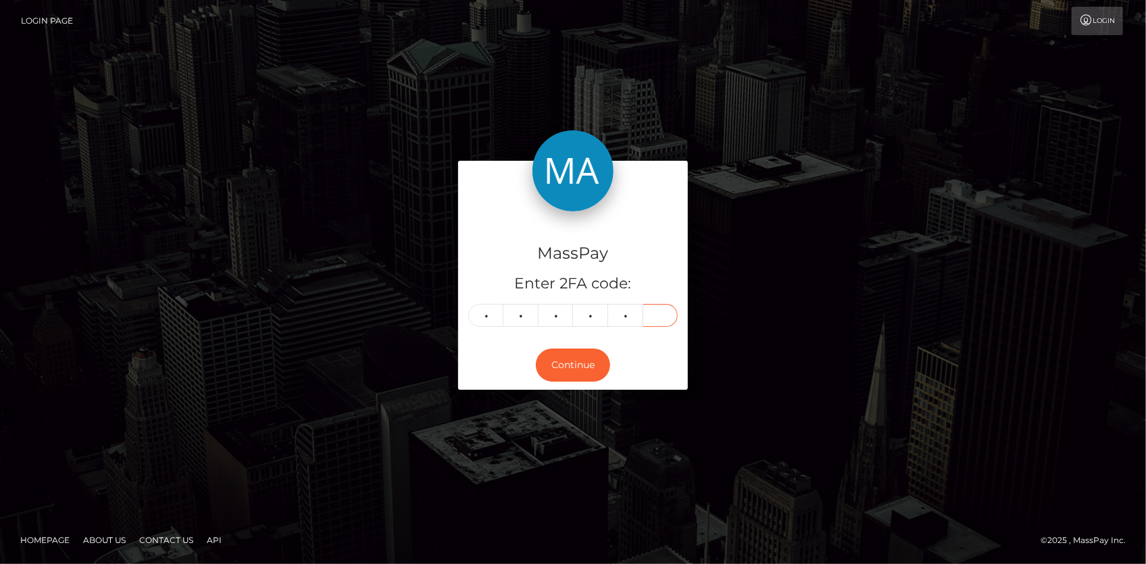
type input "4"
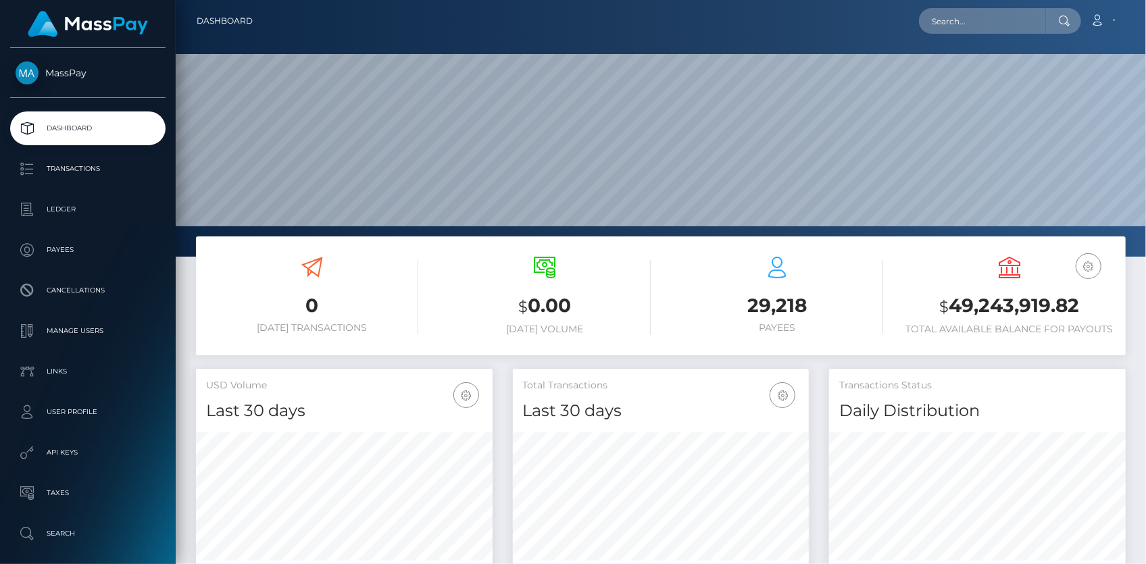
scroll to position [239, 296]
click at [955, 26] on input "text" at bounding box center [982, 21] width 127 height 26
paste input "poact_AmdRlW5keI3C"
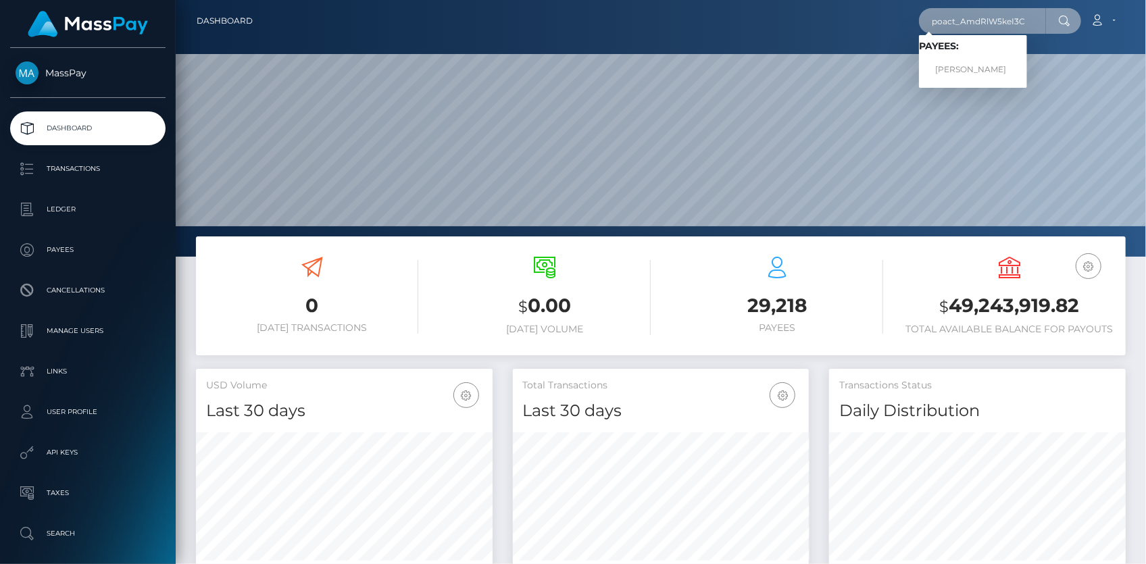
type input "poact_AmdRlW5keI3C"
click at [970, 63] on link "Robert Kinuthia" at bounding box center [973, 69] width 108 height 25
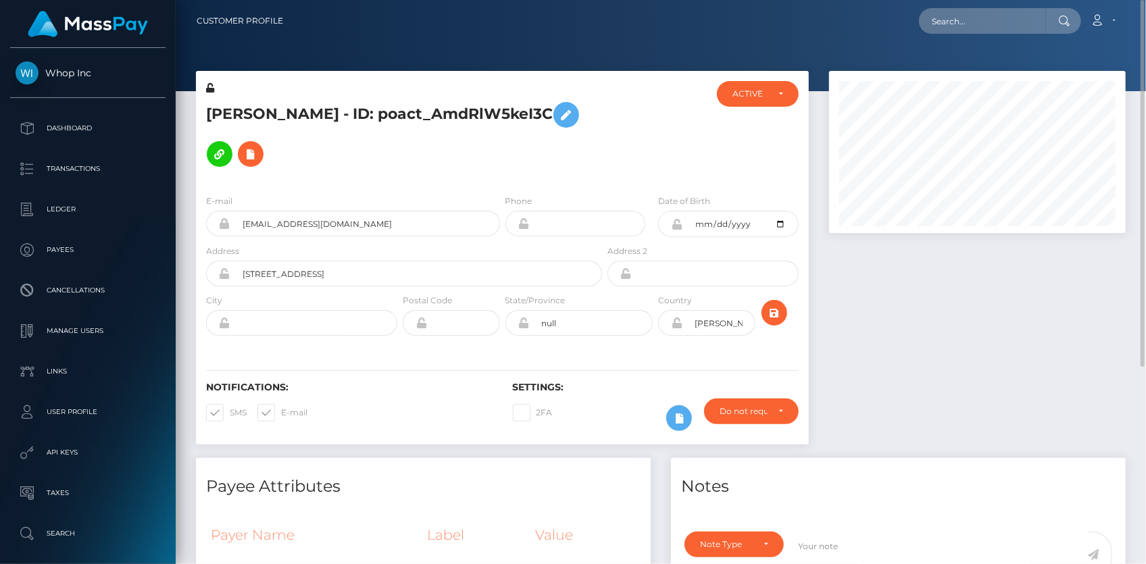
click at [293, 105] on h5 "Robert Kinuthia - ID: poact_AmdRlW5keI3C" at bounding box center [400, 134] width 388 height 78
copy h5 "Robert Kinuthia - ID: poact_AmdRlW5keI3C"
